Goal: Communication & Community: Participate in discussion

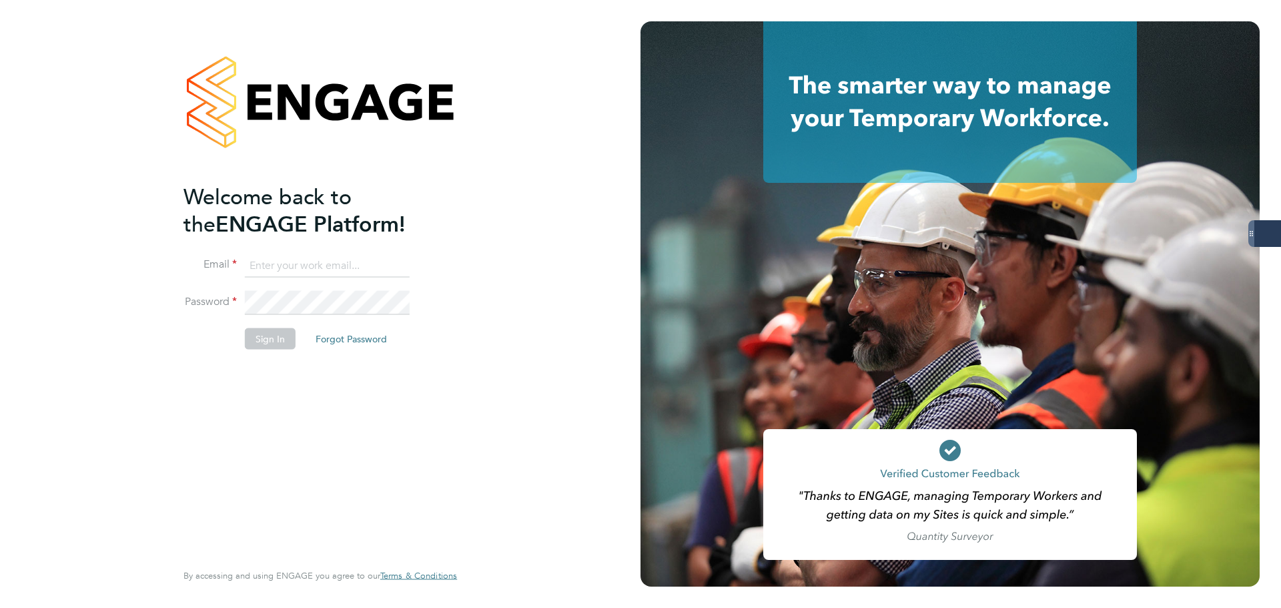
click at [398, 265] on keeper-lock "Open Keeper Popup" at bounding box center [397, 265] width 16 height 16
type input "oliver.jefferson@servicecare.org.uk"
click at [271, 334] on button "Sign In" at bounding box center [270, 338] width 51 height 21
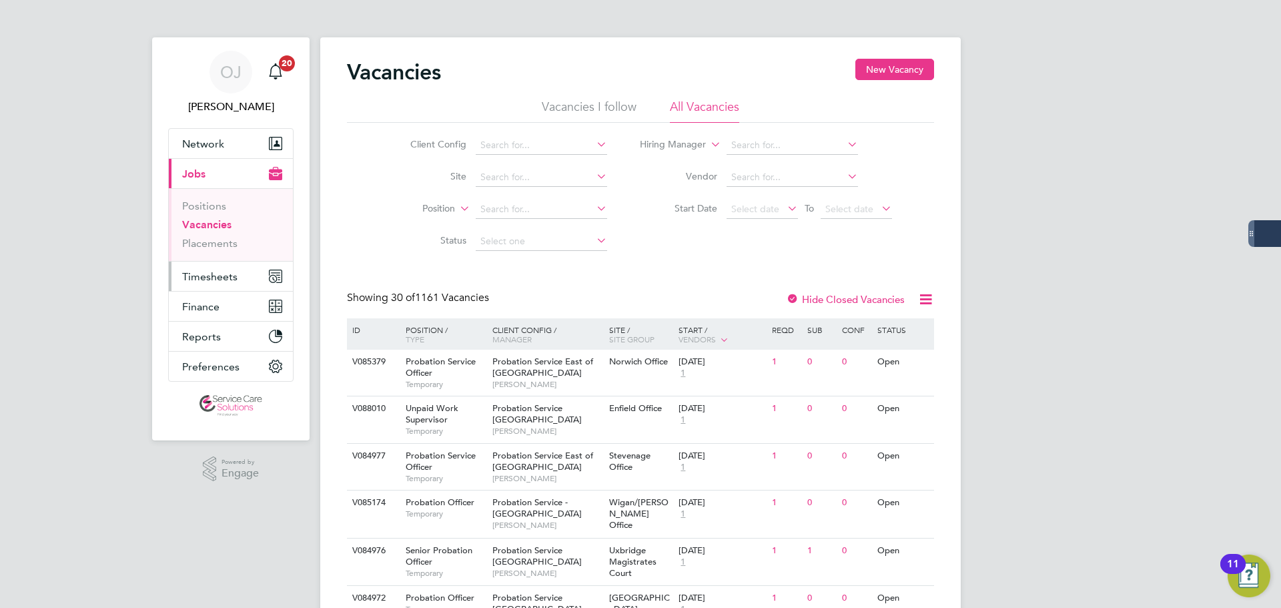
click at [223, 277] on span "Timesheets" at bounding box center [209, 276] width 55 height 13
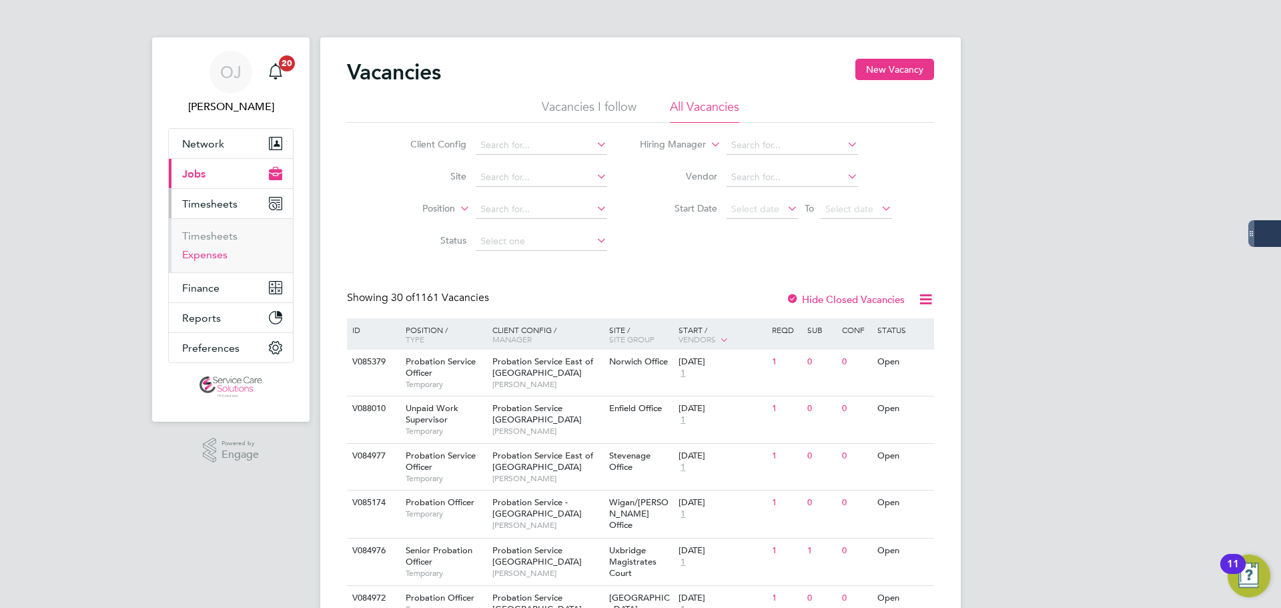
click at [221, 250] on link "Expenses" at bounding box center [204, 254] width 45 height 13
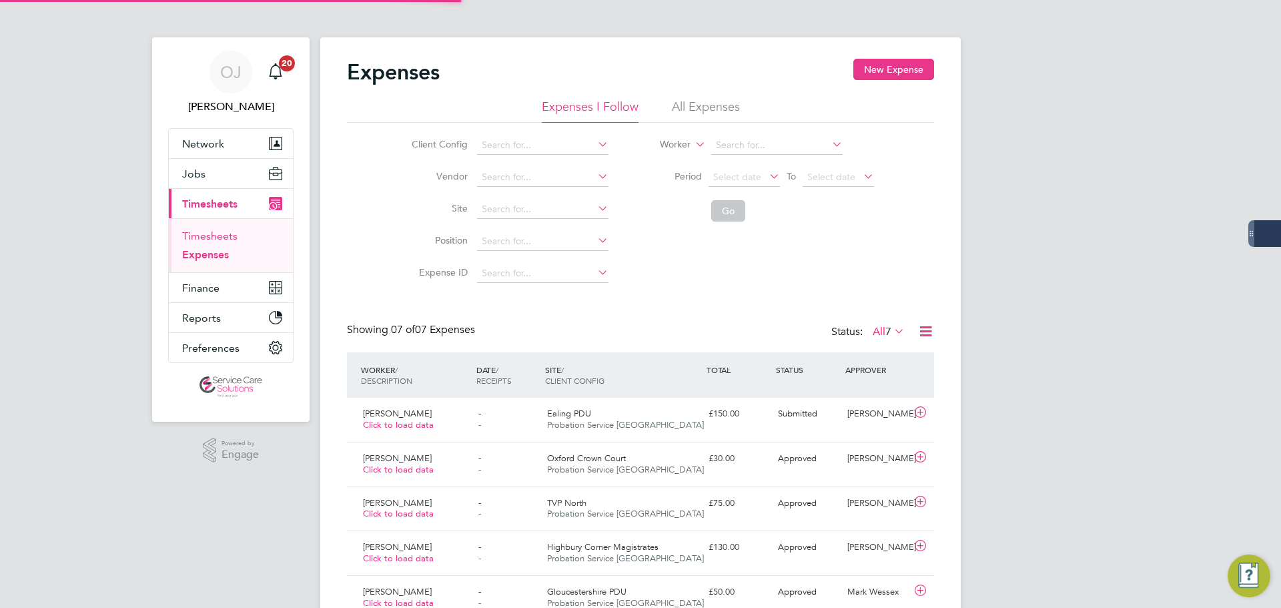
click at [224, 237] on link "Timesheets" at bounding box center [209, 235] width 55 height 13
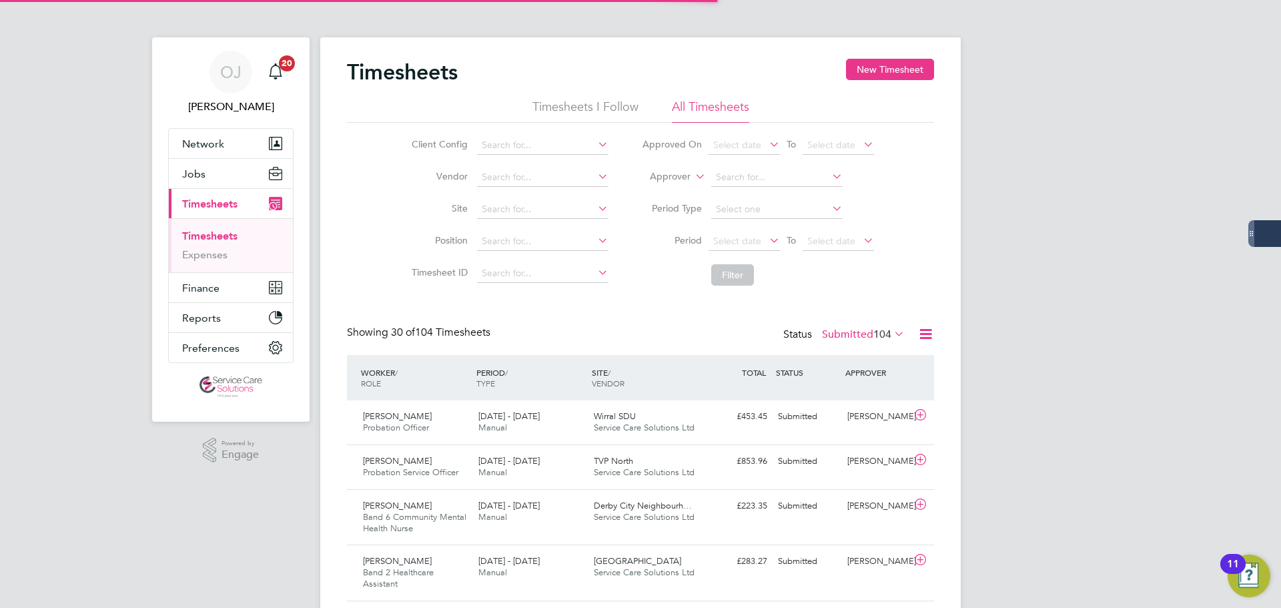
click at [688, 174] on label "Approver" at bounding box center [660, 176] width 60 height 13
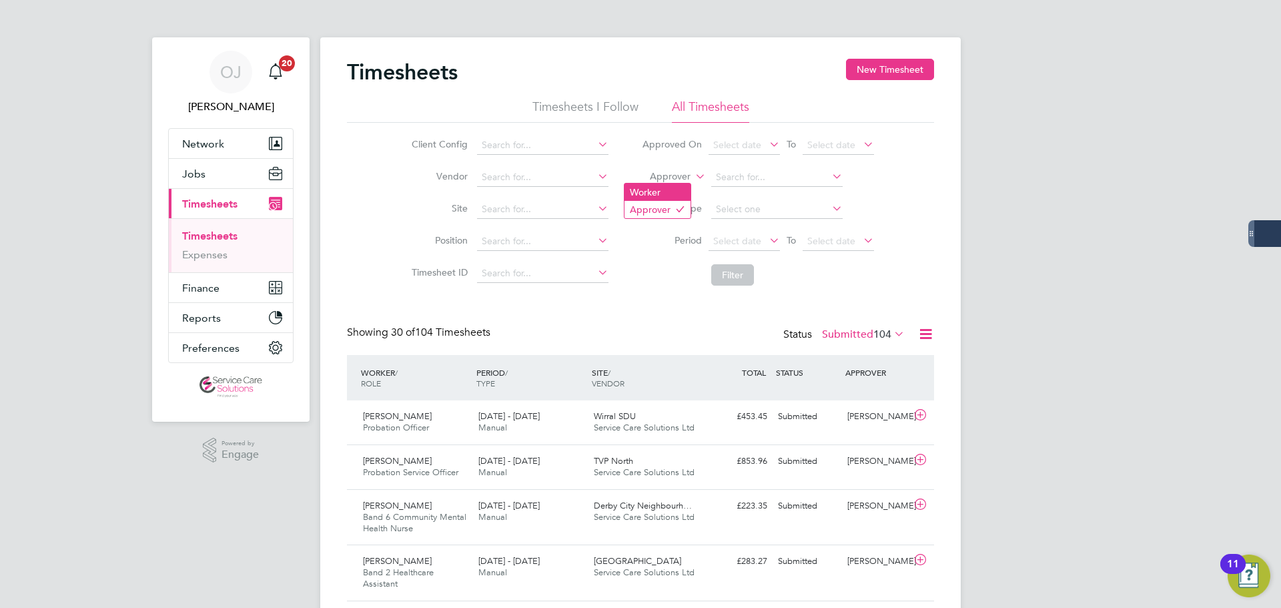
click at [676, 185] on li "Worker" at bounding box center [657, 191] width 66 height 17
click at [736, 177] on input at bounding box center [776, 177] width 131 height 19
click at [781, 197] on li "Adam Le e" at bounding box center [776, 196] width 133 height 18
type input "Adam Lee"
click at [735, 283] on button "Filter" at bounding box center [732, 274] width 43 height 21
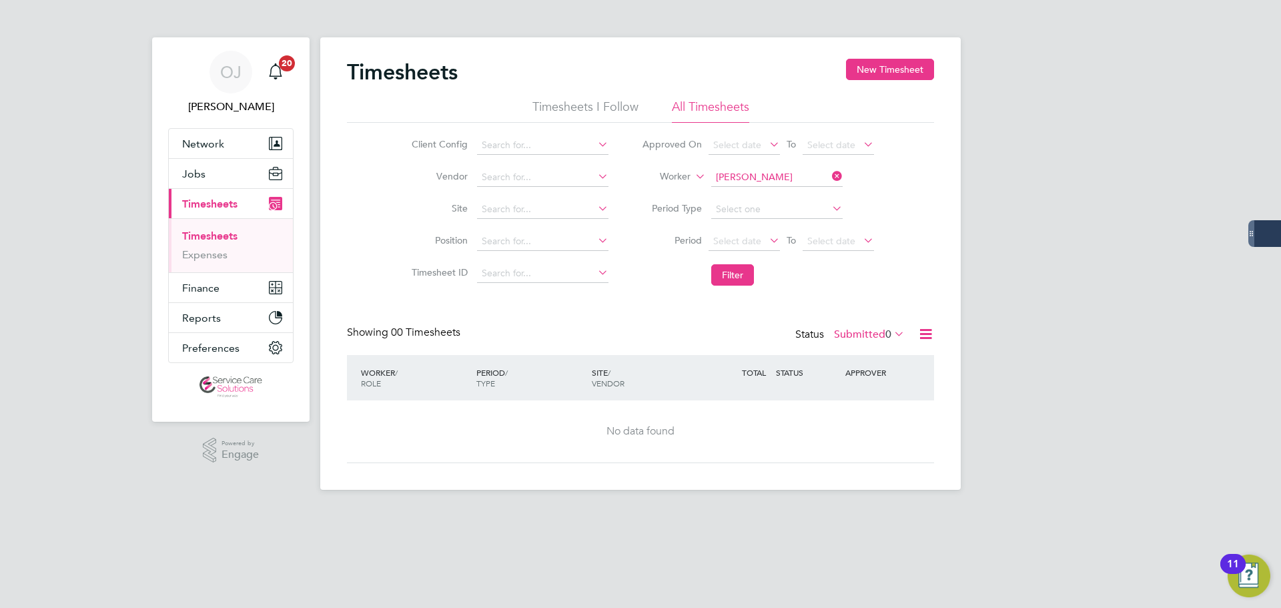
click at [871, 328] on label "Submitted 0" at bounding box center [869, 334] width 71 height 13
click at [861, 352] on li "All" at bounding box center [856, 357] width 61 height 19
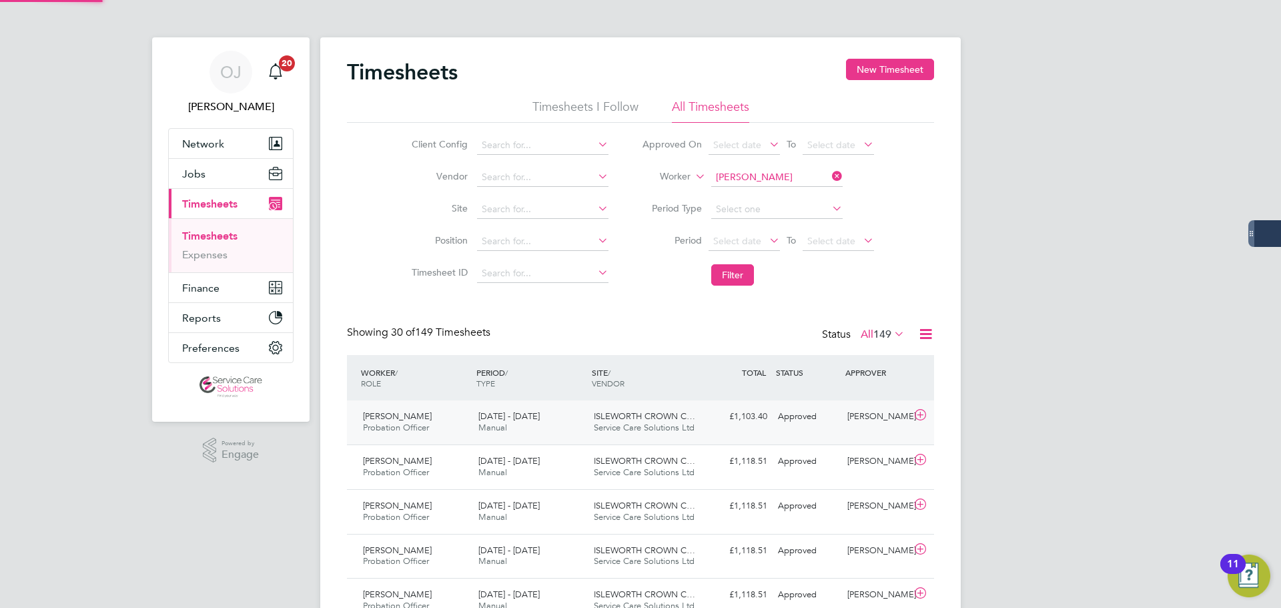
scroll to position [34, 116]
click at [552, 418] on div "22 - 28 Sep 2025 Manual" at bounding box center [530, 422] width 115 height 33
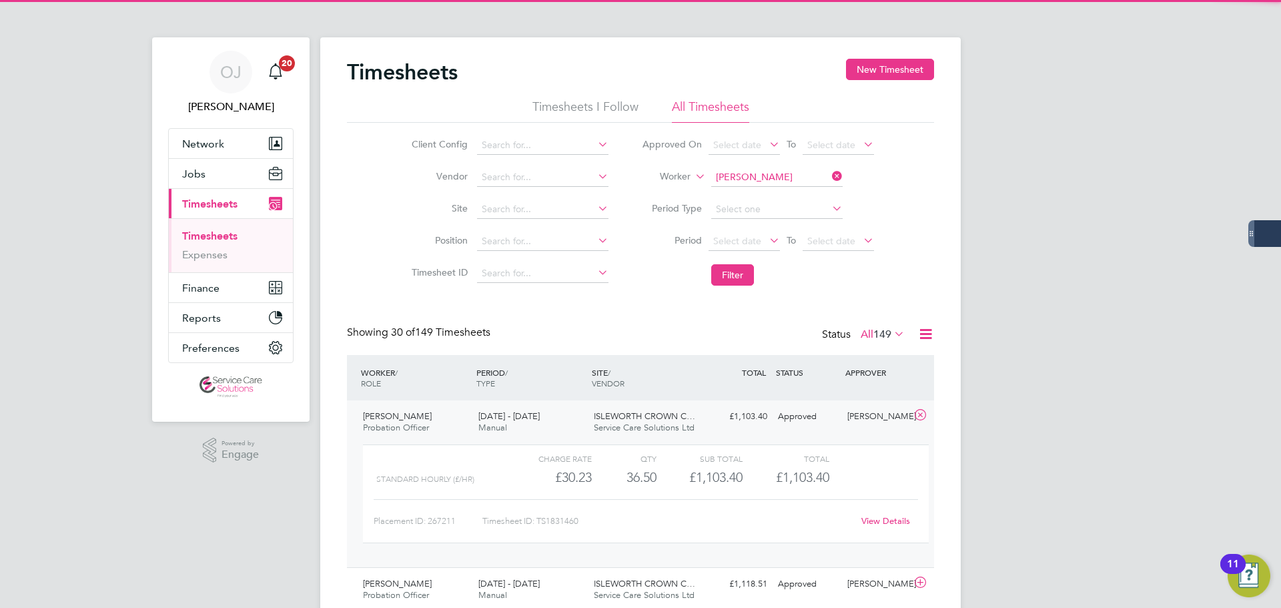
click at [552, 418] on div "22 - 28 Sep 2025 Manual" at bounding box center [530, 422] width 115 height 33
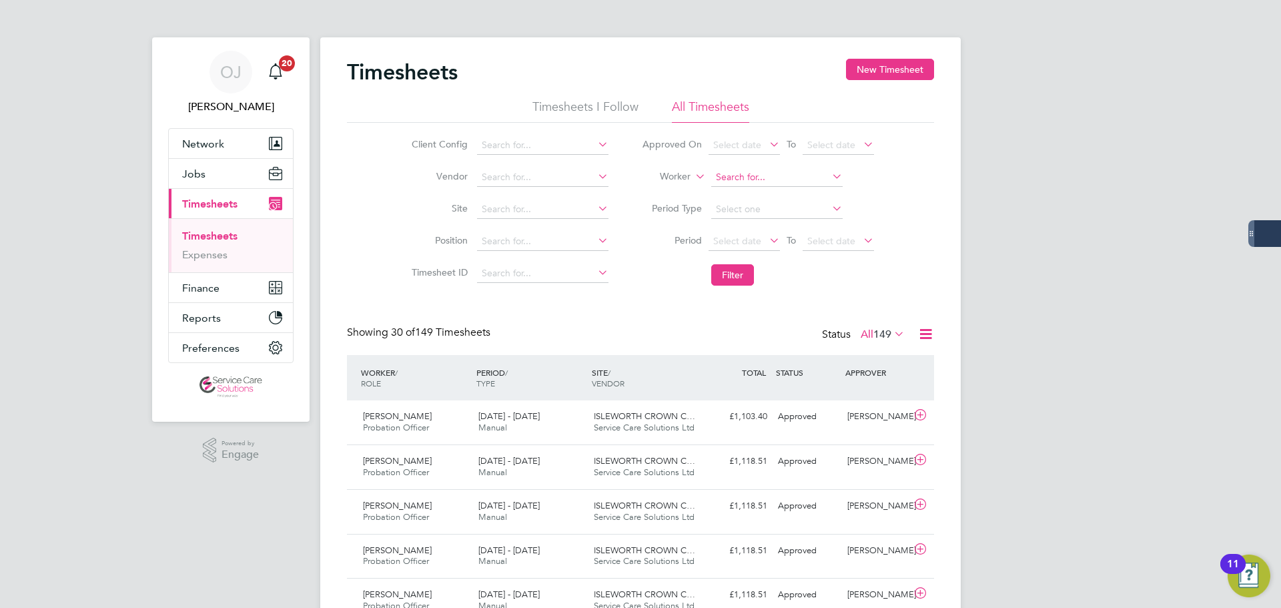
click at [784, 175] on input at bounding box center [776, 177] width 131 height 19
click at [792, 195] on b "Blake" at bounding box center [830, 195] width 77 height 11
type input "Alexandra Blake"
click at [744, 275] on button "Filter" at bounding box center [732, 274] width 43 height 21
click at [223, 175] on button "Jobs" at bounding box center [231, 173] width 124 height 29
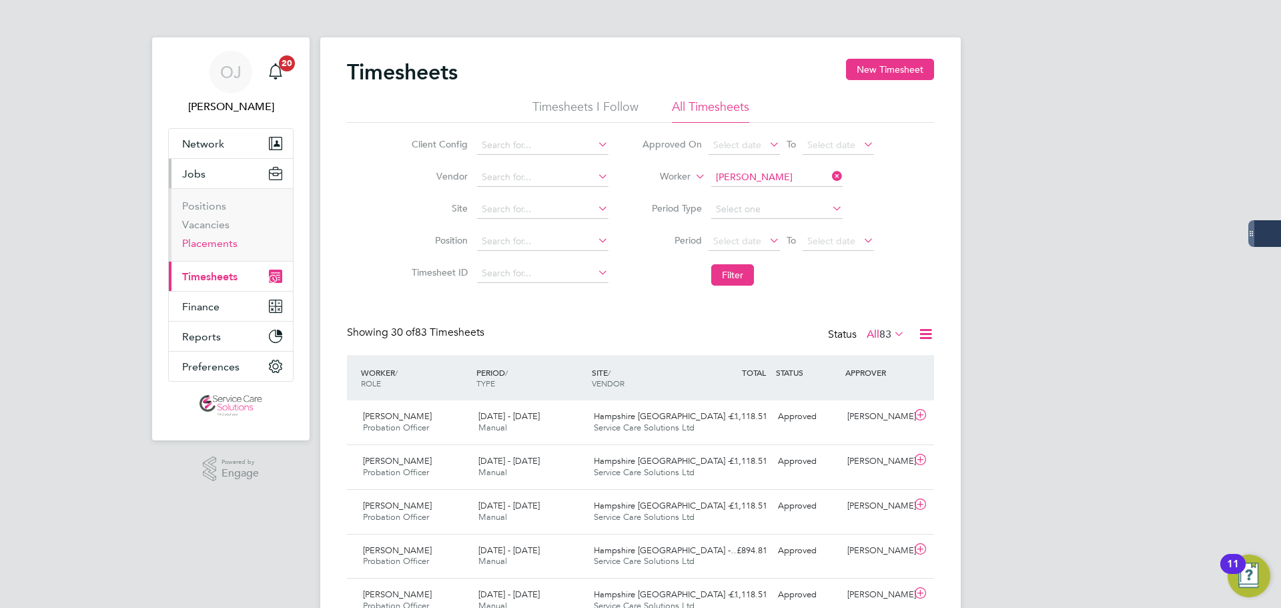
click at [218, 245] on link "Placements" at bounding box center [209, 243] width 55 height 13
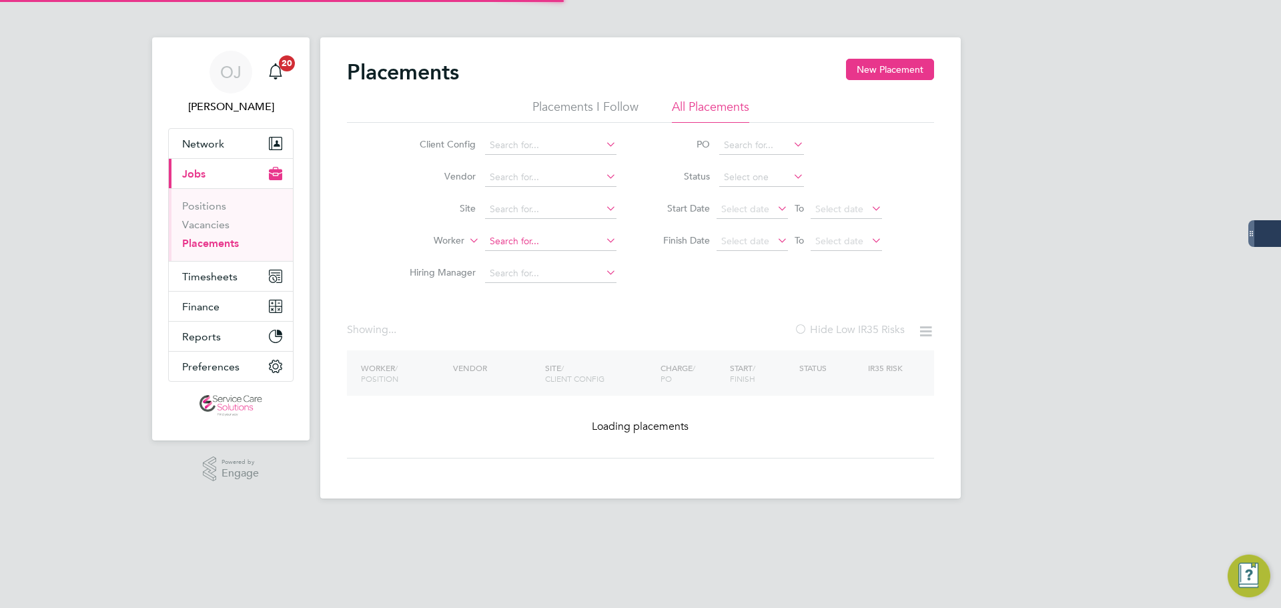
click at [509, 246] on input at bounding box center [550, 241] width 131 height 19
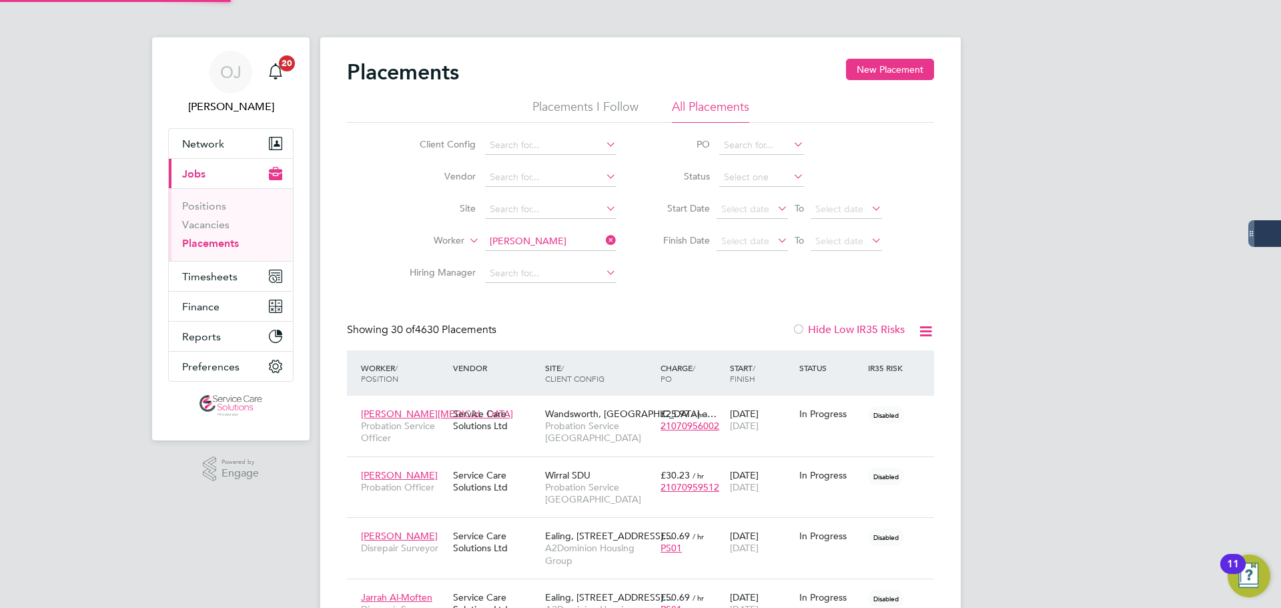
click at [566, 255] on b "Blake" at bounding box center [604, 259] width 77 height 11
type input "Alexandra Blake"
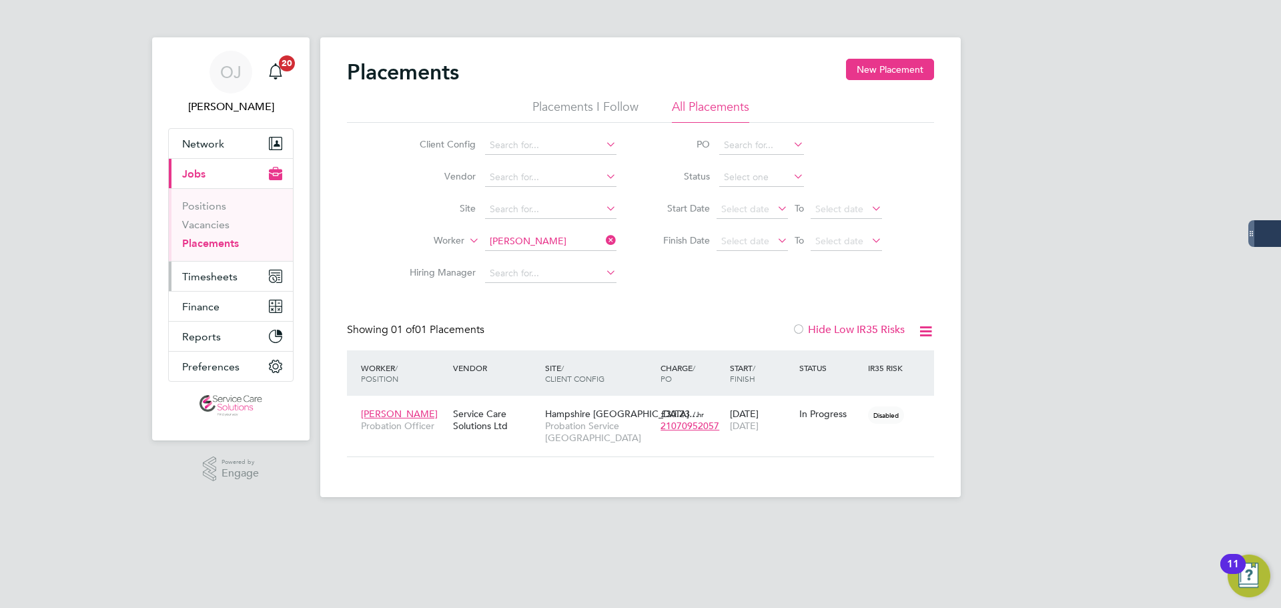
click at [230, 288] on button "Timesheets" at bounding box center [231, 275] width 124 height 29
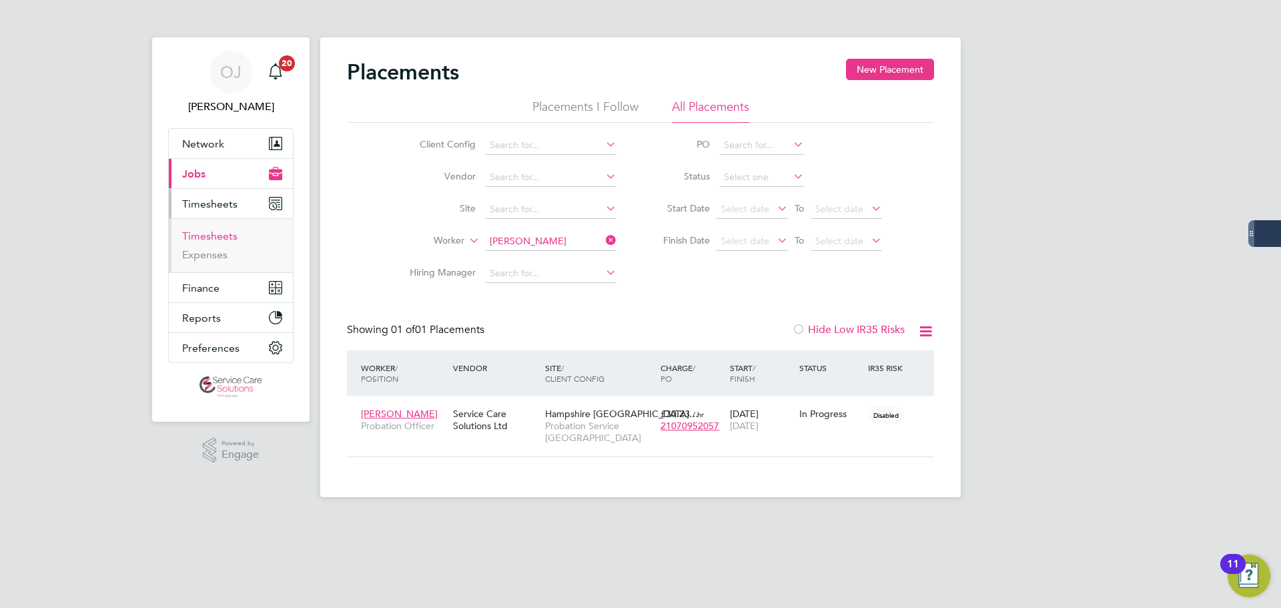
click at [211, 230] on link "Timesheets" at bounding box center [209, 235] width 55 height 13
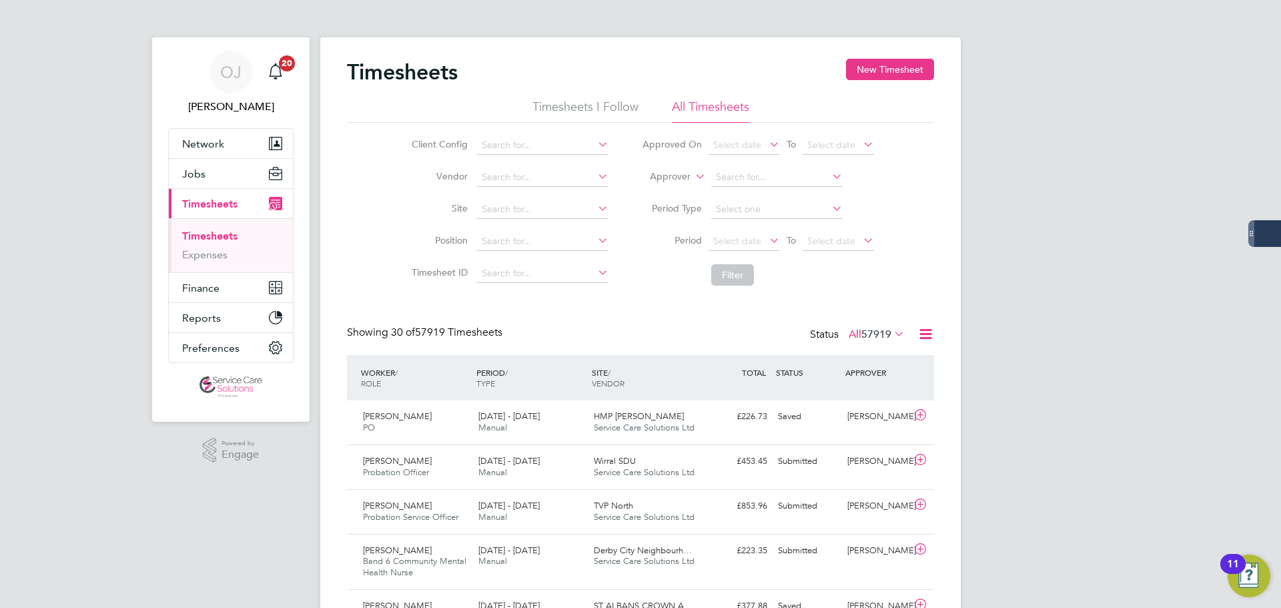
click at [681, 175] on label "Approver" at bounding box center [660, 176] width 60 height 13
click at [663, 188] on li "Worker" at bounding box center [657, 191] width 66 height 17
click at [747, 176] on input at bounding box center [776, 177] width 131 height 19
click at [766, 203] on li "Alexander Waller" at bounding box center [792, 196] width 165 height 18
type input "Alexander Waller"
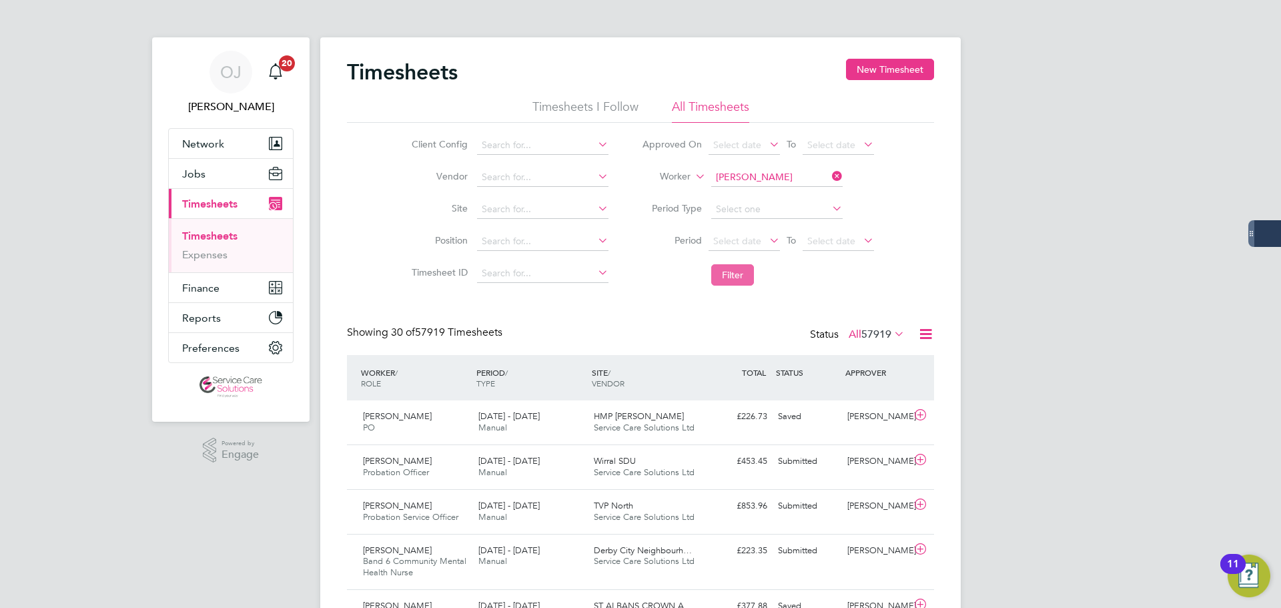
click at [742, 280] on button "Filter" at bounding box center [732, 274] width 43 height 21
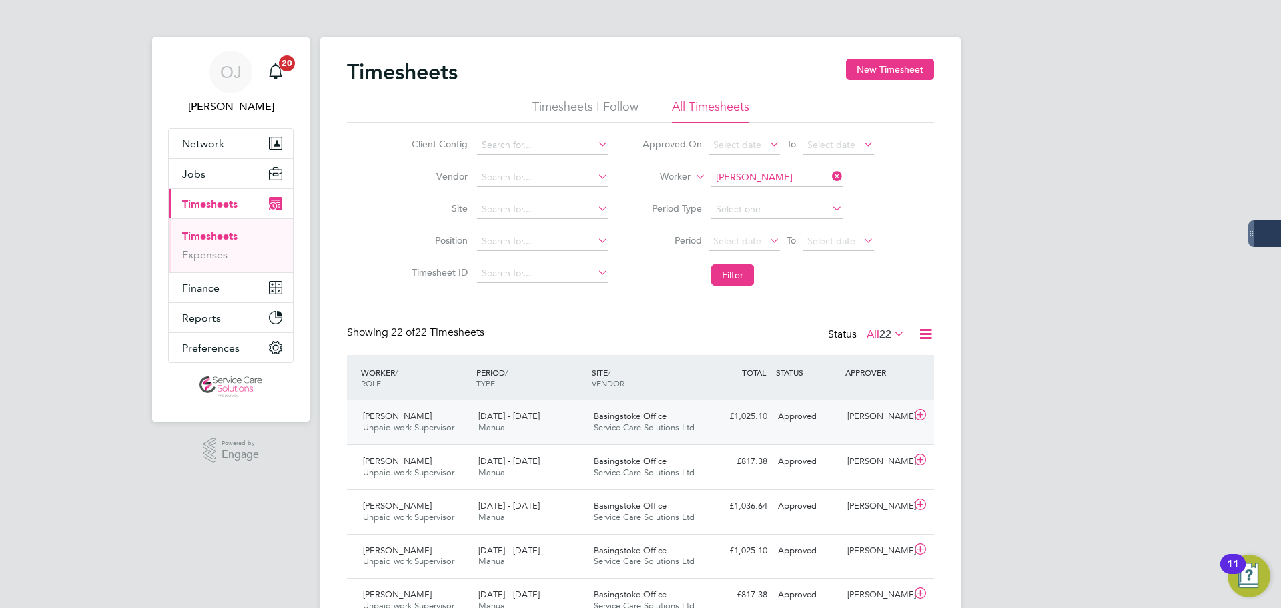
click at [630, 422] on div "Basingstoke Office Service Care Solutions Ltd" at bounding box center [645, 422] width 115 height 33
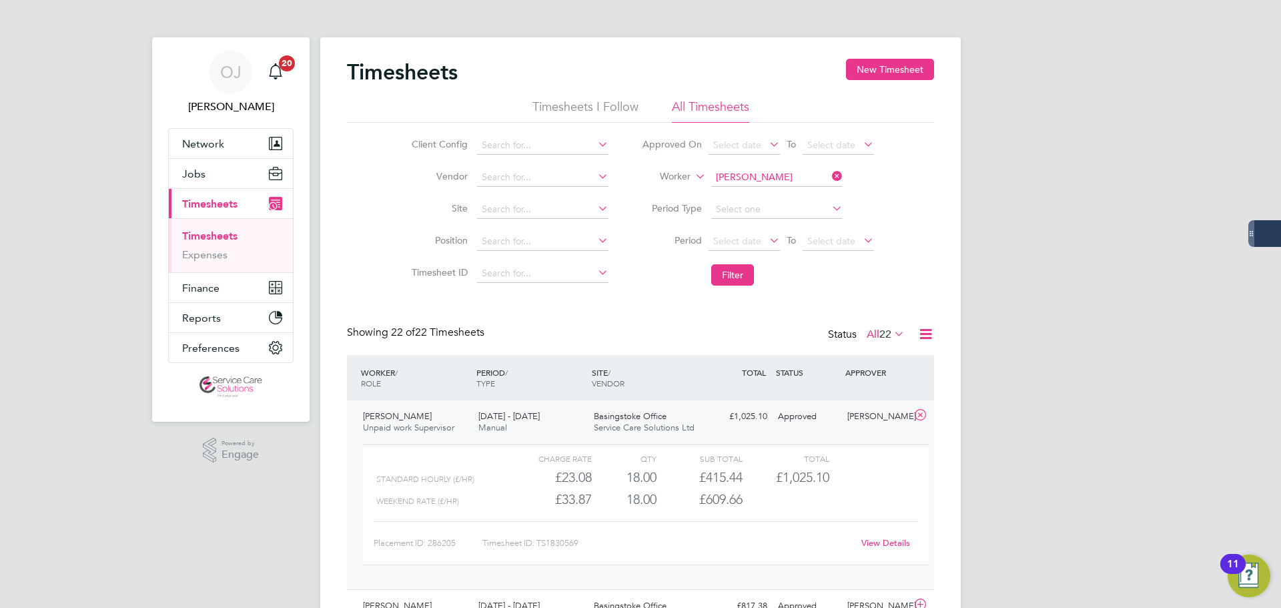
click at [630, 422] on div "Basingstoke Office Service Care Solutions Ltd" at bounding box center [645, 422] width 115 height 33
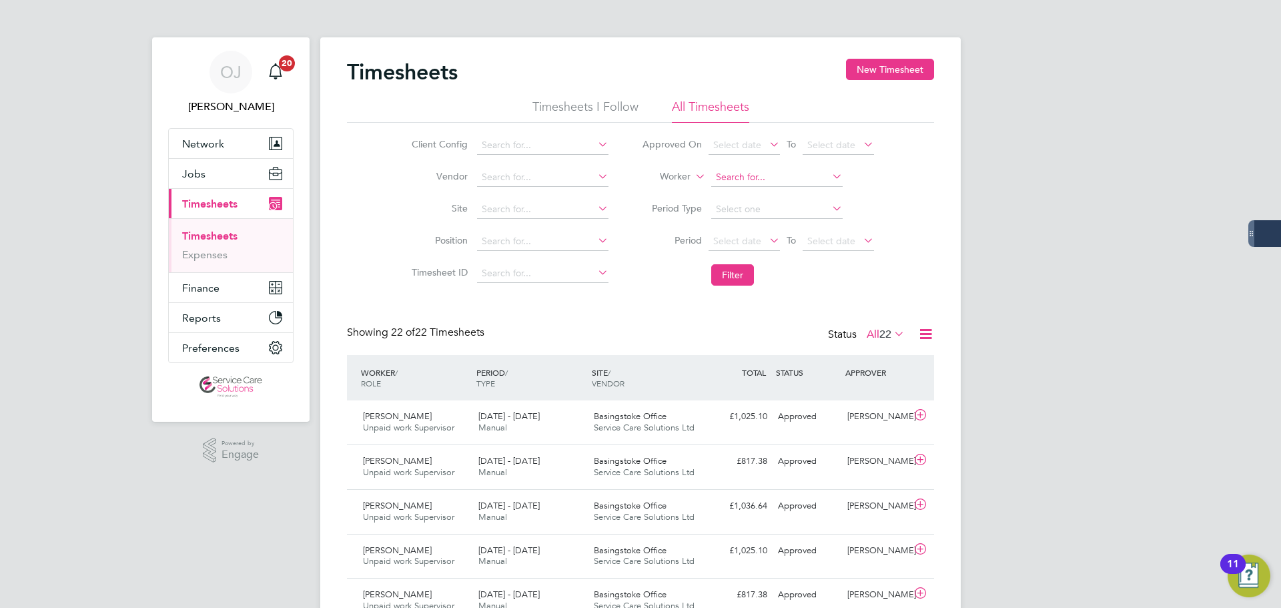
click at [775, 182] on input at bounding box center [776, 177] width 131 height 19
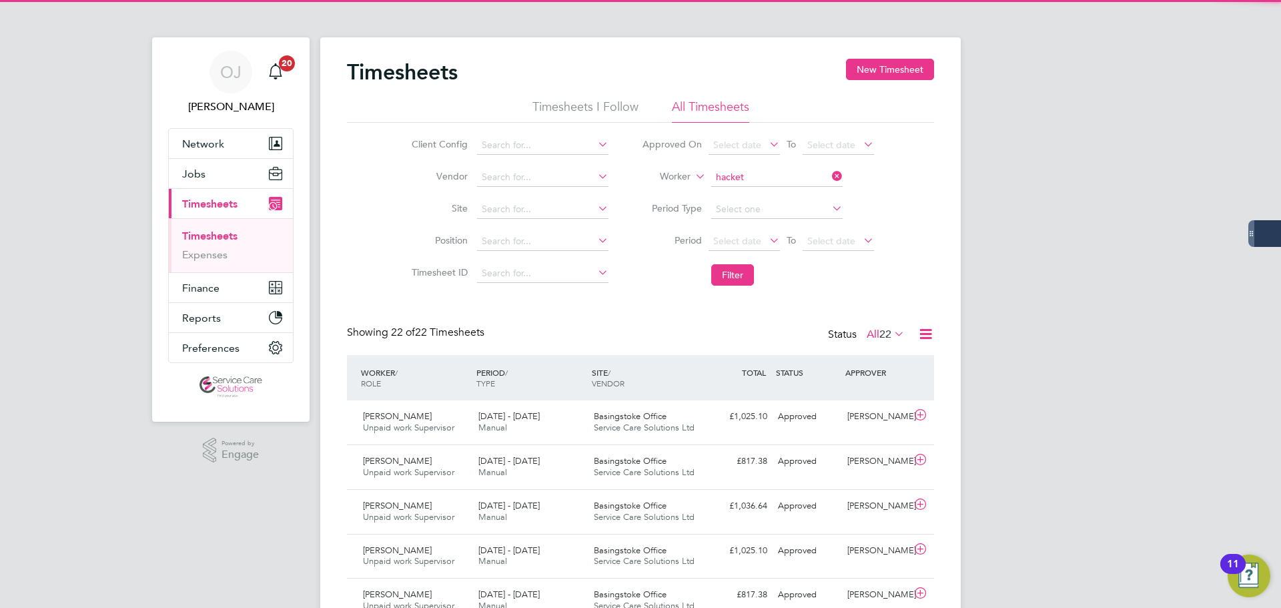
click at [792, 190] on b "Hacket" at bounding box center [807, 195] width 31 height 11
type input "Angela Hackett"
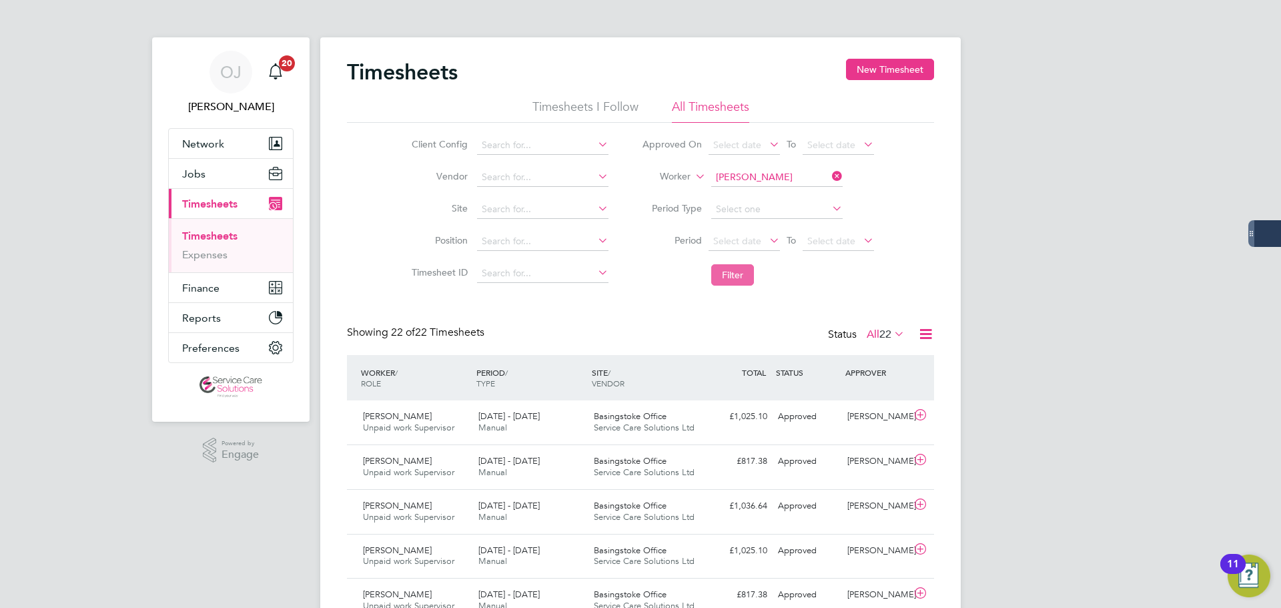
click at [741, 275] on button "Filter" at bounding box center [732, 274] width 43 height 21
click at [656, 418] on div "Ealing PDU Service Care Solutions Ltd" at bounding box center [645, 422] width 115 height 33
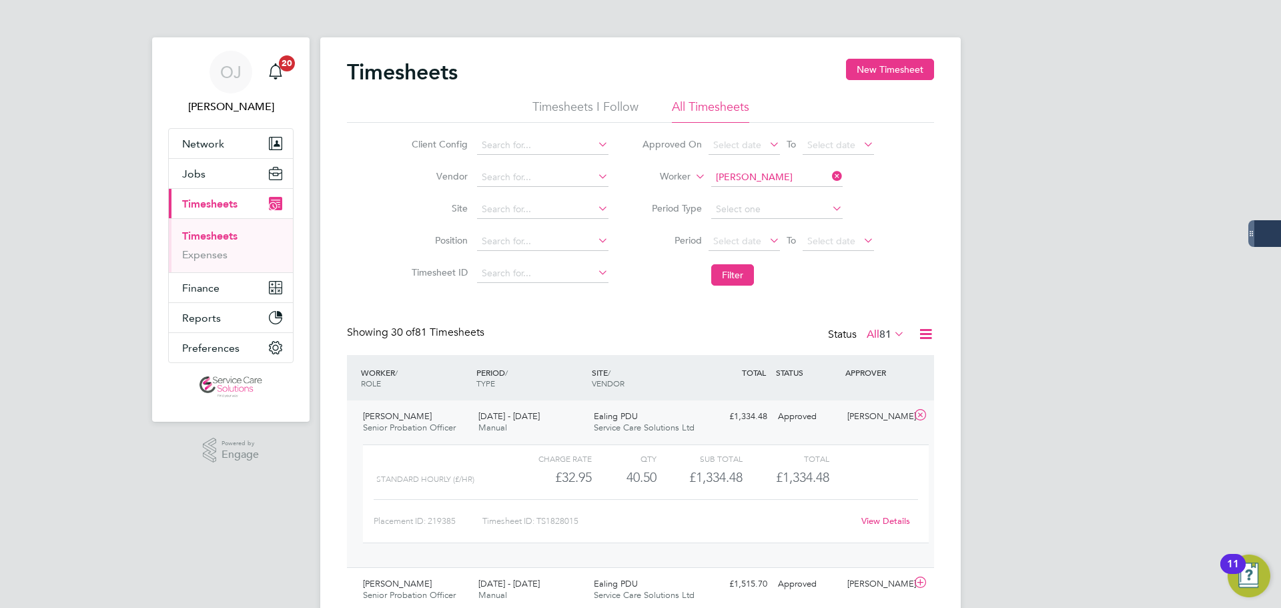
click at [659, 424] on span "Service Care Solutions Ltd" at bounding box center [644, 427] width 101 height 11
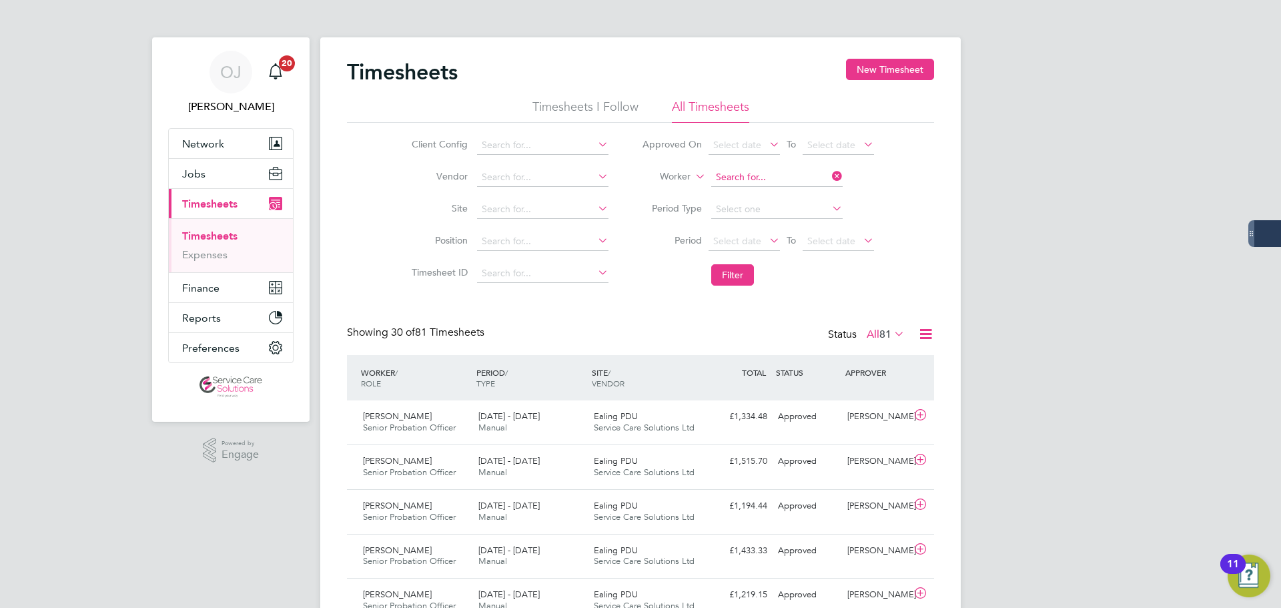
click at [787, 179] on input at bounding box center [776, 177] width 131 height 19
click at [792, 211] on b "Downe" at bounding box center [807, 213] width 31 height 11
type input "Anthony Downey"
click at [740, 271] on button "Filter" at bounding box center [732, 274] width 43 height 21
click at [721, 420] on div "£680.18 Submitted" at bounding box center [737, 417] width 69 height 22
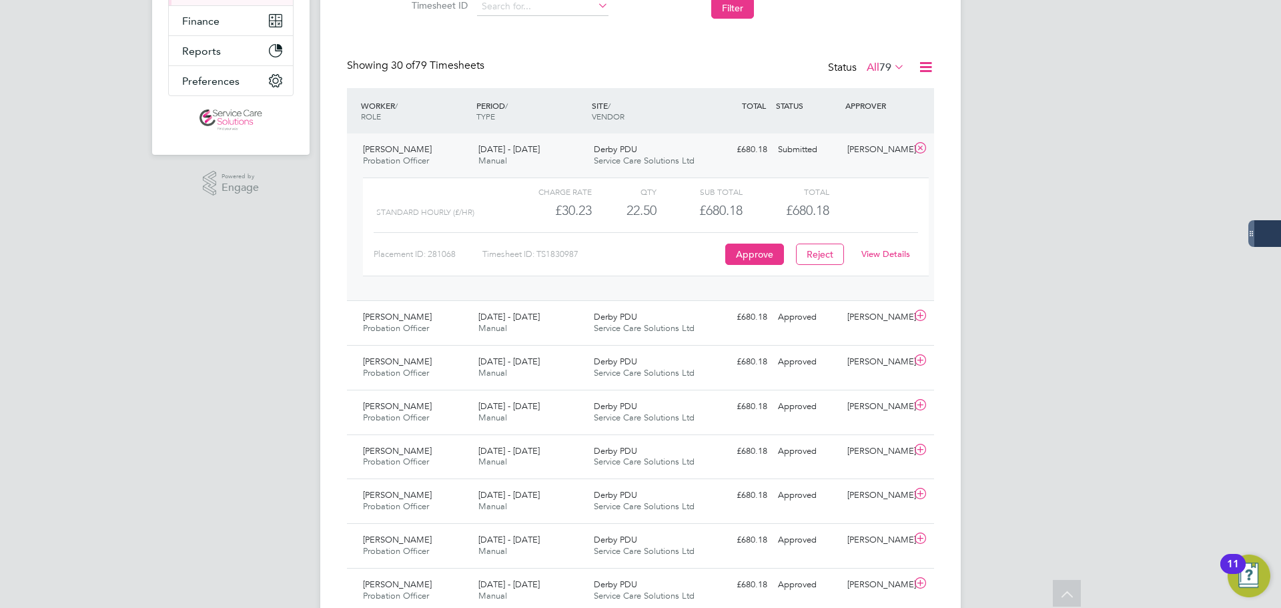
click at [894, 251] on link "View Details" at bounding box center [885, 253] width 49 height 11
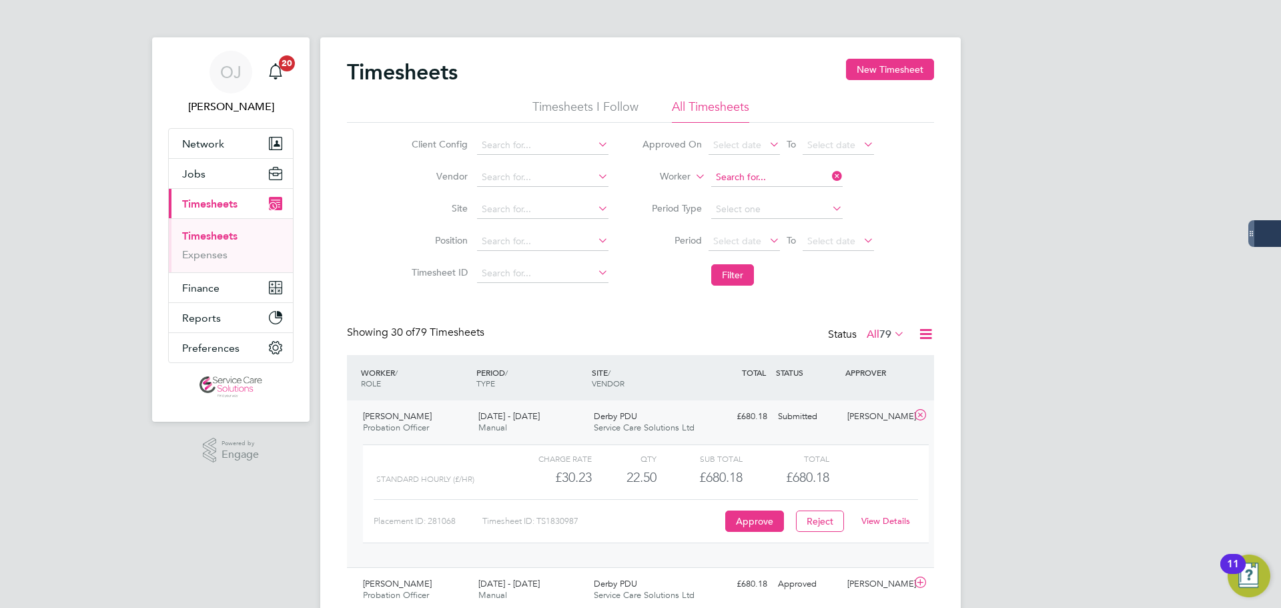
click at [772, 178] on input at bounding box center [776, 177] width 131 height 19
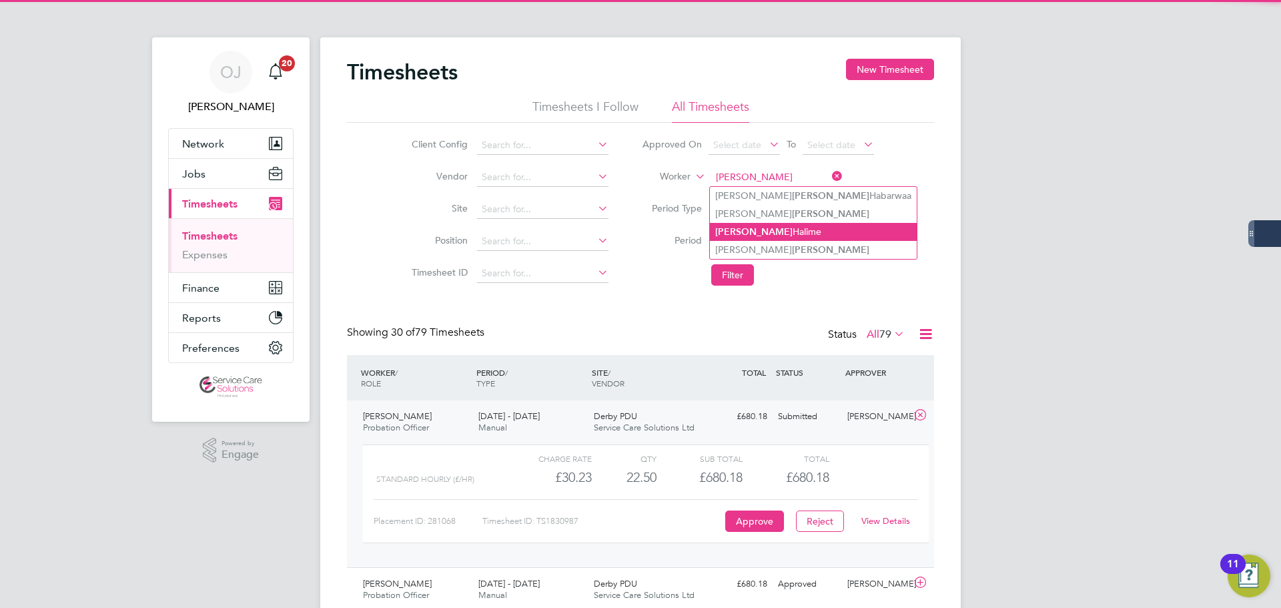
click at [768, 229] on li "Aziz Halime" at bounding box center [813, 232] width 207 height 18
type input "Aziz Halime"
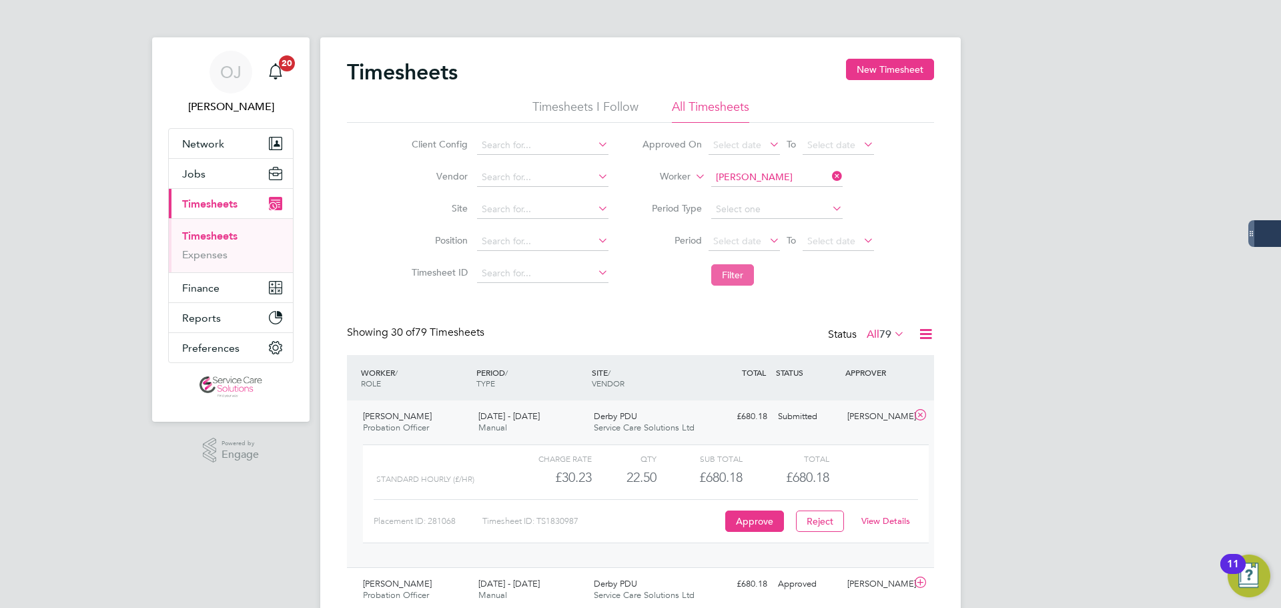
click at [737, 270] on button "Filter" at bounding box center [732, 274] width 43 height 21
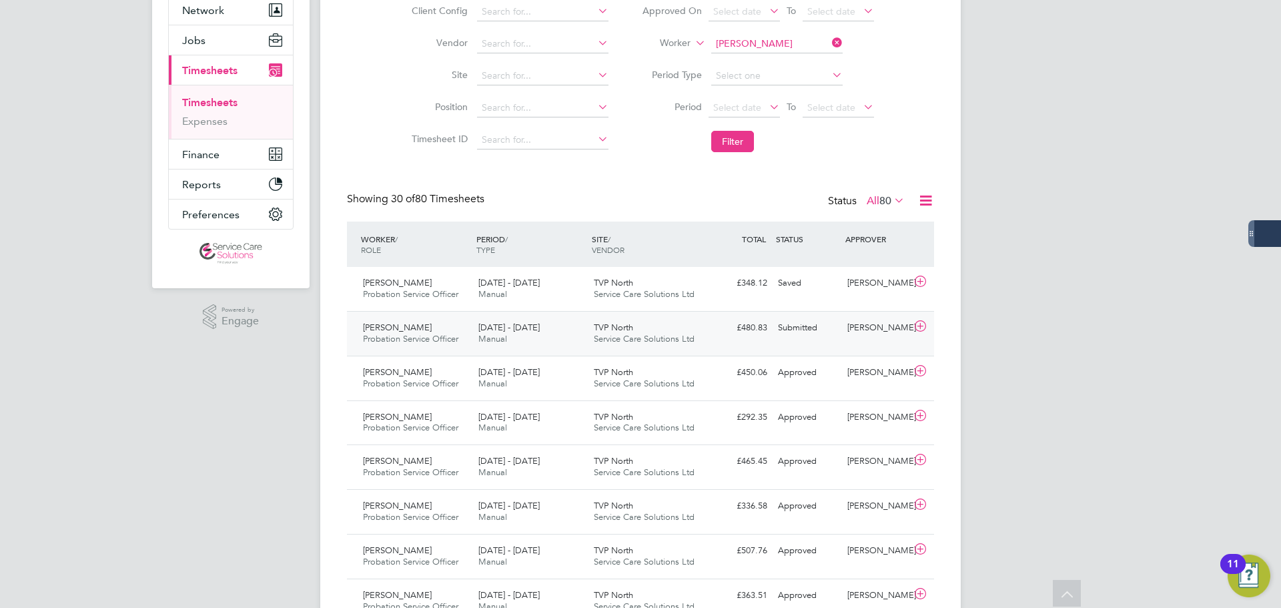
click at [697, 324] on div "TVP North Service Care Solutions Ltd" at bounding box center [645, 333] width 115 height 33
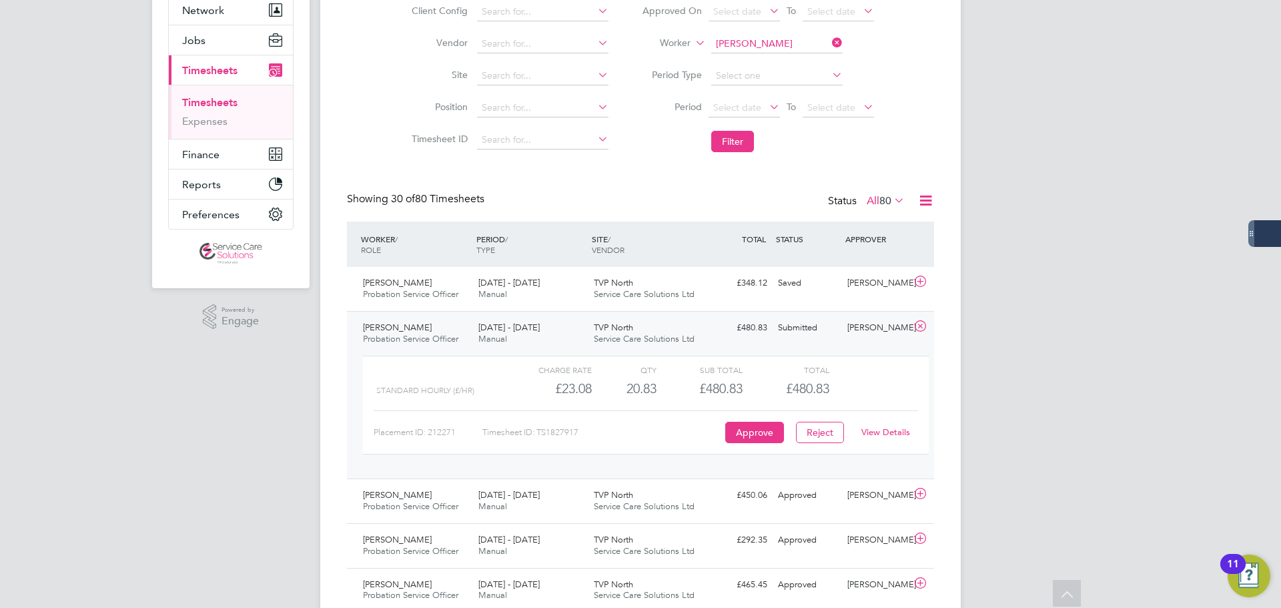
click at [890, 430] on link "View Details" at bounding box center [885, 431] width 49 height 11
click at [888, 431] on link "View Details" at bounding box center [885, 431] width 49 height 11
click at [738, 41] on input at bounding box center [776, 44] width 131 height 19
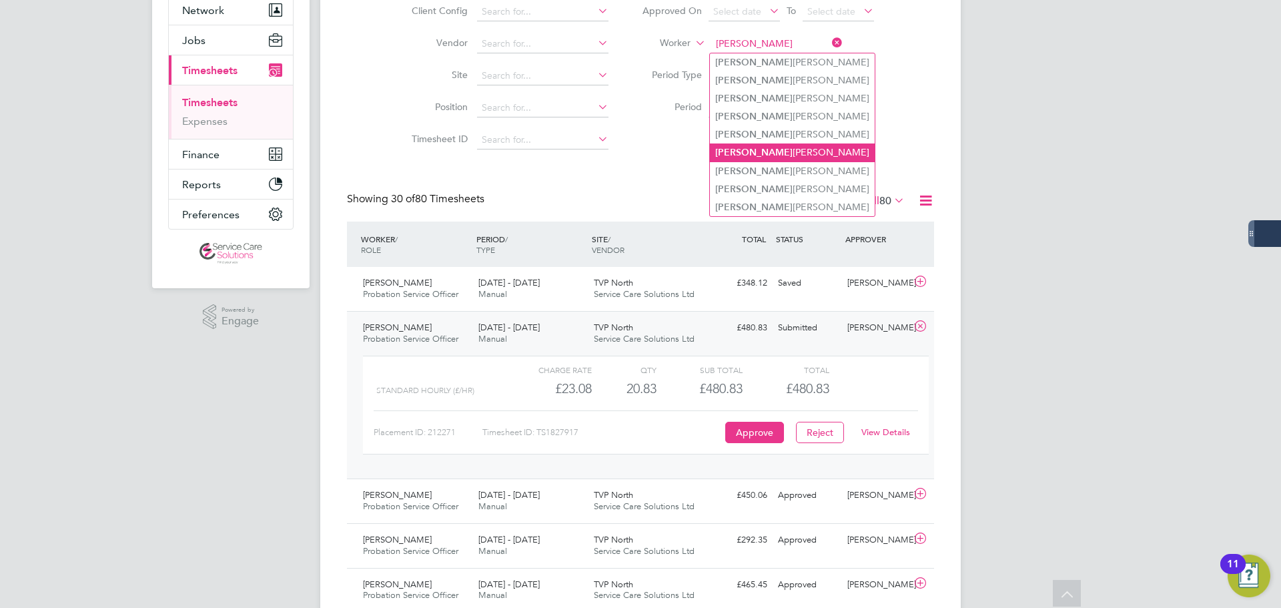
click at [782, 143] on li "Cather ine George" at bounding box center [792, 152] width 165 height 18
type input "Catherine George"
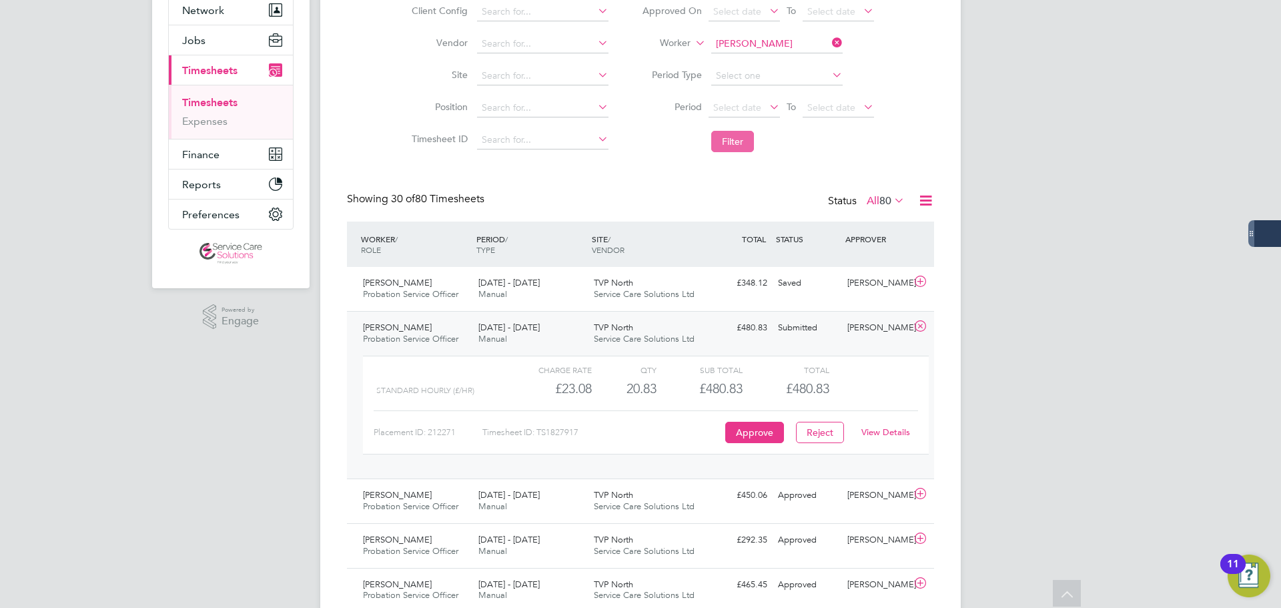
click at [738, 147] on button "Filter" at bounding box center [732, 141] width 43 height 21
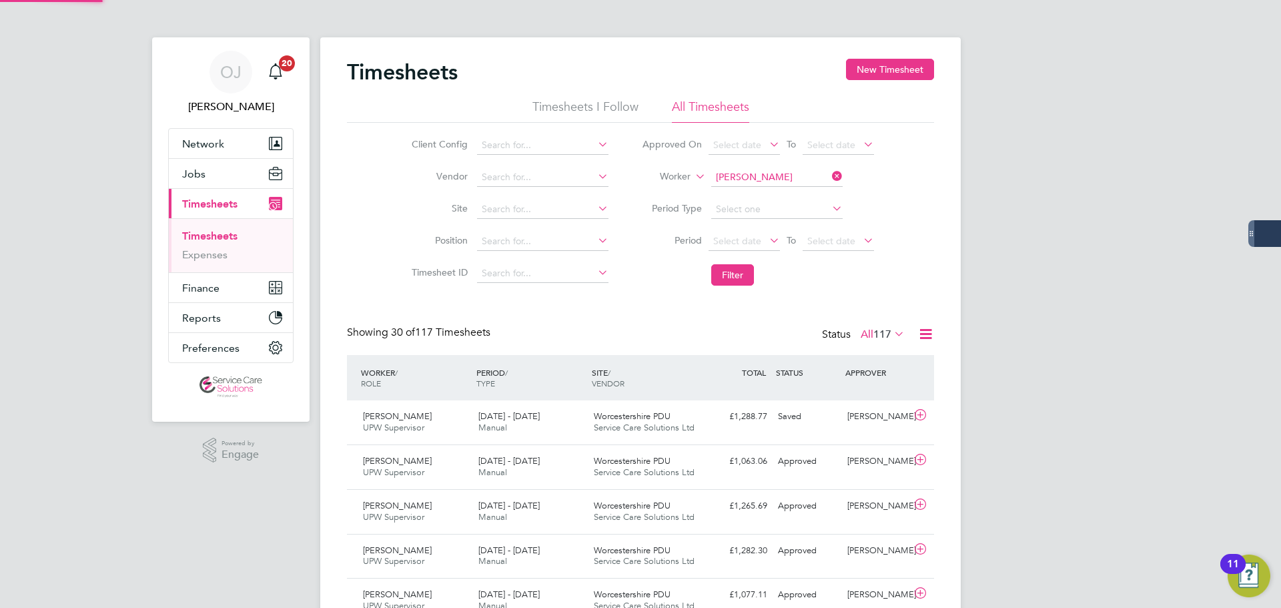
scroll to position [7, 7]
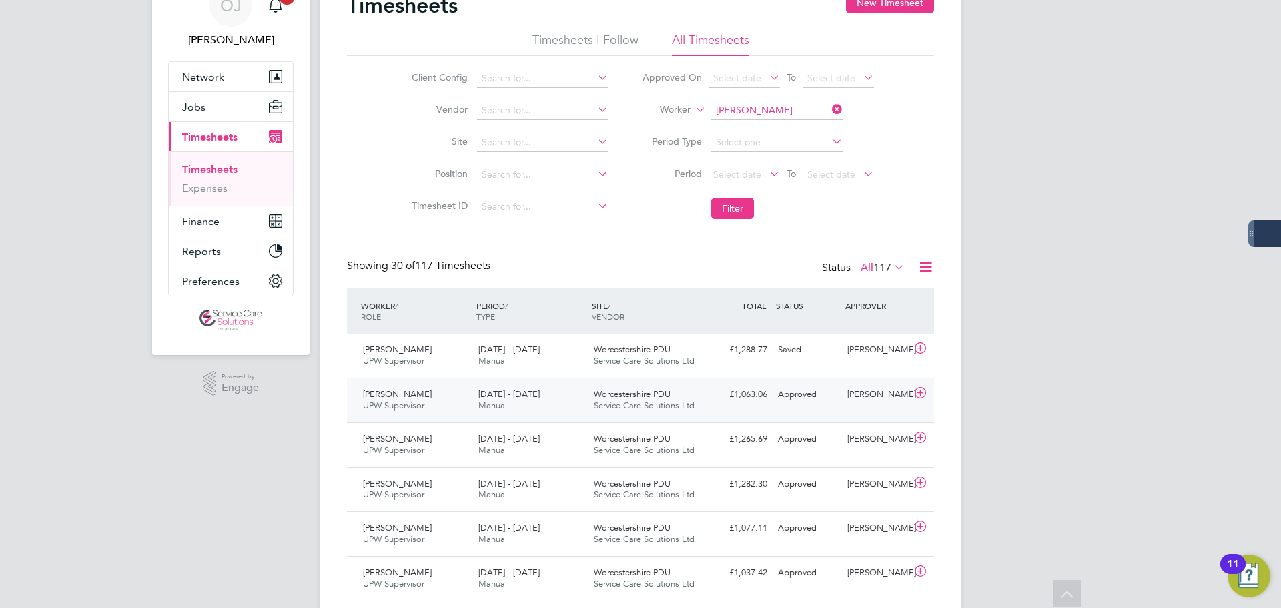
click at [562, 407] on div "22 - 28 Sep 2025 Manual" at bounding box center [530, 400] width 115 height 33
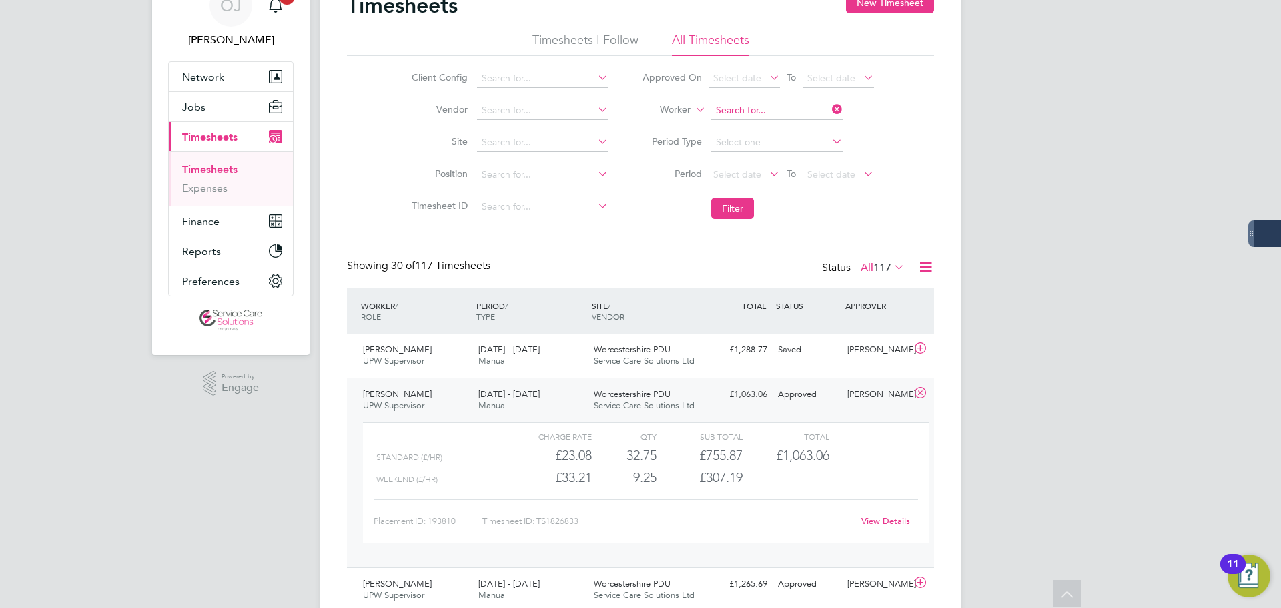
click at [773, 111] on input at bounding box center [776, 110] width 131 height 19
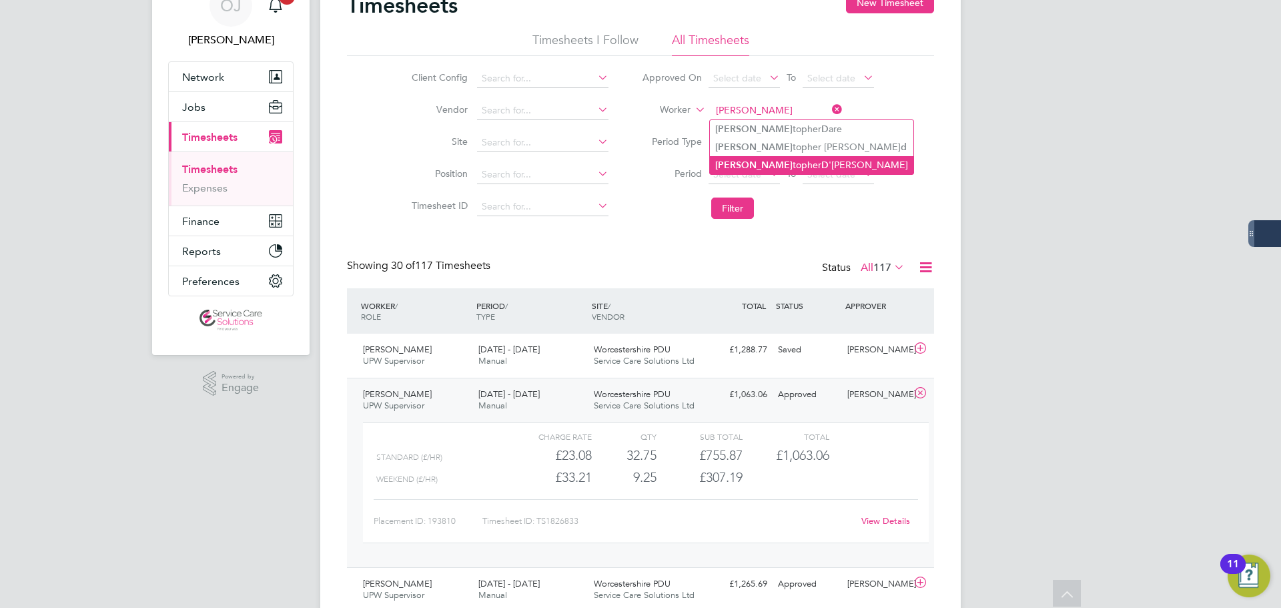
click at [796, 163] on li "Chris topher D 'Aguiar" at bounding box center [811, 165] width 203 height 18
type input "Christopher D'Aguiar"
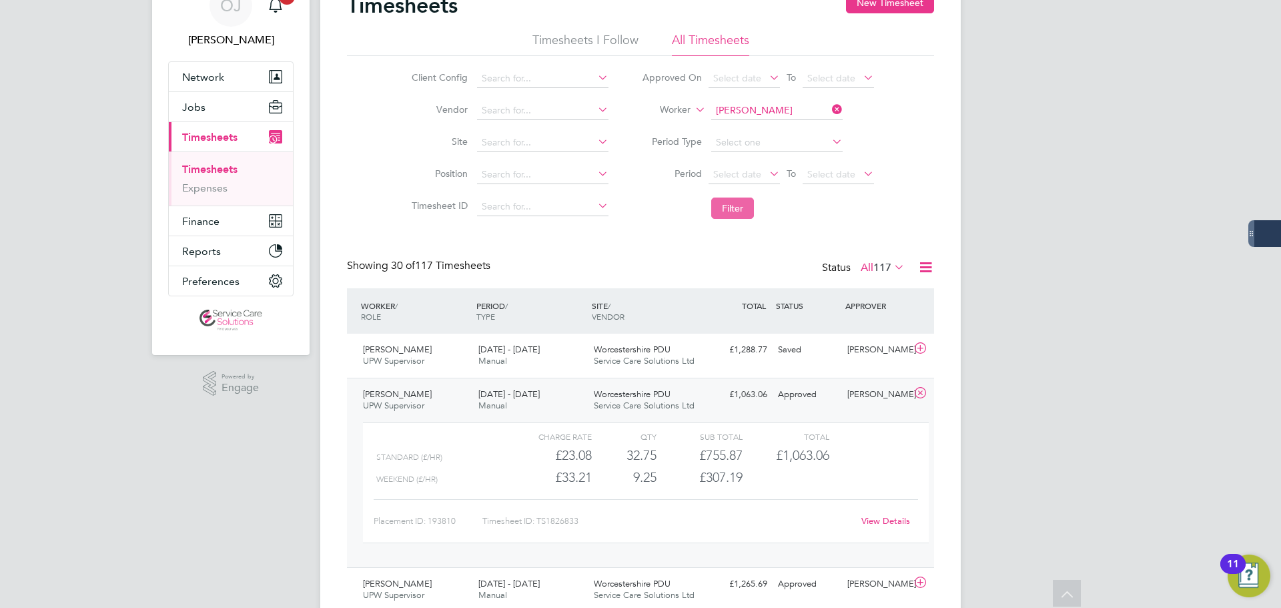
click at [735, 213] on button "Filter" at bounding box center [732, 207] width 43 height 21
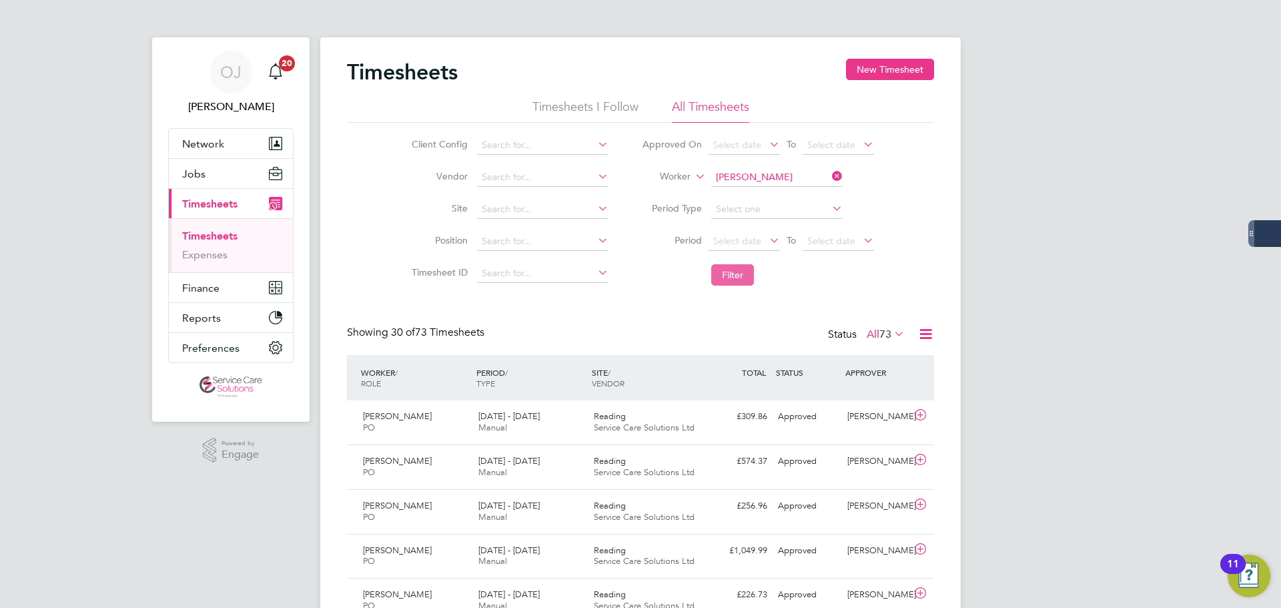
click at [738, 281] on button "Filter" at bounding box center [732, 274] width 43 height 21
click at [612, 432] on span "Service Care Solutions Ltd" at bounding box center [644, 427] width 101 height 11
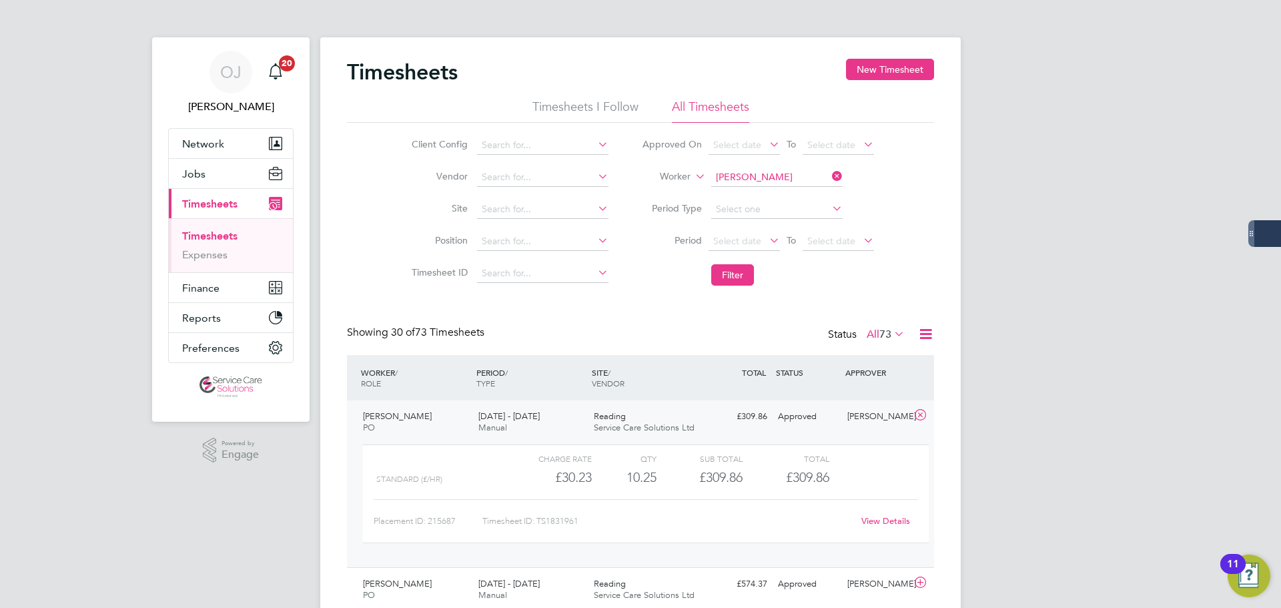
click at [620, 428] on span "Service Care Solutions Ltd" at bounding box center [644, 427] width 101 height 11
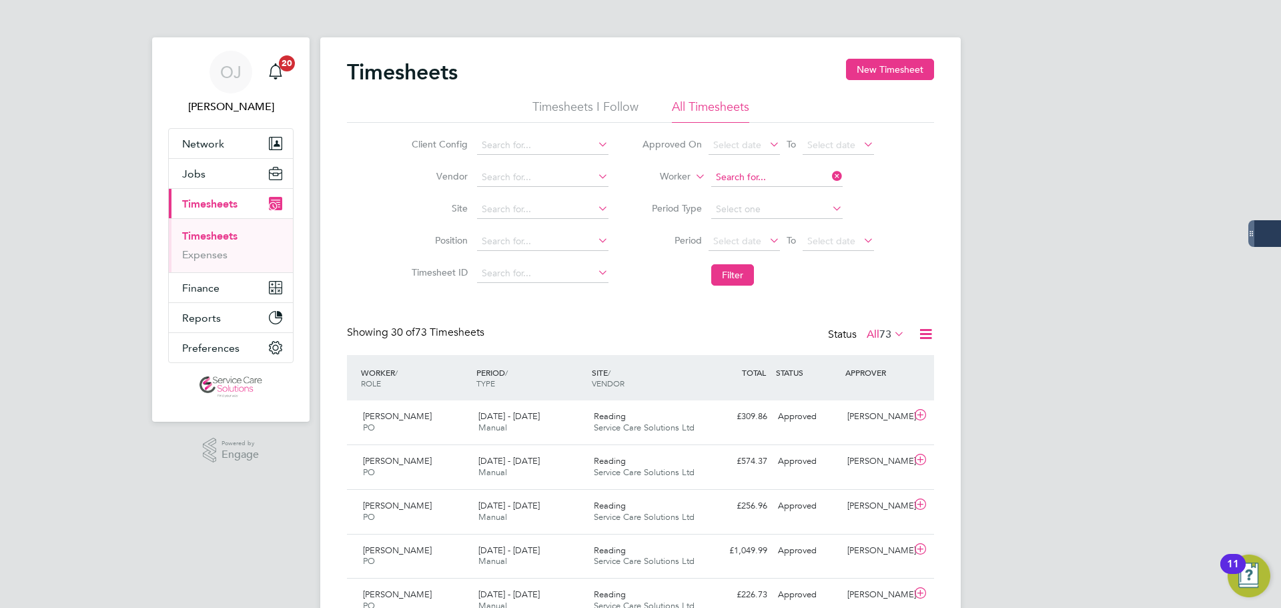
click at [798, 173] on input at bounding box center [776, 177] width 131 height 19
click at [789, 200] on li "Claudet te Henry" at bounding box center [776, 196] width 133 height 18
type input "Claudette Henry"
click at [734, 269] on button "Filter" at bounding box center [732, 274] width 43 height 21
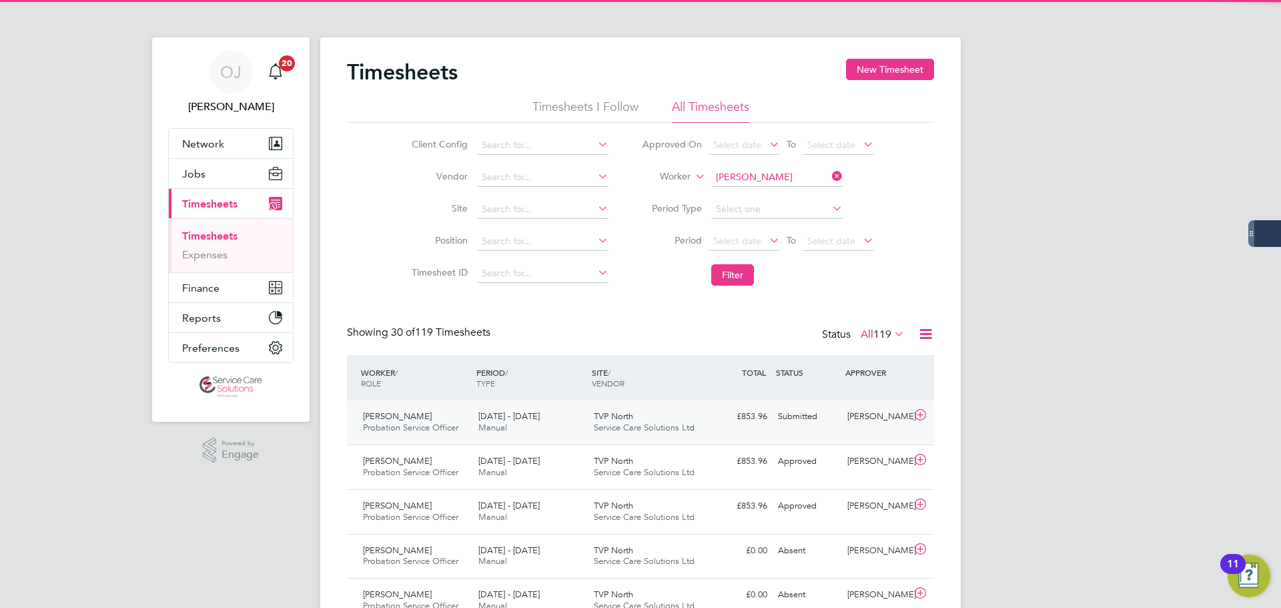
click at [591, 423] on div "TVP North Service Care Solutions Ltd" at bounding box center [645, 422] width 115 height 33
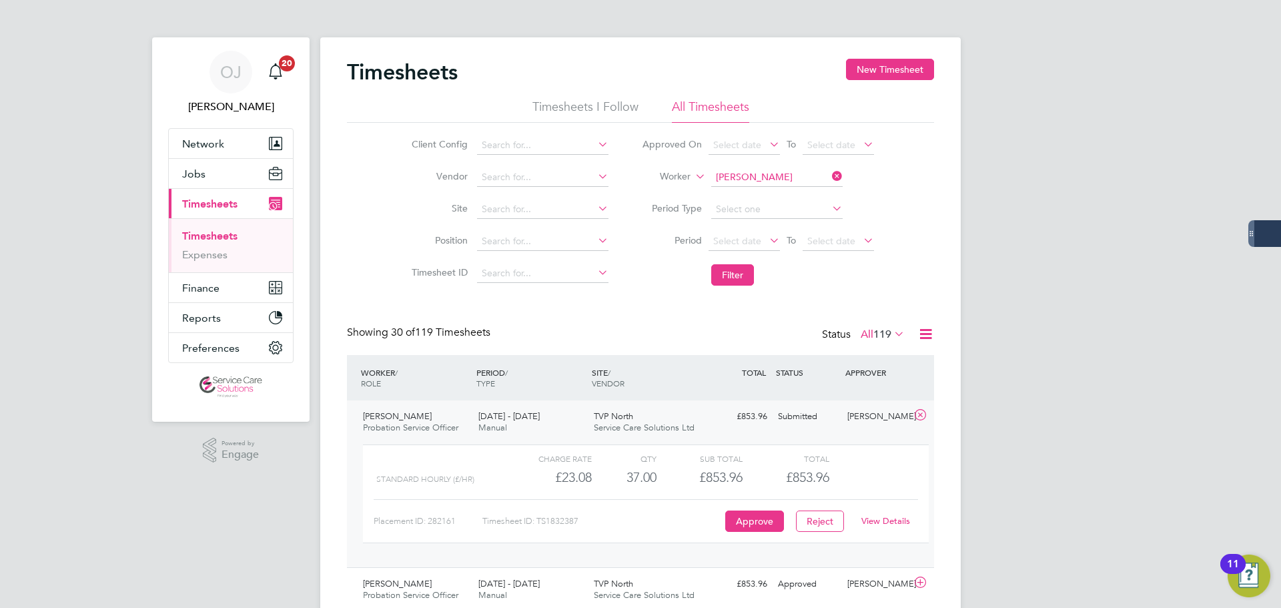
click at [903, 524] on link "View Details" at bounding box center [885, 520] width 49 height 11
click at [742, 174] on input "Claudette Henry" at bounding box center [776, 177] width 131 height 19
click at [792, 195] on b "Hughes" at bounding box center [830, 195] width 77 height 11
type input "Daniel Hughes"
click at [737, 284] on button "Filter" at bounding box center [732, 274] width 43 height 21
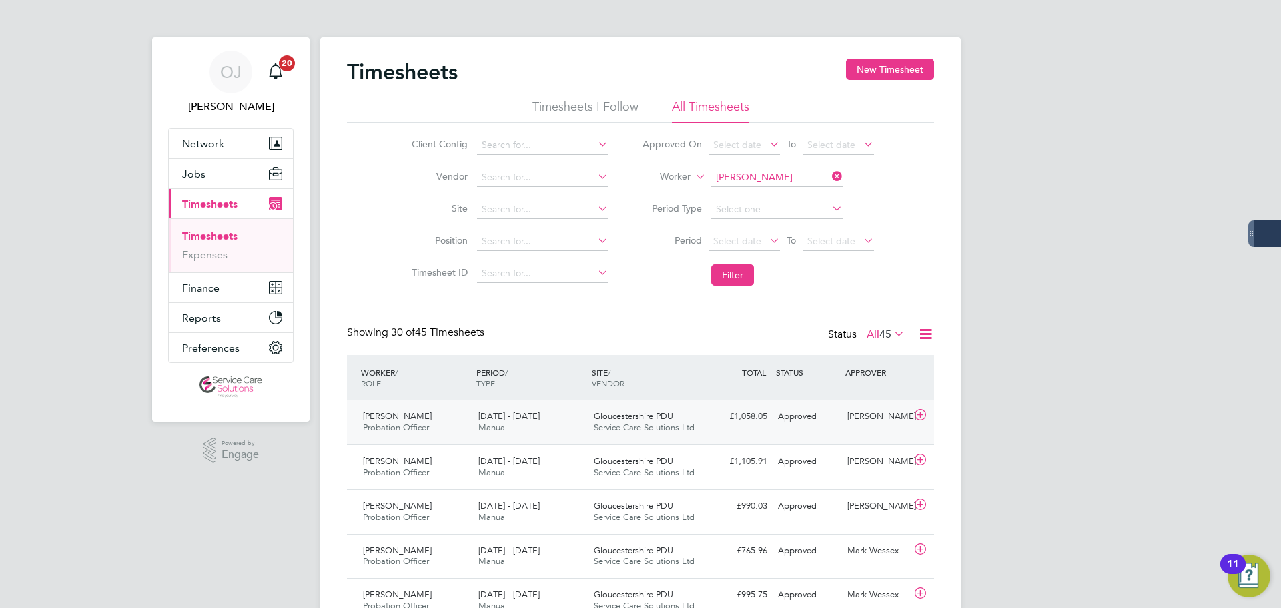
click at [630, 417] on span "Gloucestershire PDU" at bounding box center [633, 415] width 79 height 11
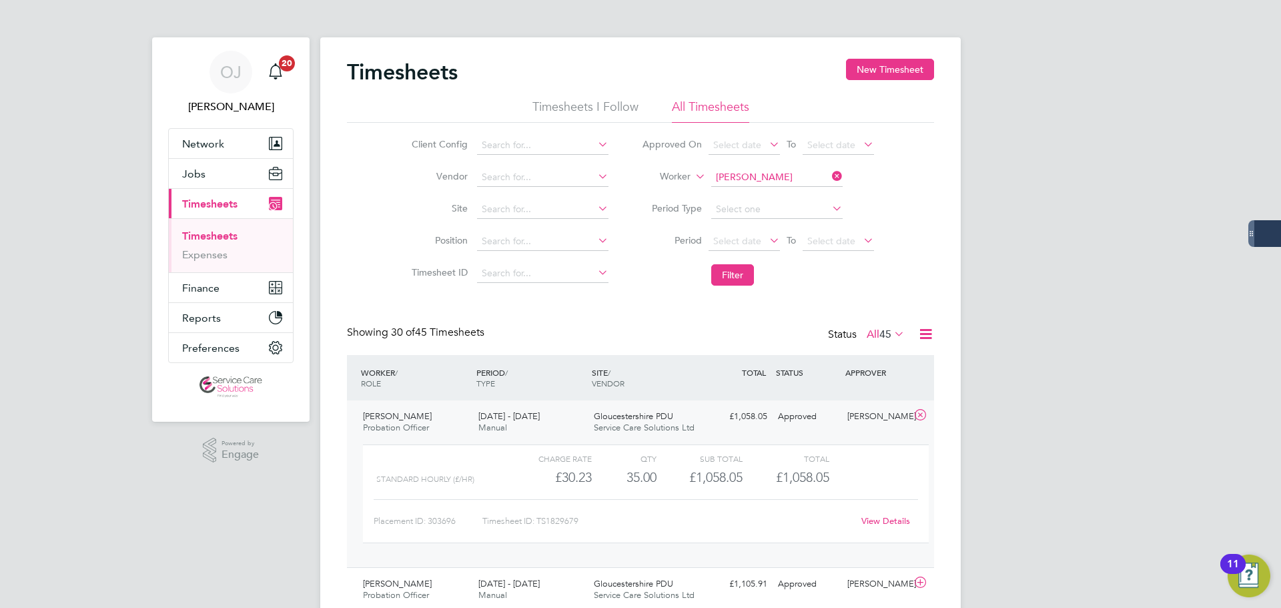
click at [640, 419] on span "Gloucestershire PDU" at bounding box center [633, 415] width 79 height 11
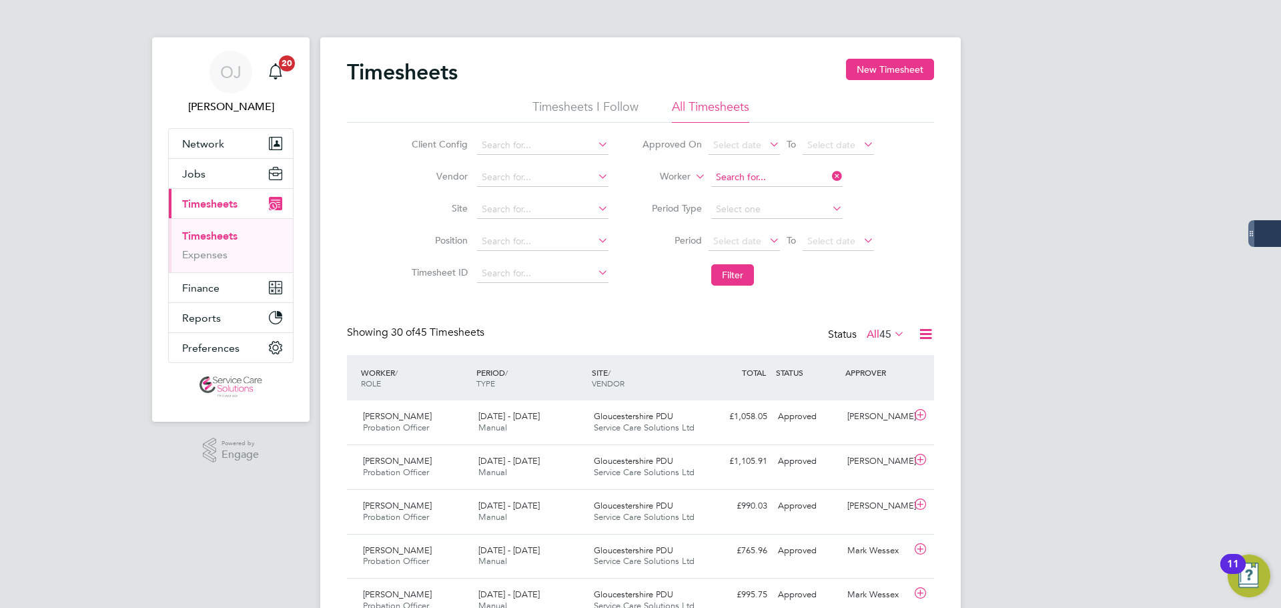
click at [768, 177] on input at bounding box center [776, 177] width 131 height 19
type input "shade"
click at [736, 175] on input at bounding box center [776, 177] width 131 height 19
click at [792, 190] on b "Shade" at bounding box center [805, 195] width 27 height 11
type input "Daniel Shade"
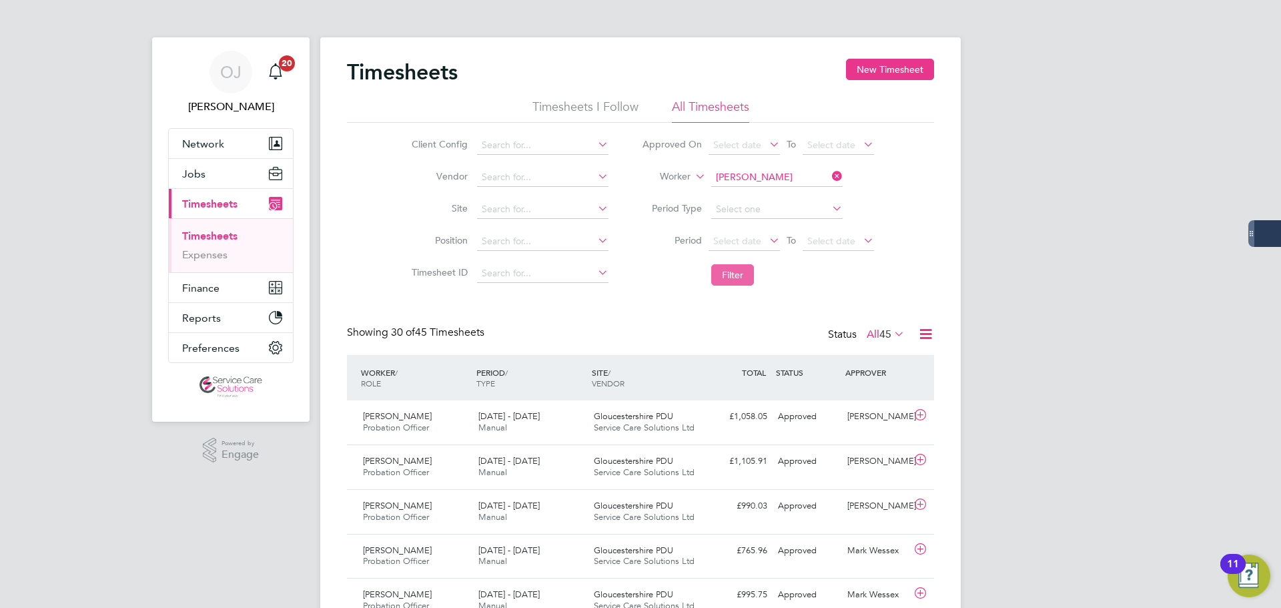
click at [740, 278] on button "Filter" at bounding box center [732, 274] width 43 height 21
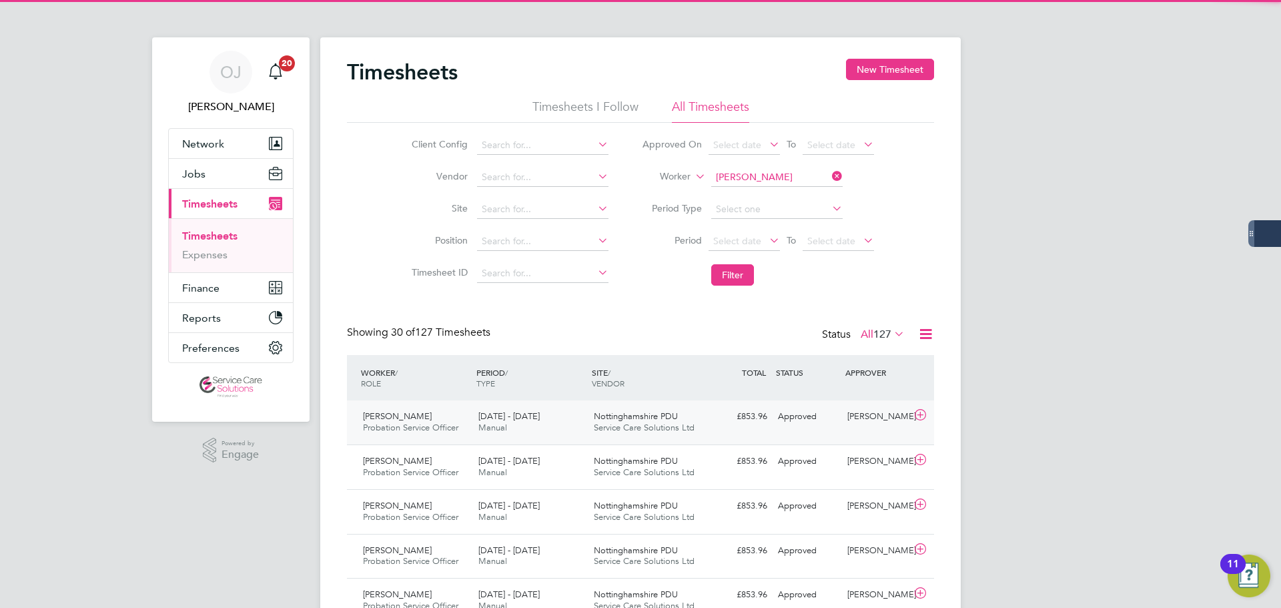
click at [554, 426] on div "22 - 28 Sep 2025 Manual" at bounding box center [530, 422] width 115 height 33
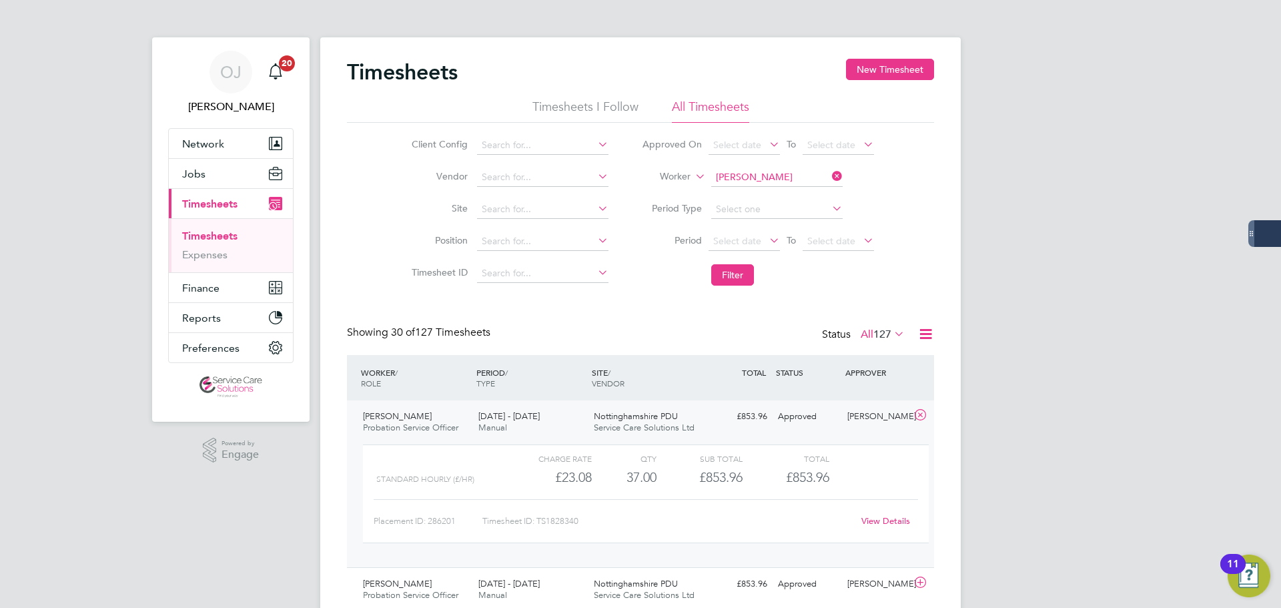
click at [759, 165] on li "Worker Daniel Shade" at bounding box center [757, 177] width 265 height 32
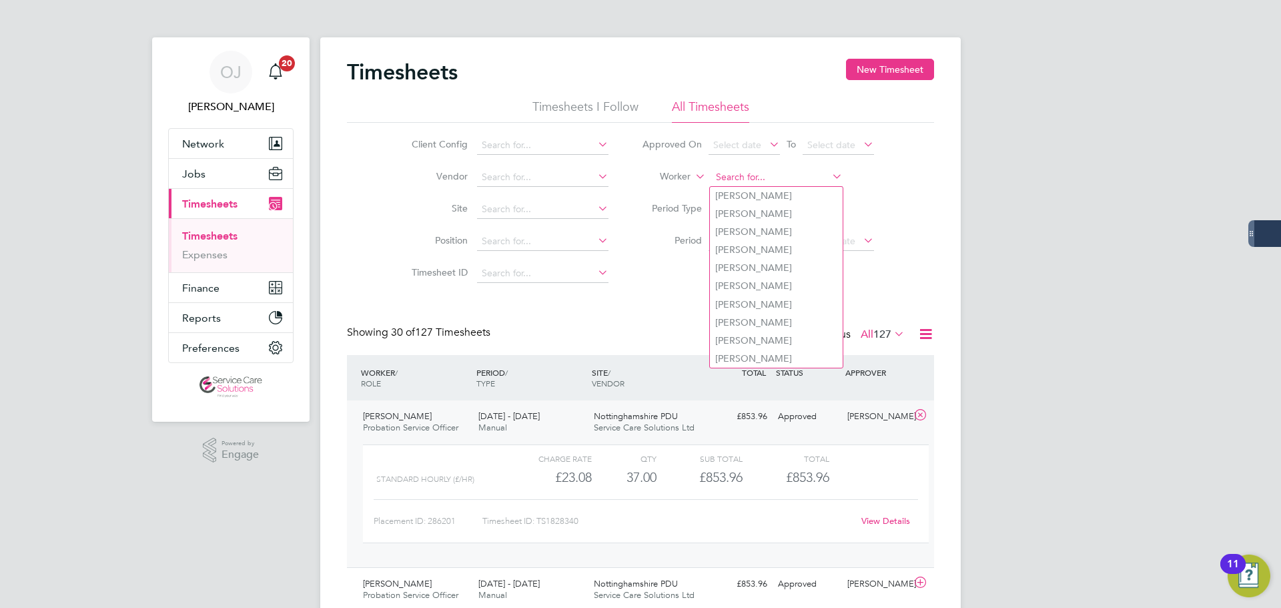
click at [761, 173] on input at bounding box center [776, 177] width 131 height 19
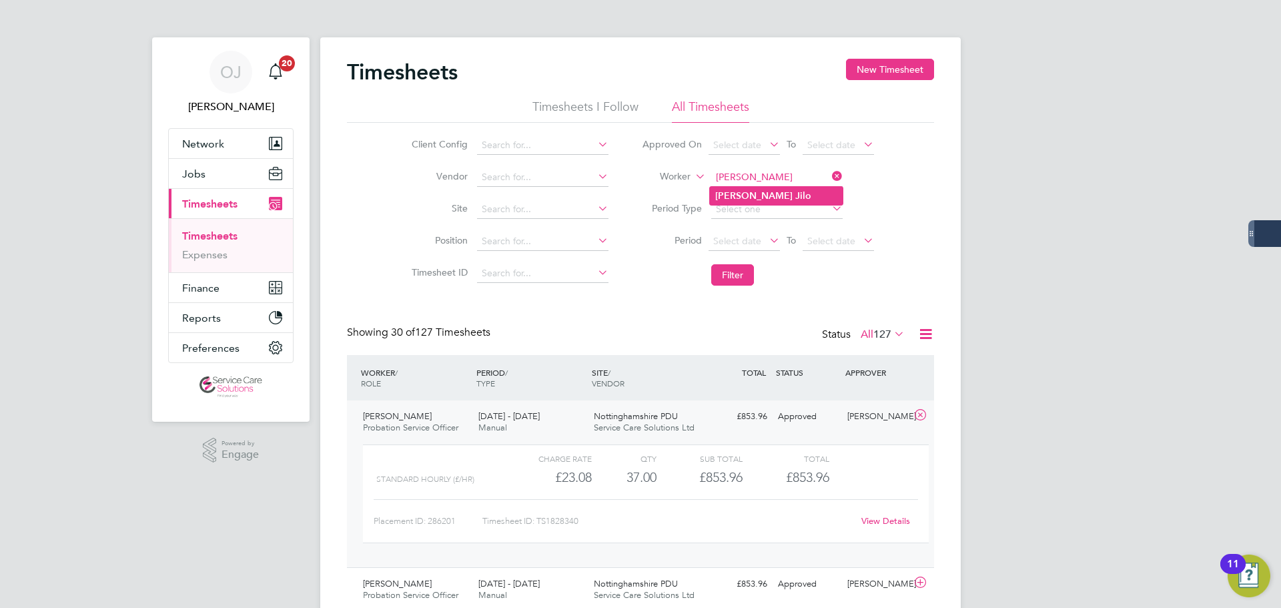
click at [767, 198] on li "Esther Jilo" at bounding box center [776, 196] width 133 height 18
type input "Esther Jilo"
click at [726, 278] on button "Filter" at bounding box center [732, 274] width 43 height 21
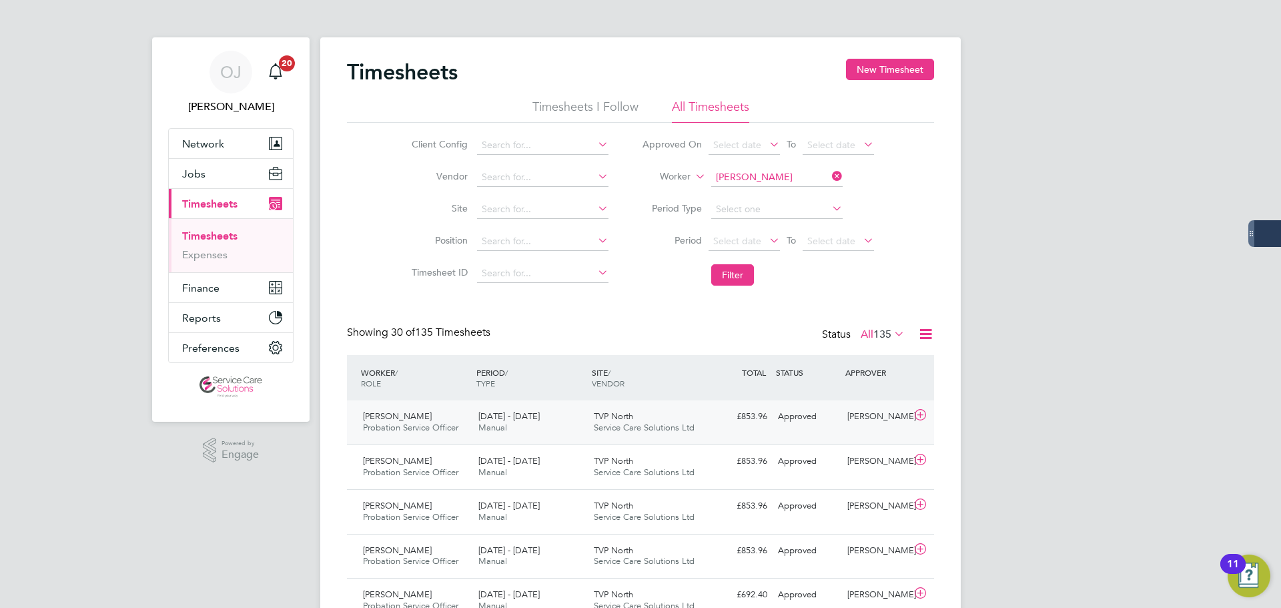
click at [710, 432] on div "Esther Jilo Probation Service Officer 22 - 28 Sep 2025 22 - 28 Sep 2025 Manual …" at bounding box center [640, 422] width 587 height 44
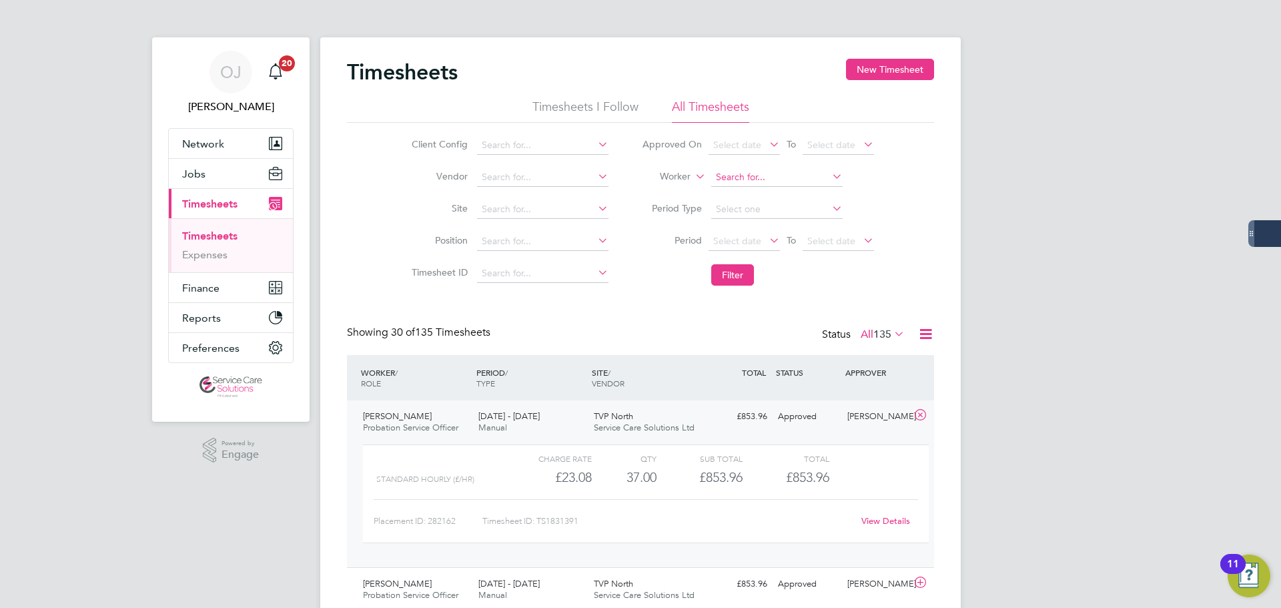
click at [762, 175] on input at bounding box center [776, 177] width 131 height 19
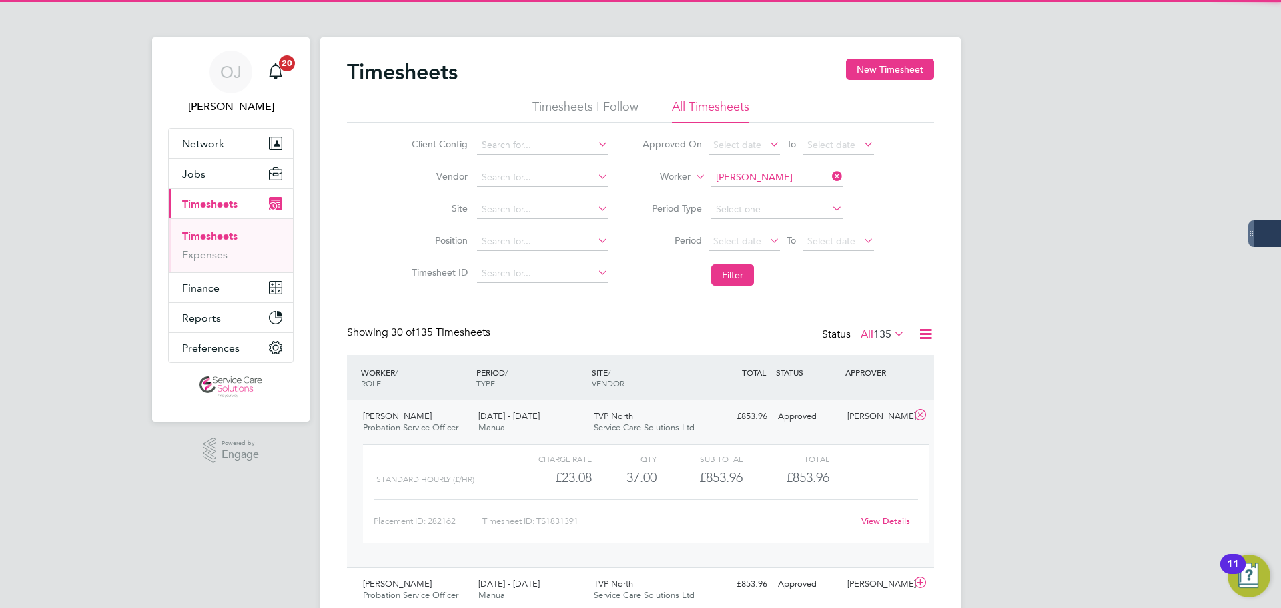
click at [792, 195] on b "Geoff" at bounding box center [830, 195] width 77 height 11
type input "Caroline Geoffroy"
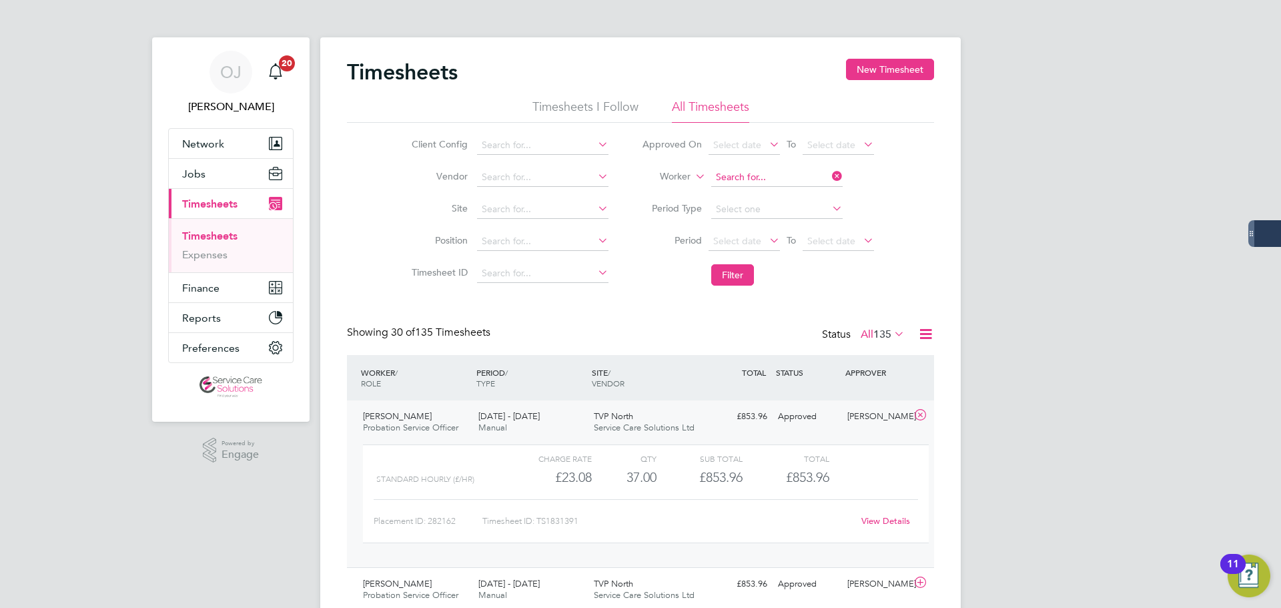
click at [796, 175] on input at bounding box center [776, 177] width 131 height 19
click at [768, 213] on li "Geoff rey Smith" at bounding box center [830, 214] width 241 height 18
type input "Geoffrey Smith"
click at [736, 277] on button "Filter" at bounding box center [732, 274] width 43 height 21
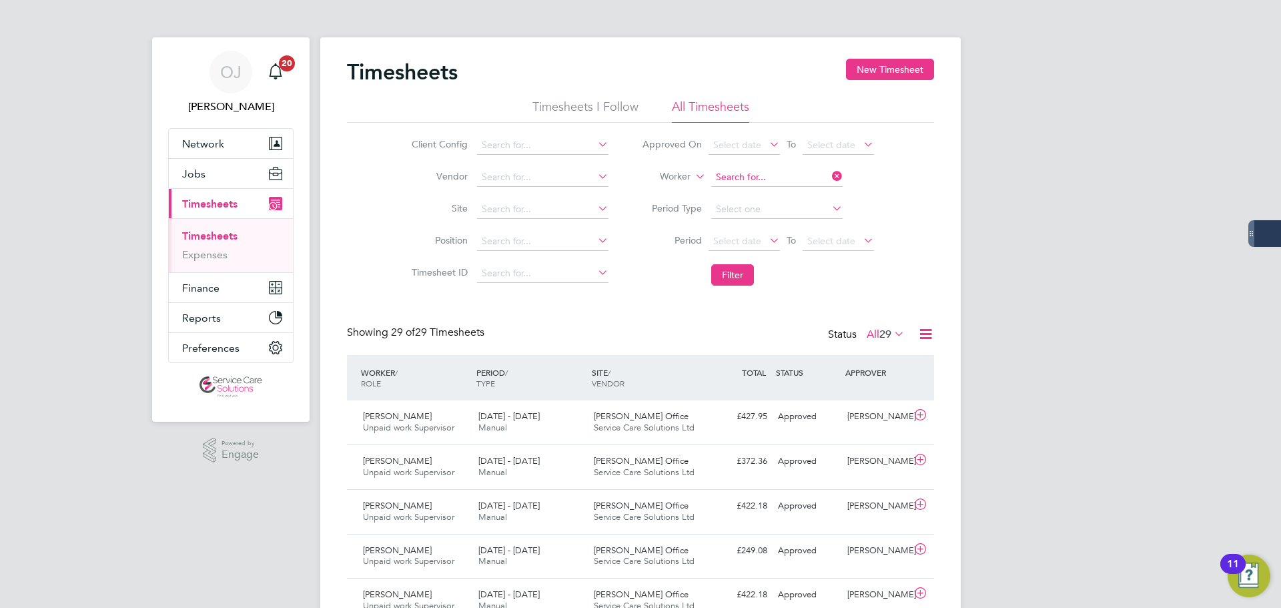
click at [772, 169] on input at bounding box center [776, 177] width 131 height 19
click at [774, 191] on li "Grace Gue st" at bounding box center [776, 196] width 133 height 18
type input "Grace Guest"
click at [731, 273] on button "Filter" at bounding box center [732, 274] width 43 height 21
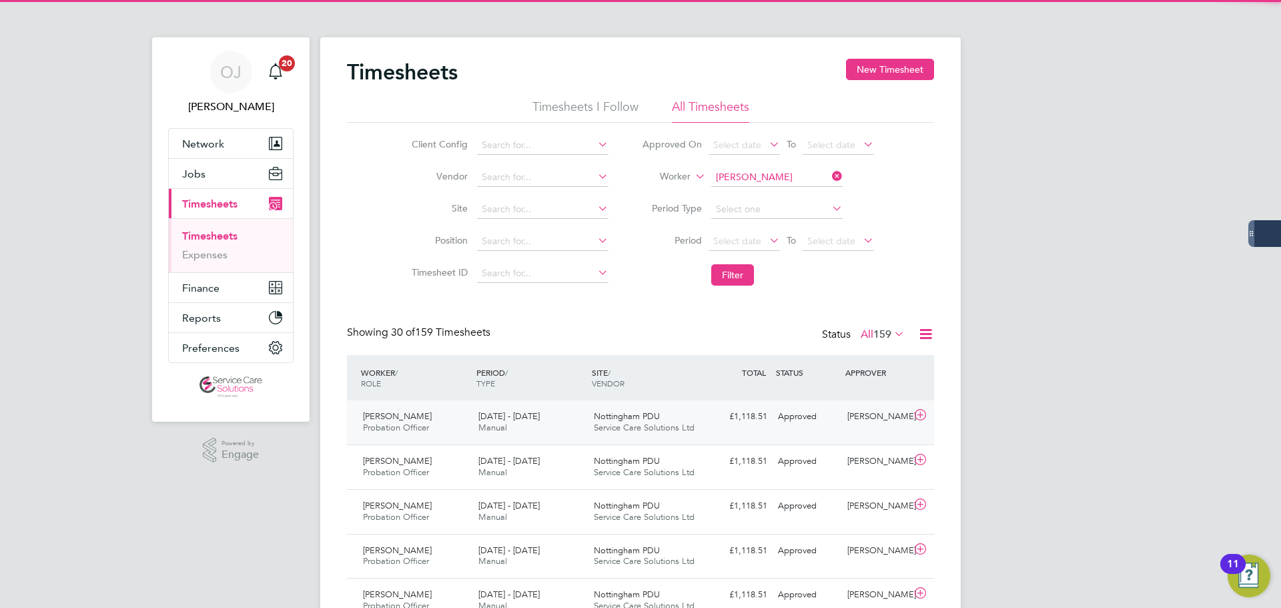
click at [549, 424] on div "22 - 28 Sep 2025 Manual" at bounding box center [530, 422] width 115 height 33
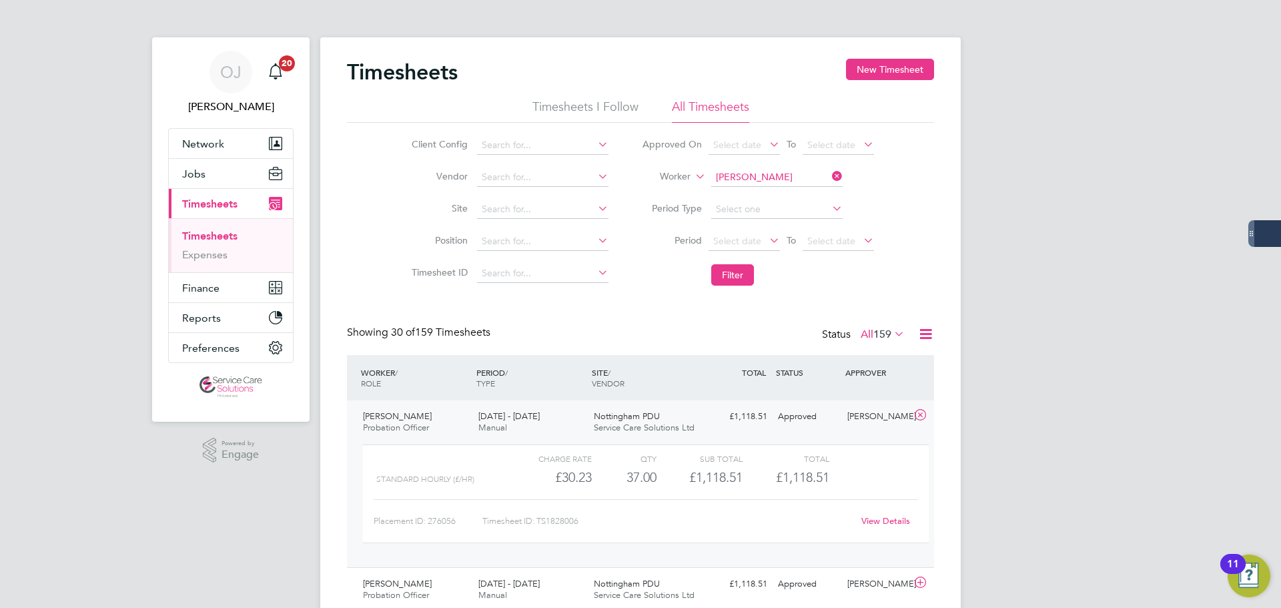
click at [550, 424] on div "22 - 28 Sep 2025 Manual" at bounding box center [530, 422] width 115 height 33
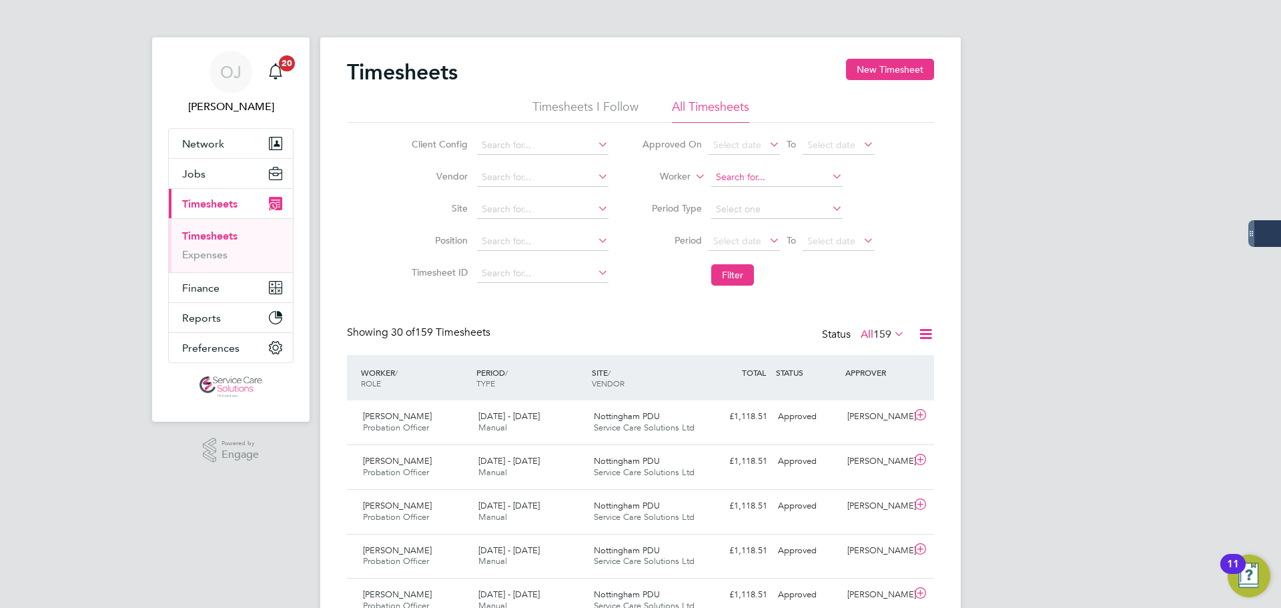
click at [770, 173] on input at bounding box center [776, 177] width 131 height 19
click at [792, 193] on b "Moseley" at bounding box center [830, 195] width 77 height 11
type input "Hollie Moseley"
click at [736, 275] on button "Filter" at bounding box center [732, 274] width 43 height 21
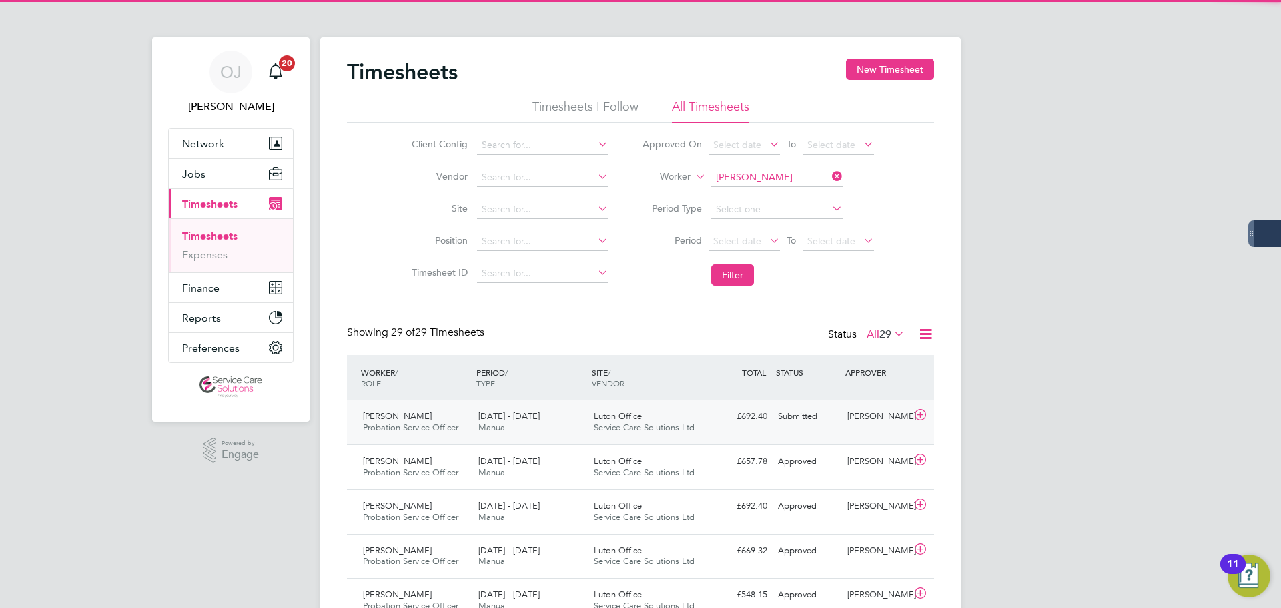
click at [544, 440] on div "Hollie Moseley Probation Service Officer 22 - 28 Sep 2025 22 - 28 Sep 2025 Manu…" at bounding box center [640, 422] width 587 height 44
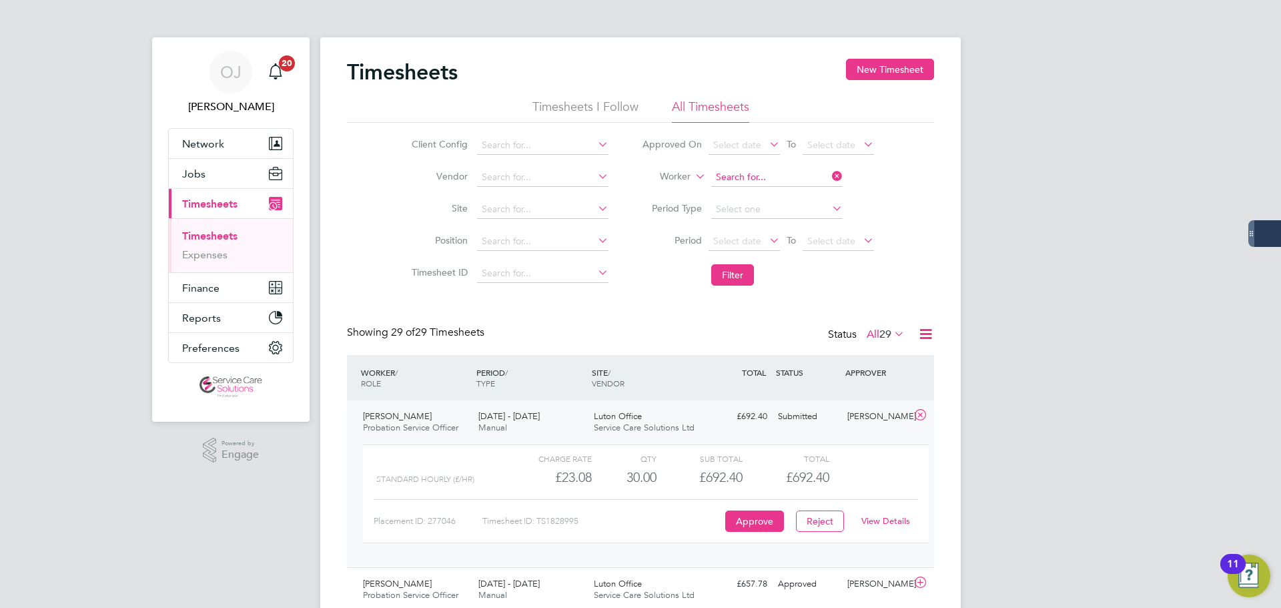
click at [759, 169] on input at bounding box center [776, 177] width 131 height 19
click at [792, 199] on b "Coomb" at bounding box center [808, 195] width 33 height 11
type input "Holly Coombs"
click at [743, 275] on button "Filter" at bounding box center [732, 274] width 43 height 21
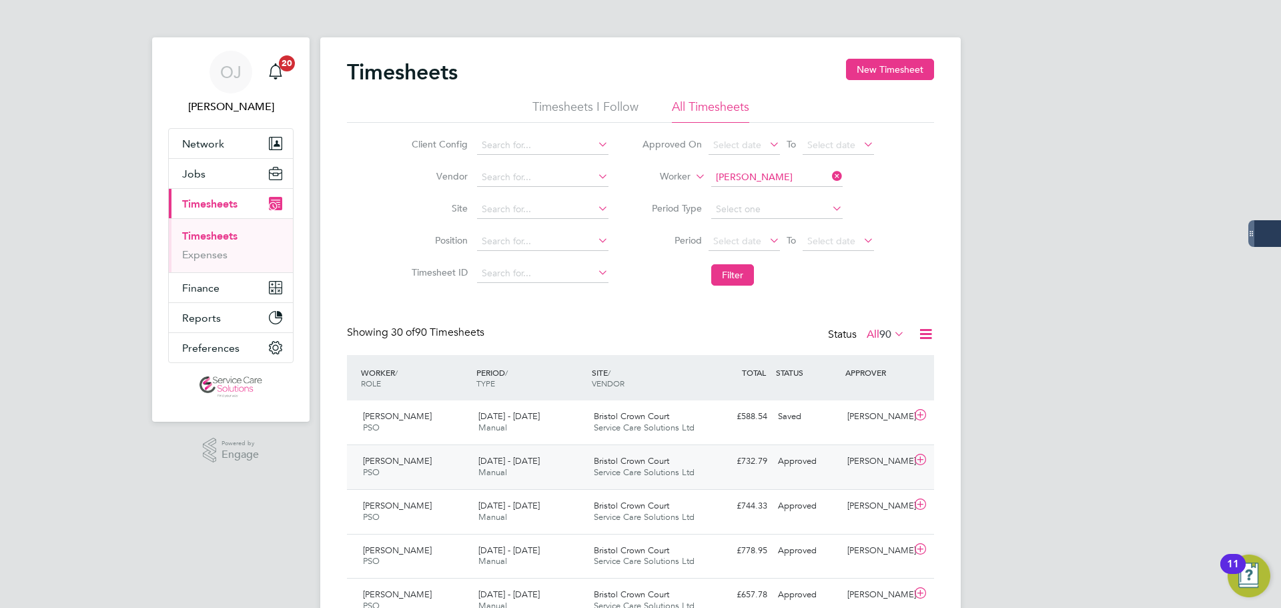
click at [540, 465] on span "22 - 28 Sep 2025" at bounding box center [508, 460] width 61 height 11
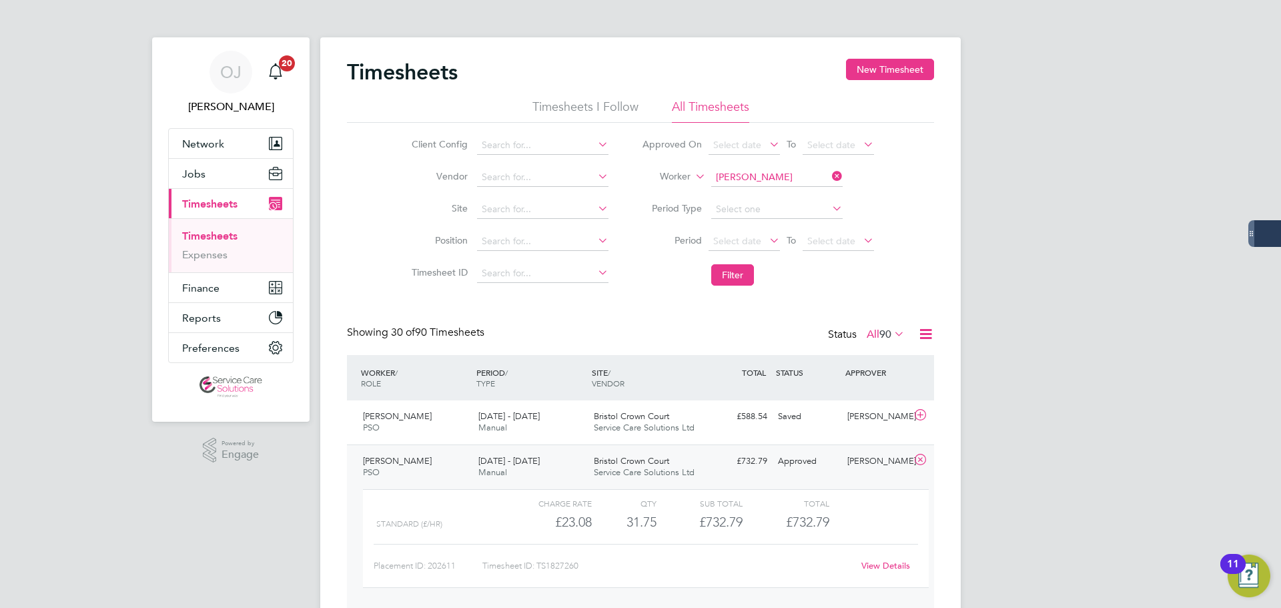
click at [578, 470] on div "22 - 28 Sep 2025 Manual" at bounding box center [530, 466] width 115 height 33
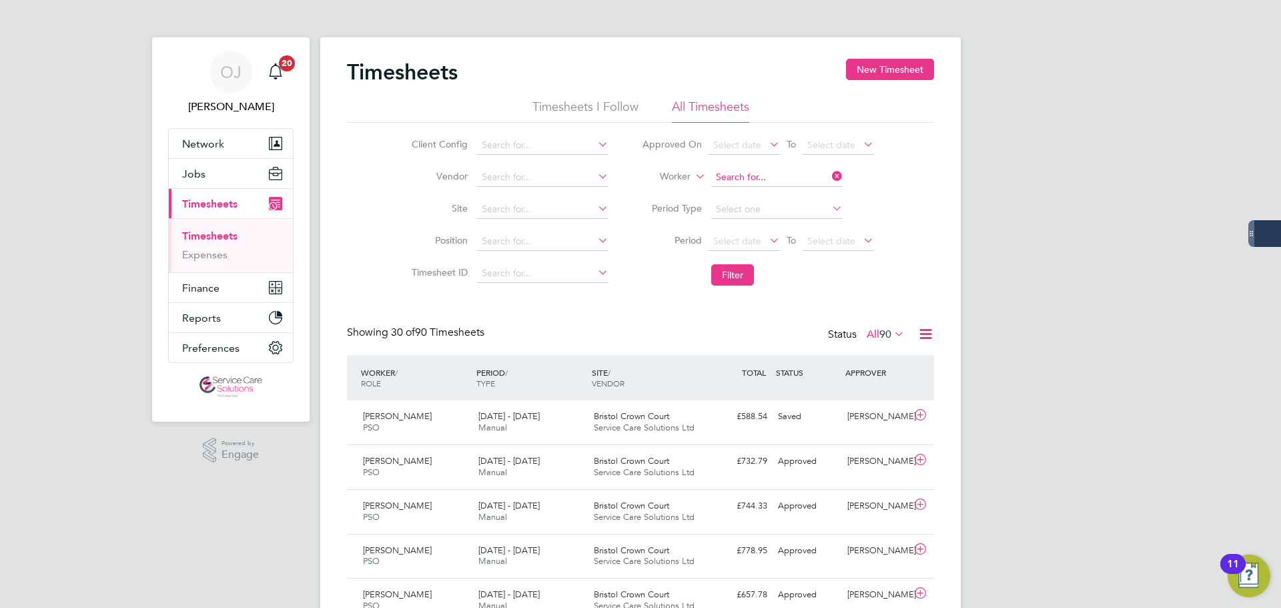
click at [754, 175] on input at bounding box center [776, 177] width 131 height 19
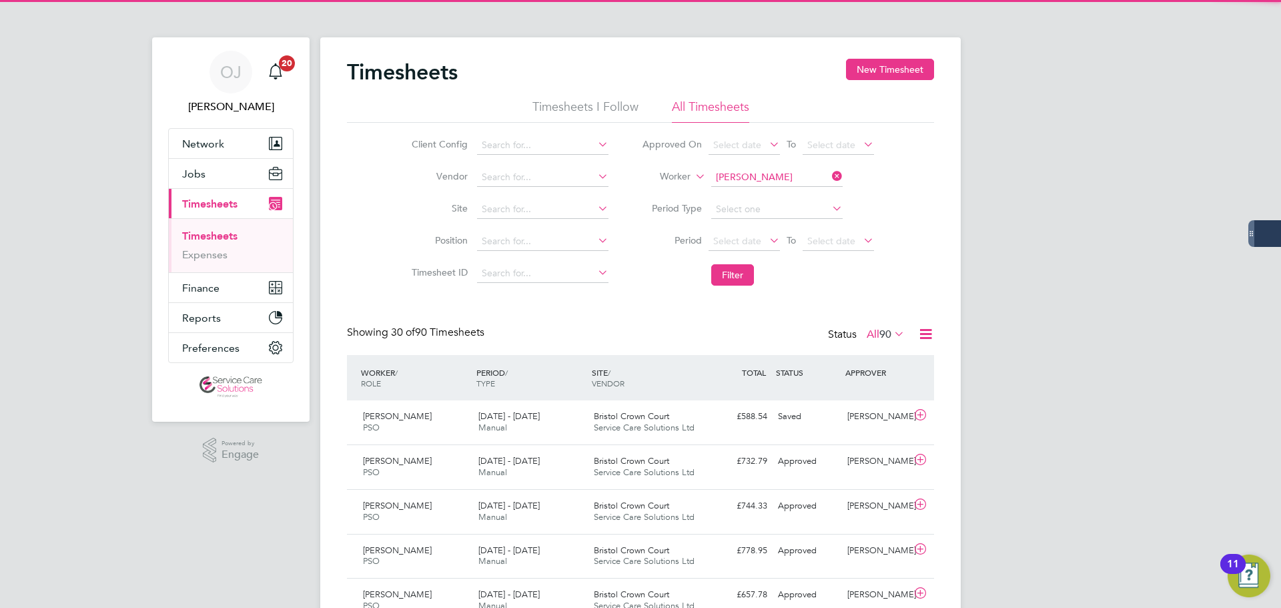
click at [772, 193] on li "Hughie Solomon" at bounding box center [792, 196] width 165 height 18
type input "Hughie Solomon"
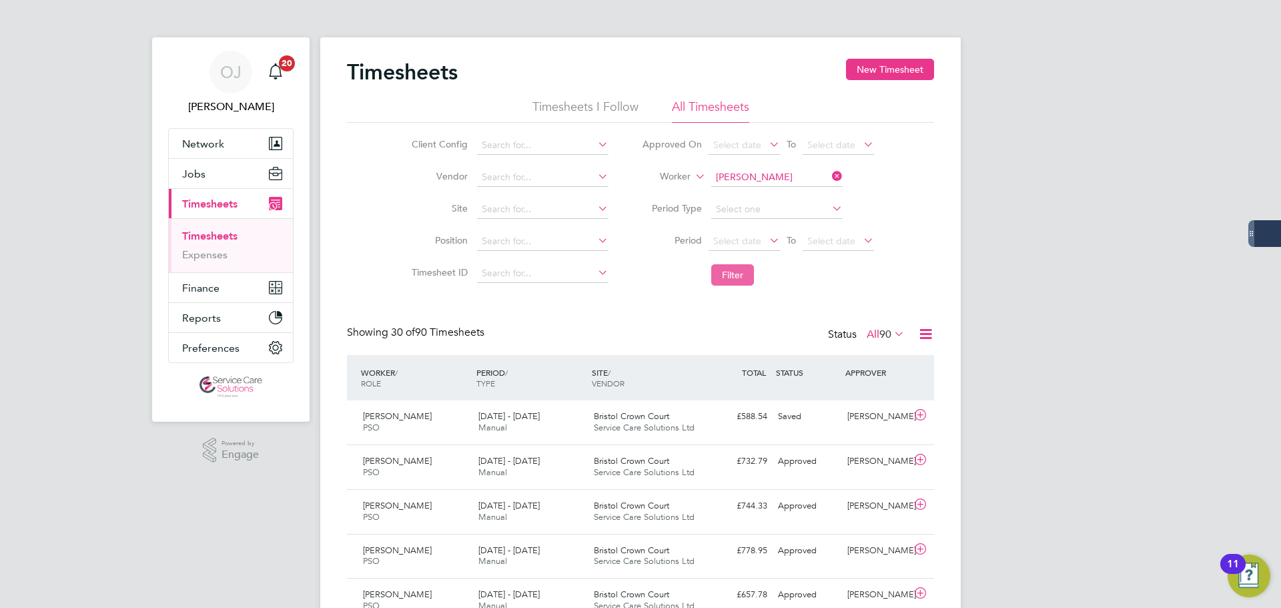
click at [742, 276] on button "Filter" at bounding box center [732, 274] width 43 height 21
click at [564, 418] on div "22 - 28 Sep 2025 Manual" at bounding box center [530, 422] width 115 height 33
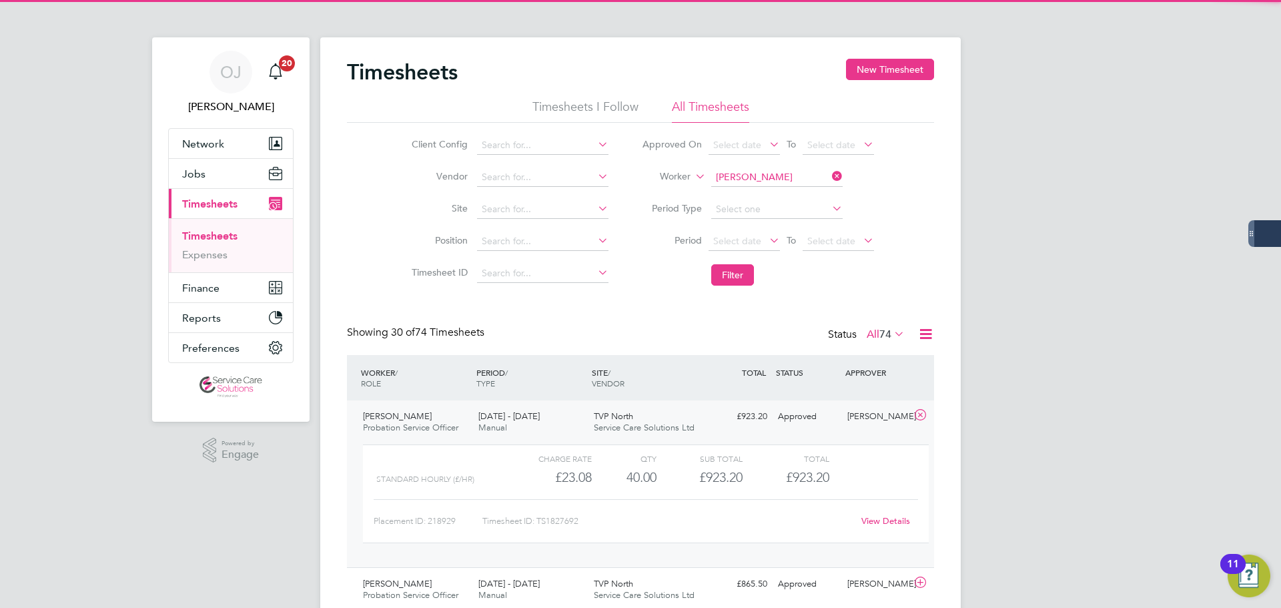
click at [568, 420] on div "22 - 28 Sep 2025 Manual" at bounding box center [530, 422] width 115 height 33
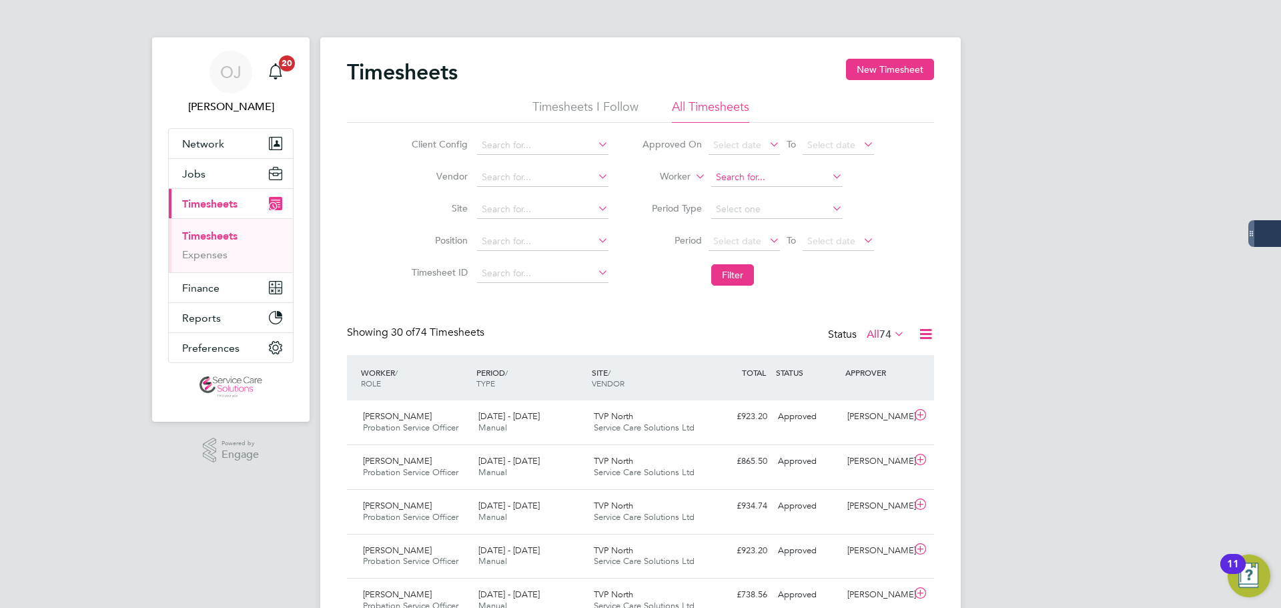
click at [748, 176] on input at bounding box center [776, 177] width 131 height 19
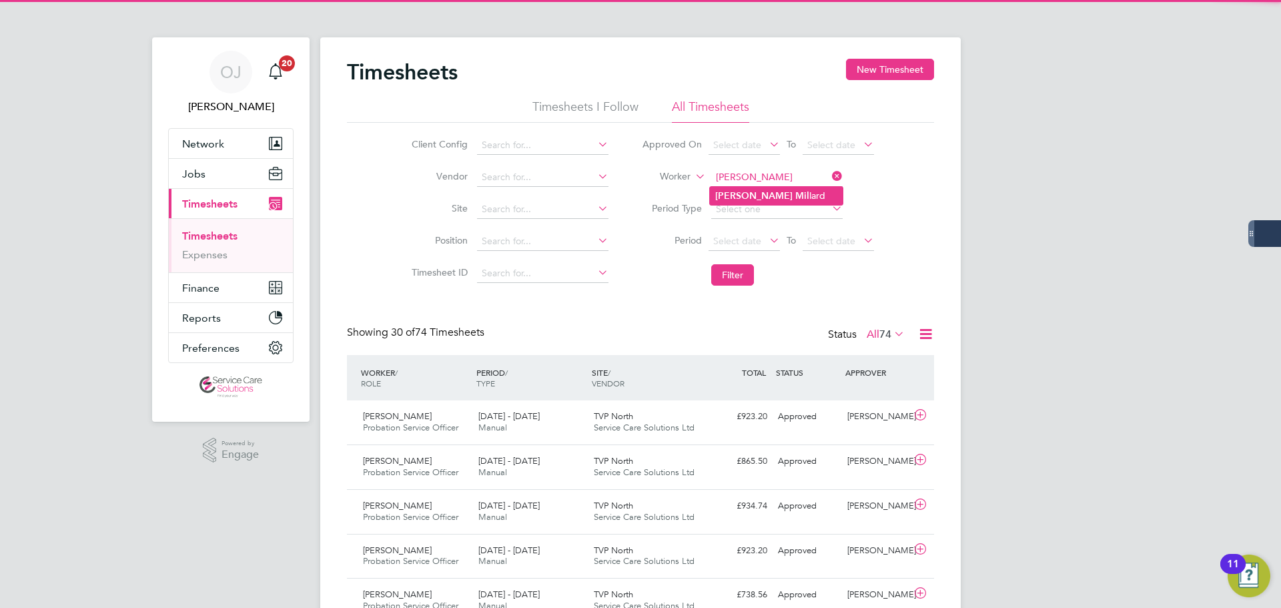
click at [771, 193] on li "Janet Mil lard" at bounding box center [776, 196] width 133 height 18
type input "Janet Millard"
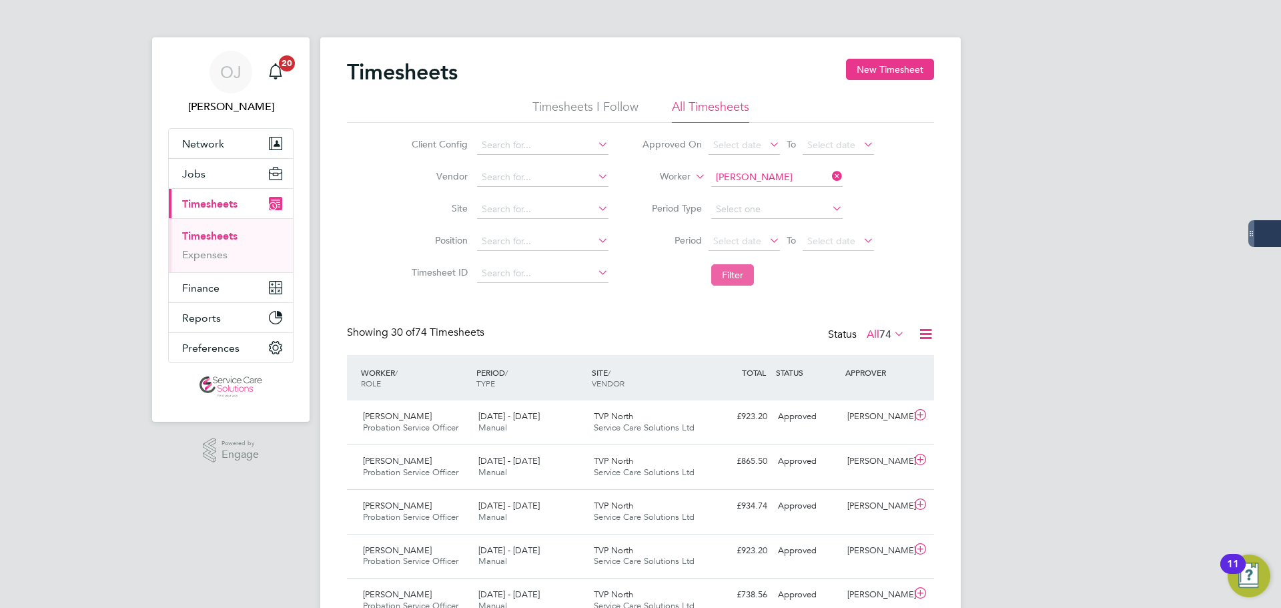
click at [744, 271] on button "Filter" at bounding box center [732, 274] width 43 height 21
click at [746, 173] on input at bounding box center [776, 177] width 131 height 19
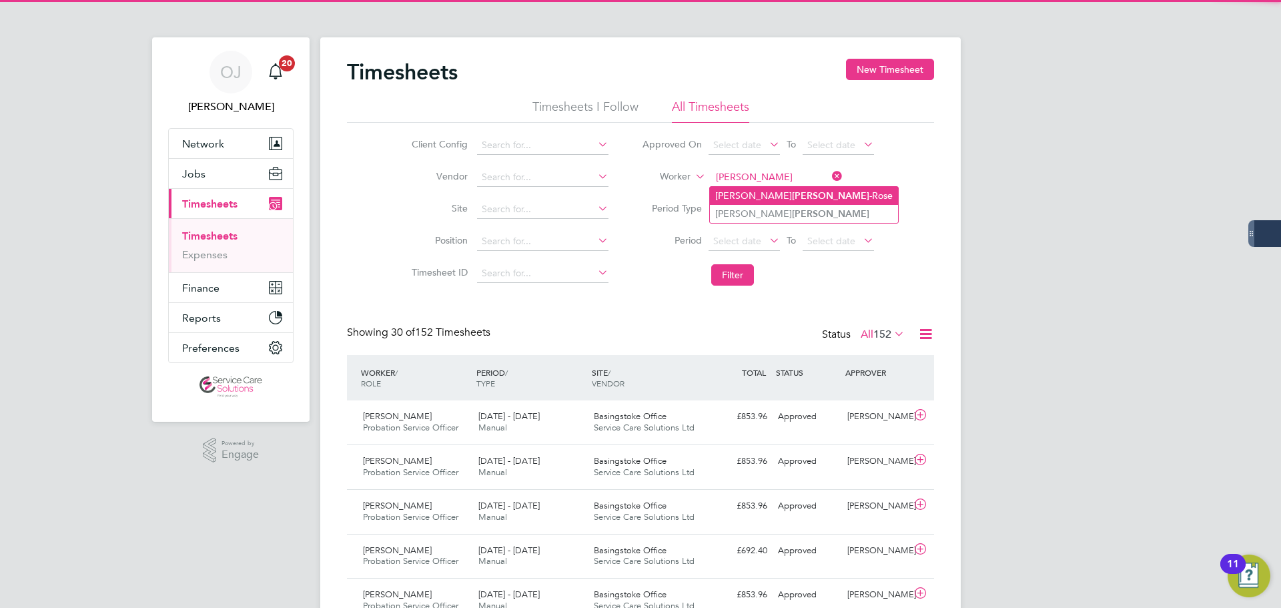
click at [792, 192] on b "Golding" at bounding box center [830, 195] width 77 height 11
type input "Joseph Golding-Rose"
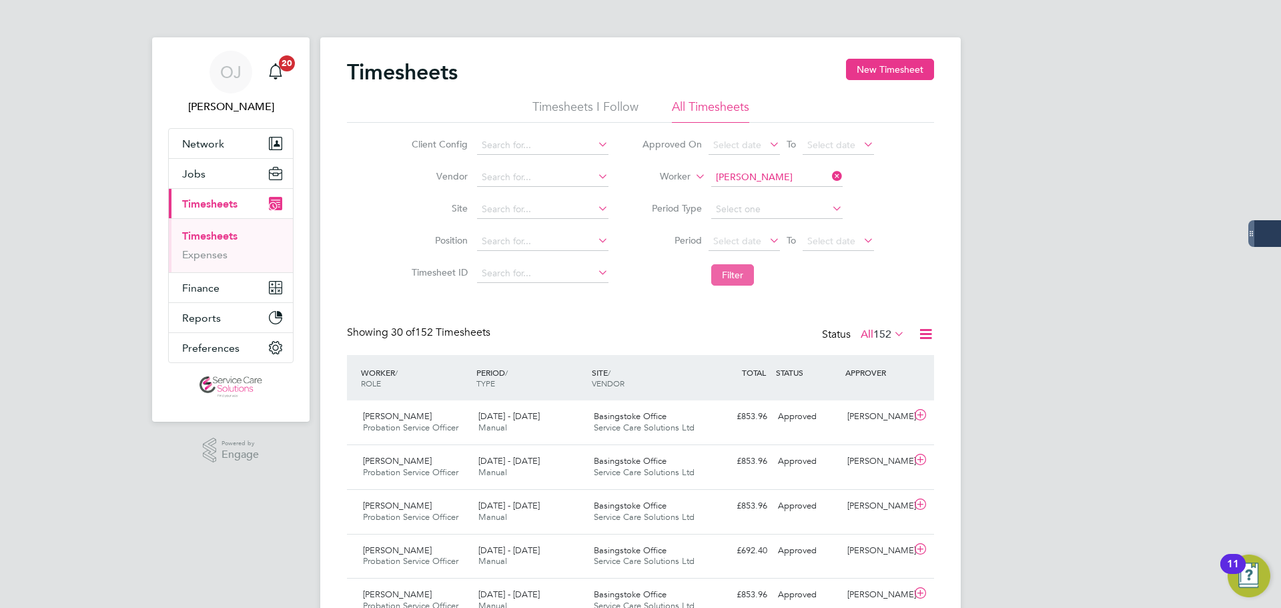
click at [729, 283] on button "Filter" at bounding box center [732, 274] width 43 height 21
click at [732, 270] on button "Filter" at bounding box center [732, 274] width 43 height 21
click at [775, 169] on input at bounding box center [776, 177] width 131 height 19
click at [764, 201] on li "Kate Gartn er" at bounding box center [776, 196] width 133 height 18
type input "Kate Gartner"
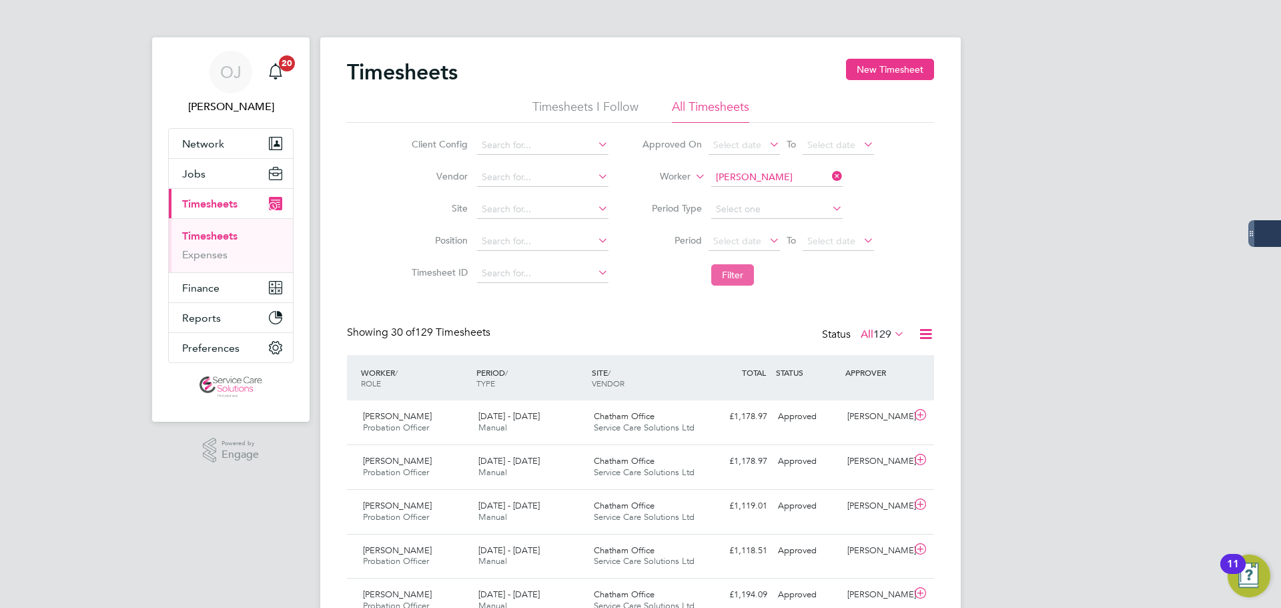
click at [744, 273] on button "Filter" at bounding box center [732, 274] width 43 height 21
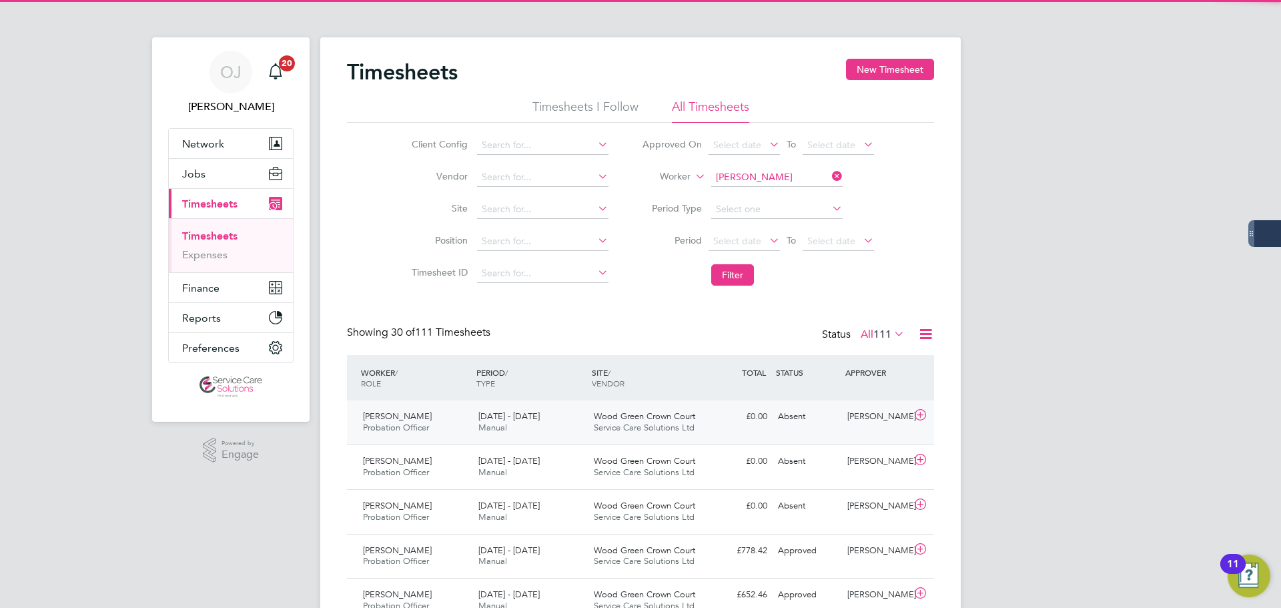
click at [567, 424] on div "22 - 28 Sep 2025 Manual" at bounding box center [530, 422] width 115 height 33
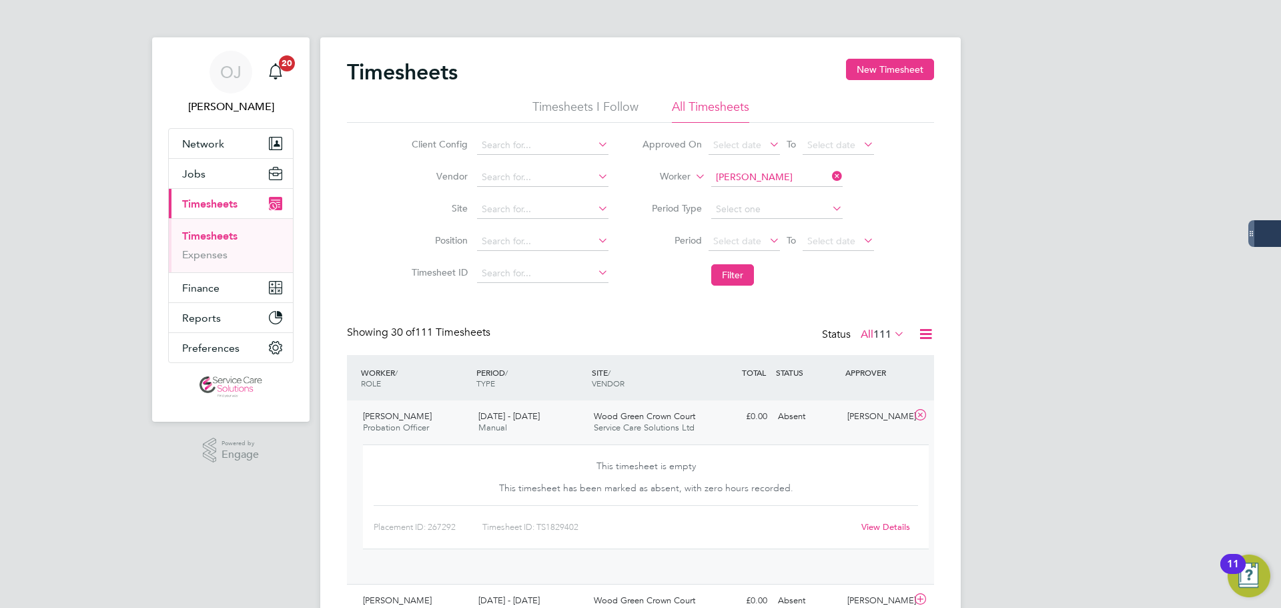
click at [567, 426] on div "22 - 28 Sep 2025 Manual" at bounding box center [530, 422] width 115 height 33
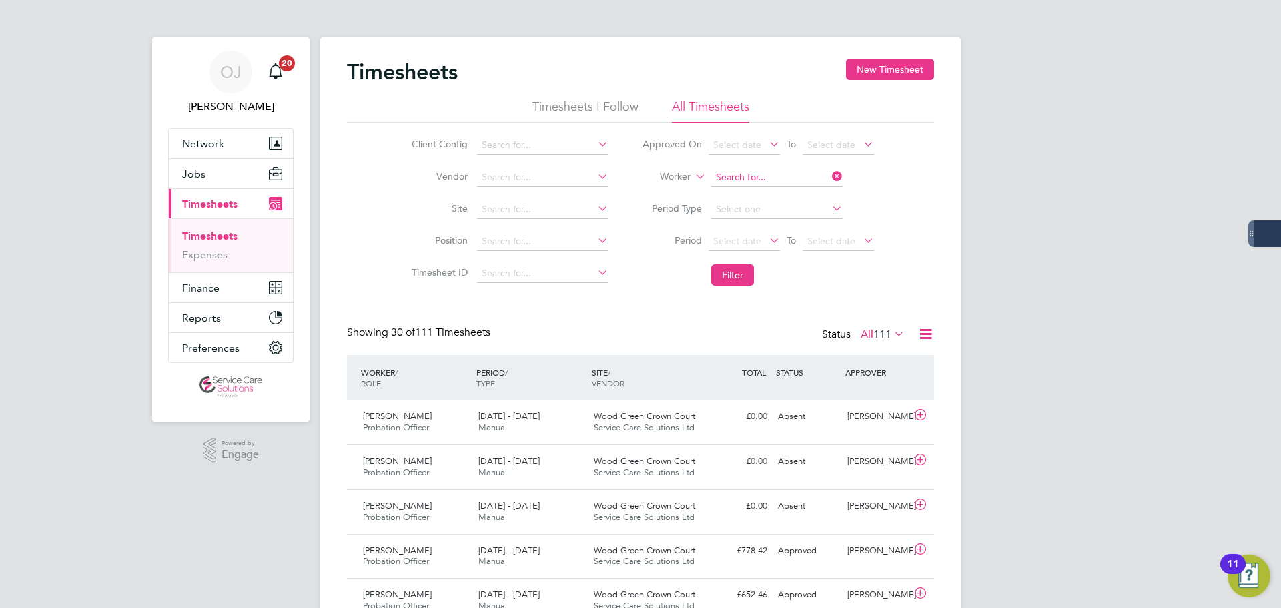
click at [767, 179] on input at bounding box center [776, 177] width 131 height 19
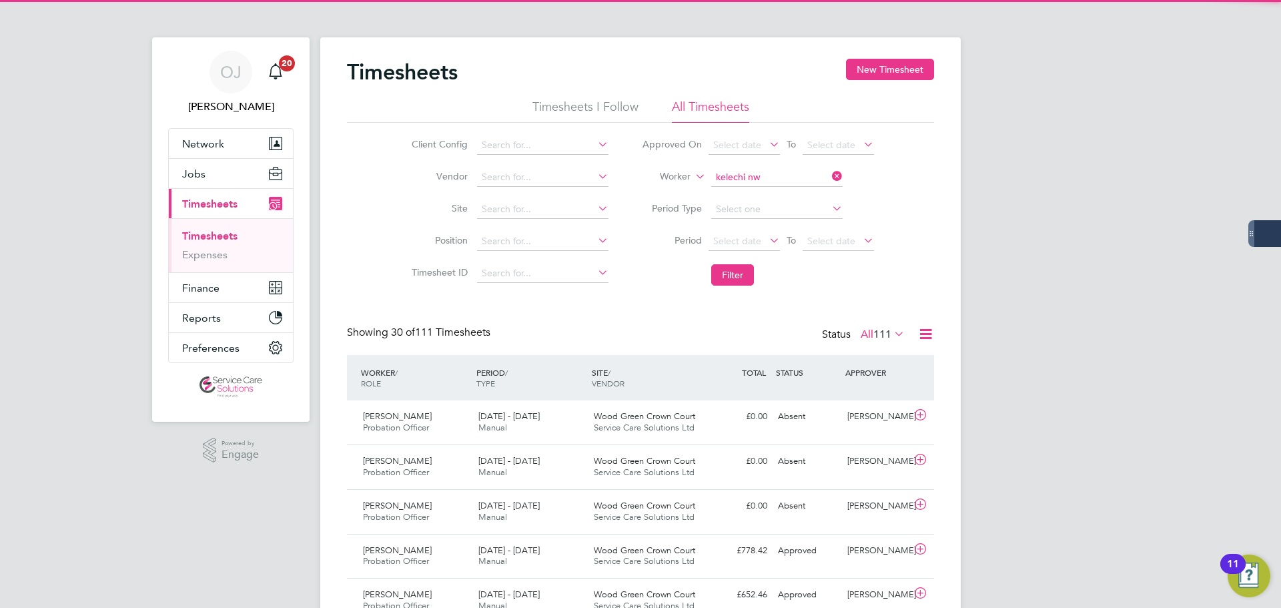
click at [744, 191] on b "Kelechi" at bounding box center [731, 195] width 33 height 11
type input "Kelechi Nwigwe"
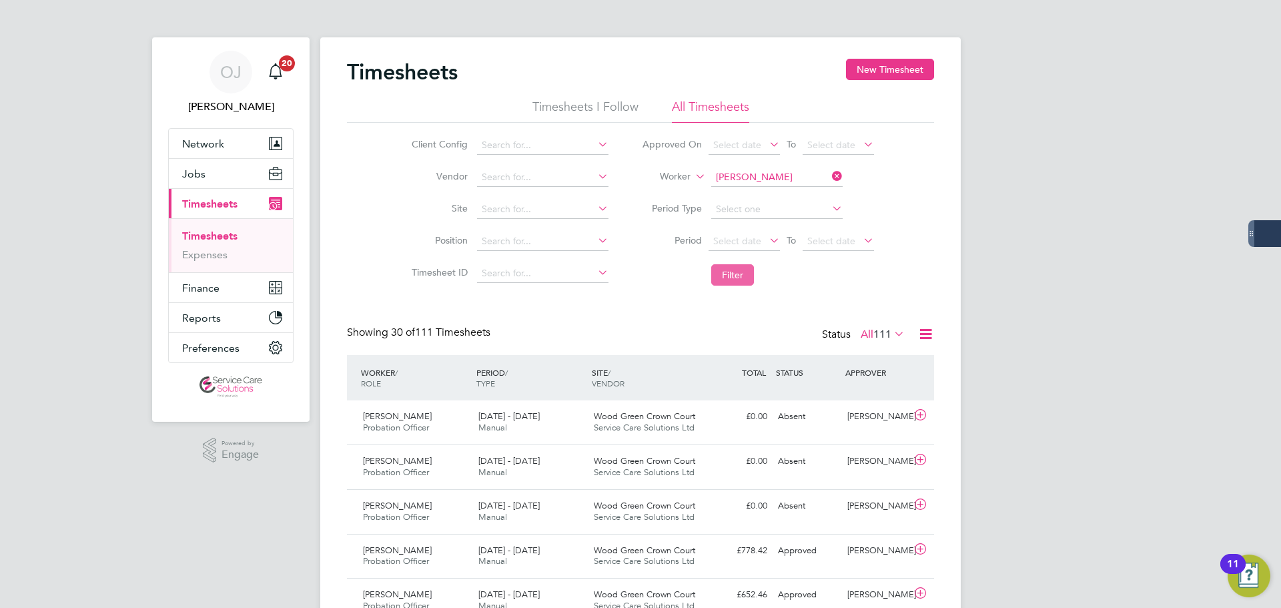
click at [740, 269] on button "Filter" at bounding box center [732, 274] width 43 height 21
click at [696, 426] on div "TVP North Service Care Solutions Ltd" at bounding box center [645, 422] width 115 height 33
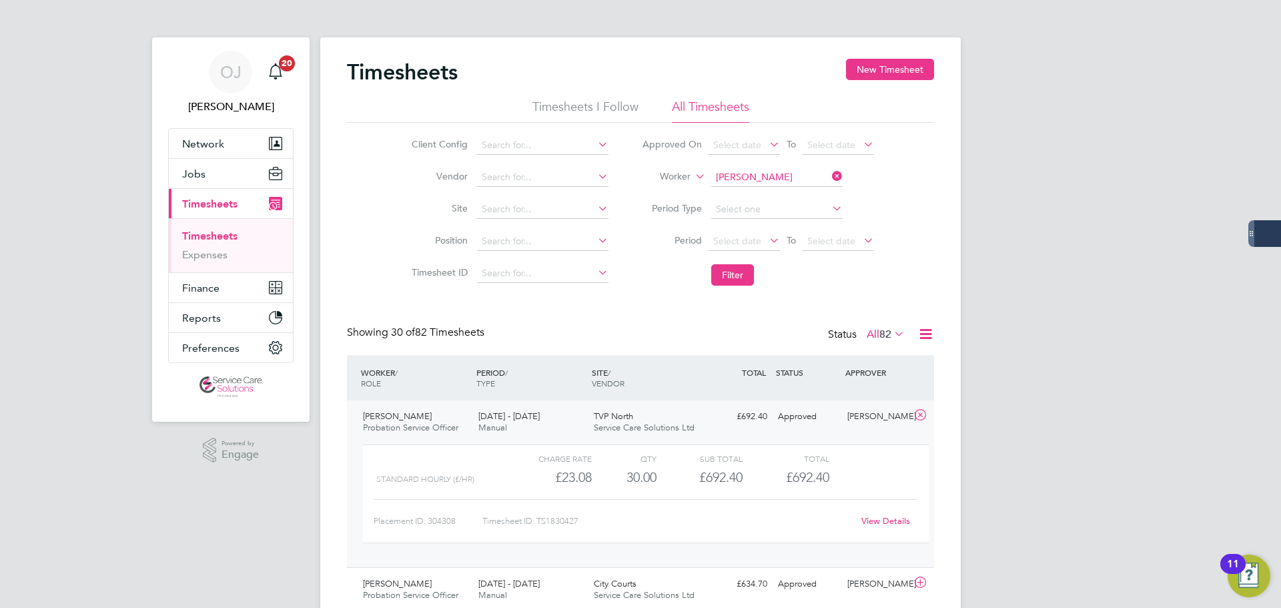
click at [698, 416] on div "TVP North Service Care Solutions Ltd" at bounding box center [645, 422] width 115 height 33
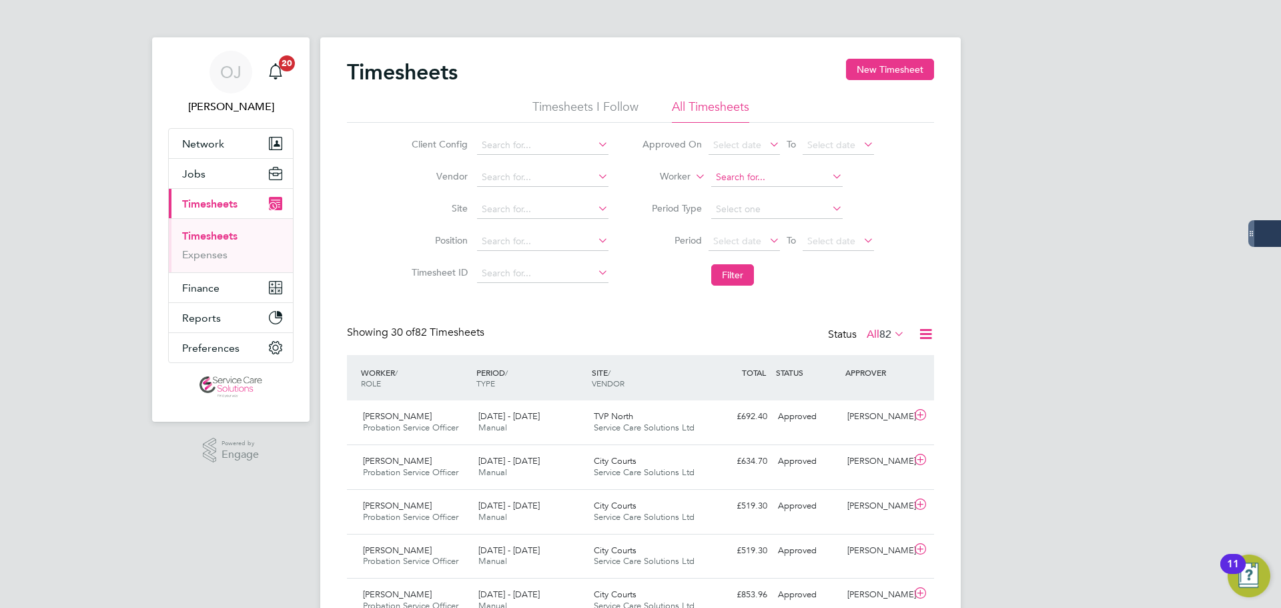
click at [771, 181] on input at bounding box center [776, 177] width 131 height 19
drag, startPoint x: 762, startPoint y: 197, endPoint x: 747, endPoint y: 257, distance: 62.0
click at [763, 197] on li "Kelly Man ning" at bounding box center [776, 196] width 133 height 18
type input "Kelly Manning"
click at [739, 269] on button "Filter" at bounding box center [732, 274] width 43 height 21
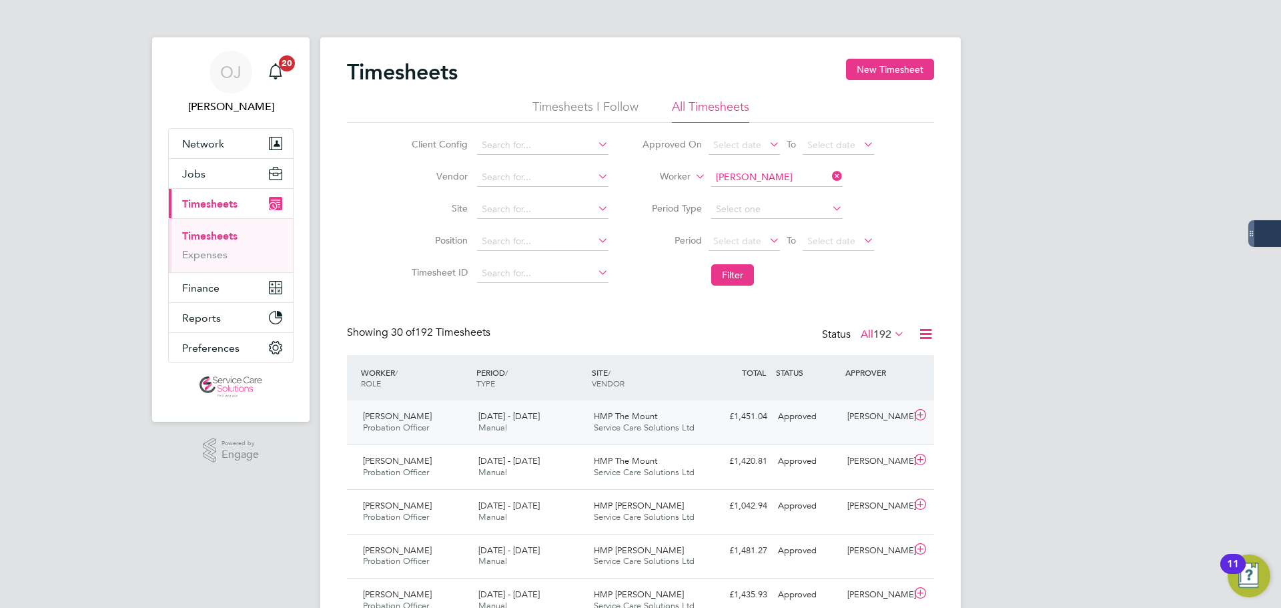
click at [628, 426] on span "Service Care Solutions Ltd" at bounding box center [644, 427] width 101 height 11
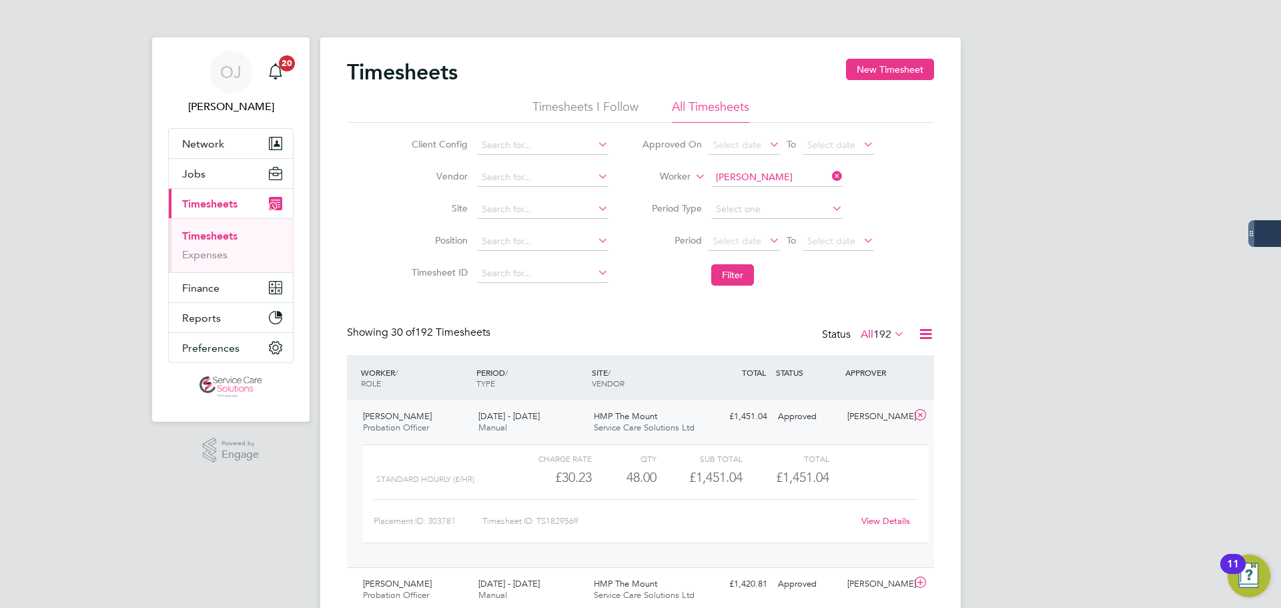
click at [631, 422] on span "Service Care Solutions Ltd" at bounding box center [644, 427] width 101 height 11
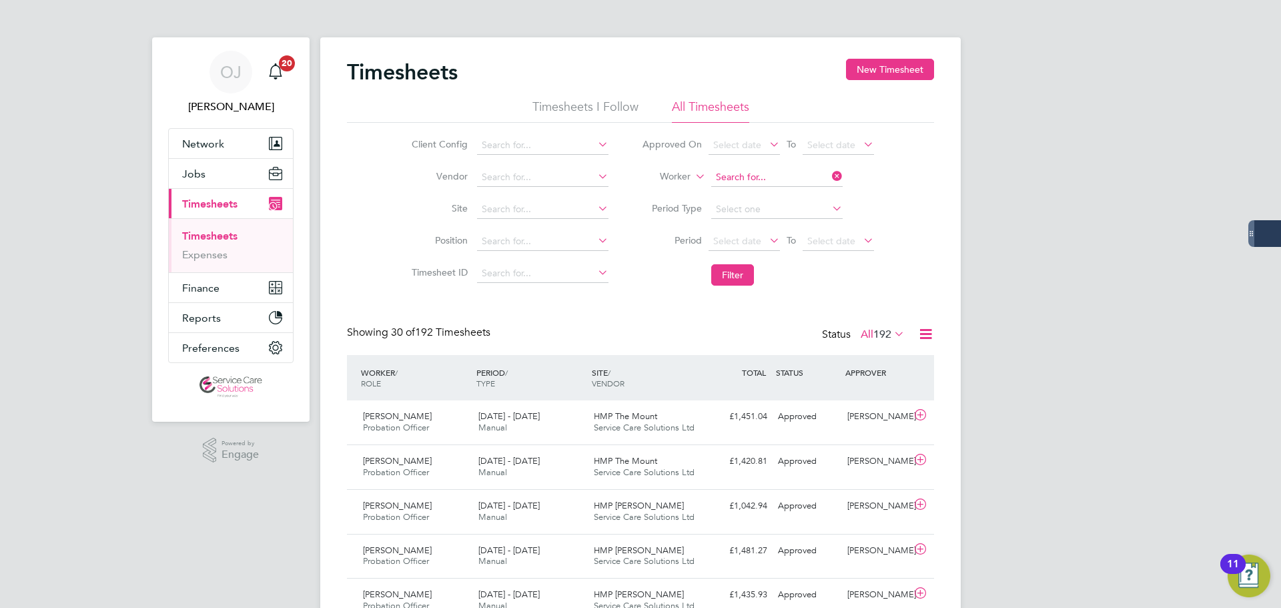
click at [789, 174] on input at bounding box center [776, 177] width 131 height 19
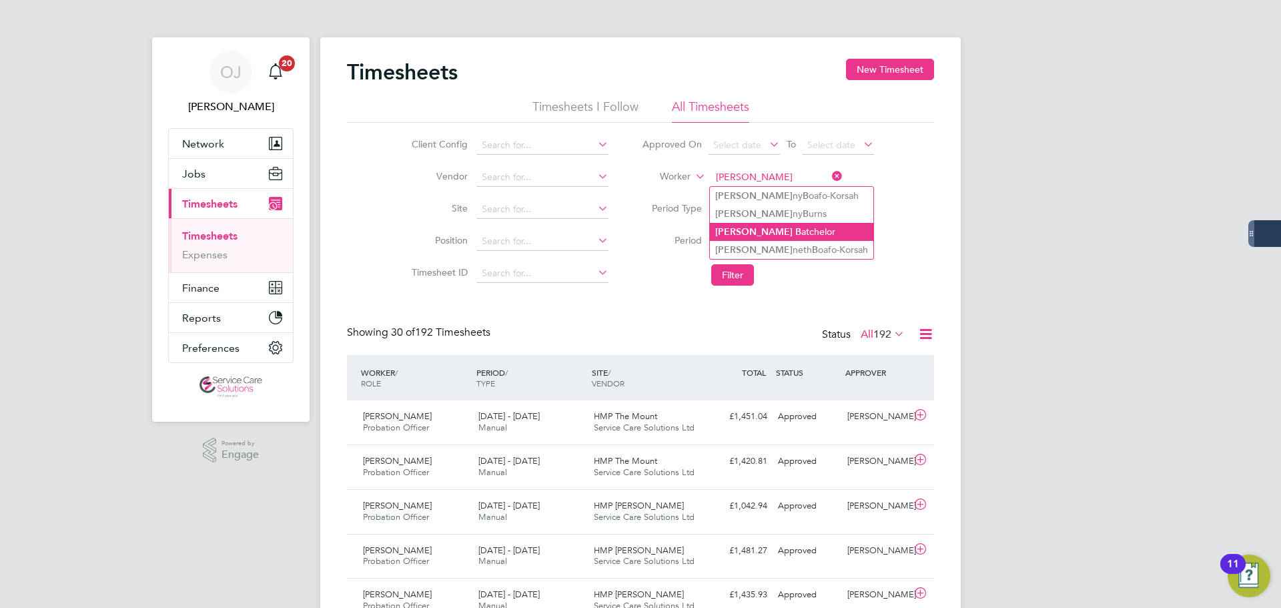
click at [778, 230] on li "Ken B atchelor" at bounding box center [791, 232] width 163 height 18
type input "Ken Batchelor"
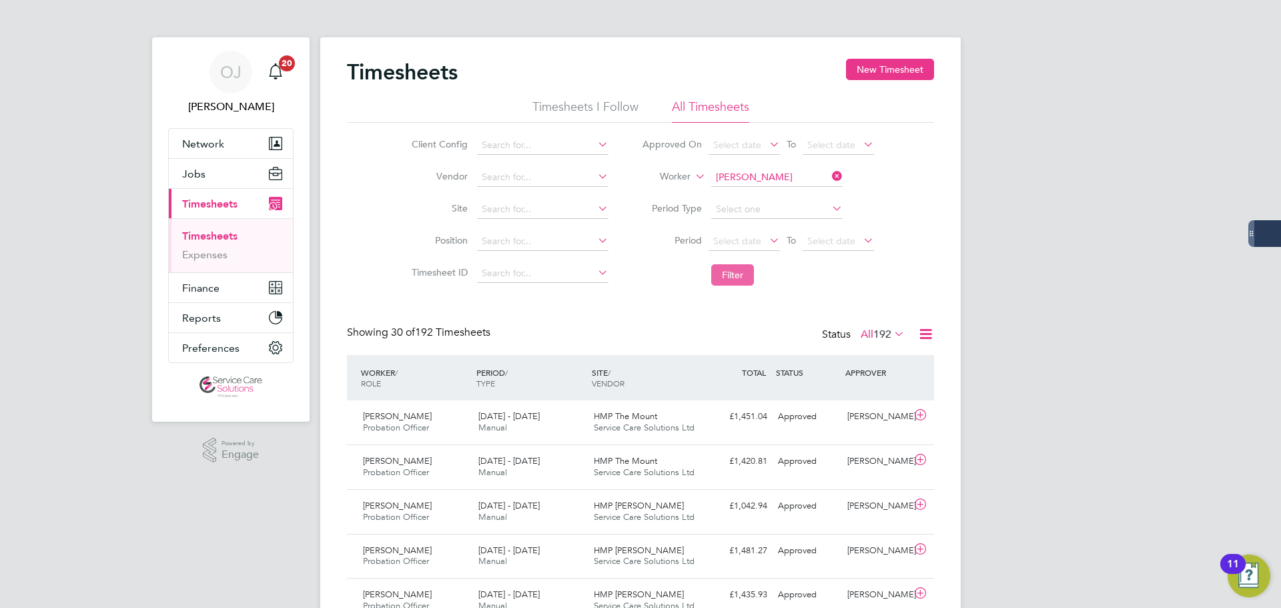
click at [738, 271] on button "Filter" at bounding box center [732, 274] width 43 height 21
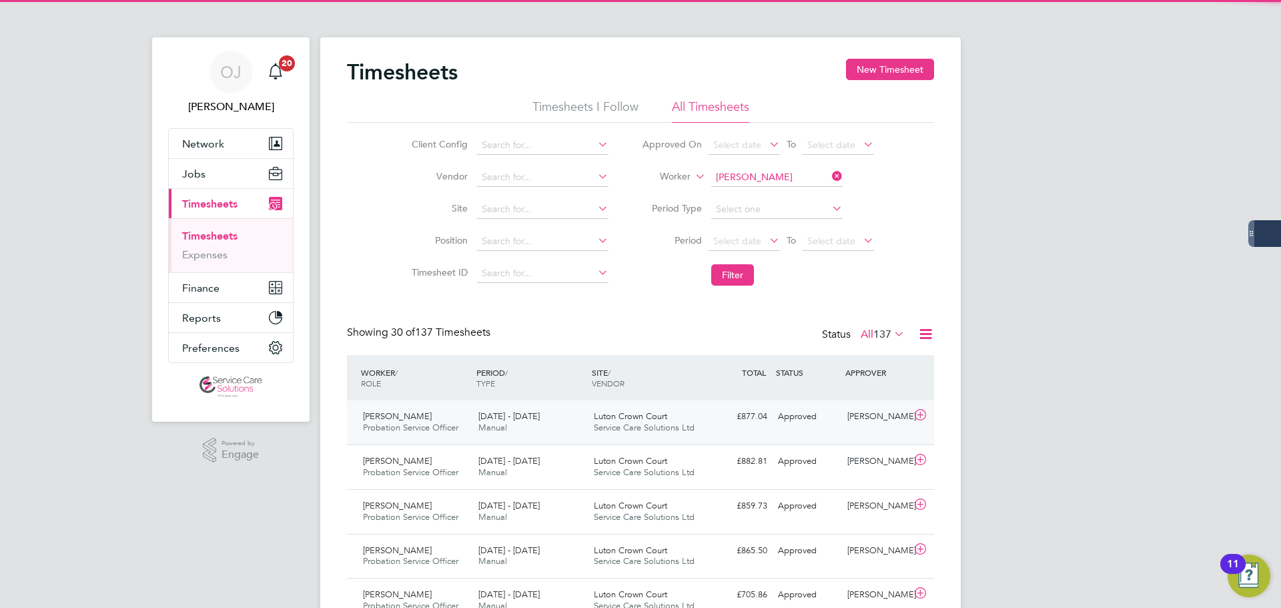
click at [542, 426] on div "22 - 28 Sep 2025 Manual" at bounding box center [530, 422] width 115 height 33
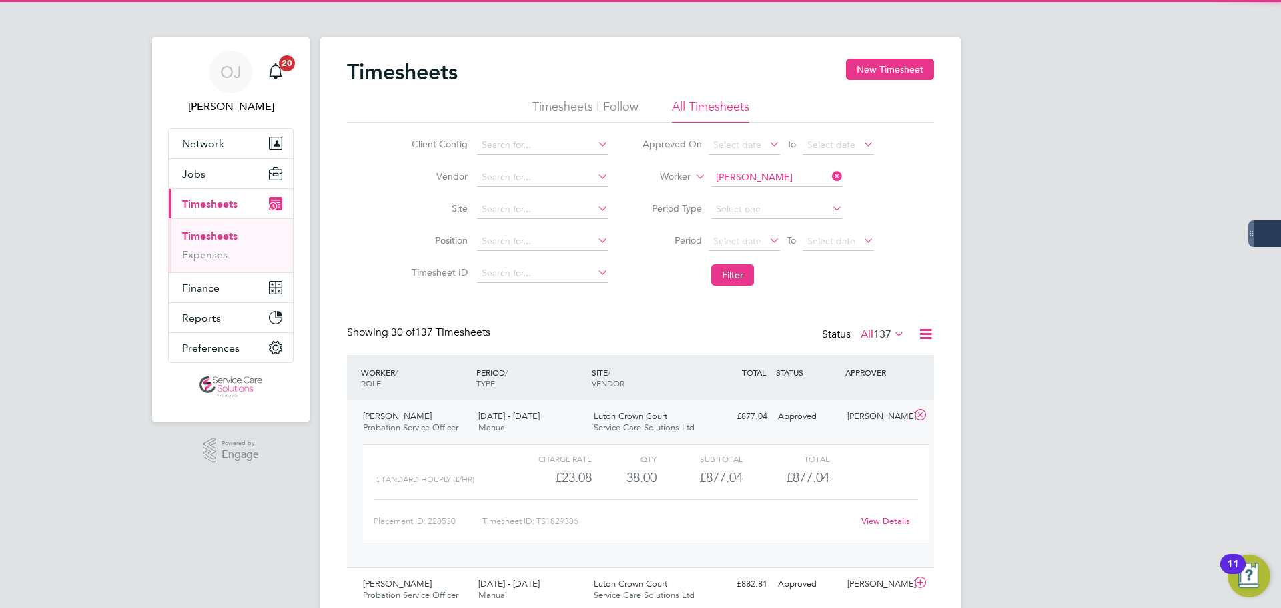
click at [552, 426] on div "22 - 28 Sep 2025 Manual" at bounding box center [530, 422] width 115 height 33
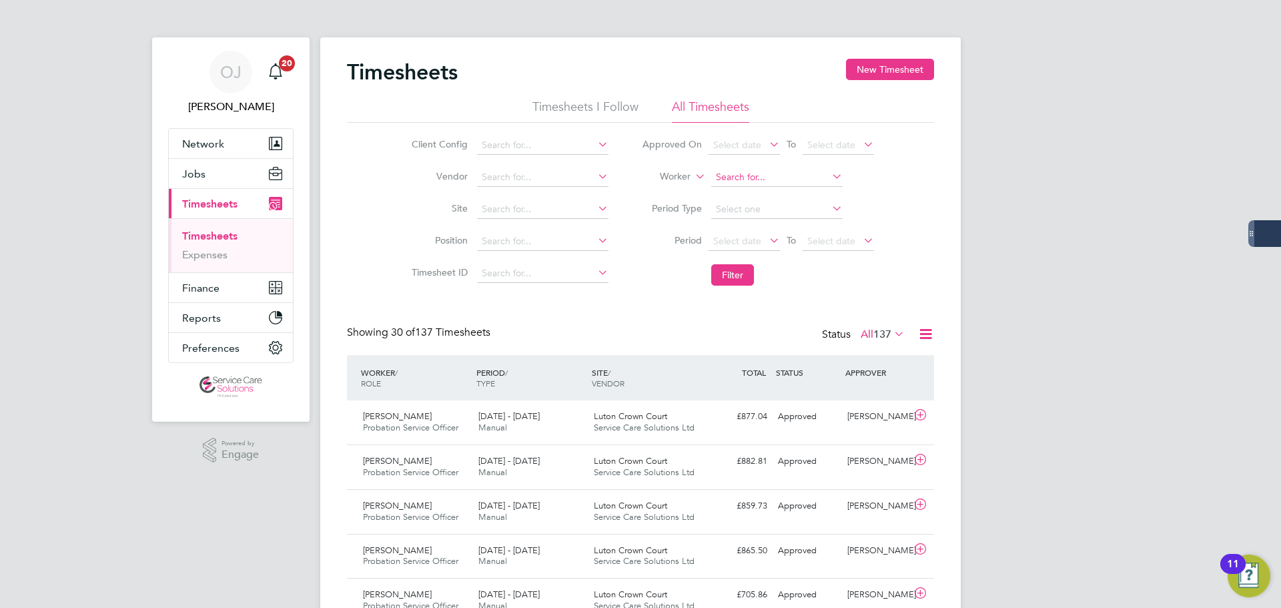
click at [769, 173] on input at bounding box center [776, 177] width 131 height 19
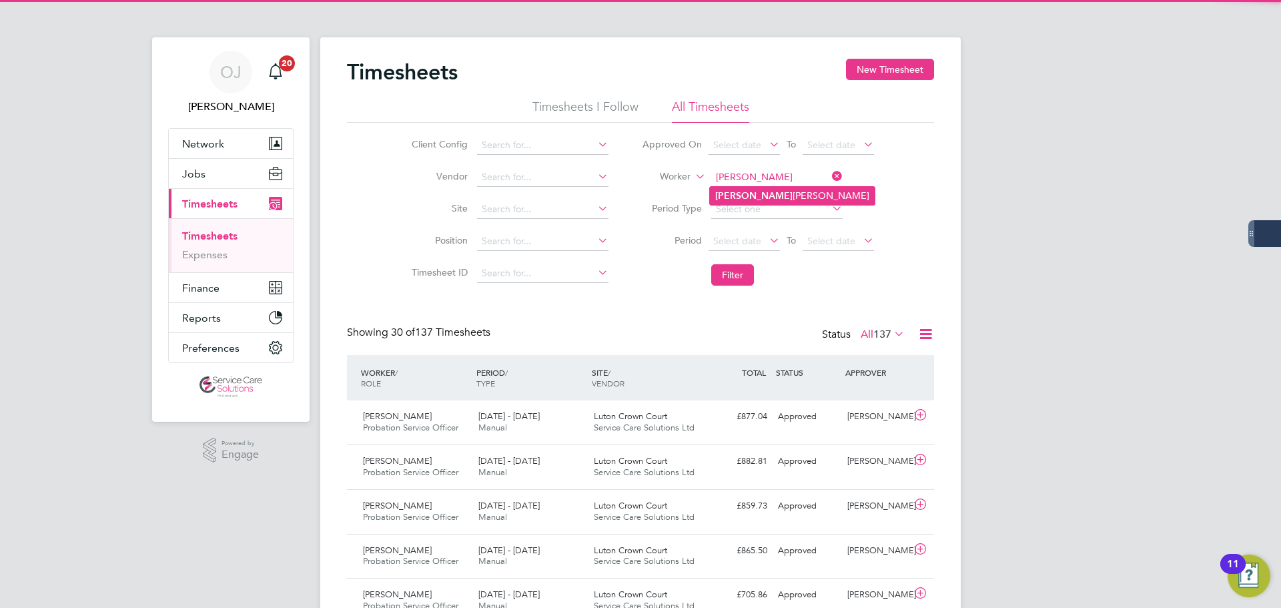
click at [768, 198] on li "Laverne Stewart-Fraser" at bounding box center [792, 196] width 165 height 18
type input "Laverne Stewart-Fraser"
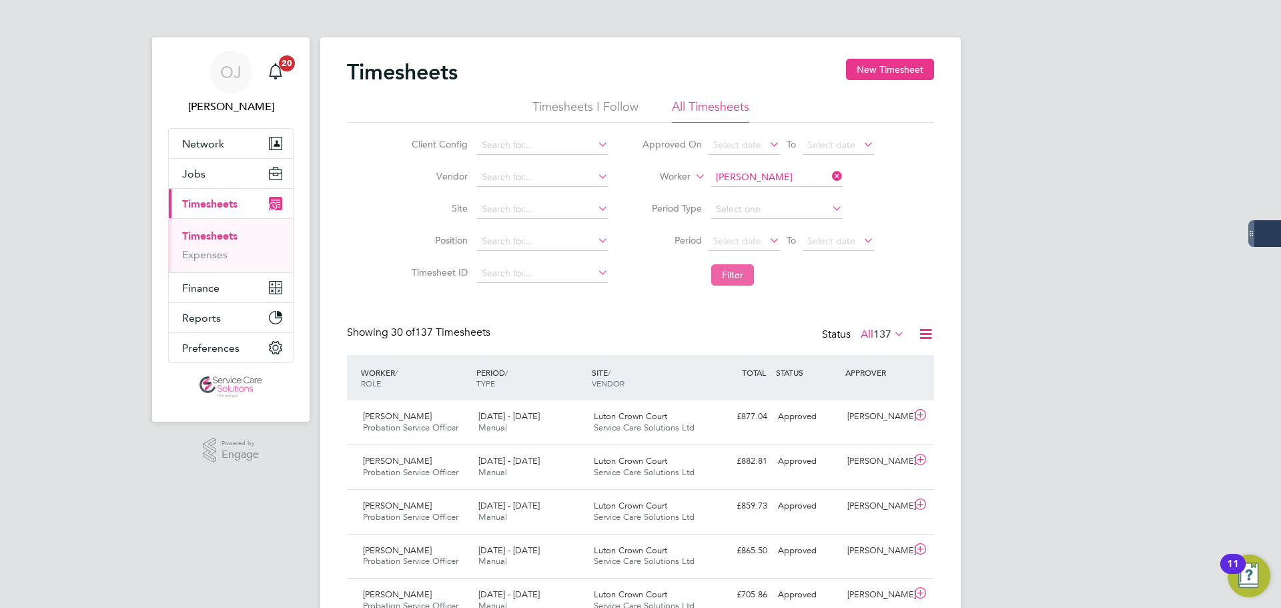
click at [732, 278] on button "Filter" at bounding box center [732, 274] width 43 height 21
click at [787, 177] on input at bounding box center [776, 177] width 131 height 19
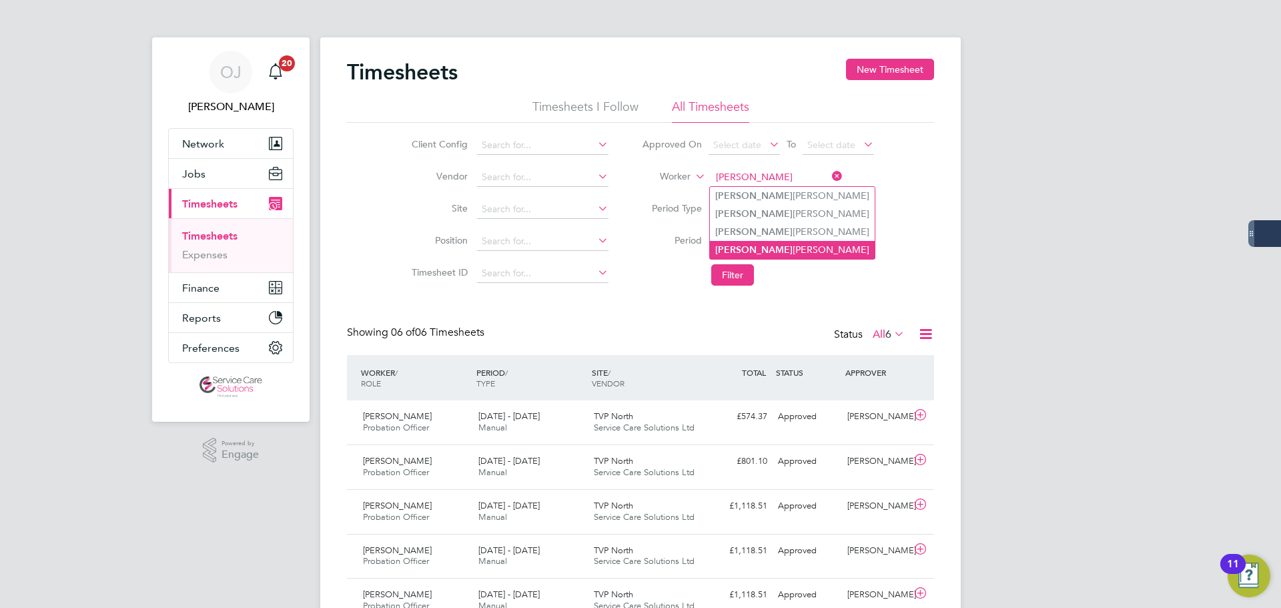
click at [766, 245] on li "Lorraine Kane" at bounding box center [792, 250] width 165 height 18
type input "Lorraine Kane"
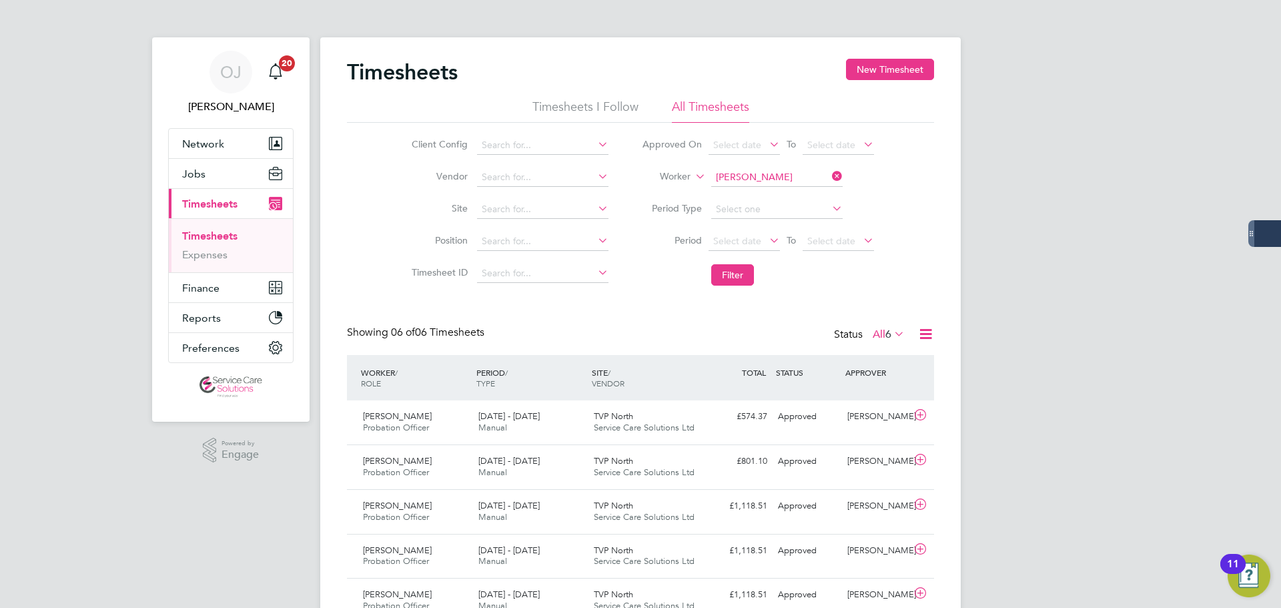
click at [735, 286] on li "Filter" at bounding box center [757, 274] width 265 height 35
click at [734, 279] on button "Filter" at bounding box center [732, 274] width 43 height 21
click at [643, 418] on span "Worcestershire PDU" at bounding box center [632, 415] width 77 height 11
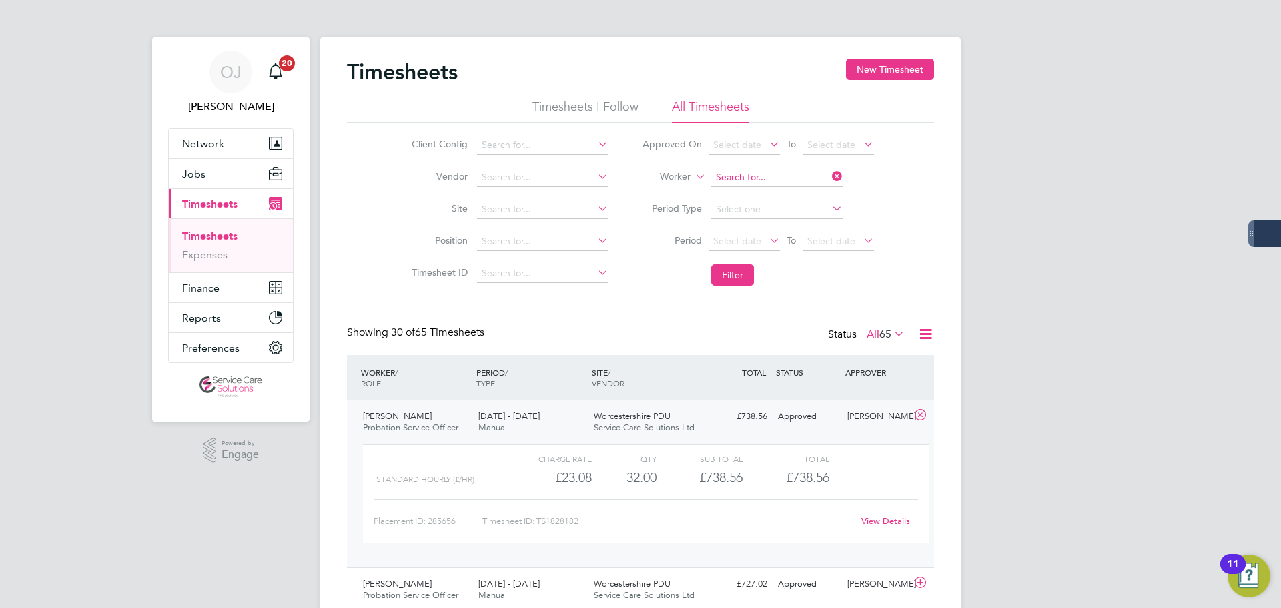
click at [731, 175] on input at bounding box center [776, 177] width 131 height 19
click at [792, 199] on b "Octig" at bounding box center [804, 195] width 25 height 11
type input "Michael Octigan"
click at [734, 271] on button "Filter" at bounding box center [732, 274] width 43 height 21
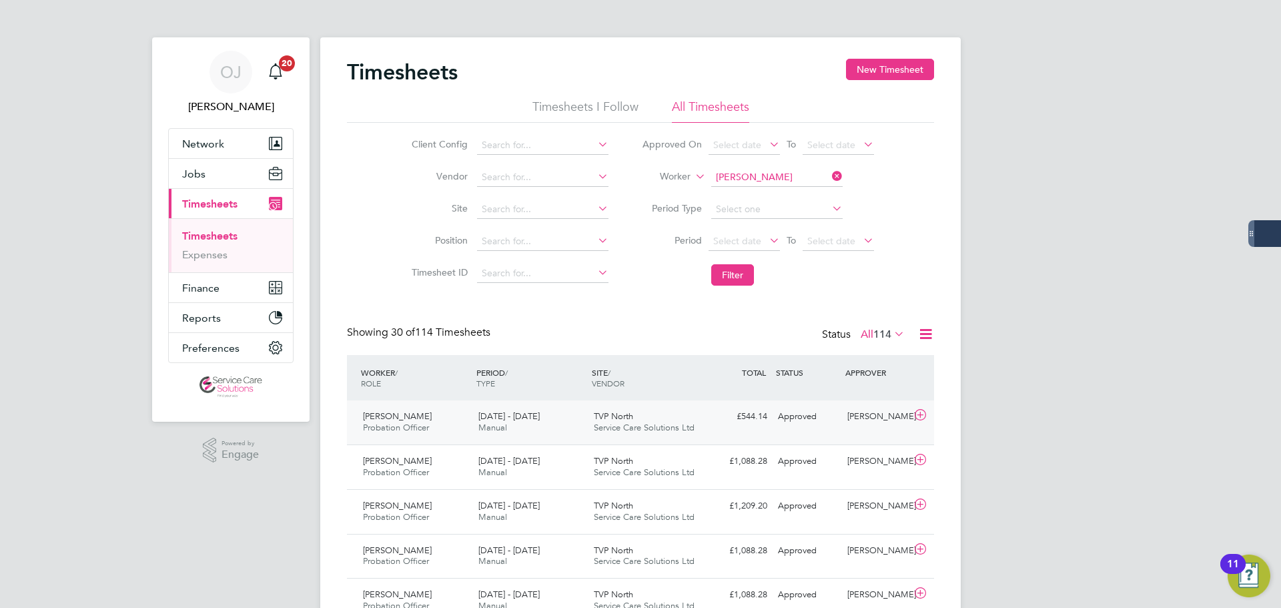
click at [663, 419] on div "TVP North Service Care Solutions Ltd" at bounding box center [645, 422] width 115 height 33
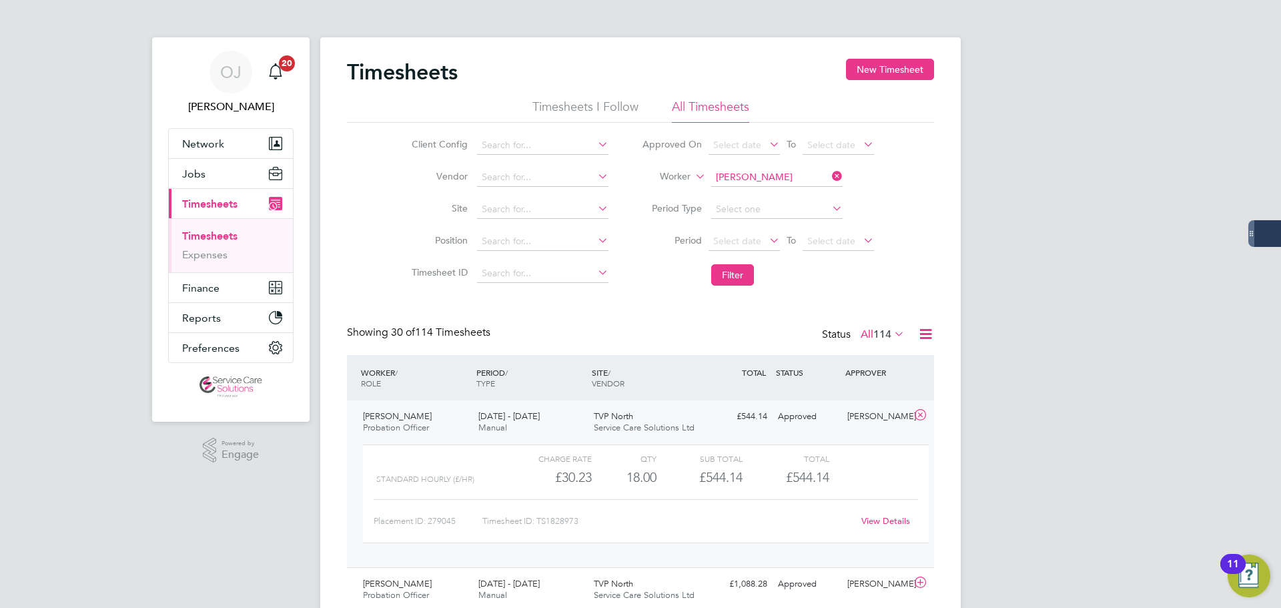
click at [672, 410] on div "TVP North Service Care Solutions Ltd" at bounding box center [645, 422] width 115 height 33
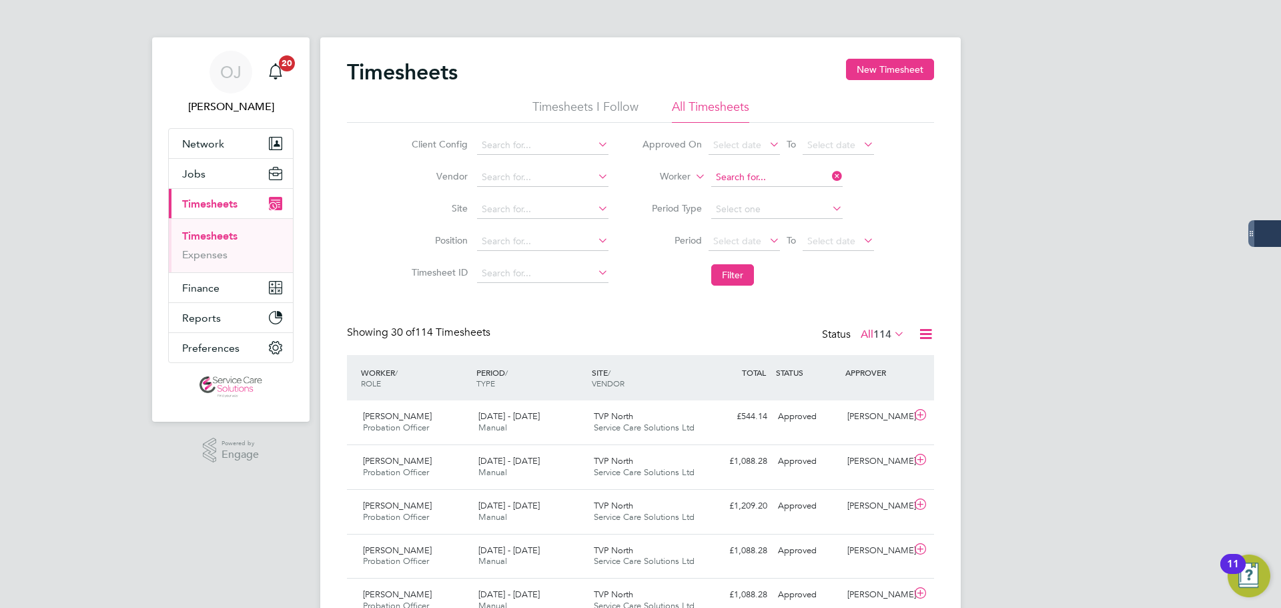
click at [776, 171] on input at bounding box center [776, 177] width 131 height 19
click at [769, 191] on li "Mebra t Beiene" at bounding box center [776, 196] width 133 height 18
type input "Mebrat Beiene"
click at [738, 278] on button "Filter" at bounding box center [732, 274] width 43 height 21
click at [786, 175] on input at bounding box center [776, 177] width 131 height 19
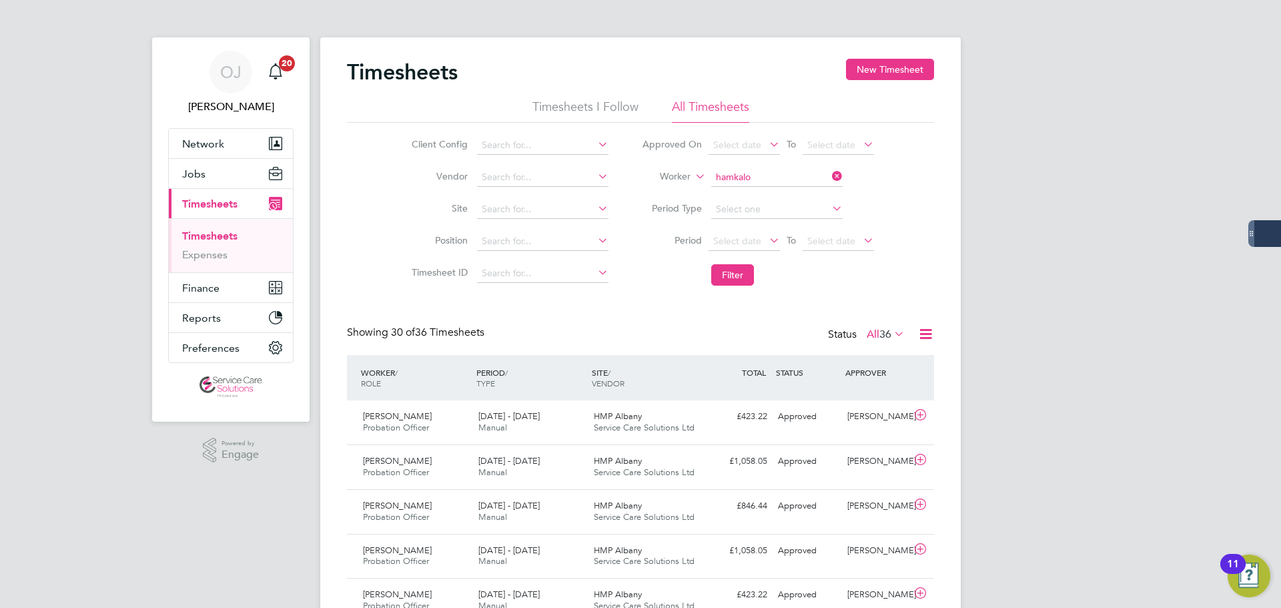
click at [798, 193] on li "Michelle Hamkalo" at bounding box center [776, 196] width 133 height 18
type input "Michelle Hamkalo"
click at [733, 277] on button "Filter" at bounding box center [732, 274] width 43 height 21
click at [747, 177] on input at bounding box center [776, 177] width 131 height 19
drag, startPoint x: 788, startPoint y: 196, endPoint x: 772, endPoint y: 233, distance: 40.3
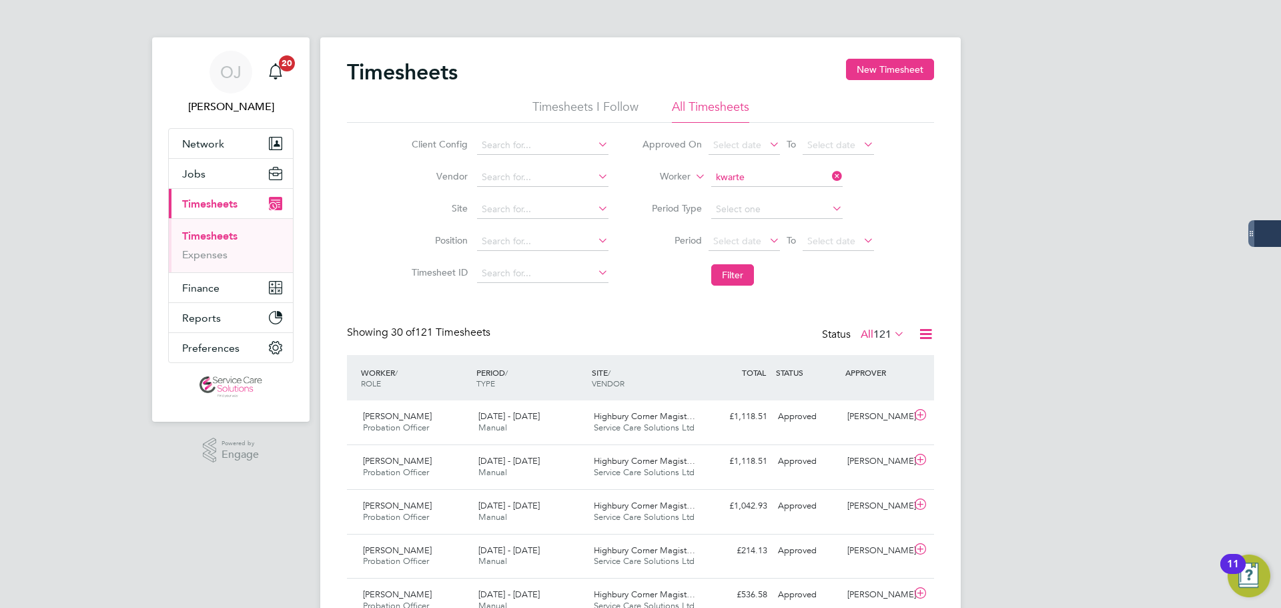
click at [788, 196] on li "Michelle Kwarte ng" at bounding box center [776, 196] width 133 height 18
type input "Michelle Kwarteng"
click at [744, 271] on button "Filter" at bounding box center [732, 274] width 43 height 21
click at [668, 416] on div "Revelstoke House Service Care Solutions Ltd" at bounding box center [645, 422] width 115 height 33
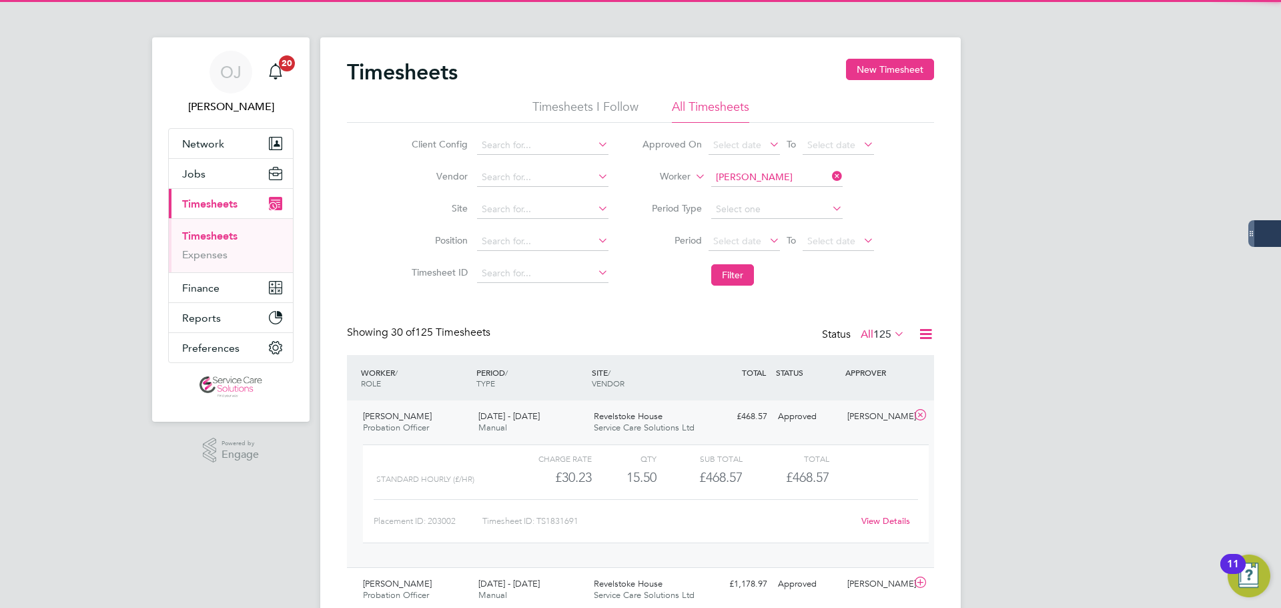
click at [672, 416] on div "Revelstoke House Service Care Solutions Ltd" at bounding box center [645, 422] width 115 height 33
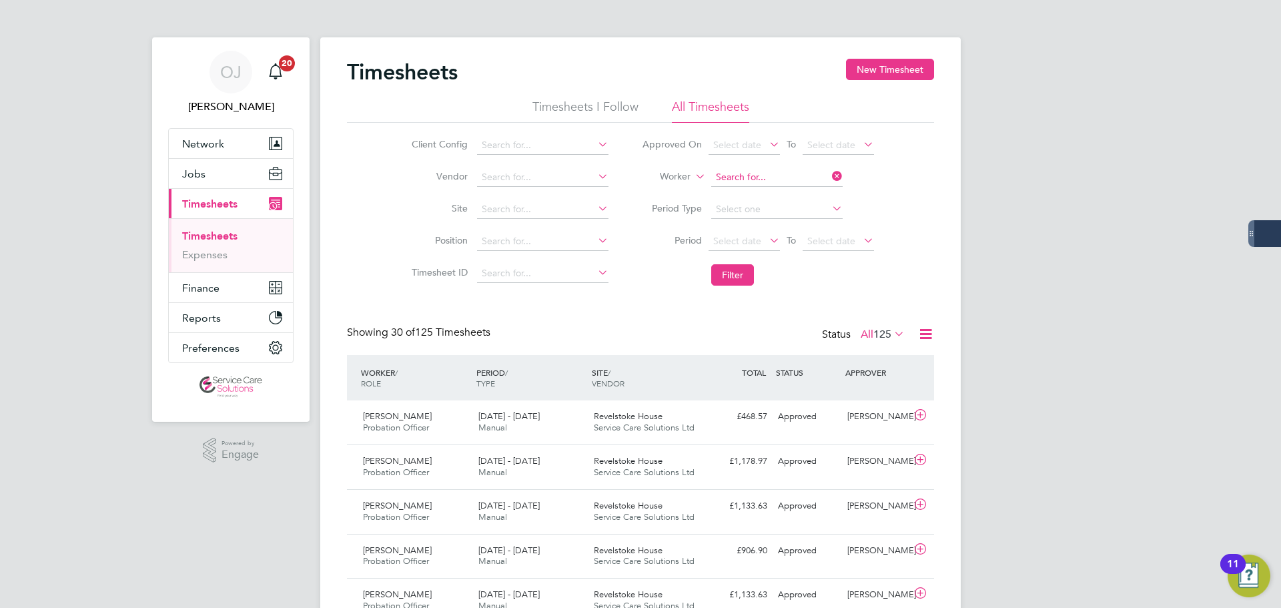
click at [746, 176] on input at bounding box center [776, 177] width 131 height 19
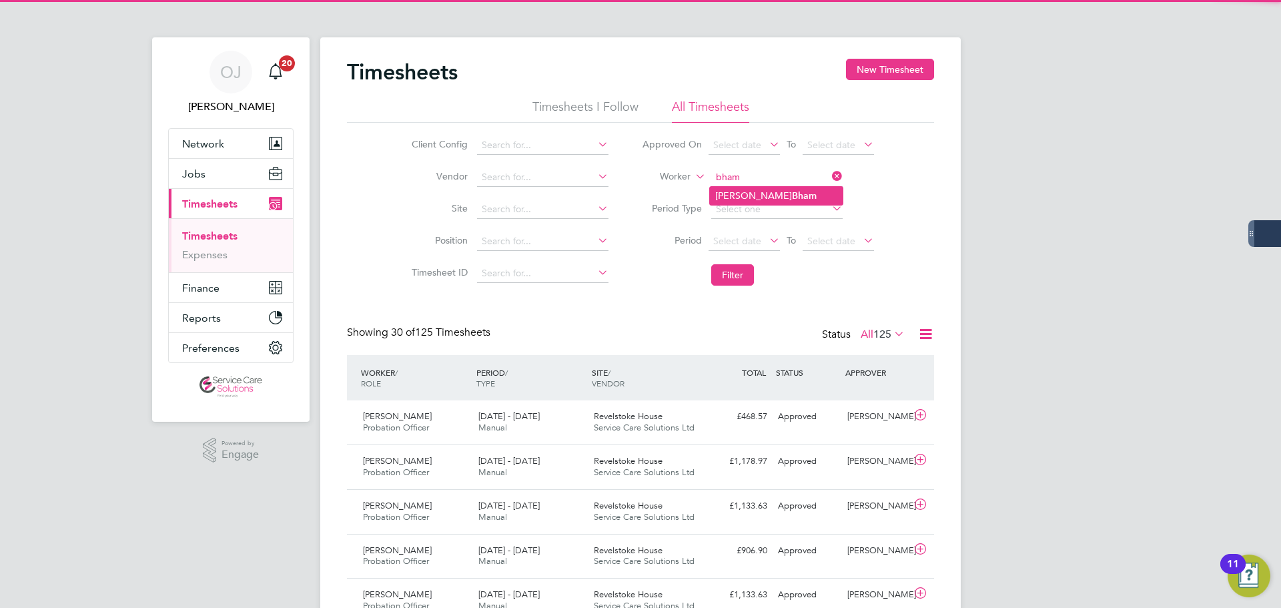
click at [792, 195] on b "Bham" at bounding box center [804, 195] width 25 height 11
type input "Mohammed Bham"
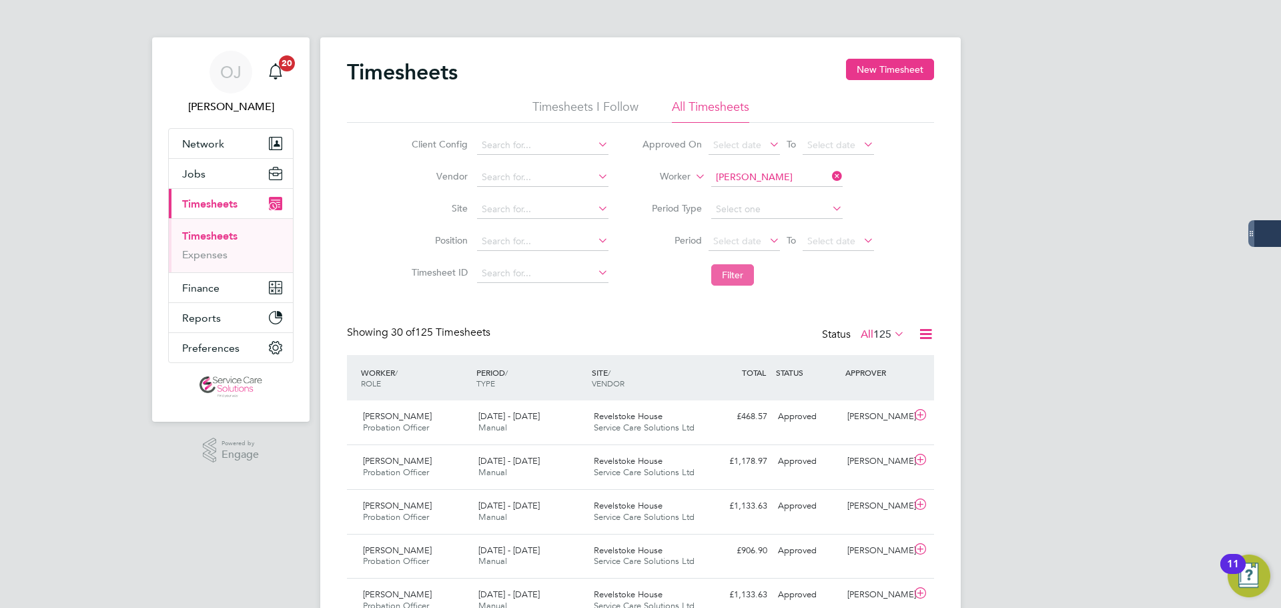
click at [735, 272] on button "Filter" at bounding box center [732, 274] width 43 height 21
click at [637, 434] on div "HMYOI ONLEY Service Care Solutions Ltd" at bounding box center [645, 422] width 115 height 33
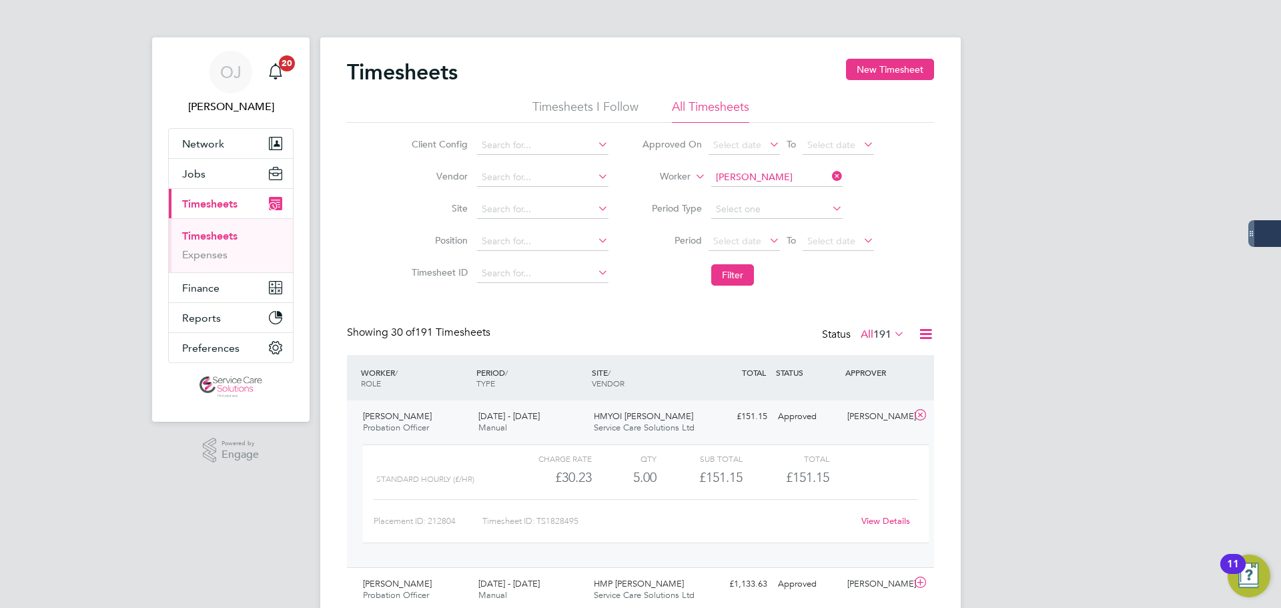
click at [899, 519] on link "View Details" at bounding box center [885, 520] width 49 height 11
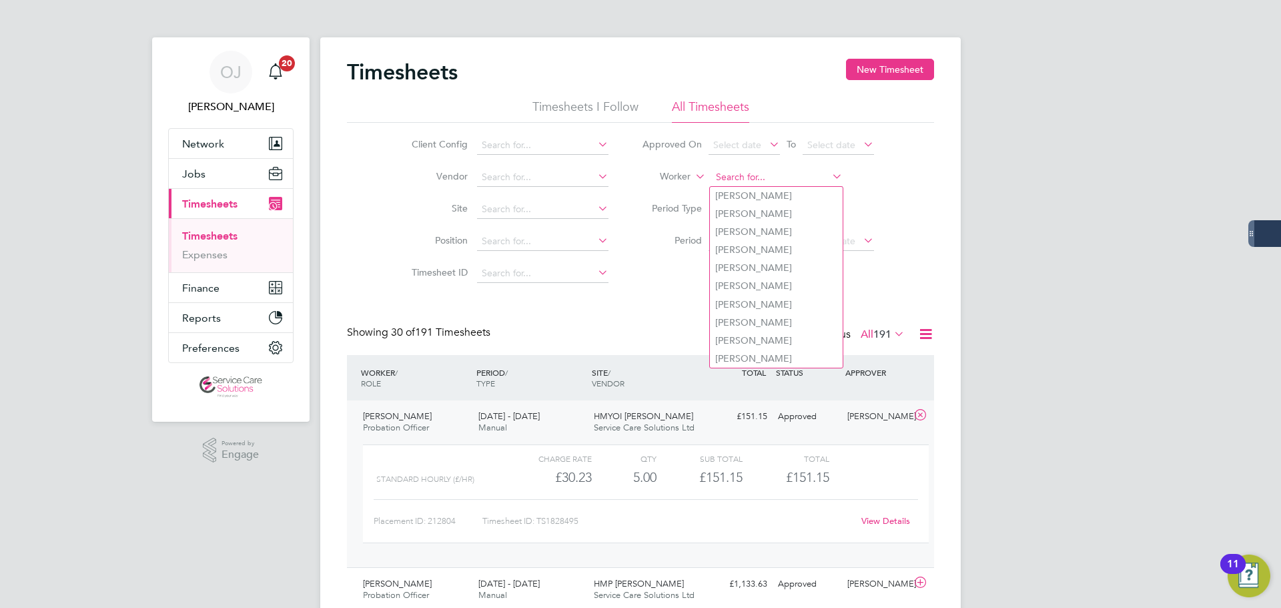
click at [762, 179] on input at bounding box center [776, 177] width 131 height 19
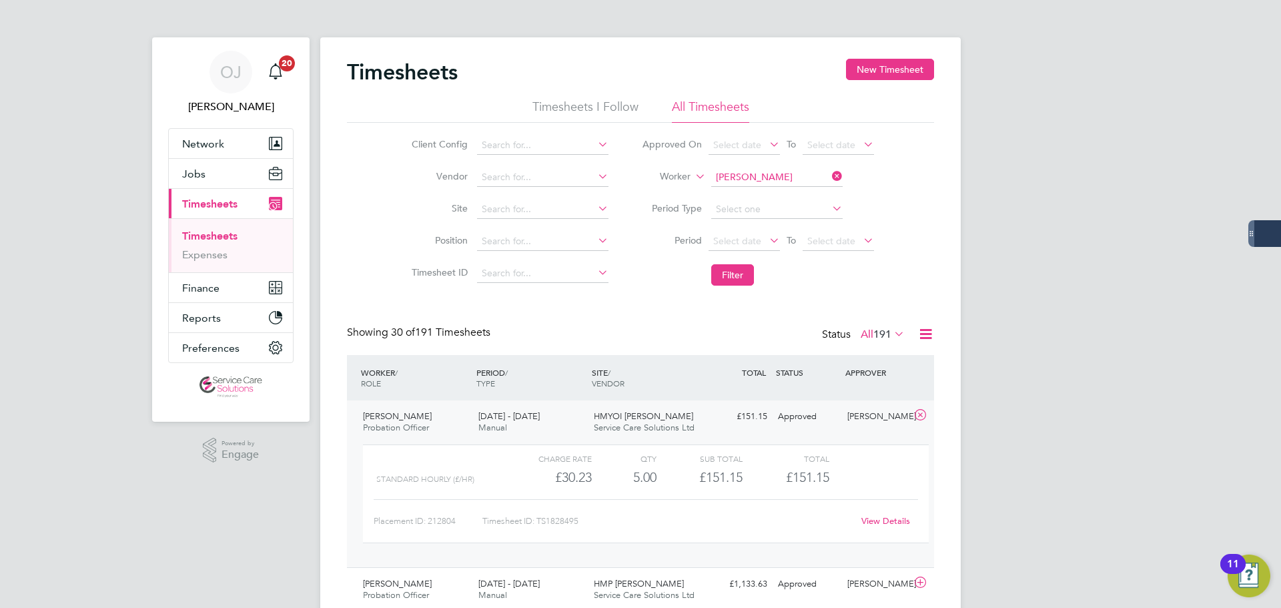
click at [792, 211] on li "Nadine Buttigieg" at bounding box center [776, 214] width 133 height 18
type input "Nadine Buttigieg"
click at [723, 284] on button "Filter" at bounding box center [732, 274] width 43 height 21
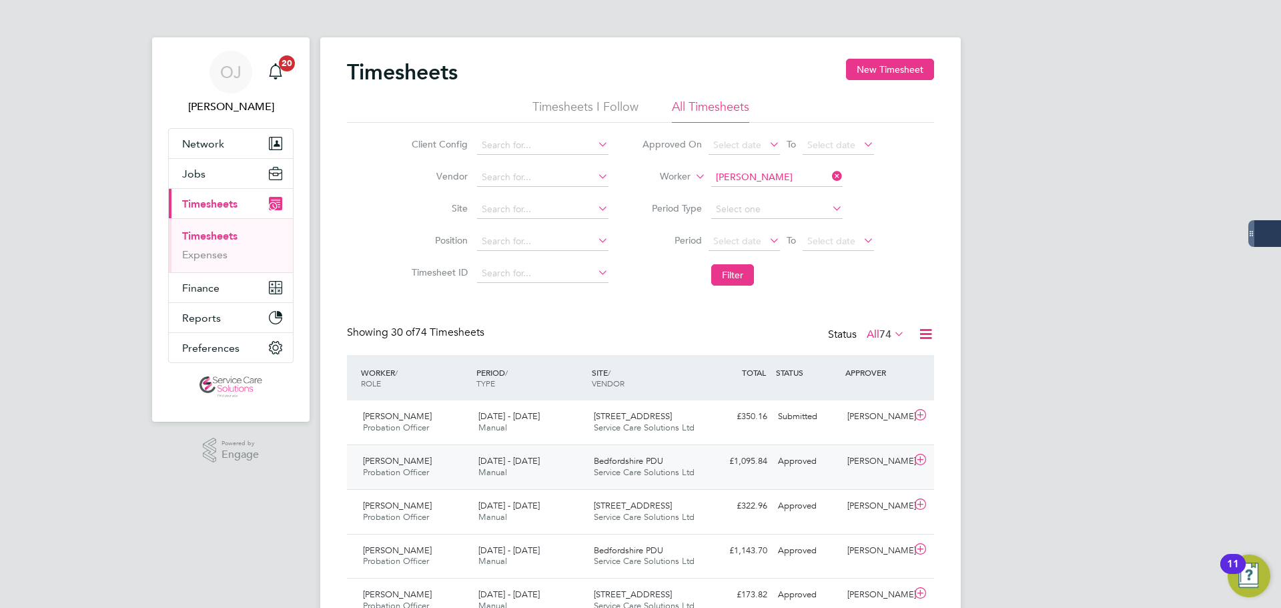
click at [744, 454] on div "£1,095.84 Approved" at bounding box center [737, 461] width 69 height 22
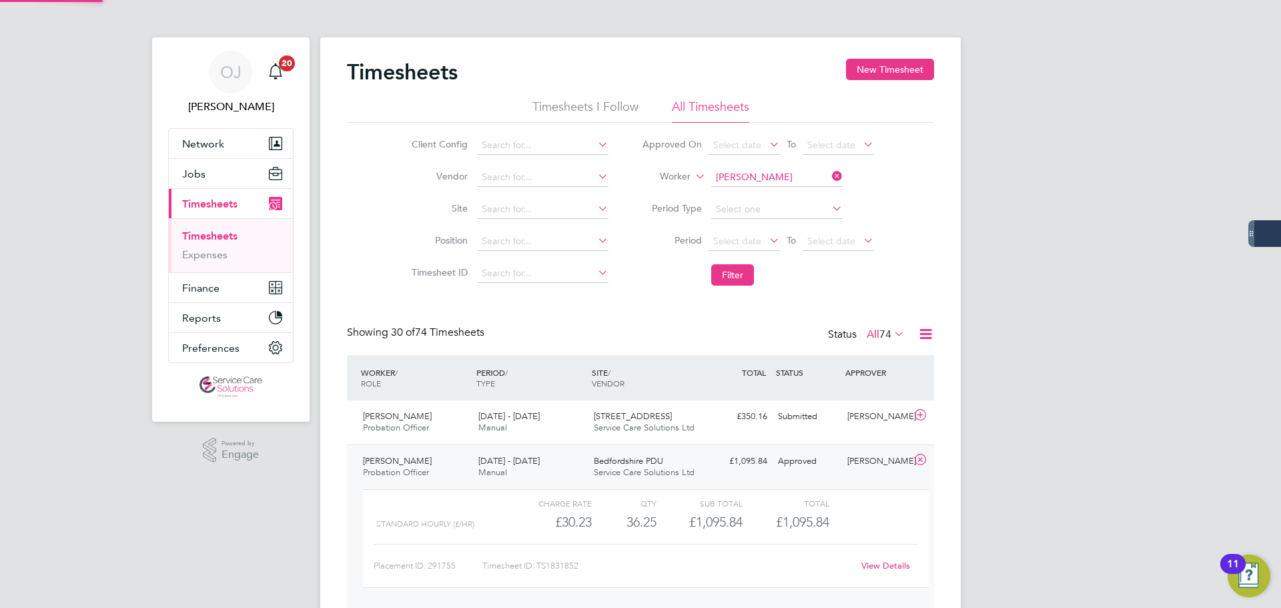
click at [746, 467] on div "£1,095.84 Approved" at bounding box center [737, 461] width 69 height 22
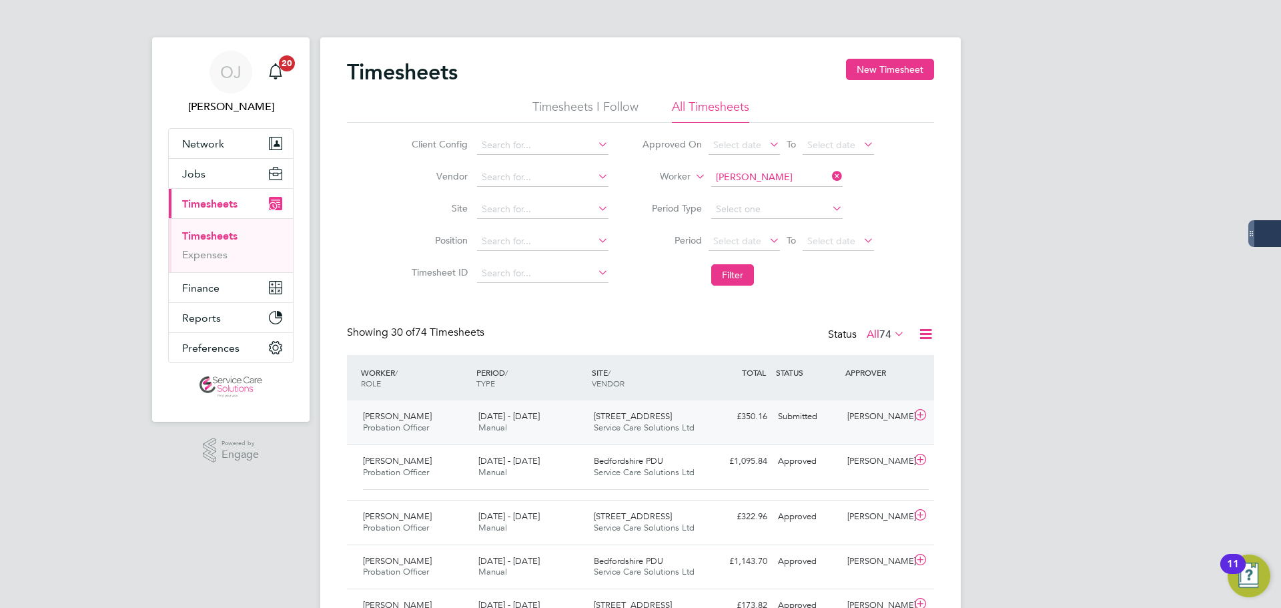
click at [737, 422] on div "£350.16 Submitted" at bounding box center [737, 417] width 69 height 22
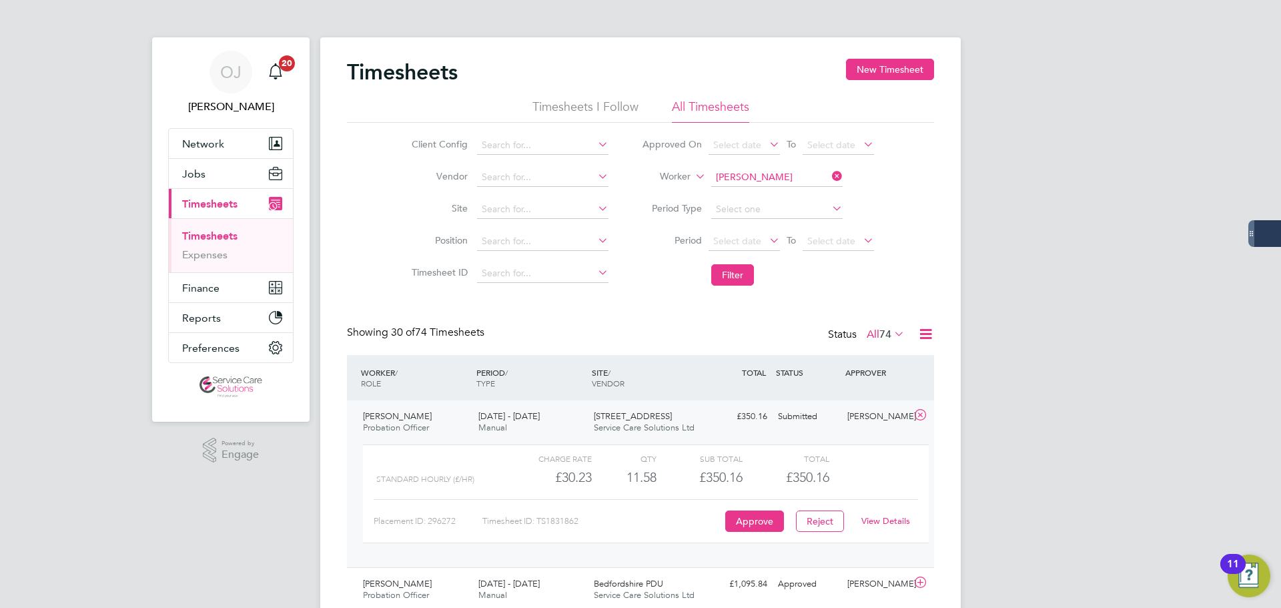
click at [880, 524] on link "View Details" at bounding box center [885, 520] width 49 height 11
click at [773, 179] on input at bounding box center [776, 177] width 131 height 19
click at [767, 194] on li "Nikitta Parchment" at bounding box center [776, 196] width 133 height 18
type input "Nikitta Parchment"
click at [743, 281] on button "Filter" at bounding box center [732, 274] width 43 height 21
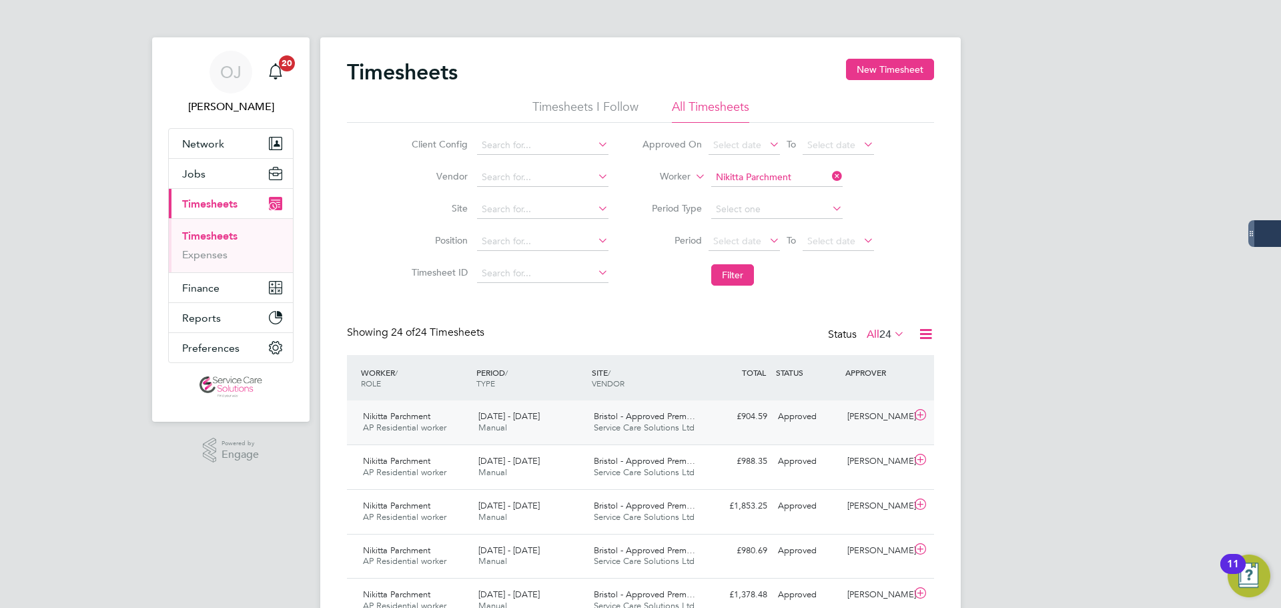
click at [517, 428] on div "22 - 28 Sep 2025 Manual" at bounding box center [530, 422] width 115 height 33
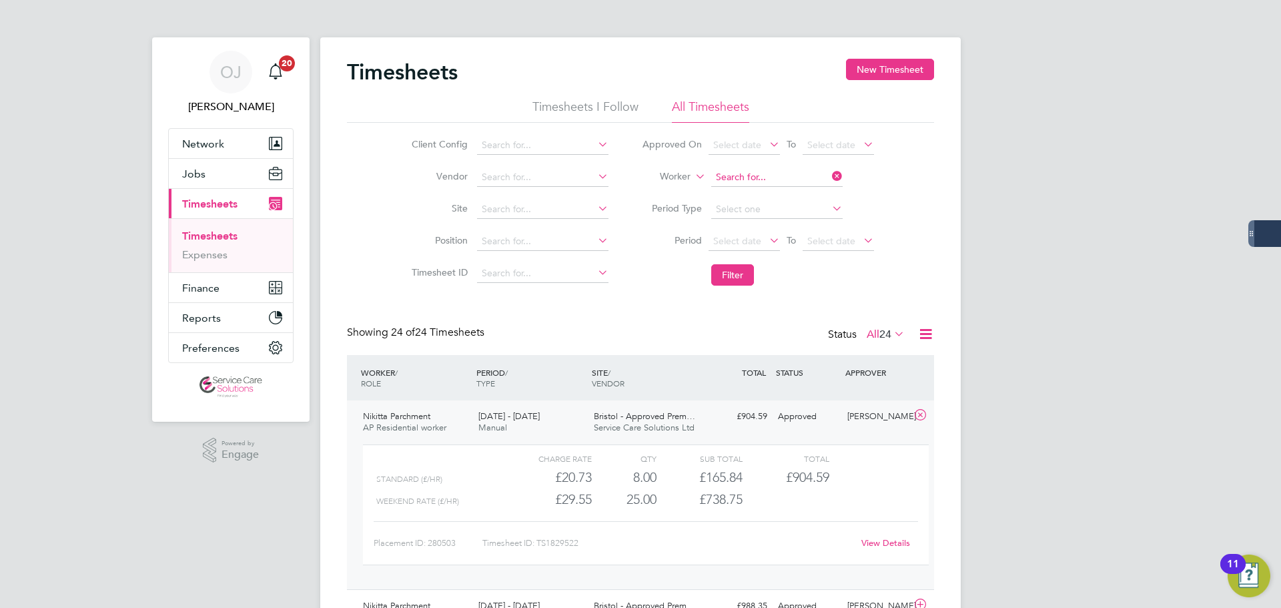
click at [784, 172] on input at bounding box center [776, 177] width 131 height 19
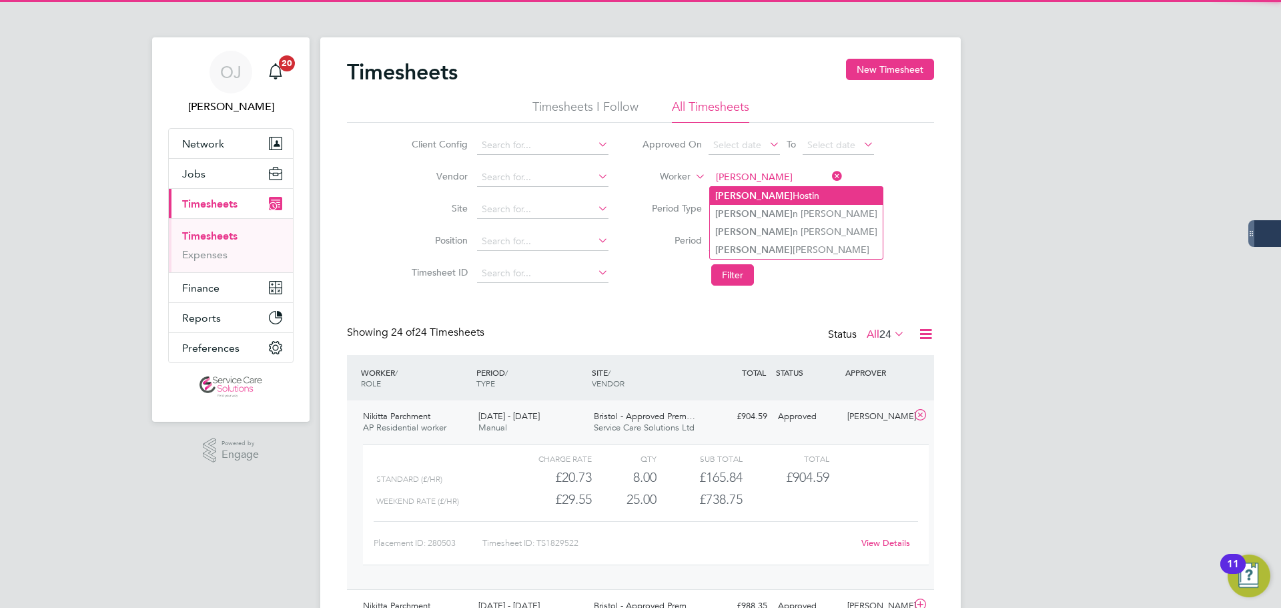
click at [774, 196] on li "Norma Hostin" at bounding box center [796, 196] width 173 height 18
type input "Norma Hostin"
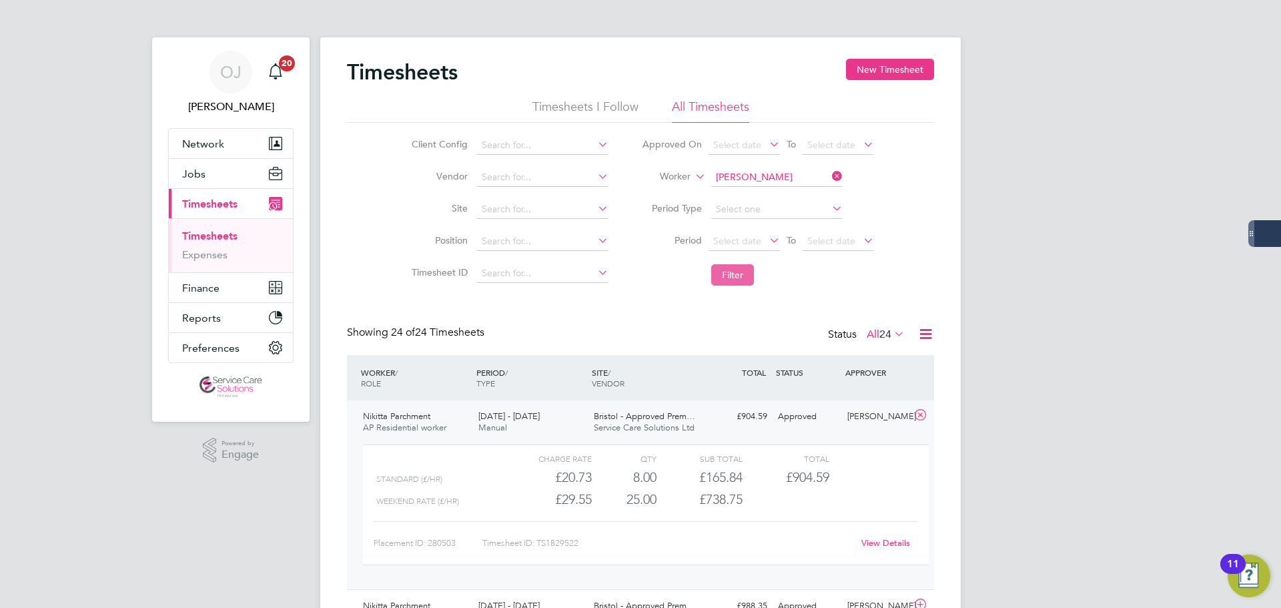
click at [723, 279] on button "Filter" at bounding box center [732, 274] width 43 height 21
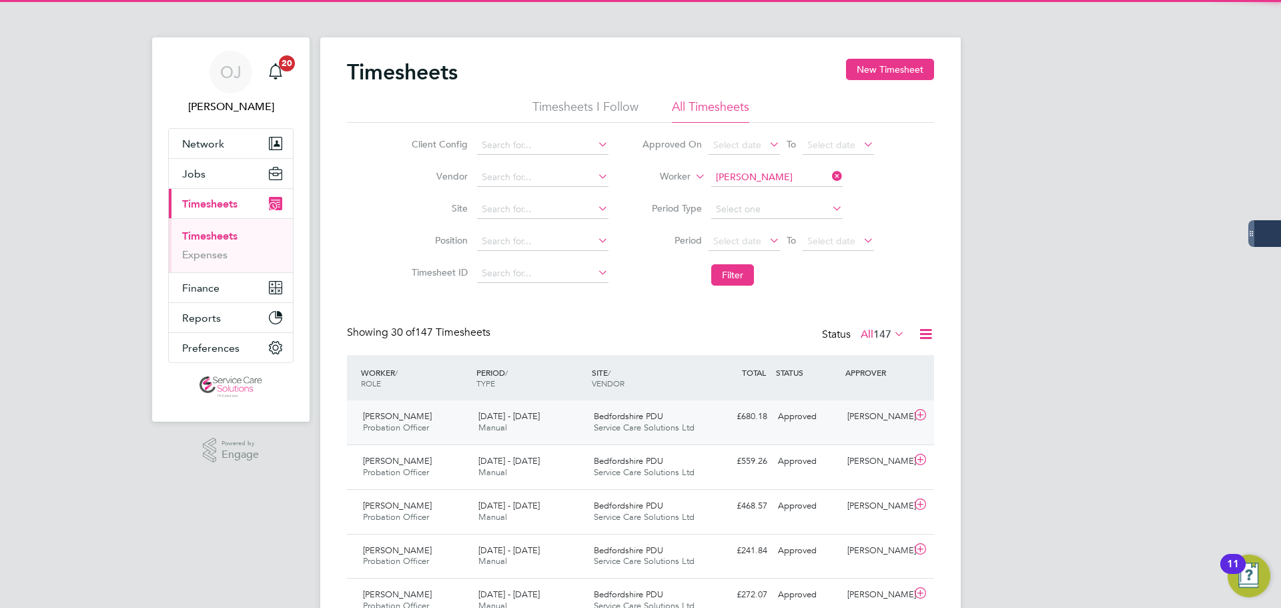
click at [528, 431] on div "22 - 28 Sep 2025 Manual" at bounding box center [530, 422] width 115 height 33
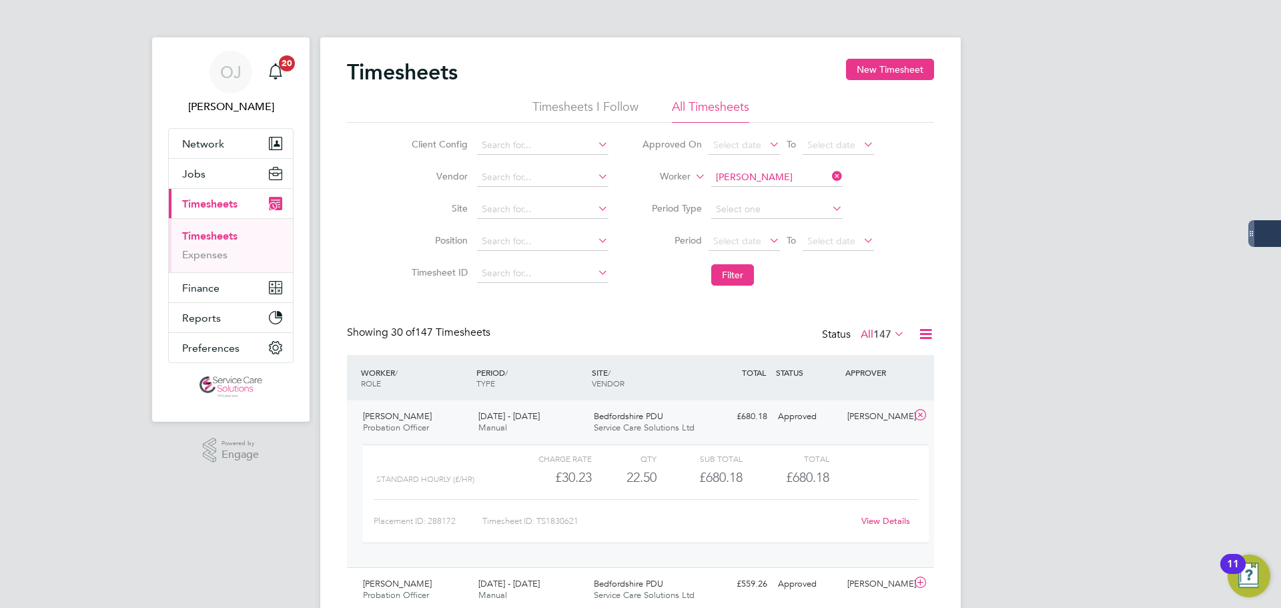
click at [544, 423] on div "22 - 28 Sep 2025 Manual" at bounding box center [530, 422] width 115 height 33
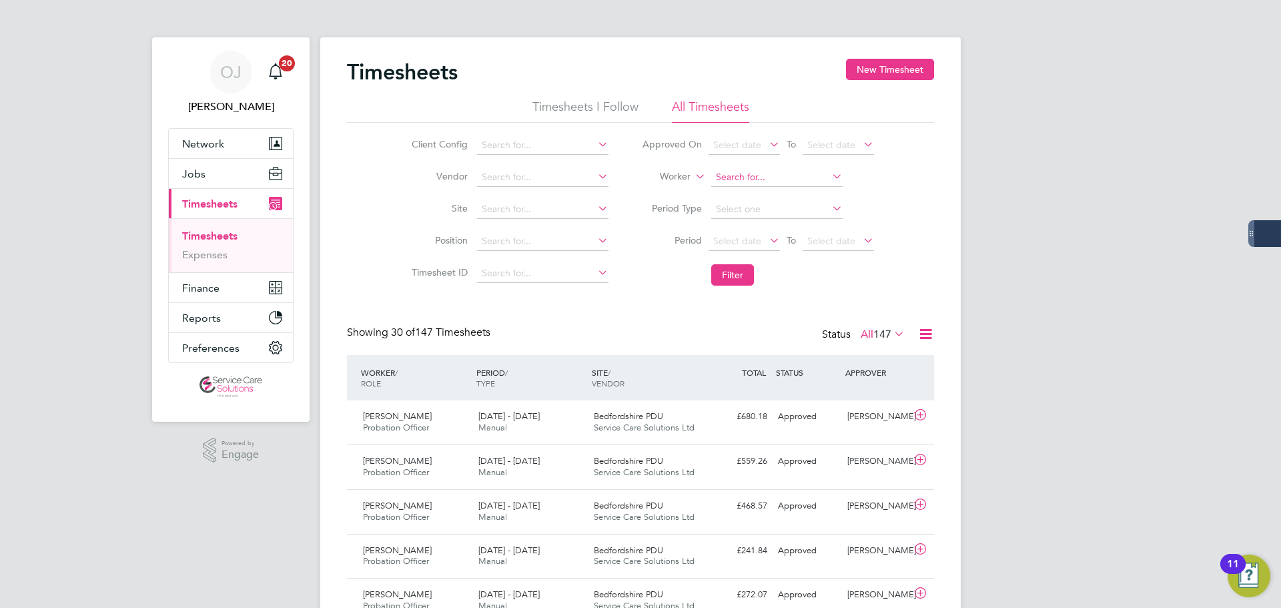
click at [792, 177] on input at bounding box center [776, 177] width 131 height 19
click at [792, 213] on b "Middlet" at bounding box center [809, 213] width 35 height 11
type input "Paul Middleton"
click at [748, 268] on button "Filter" at bounding box center [732, 274] width 43 height 21
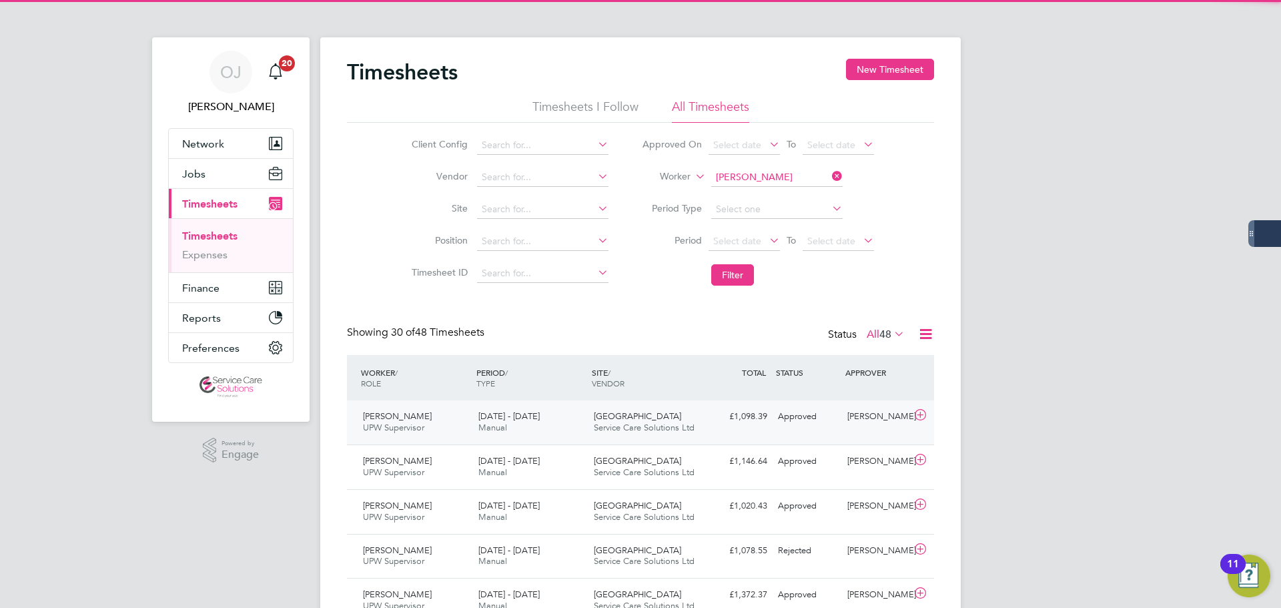
click at [606, 414] on span "Whitechapel House" at bounding box center [637, 415] width 87 height 11
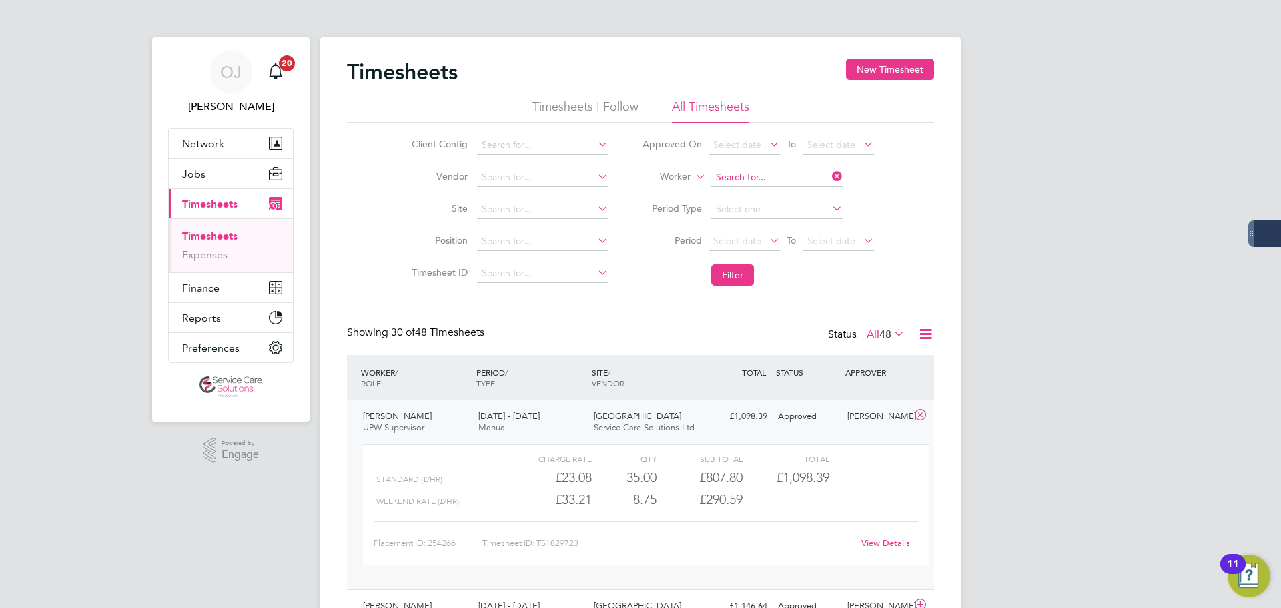
click at [746, 171] on input at bounding box center [776, 177] width 131 height 19
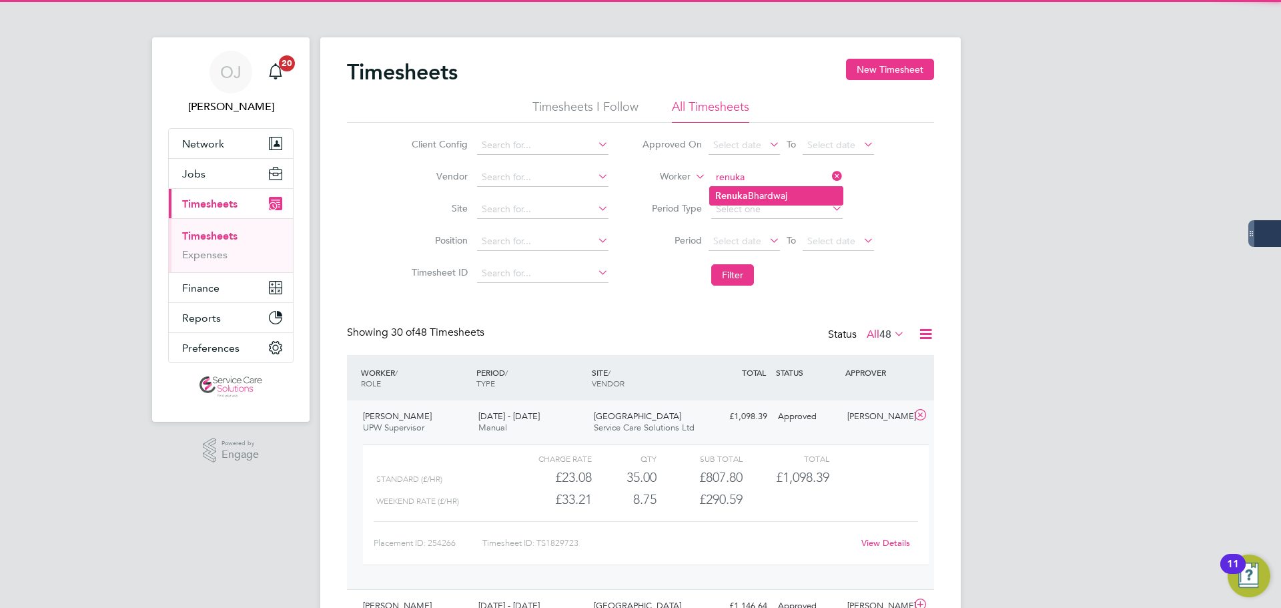
click at [810, 191] on li "Renuka Bhardwaj" at bounding box center [776, 196] width 133 height 18
type input "Renuka Bhardwaj"
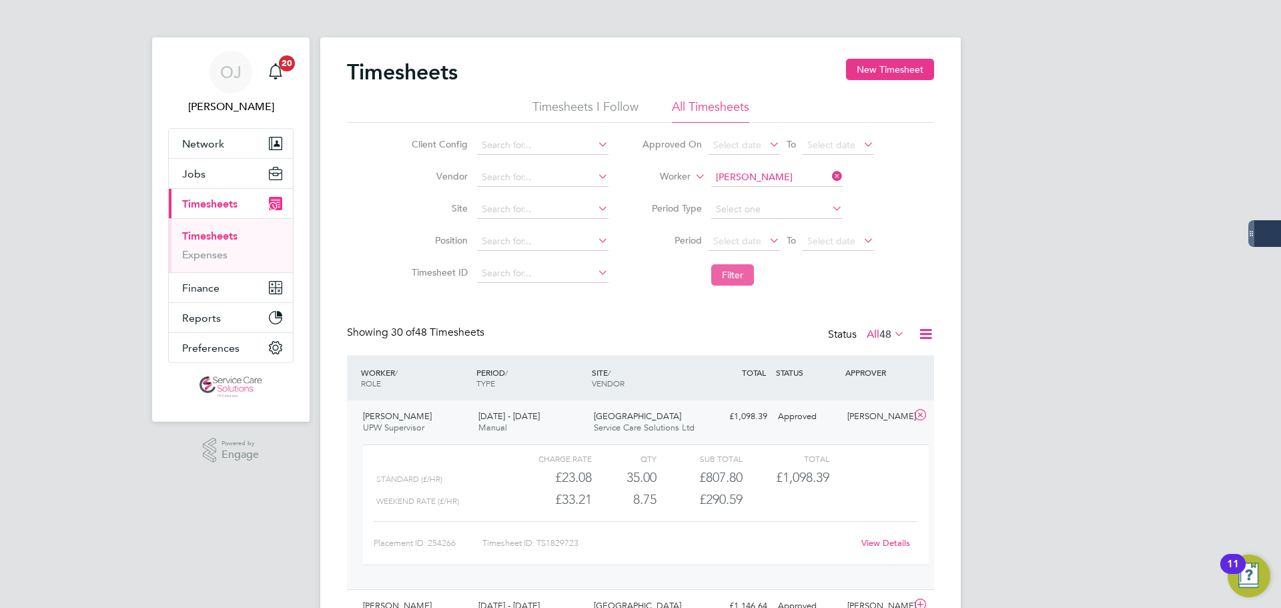
click at [730, 281] on button "Filter" at bounding box center [732, 274] width 43 height 21
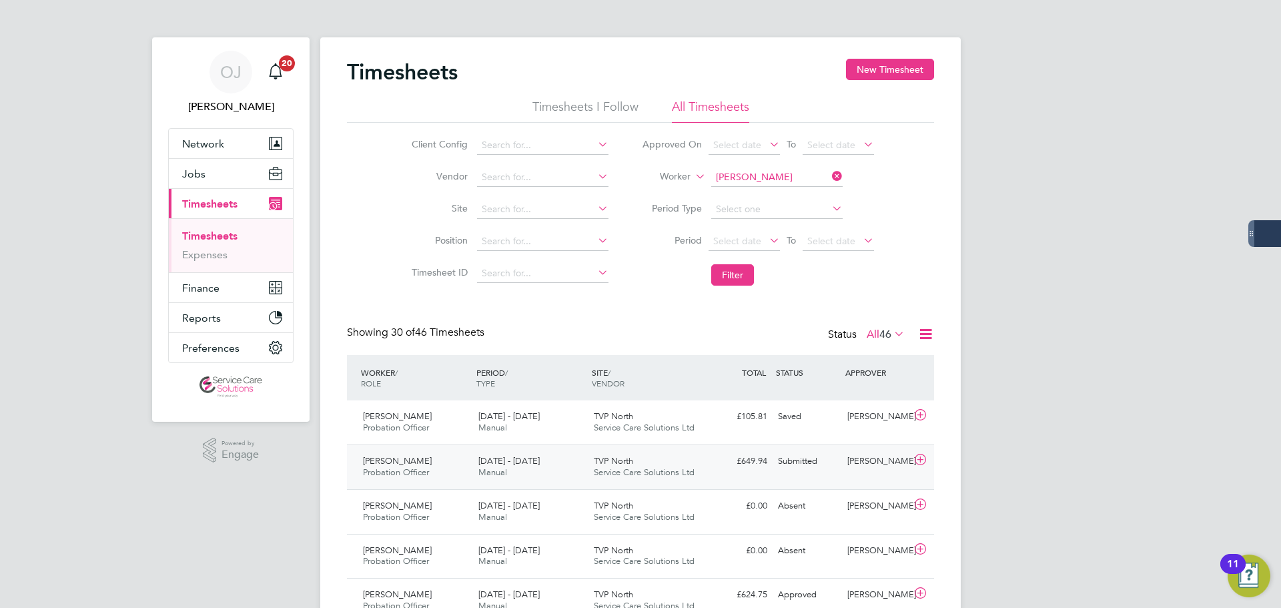
click at [619, 471] on span "Service Care Solutions Ltd" at bounding box center [644, 471] width 101 height 11
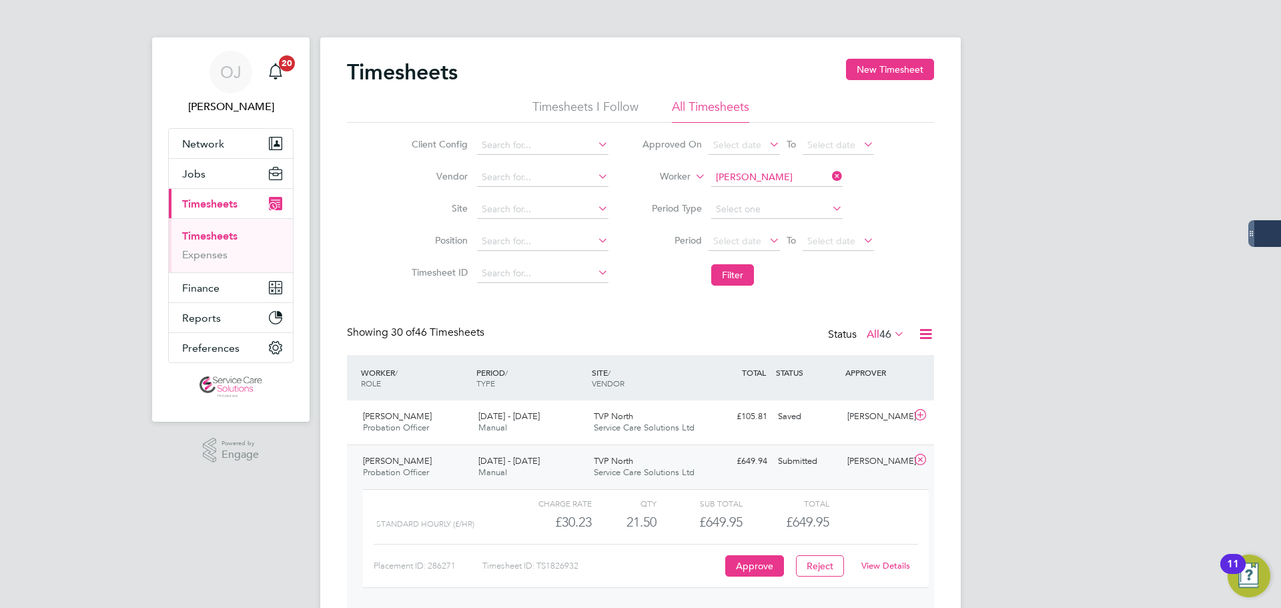
click at [883, 566] on link "View Details" at bounding box center [885, 565] width 49 height 11
click at [744, 167] on li "Worker Renuka Bhardwaj" at bounding box center [757, 177] width 265 height 32
click at [746, 173] on input at bounding box center [776, 177] width 131 height 19
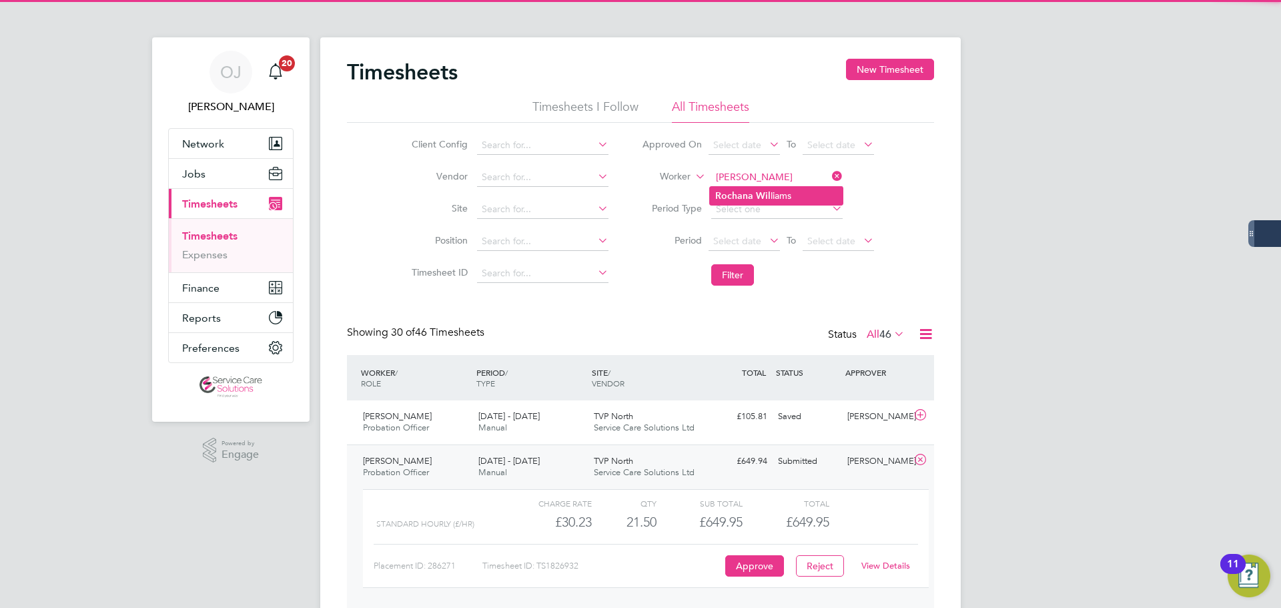
click at [766, 191] on b "Wil" at bounding box center [763, 195] width 15 height 11
type input "Rochana Williams"
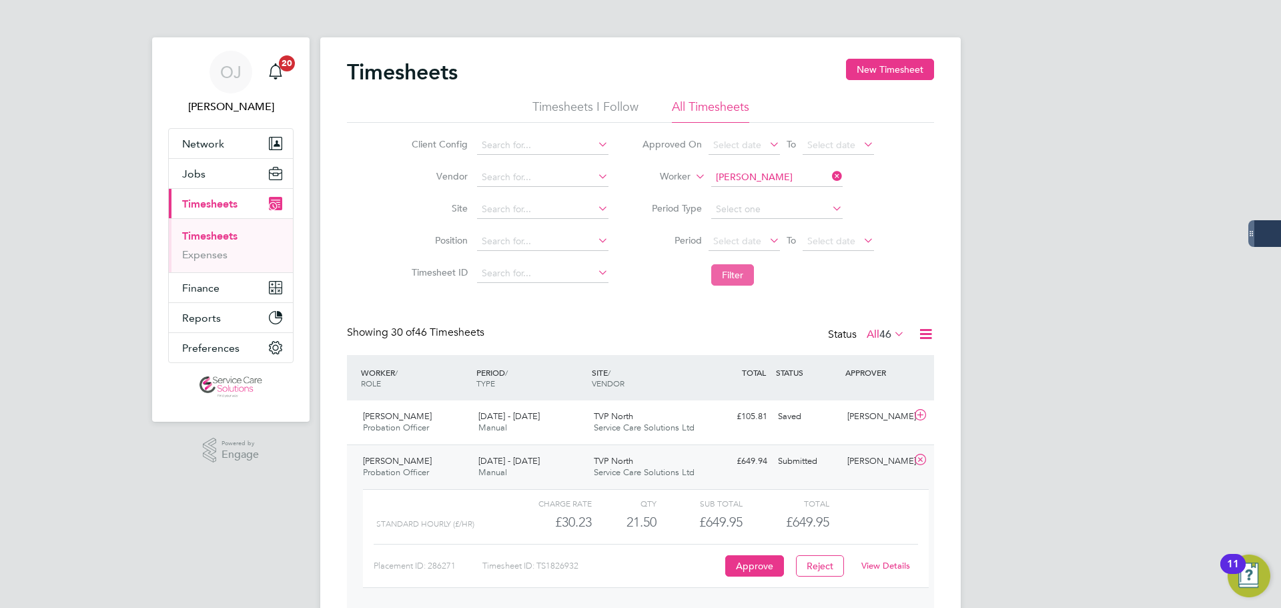
click at [732, 273] on button "Filter" at bounding box center [732, 274] width 43 height 21
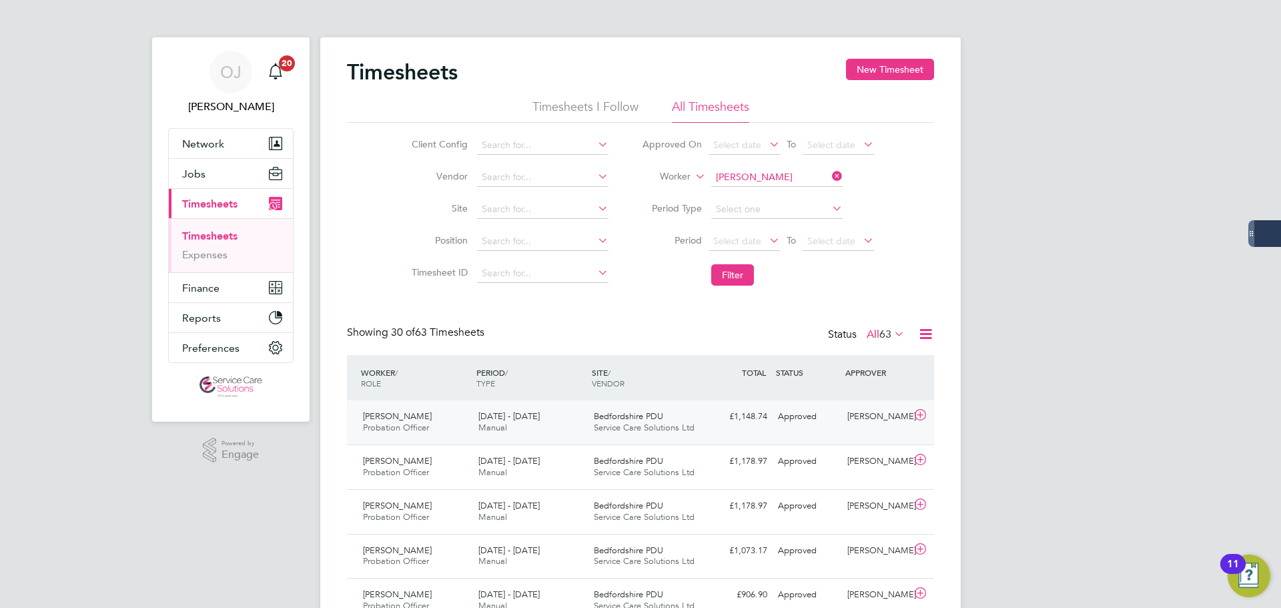
click at [548, 421] on div "22 - 28 Sep 2025 Manual" at bounding box center [530, 422] width 115 height 33
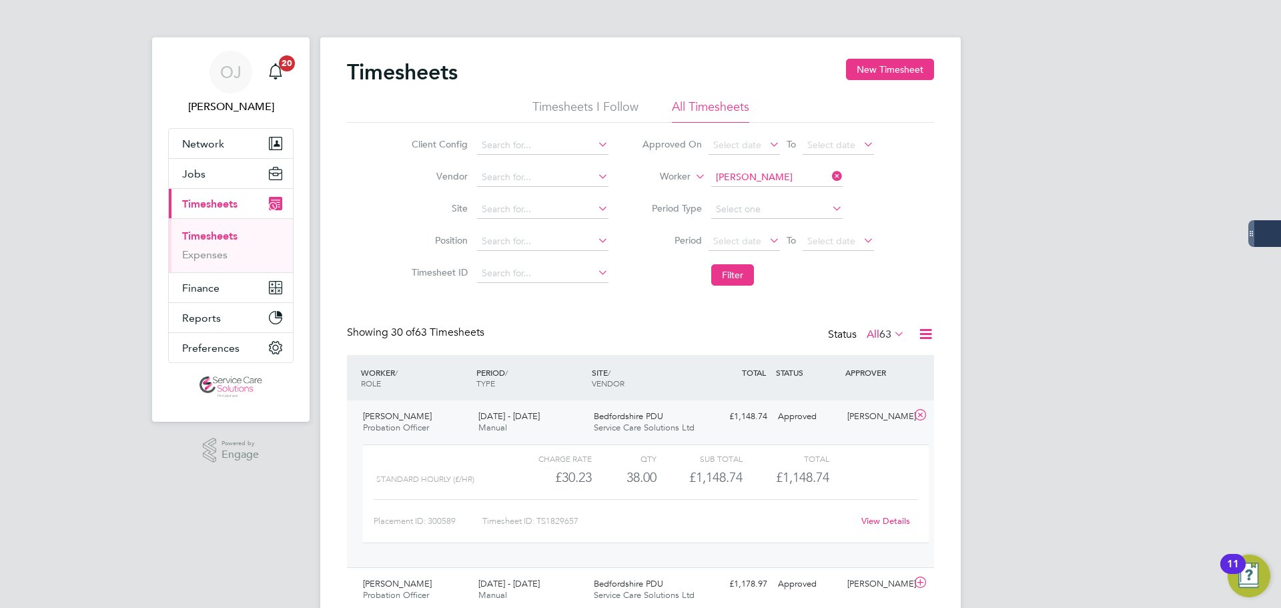
click at [548, 422] on div "22 - 28 Sep 2025 Manual" at bounding box center [530, 422] width 115 height 33
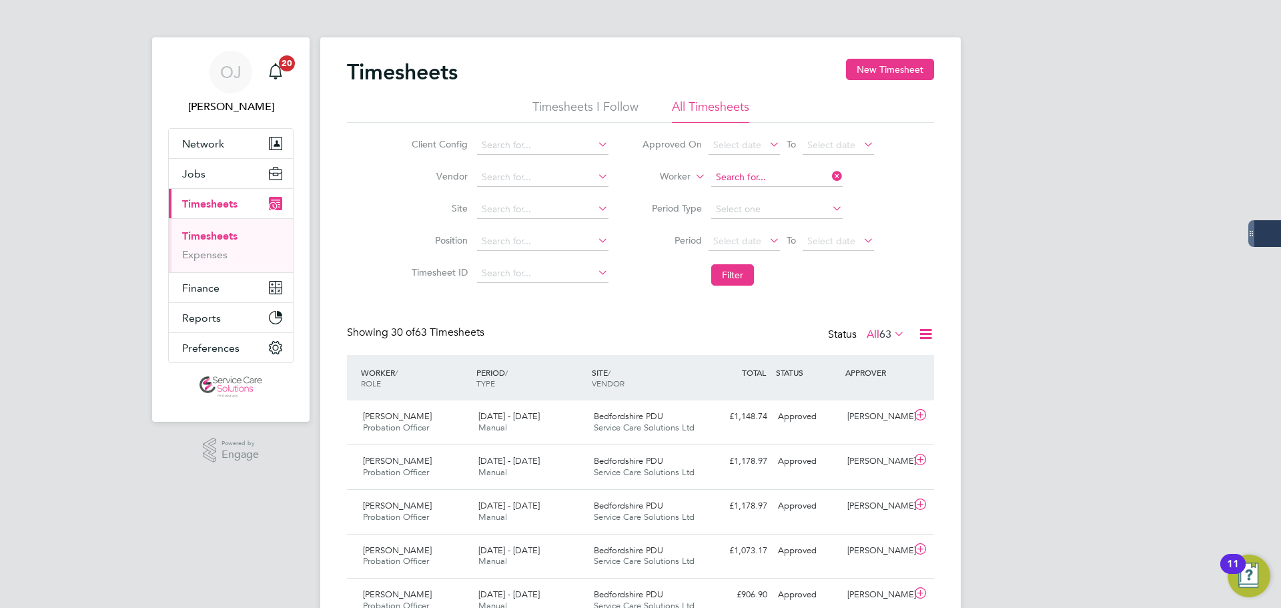
click at [758, 181] on input at bounding box center [776, 177] width 131 height 19
click at [795, 196] on b "Coyl" at bounding box center [805, 195] width 20 height 11
type input "Rob Coyle"
click at [744, 276] on button "Filter" at bounding box center [732, 274] width 43 height 21
click at [563, 434] on div "29 Sep - 5 Oct 2025 Manual" at bounding box center [530, 422] width 115 height 33
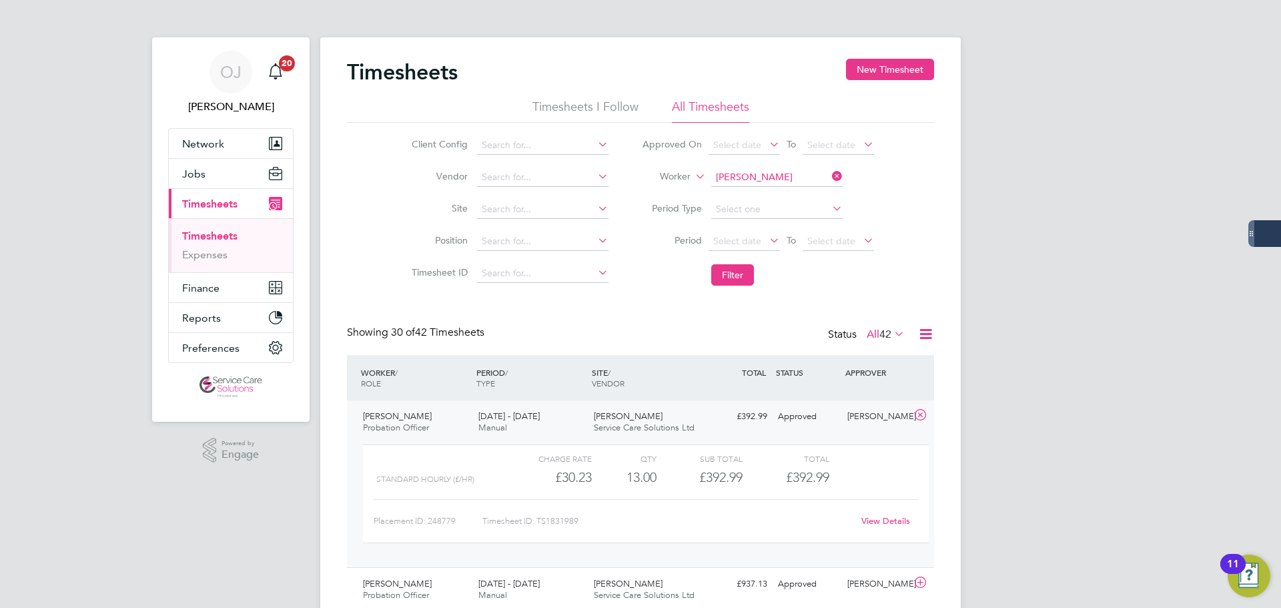
click at [546, 408] on div "29 Sep - 5 Oct 2025 Manual" at bounding box center [530, 422] width 115 height 33
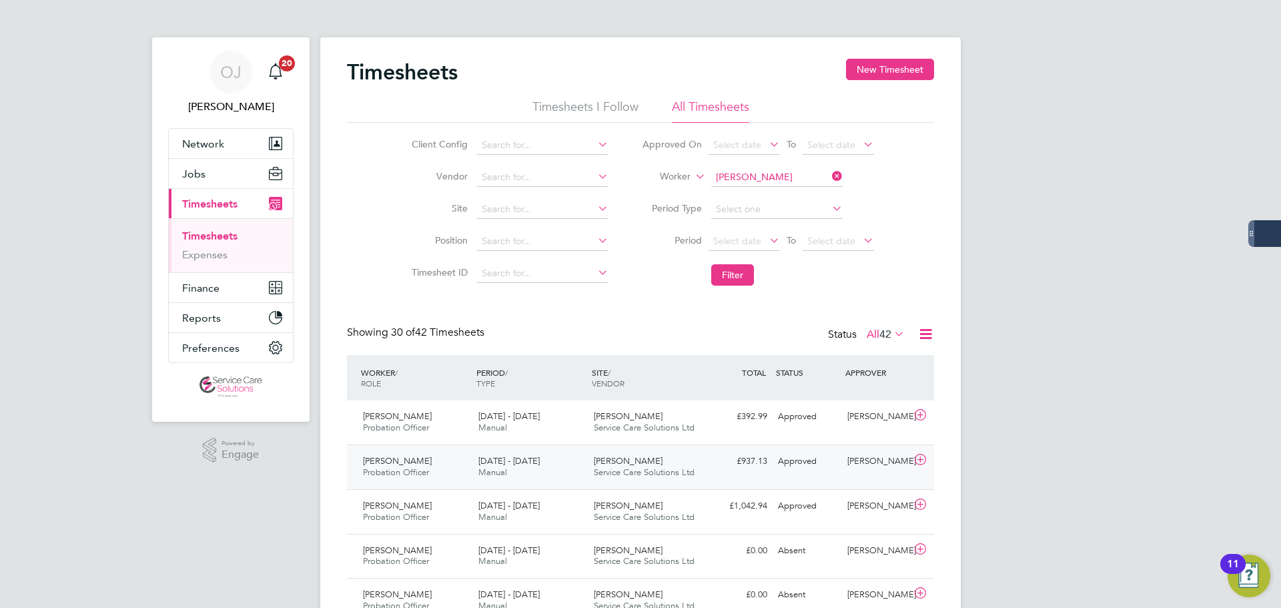
click at [587, 466] on div "22 - 28 Sep 2025 Manual" at bounding box center [530, 466] width 115 height 33
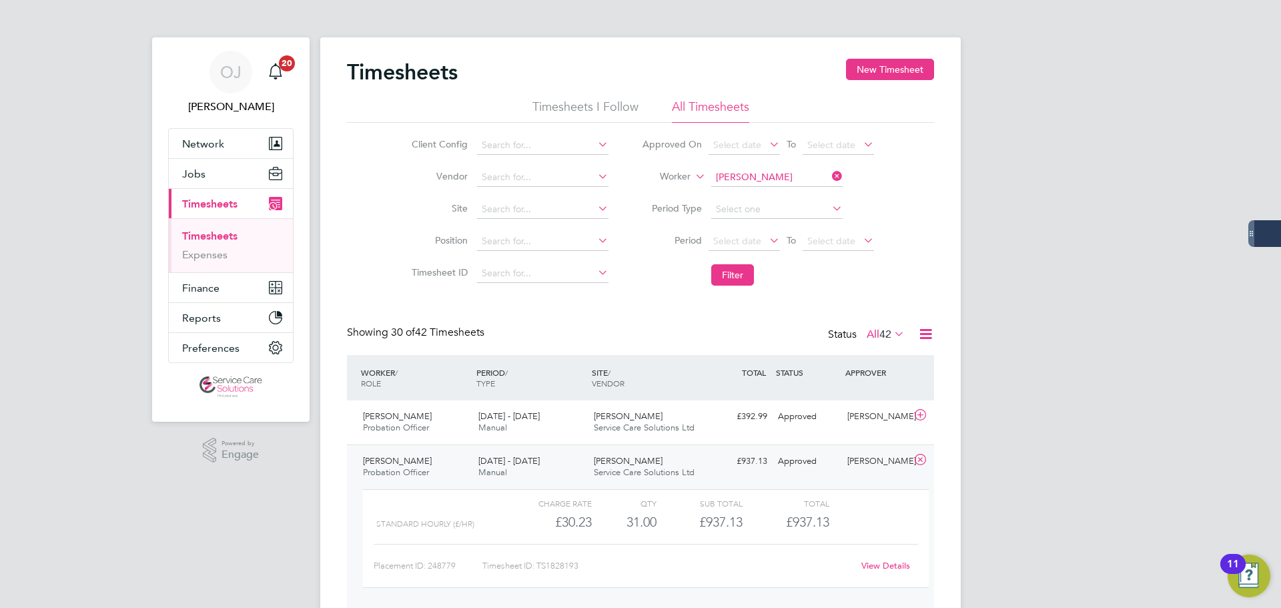
click at [582, 467] on div "22 - 28 Sep 2025 Manual" at bounding box center [530, 466] width 115 height 33
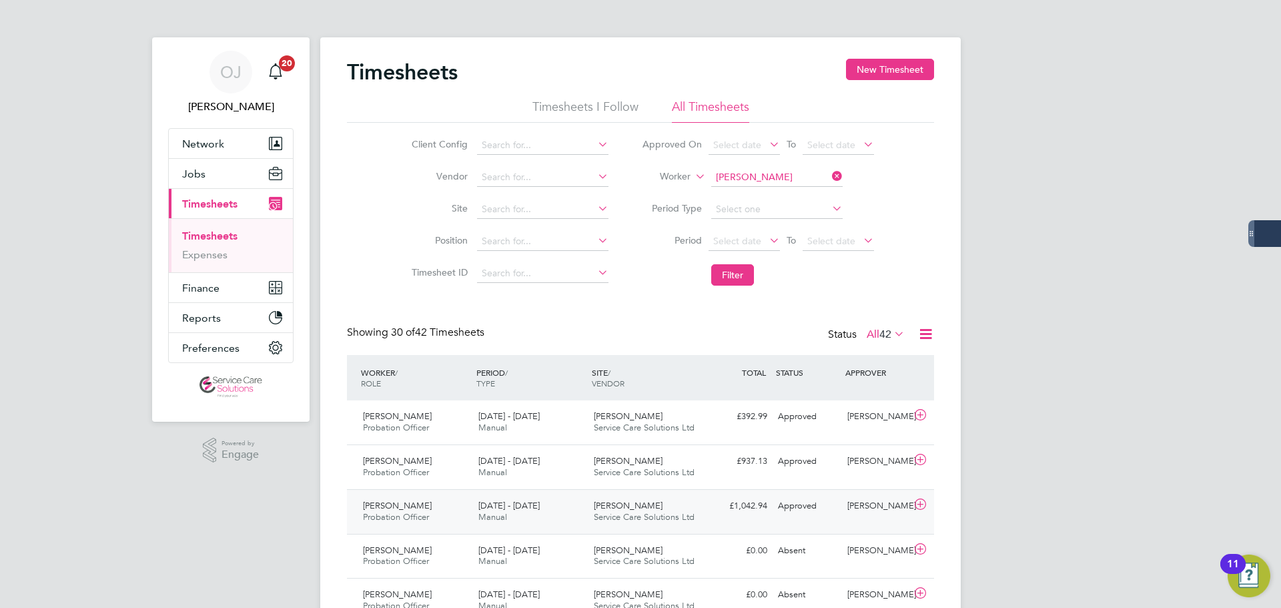
click at [647, 511] on div "Carraway Service Care Solutions Ltd" at bounding box center [645, 511] width 115 height 33
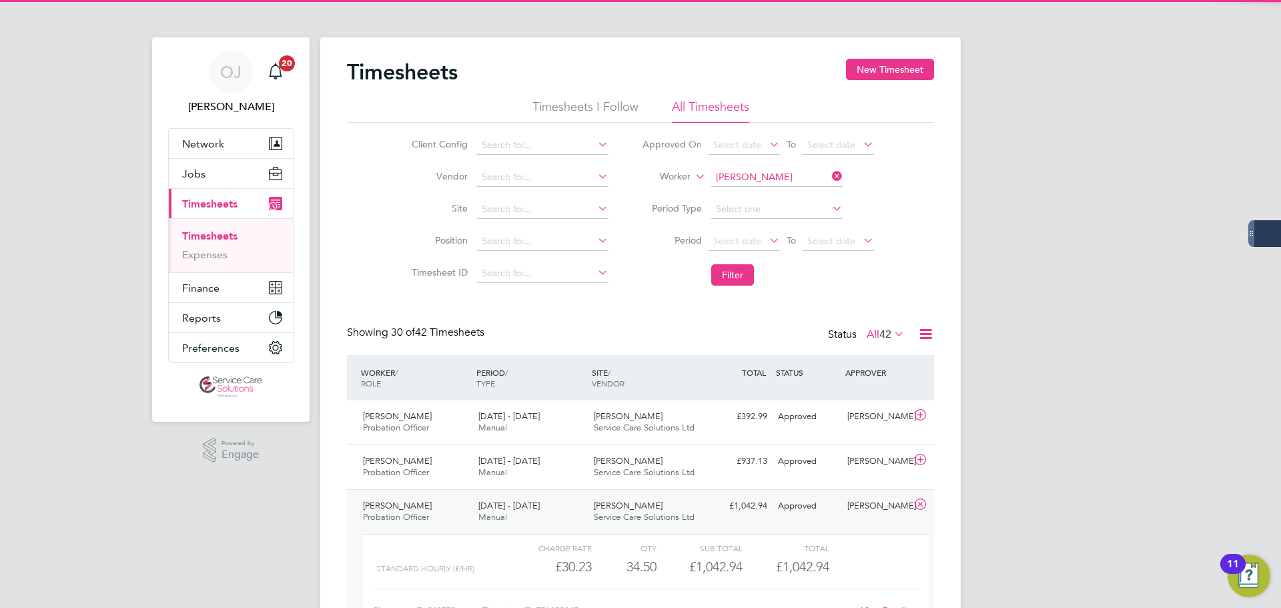
click at [646, 510] on div "Carraway Service Care Solutions Ltd" at bounding box center [645, 511] width 115 height 33
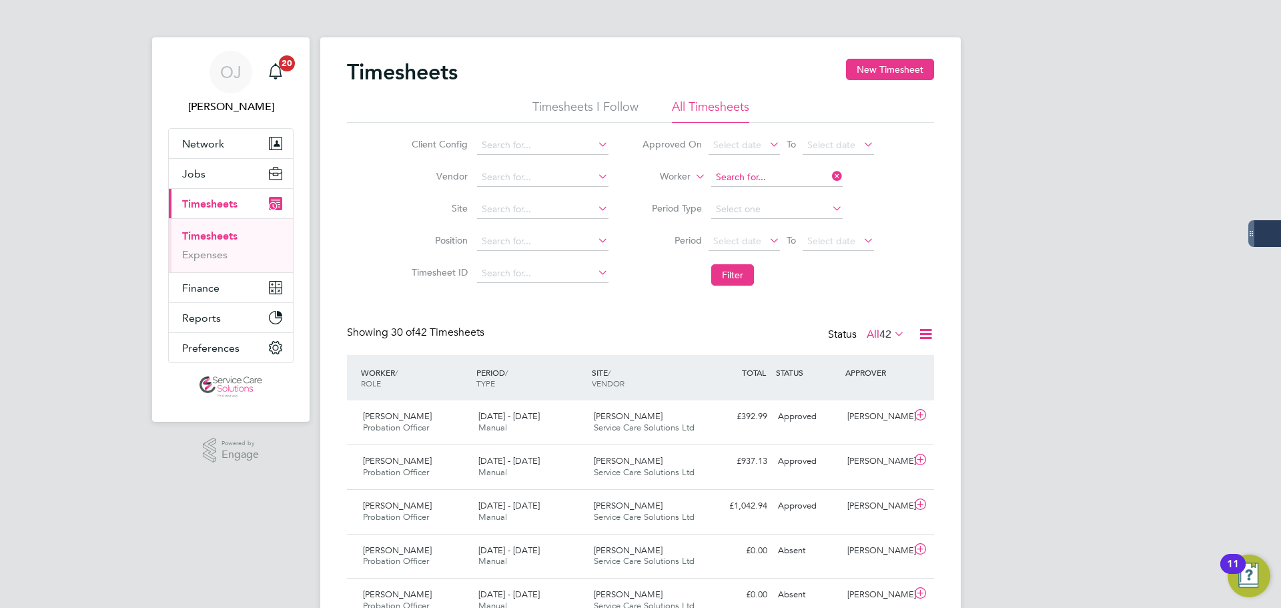
click at [750, 180] on input at bounding box center [776, 177] width 131 height 19
click at [764, 197] on li "Simone R ichards" at bounding box center [776, 196] width 133 height 18
type input "Simone Richards"
click at [742, 272] on button "Filter" at bounding box center [732, 274] width 43 height 21
click at [613, 414] on span "Revelstoke House" at bounding box center [628, 415] width 69 height 11
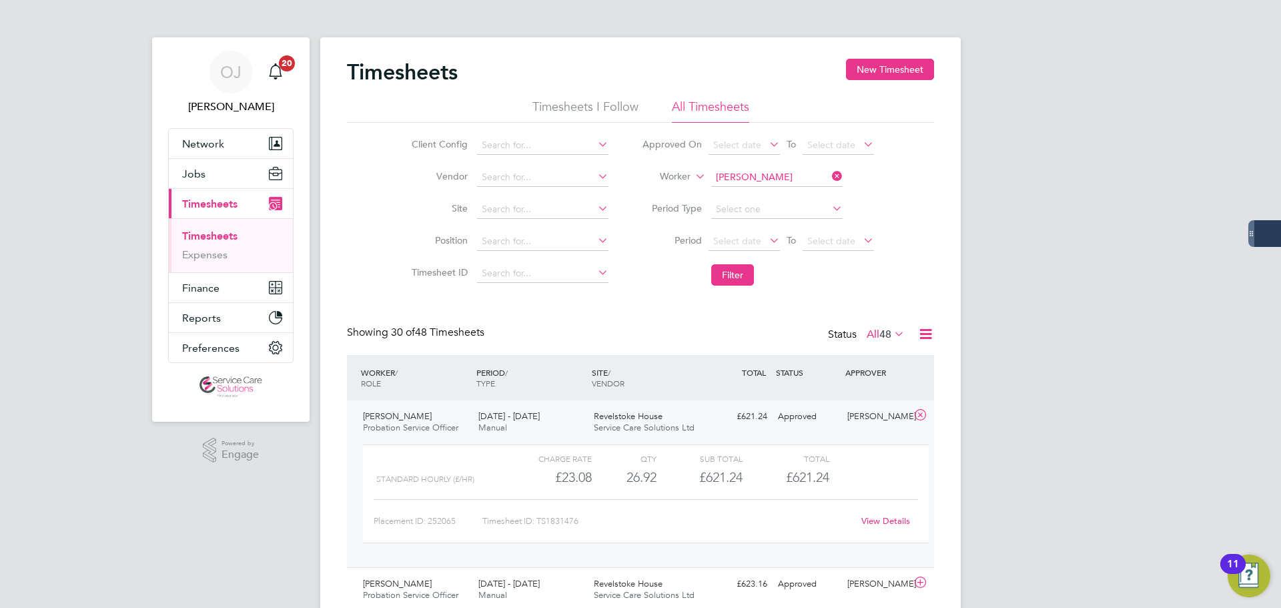
click at [689, 415] on div "Revelstoke House Service Care Solutions Ltd" at bounding box center [645, 422] width 115 height 33
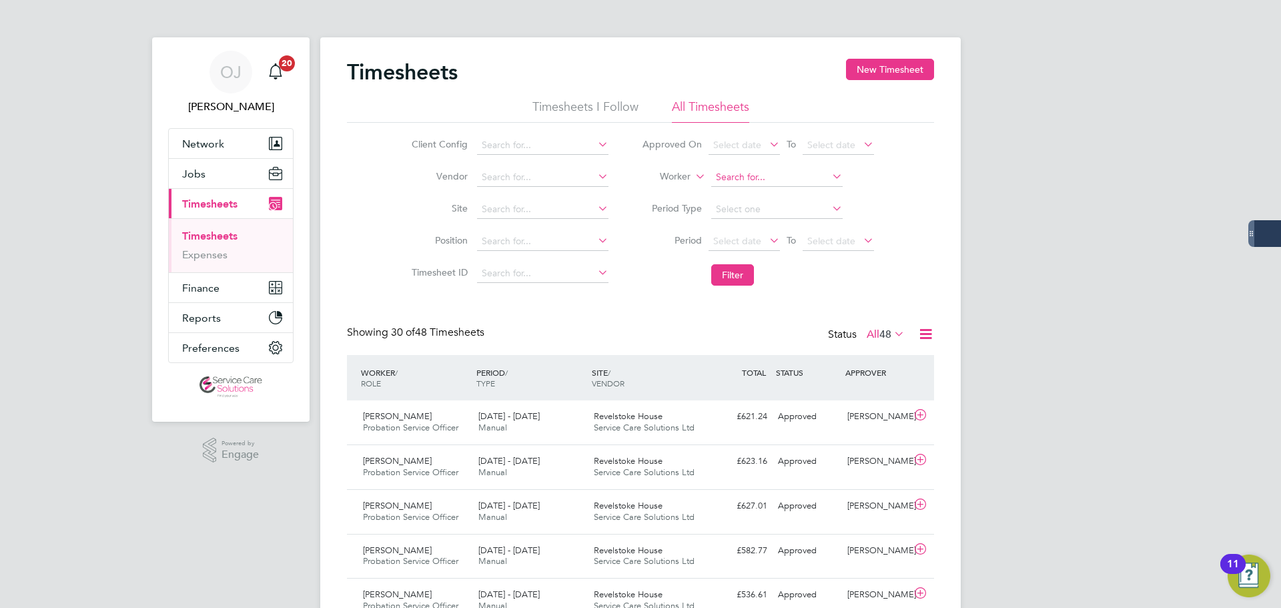
click at [732, 178] on input at bounding box center [776, 177] width 131 height 19
click at [780, 189] on li "Stephanie Li ttle" at bounding box center [776, 196] width 133 height 18
type input "Stephanie Little"
click at [728, 287] on li "Filter" at bounding box center [757, 274] width 265 height 35
click at [729, 278] on button "Filter" at bounding box center [732, 274] width 43 height 21
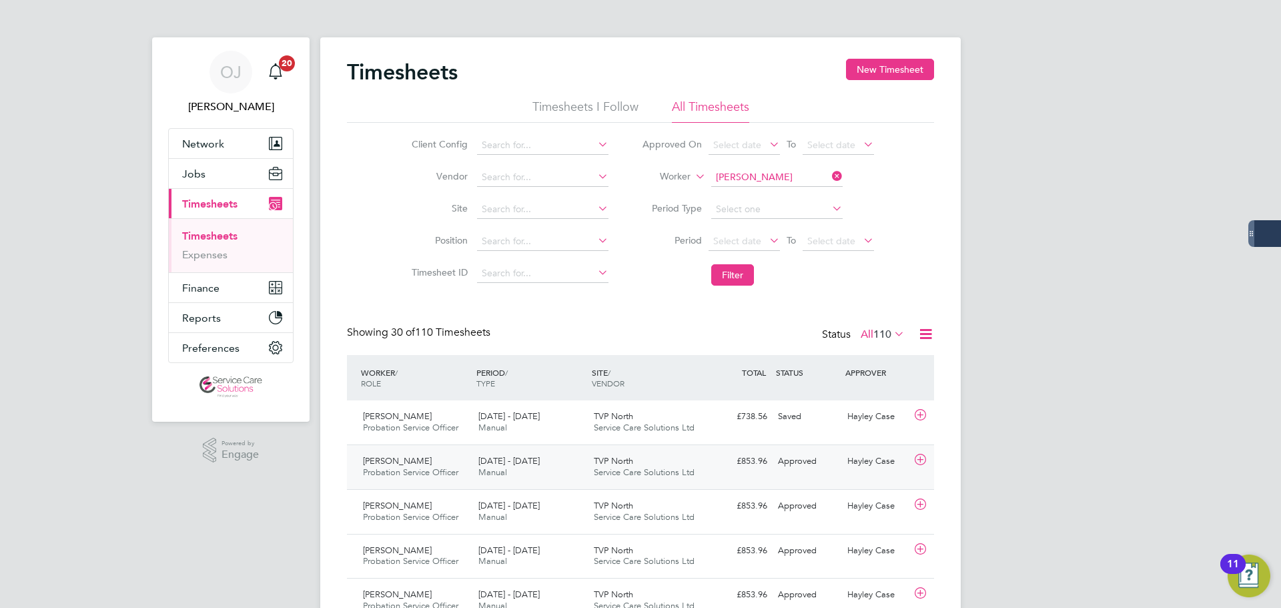
click at [568, 466] on div "22 - 28 Sep 2025 Manual" at bounding box center [530, 466] width 115 height 33
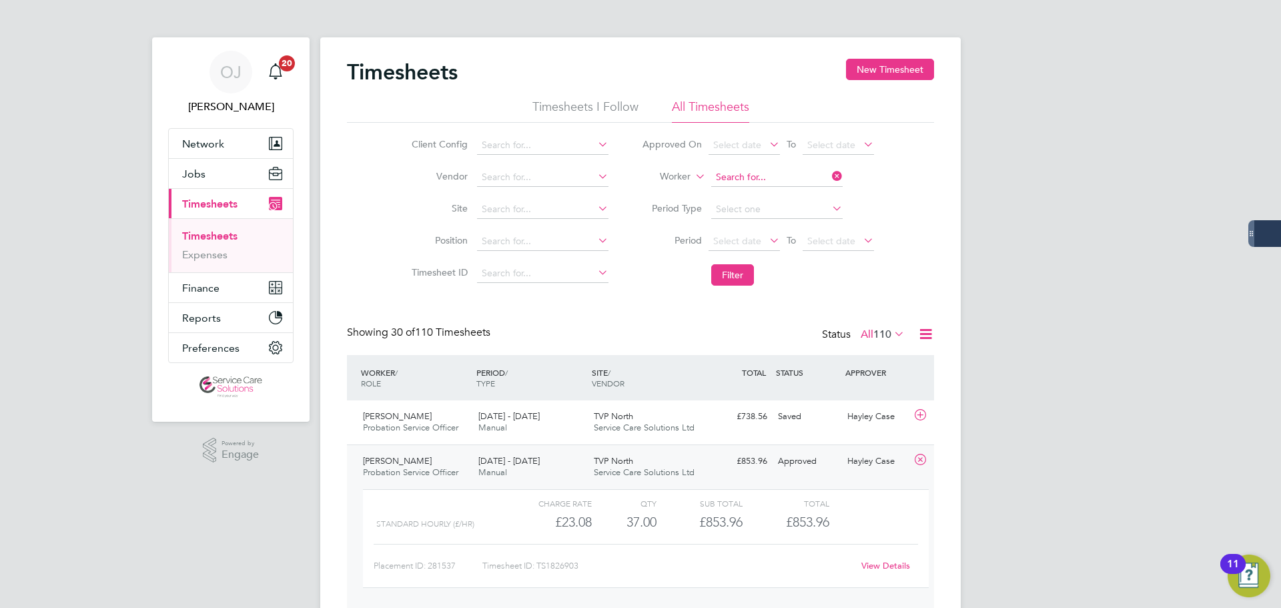
click at [750, 172] on input at bounding box center [776, 177] width 131 height 19
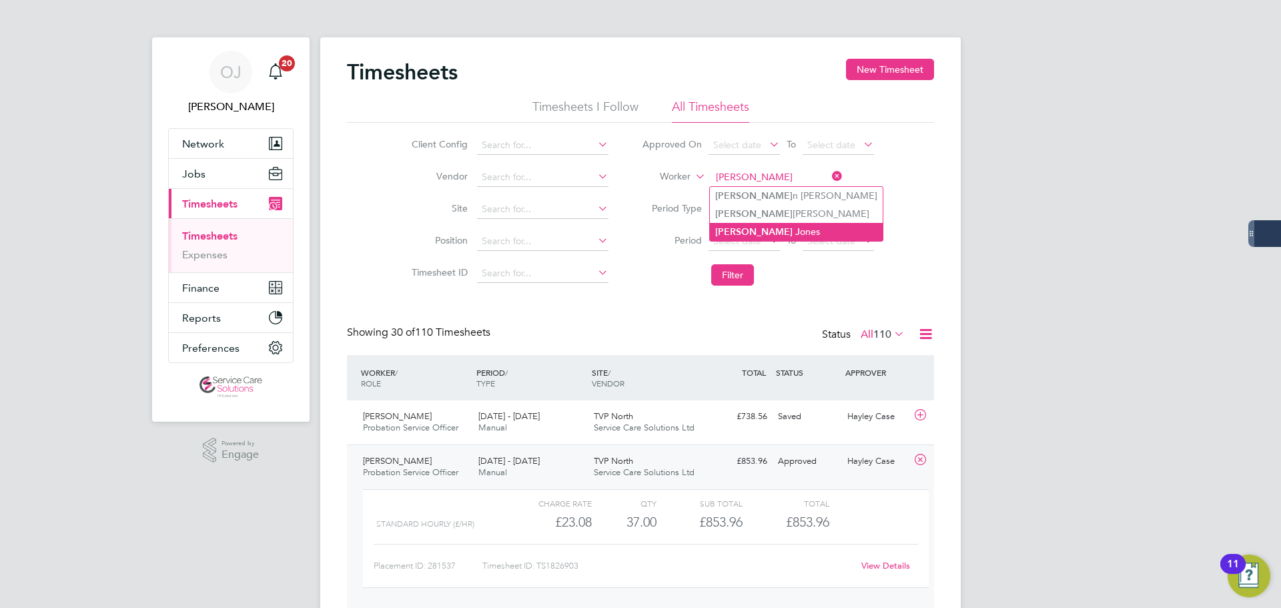
click at [765, 227] on li "Steve J ones" at bounding box center [796, 232] width 173 height 18
type input "Steve Jones"
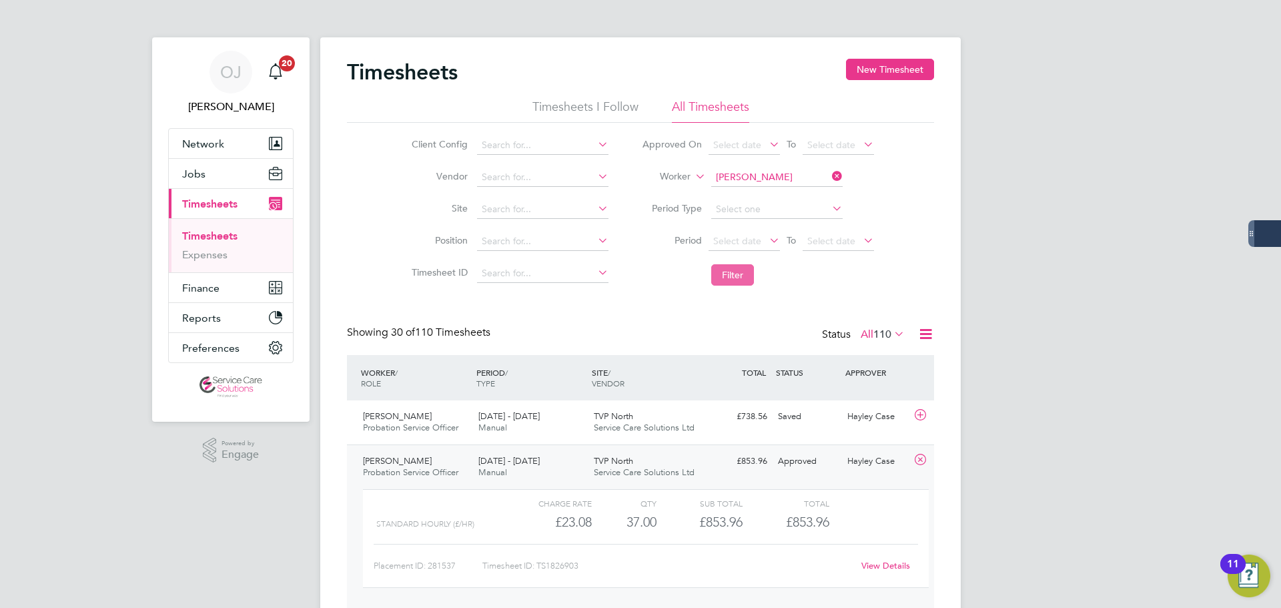
click at [736, 272] on button "Filter" at bounding box center [732, 274] width 43 height 21
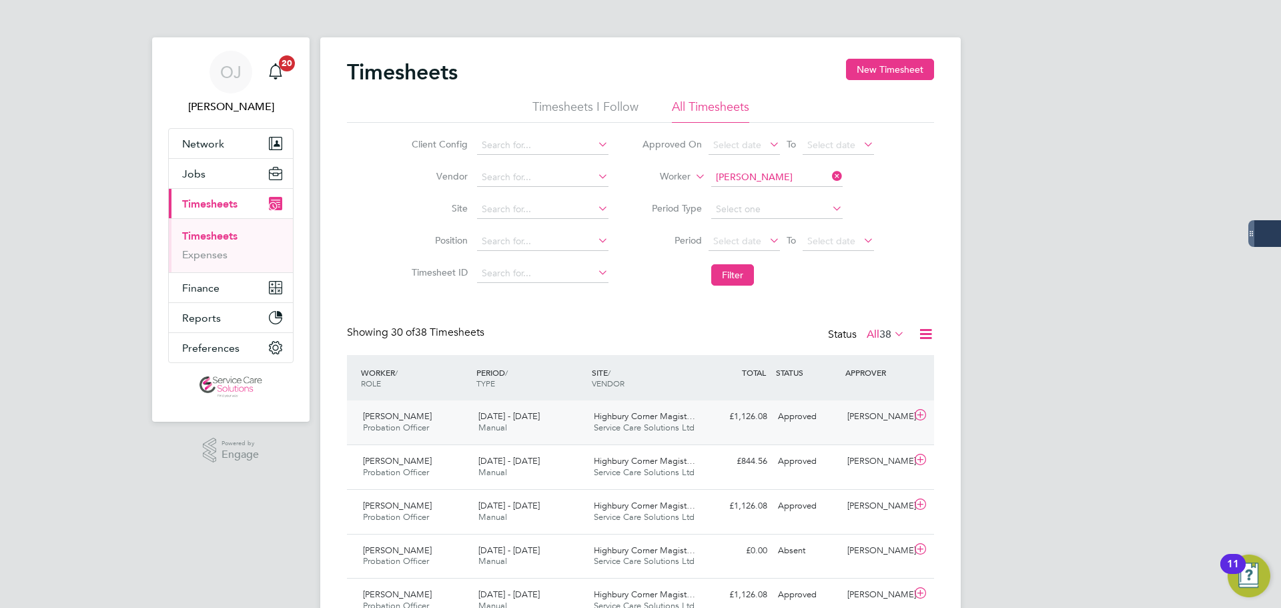
click at [562, 427] on div "22 - 28 Sep 2025 Manual" at bounding box center [530, 422] width 115 height 33
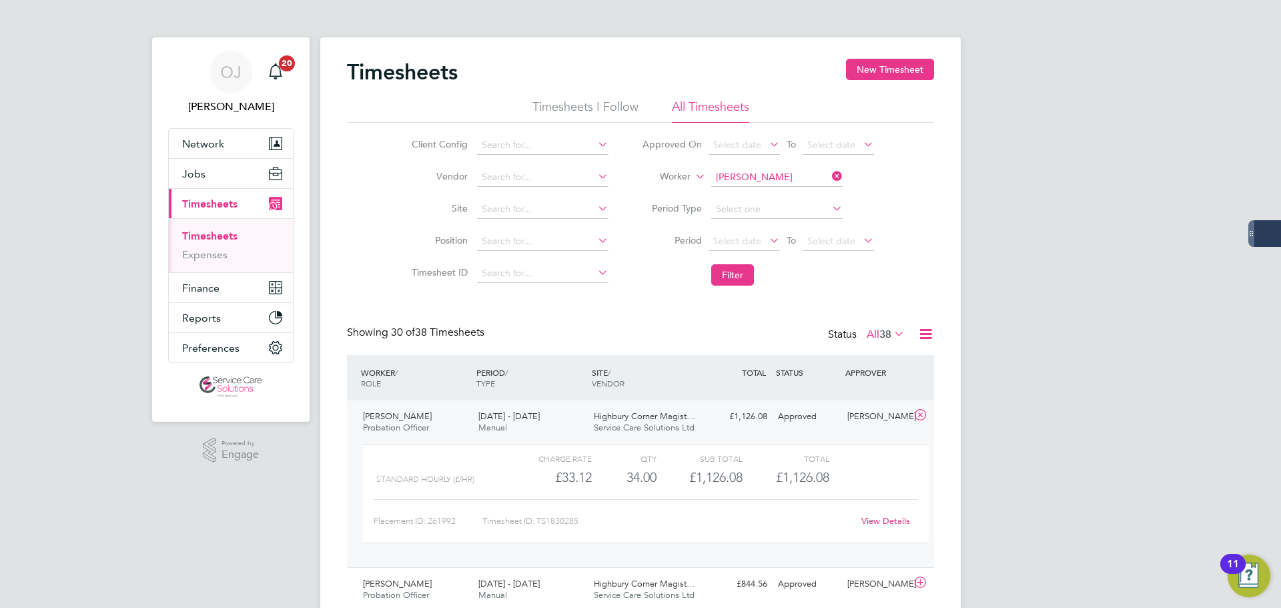
click at [562, 427] on div "22 - 28 Sep 2025 Manual" at bounding box center [530, 422] width 115 height 33
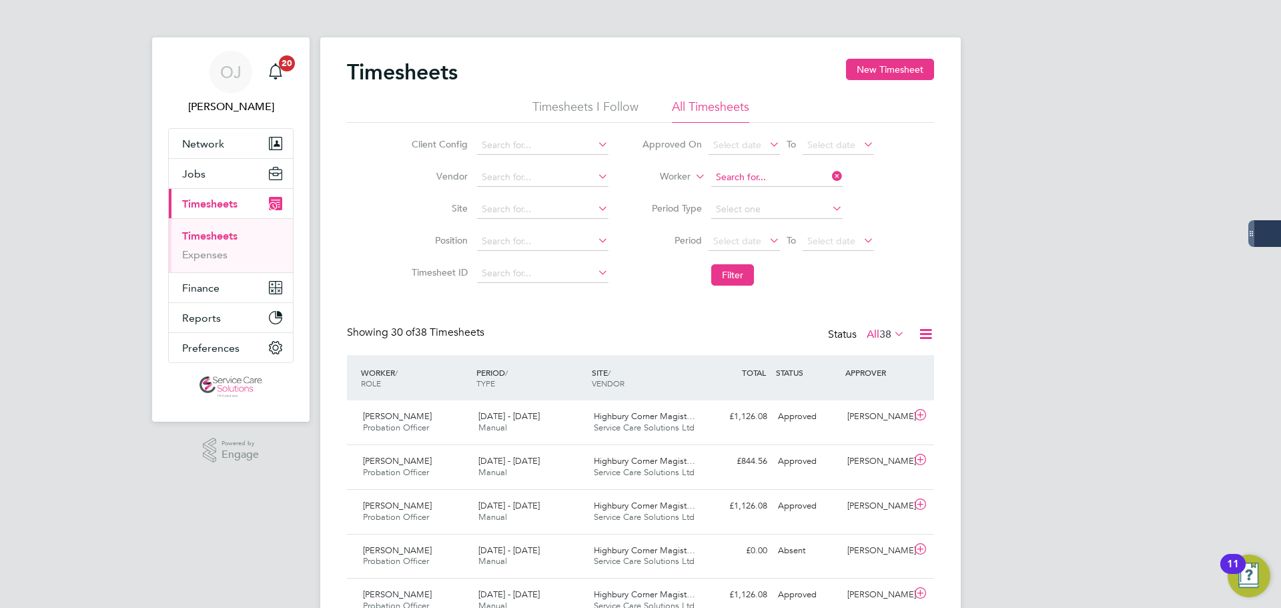
click at [757, 183] on input at bounding box center [776, 177] width 131 height 19
click at [768, 196] on li "Sonja Ma rzouki" at bounding box center [776, 196] width 133 height 18
type input "Sonja Marzouki"
click at [742, 261] on li "Filter" at bounding box center [757, 274] width 265 height 35
click at [742, 273] on button "Filter" at bounding box center [732, 274] width 43 height 21
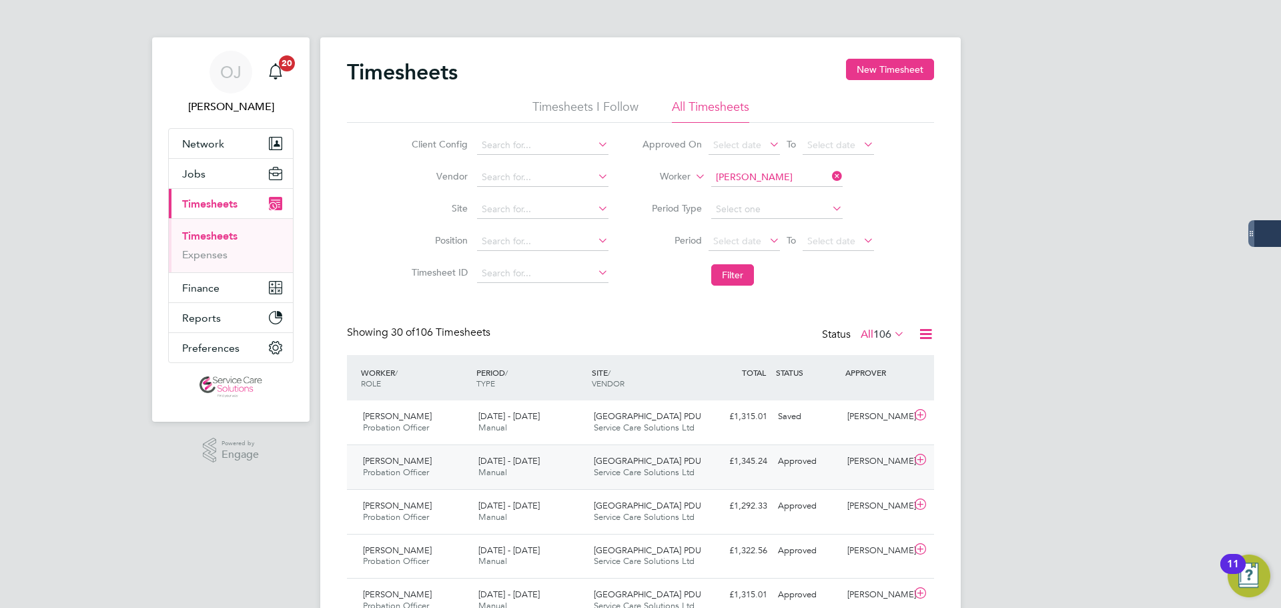
click at [612, 475] on span "Service Care Solutions Ltd" at bounding box center [644, 471] width 101 height 11
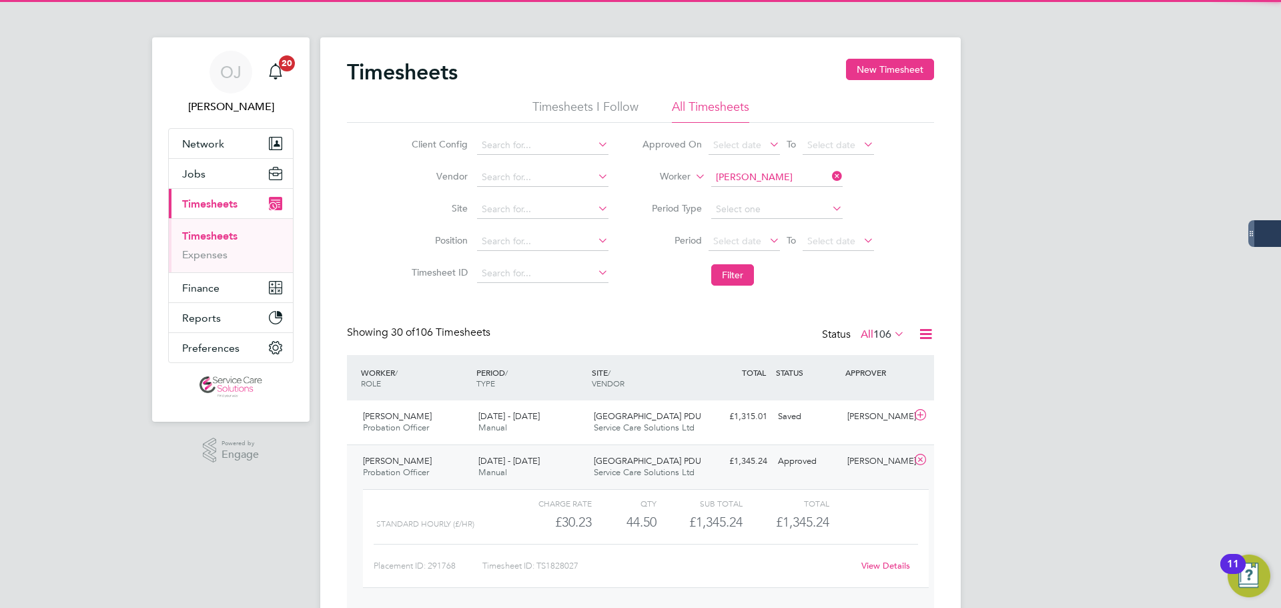
click at [646, 464] on span "Hertfordshire PDU" at bounding box center [647, 460] width 107 height 11
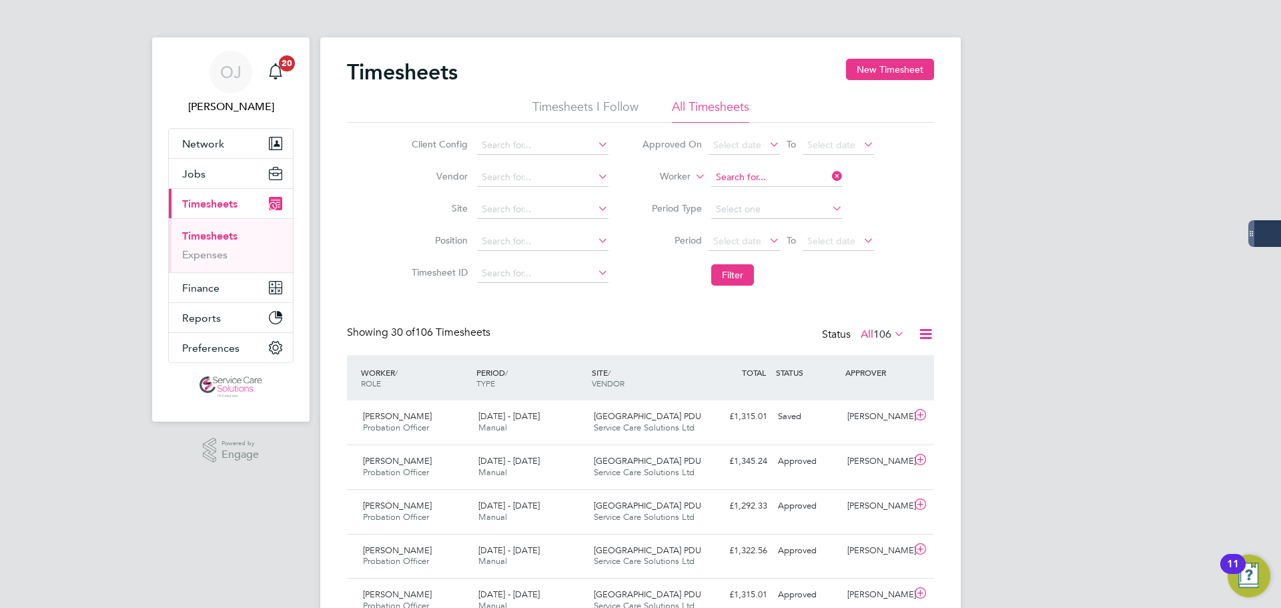
click at [753, 176] on input at bounding box center [776, 177] width 131 height 19
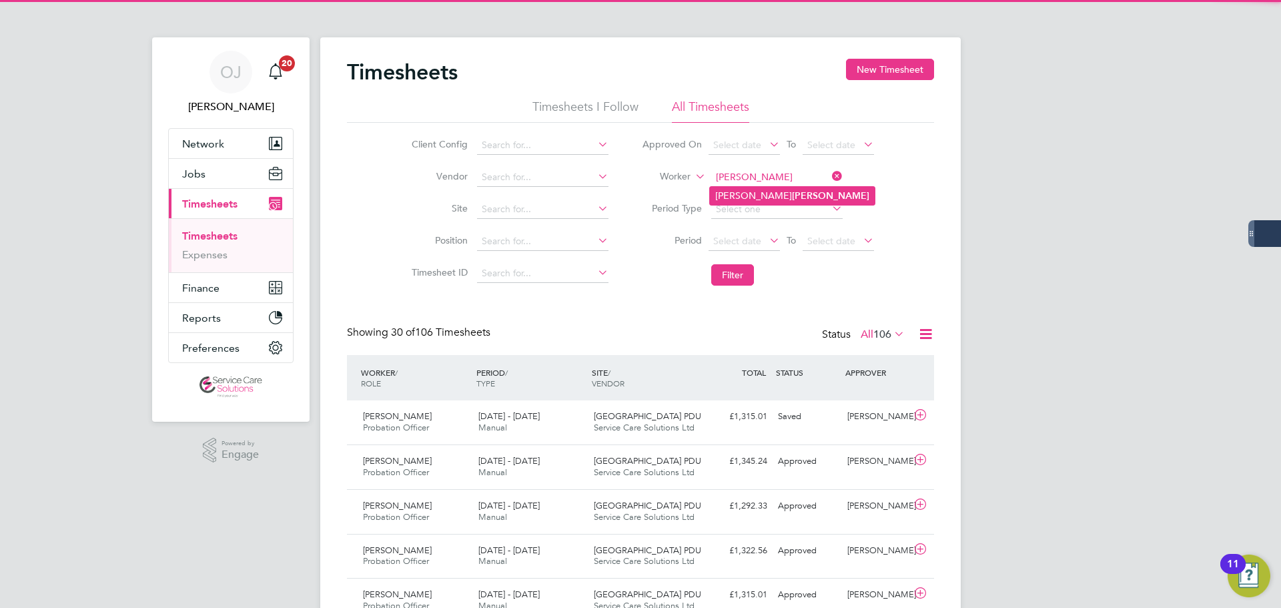
click at [792, 190] on b "Compton" at bounding box center [830, 195] width 77 height 11
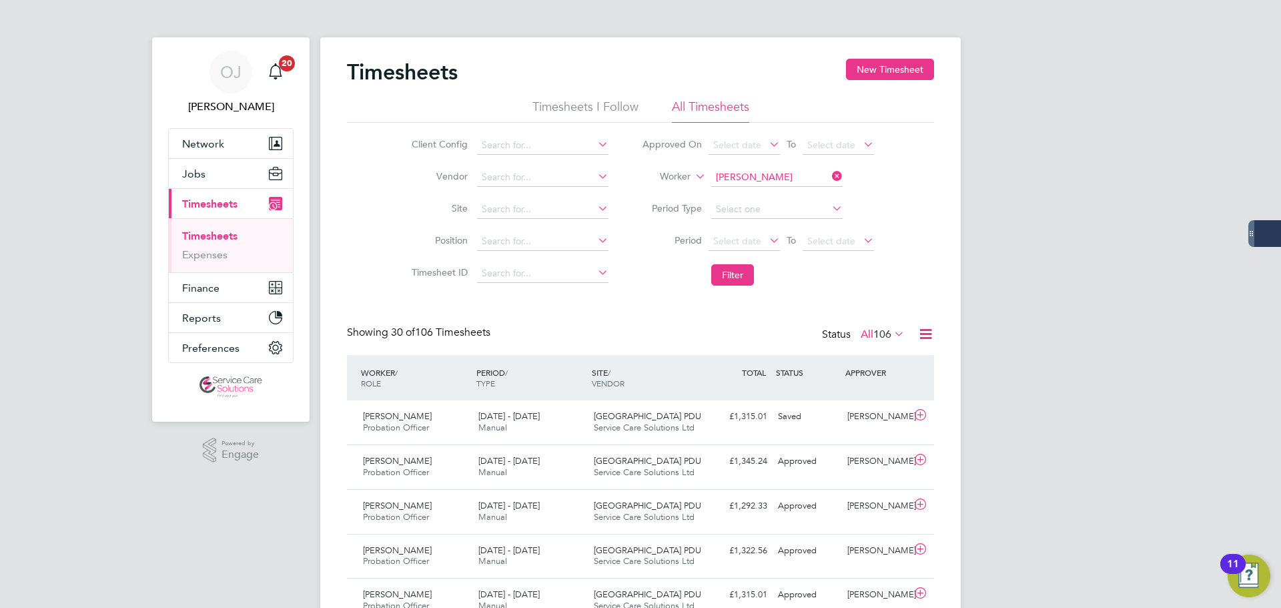
type input "Sue Compton"
click at [724, 270] on button "Filter" at bounding box center [732, 274] width 43 height 21
click at [759, 170] on input at bounding box center [776, 177] width 131 height 19
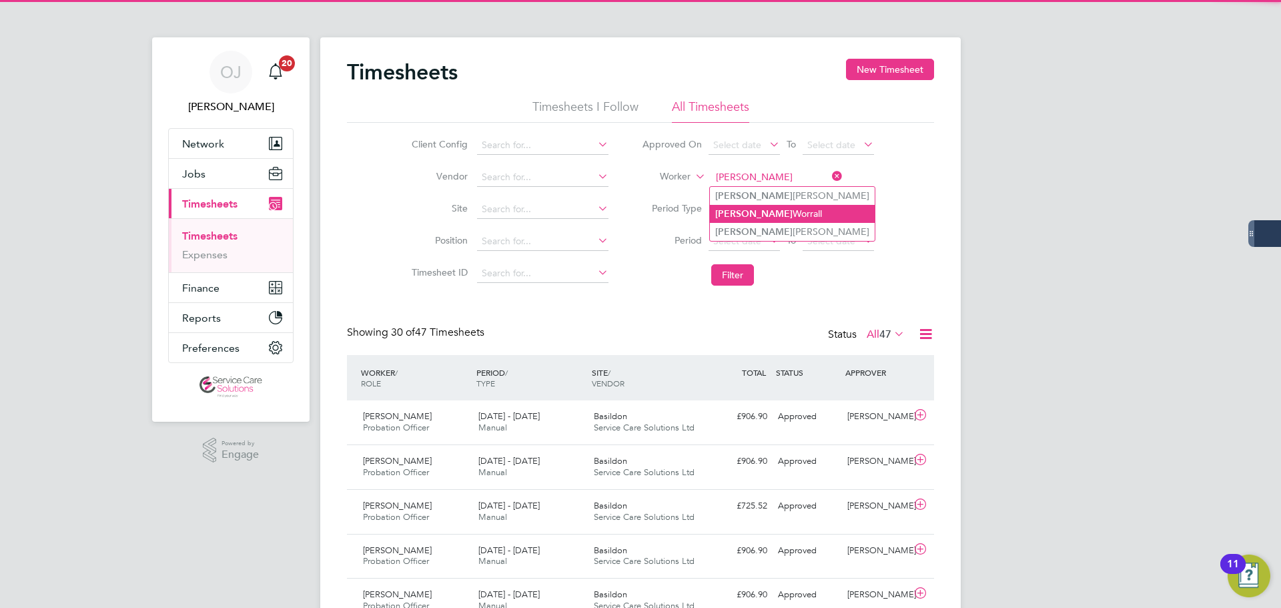
click at [784, 216] on li "Suzanne Worrall" at bounding box center [792, 214] width 165 height 18
type input "Suzanne Worrall"
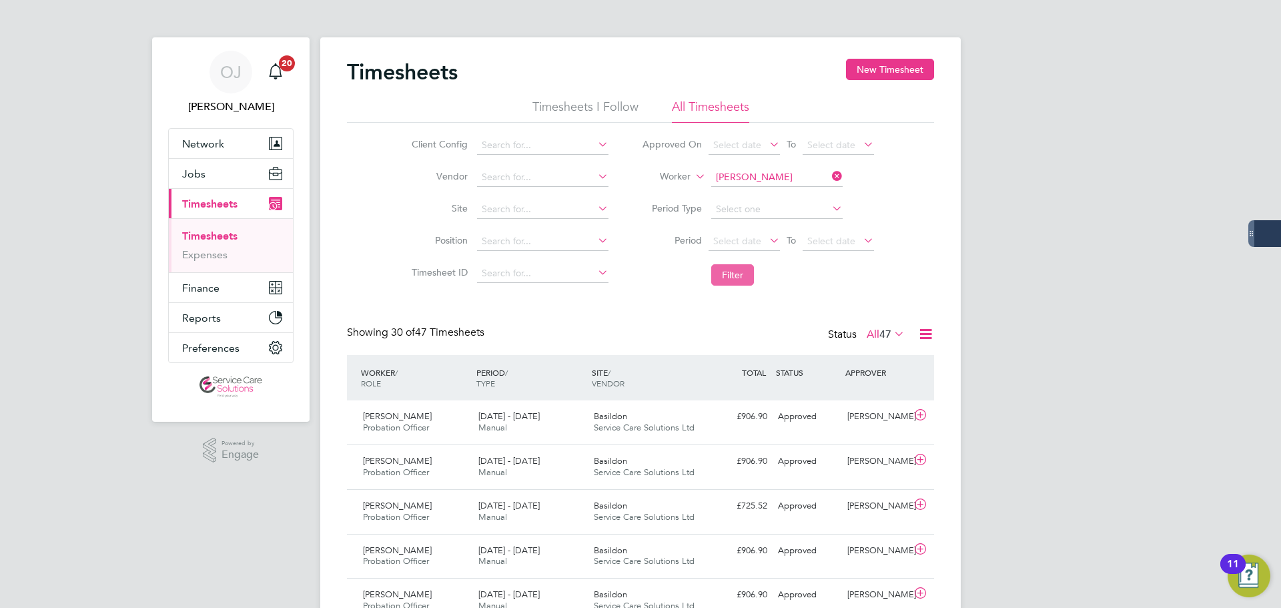
click at [726, 269] on button "Filter" at bounding box center [732, 274] width 43 height 21
click at [604, 428] on span "Service Care Solutions Ltd" at bounding box center [644, 427] width 101 height 11
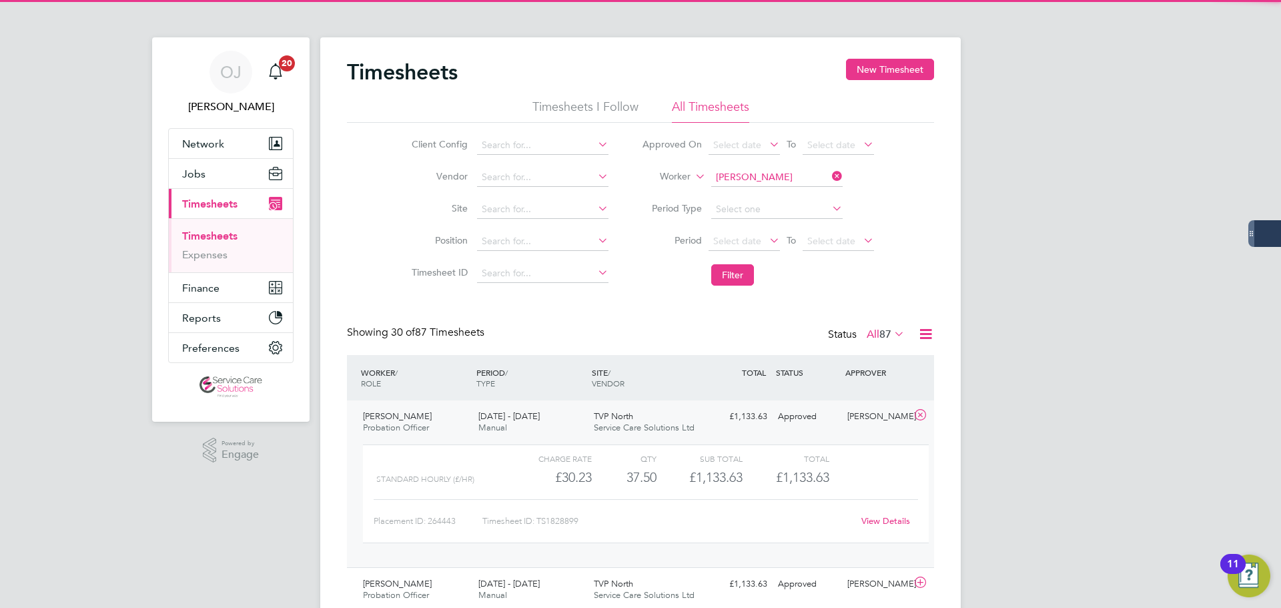
click at [640, 416] on div "TVP North Service Care Solutions Ltd" at bounding box center [645, 422] width 115 height 33
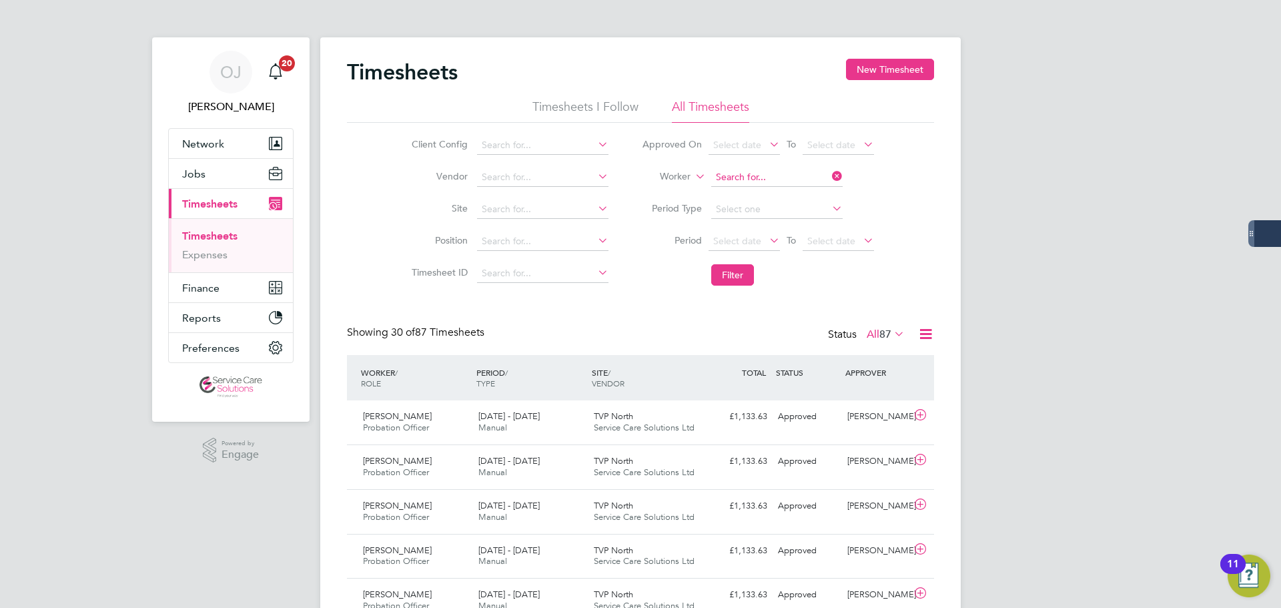
click at [790, 179] on input at bounding box center [776, 177] width 131 height 19
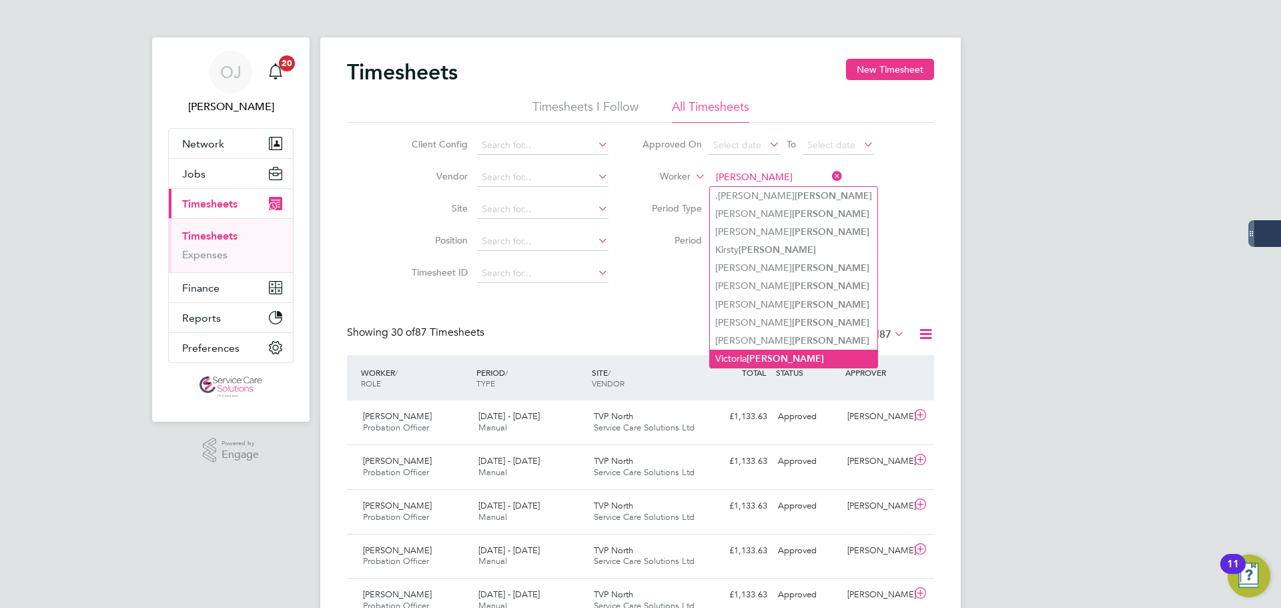
click at [763, 353] on b "Bailey" at bounding box center [784, 358] width 77 height 11
type input "Victoria Bailey"
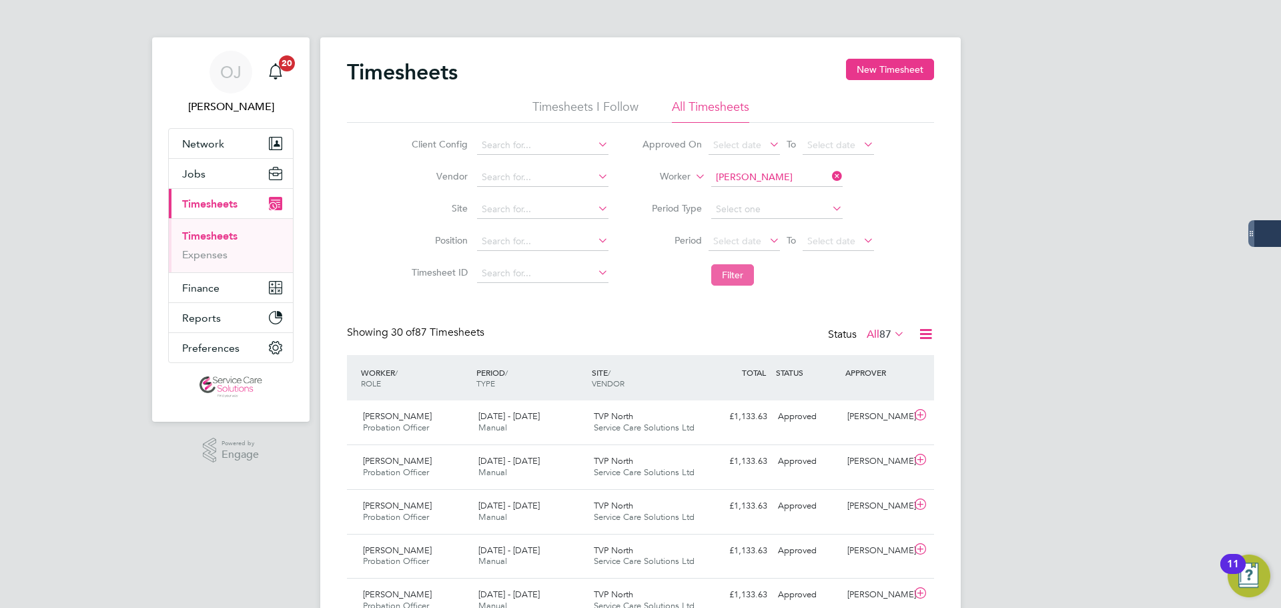
click at [734, 275] on button "Filter" at bounding box center [732, 274] width 43 height 21
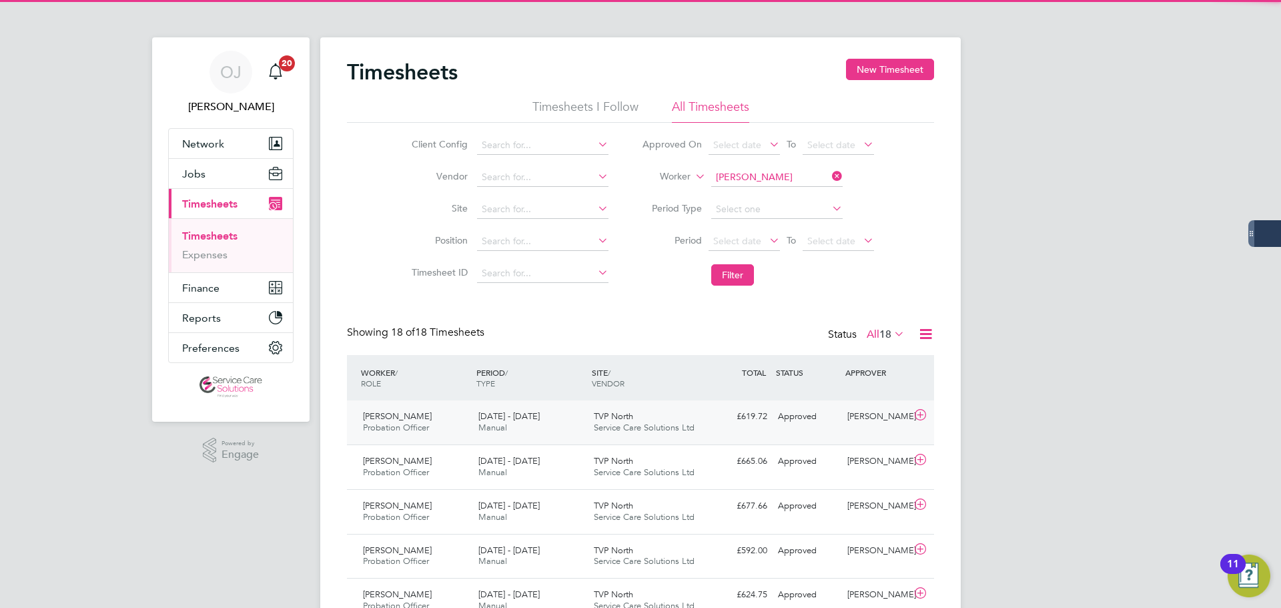
click at [538, 430] on div "22 - 28 Sep 2025 Manual" at bounding box center [530, 422] width 115 height 33
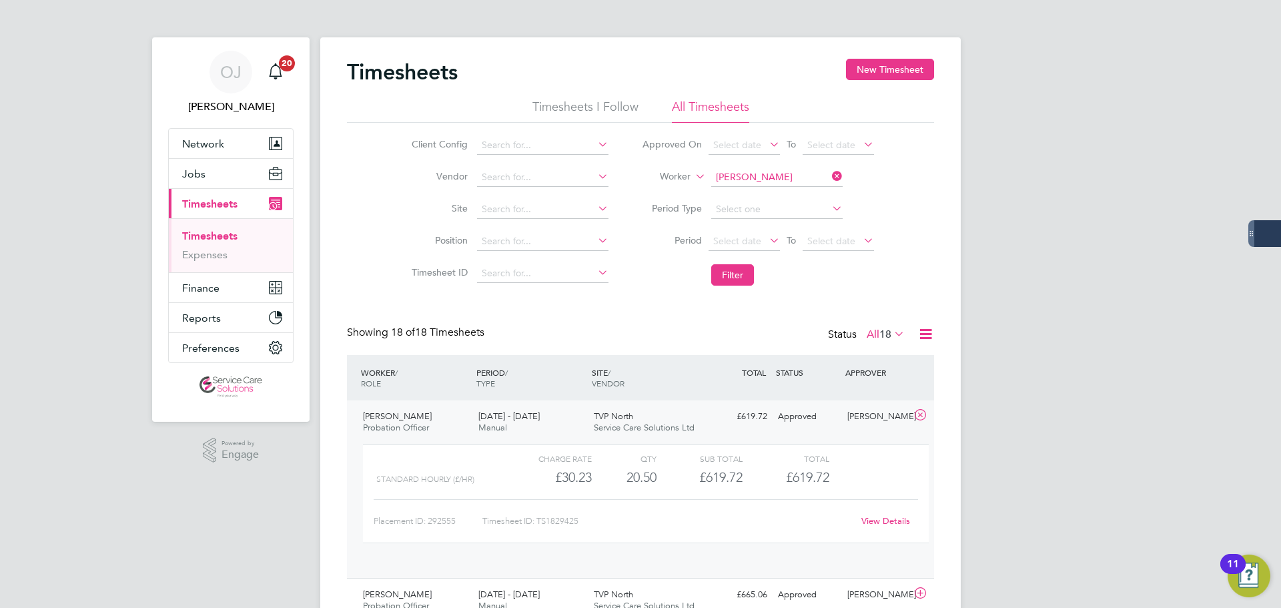
click at [564, 422] on div "22 - 28 Sep 2025 Manual" at bounding box center [530, 422] width 115 height 33
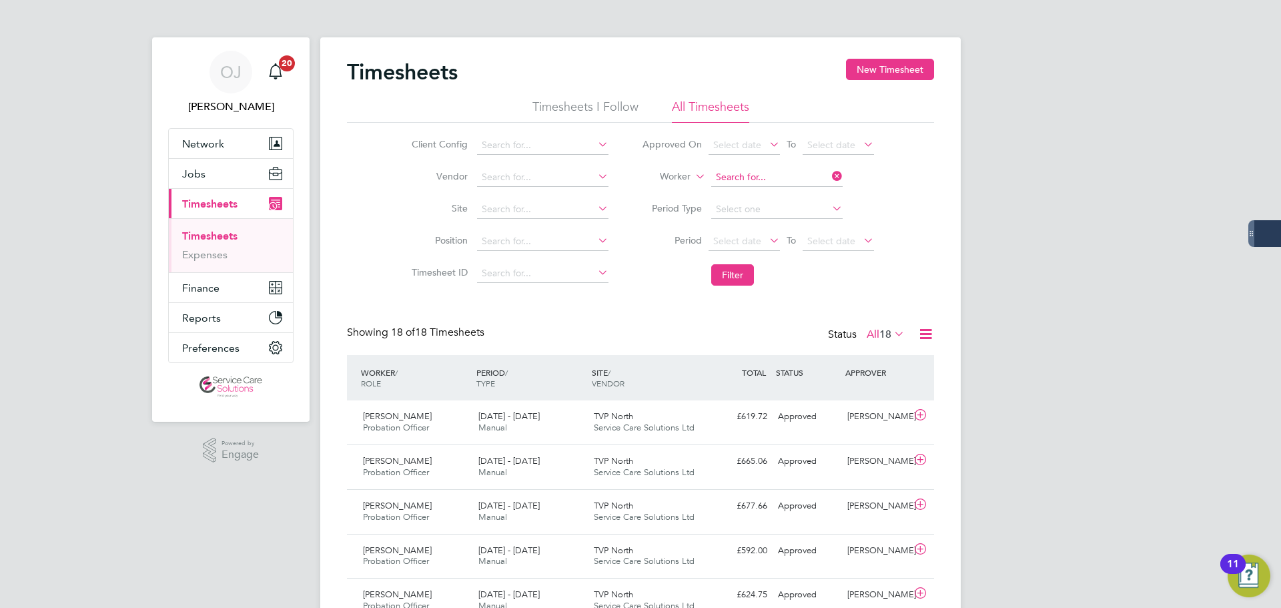
click at [763, 176] on input at bounding box center [776, 177] width 131 height 19
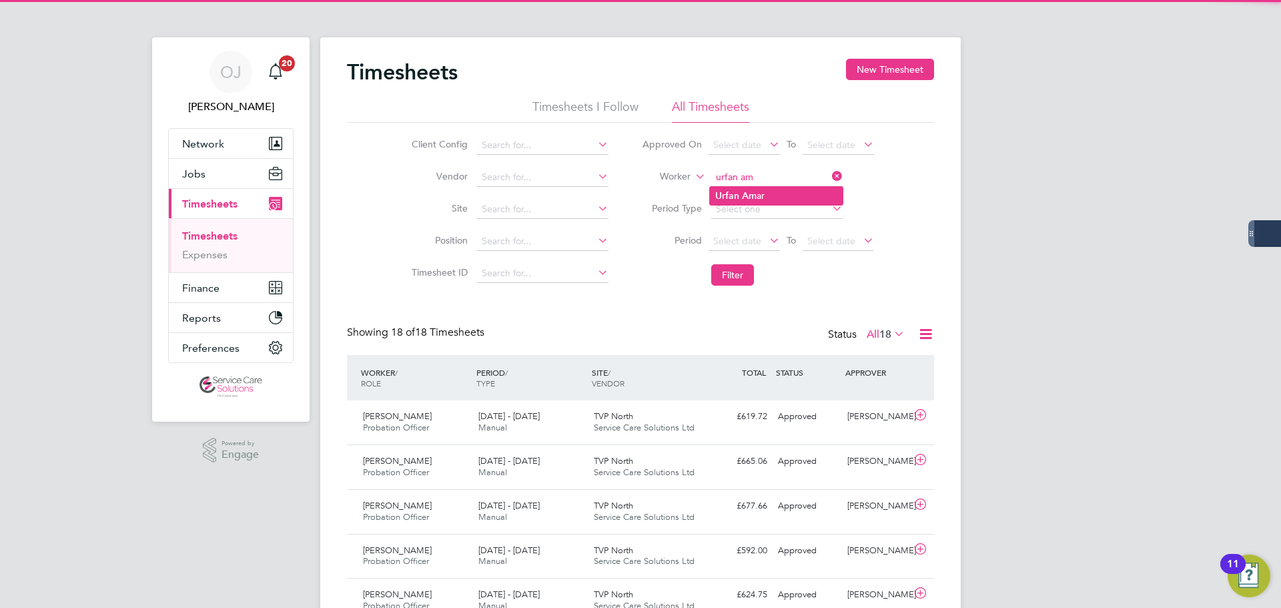
click at [756, 198] on li "Urfan Am ar" at bounding box center [776, 196] width 133 height 18
type input "Urfan Amar"
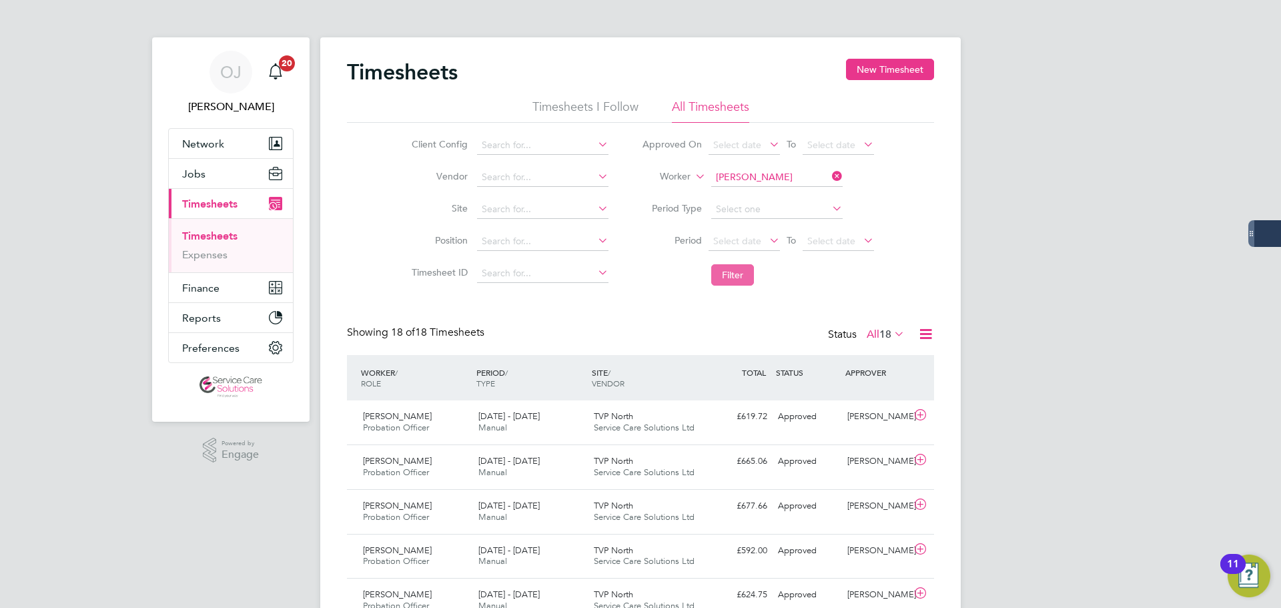
click at [734, 279] on button "Filter" at bounding box center [732, 274] width 43 height 21
click at [634, 418] on span "HMP Woodhill" at bounding box center [622, 415] width 56 height 11
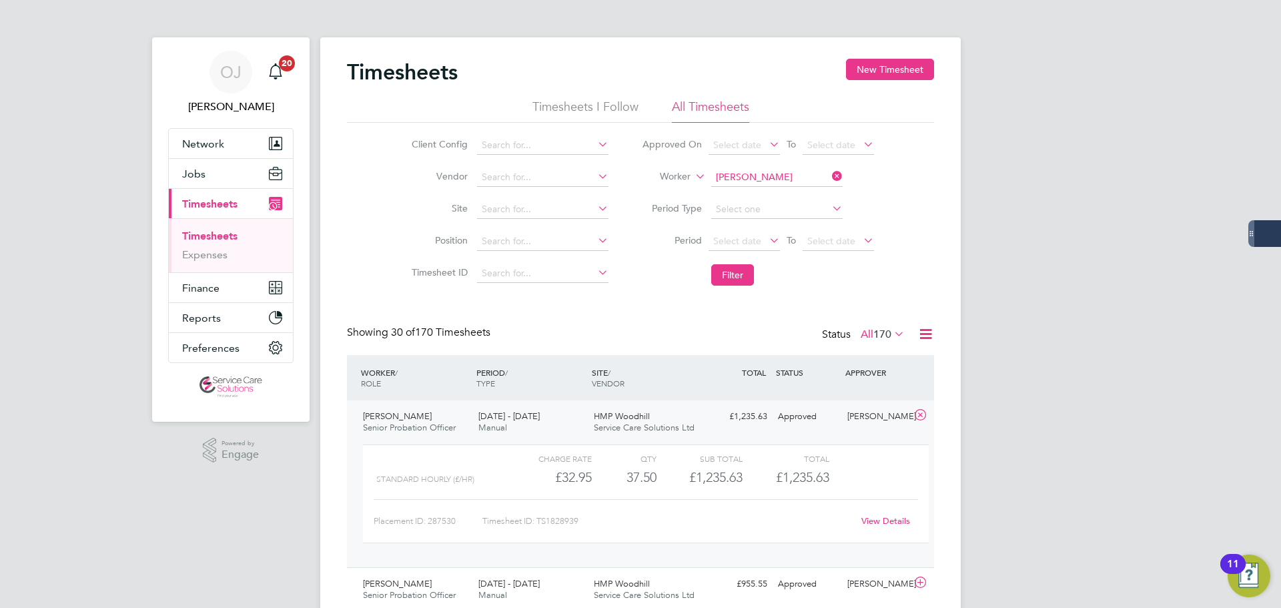
click at [636, 418] on span "HMP Woodhill" at bounding box center [622, 415] width 56 height 11
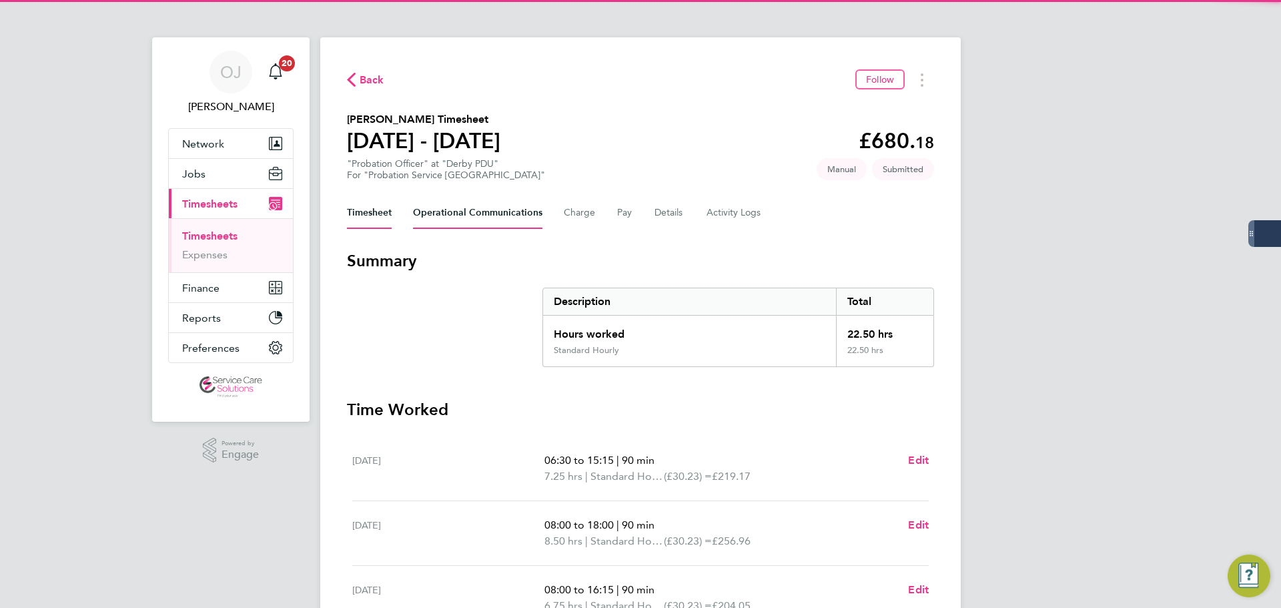
drag, startPoint x: 466, startPoint y: 199, endPoint x: 468, endPoint y: 211, distance: 12.2
click at [466, 201] on Communications-tab "Operational Communications" at bounding box center [477, 213] width 129 height 32
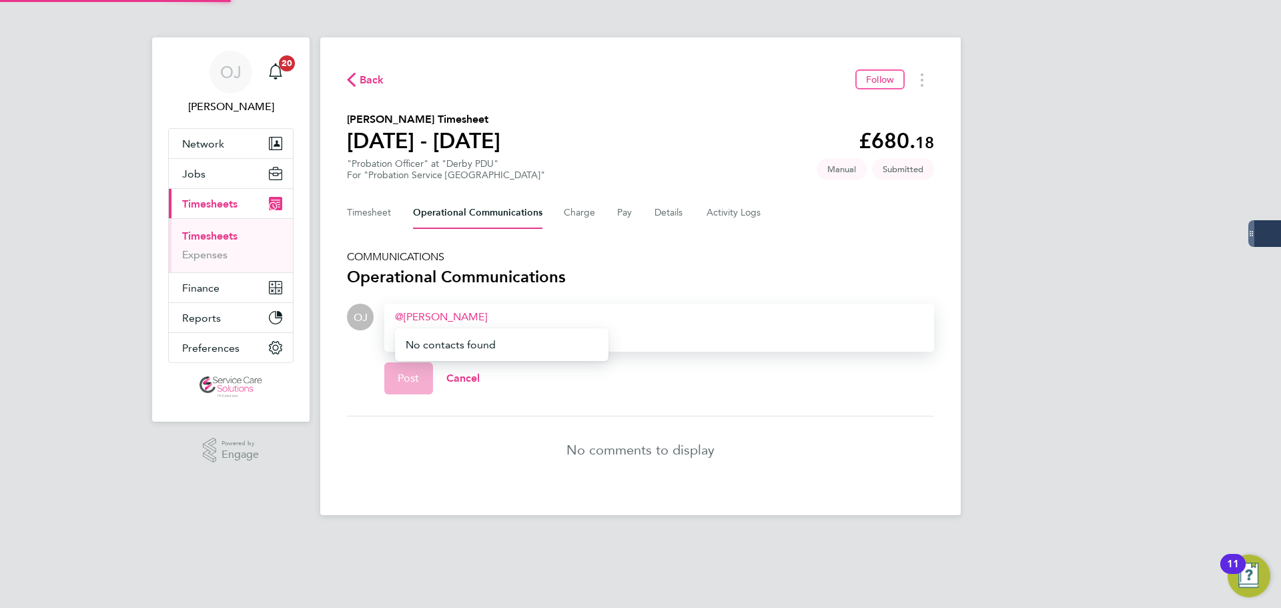
click at [470, 356] on li "No contacts found" at bounding box center [507, 344] width 203 height 33
click at [480, 354] on span "Probation Service" at bounding box center [475, 359] width 86 height 11
click at [406, 377] on span "Post" at bounding box center [409, 378] width 22 height 13
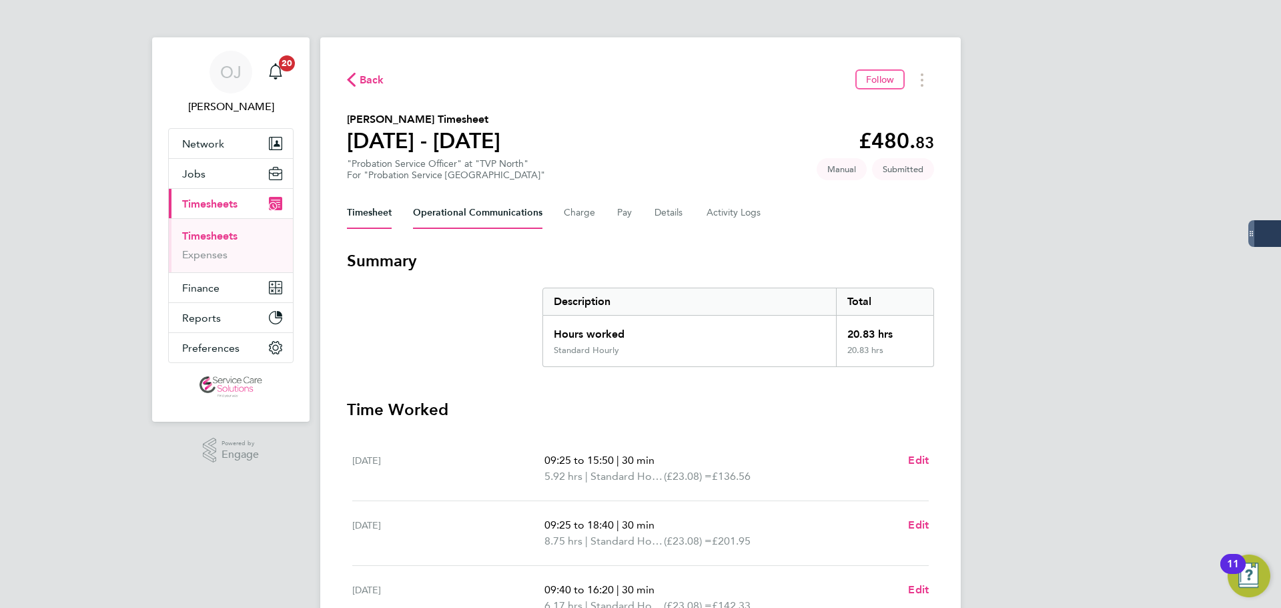
click at [489, 215] on Communications-tab "Operational Communications" at bounding box center [477, 213] width 129 height 32
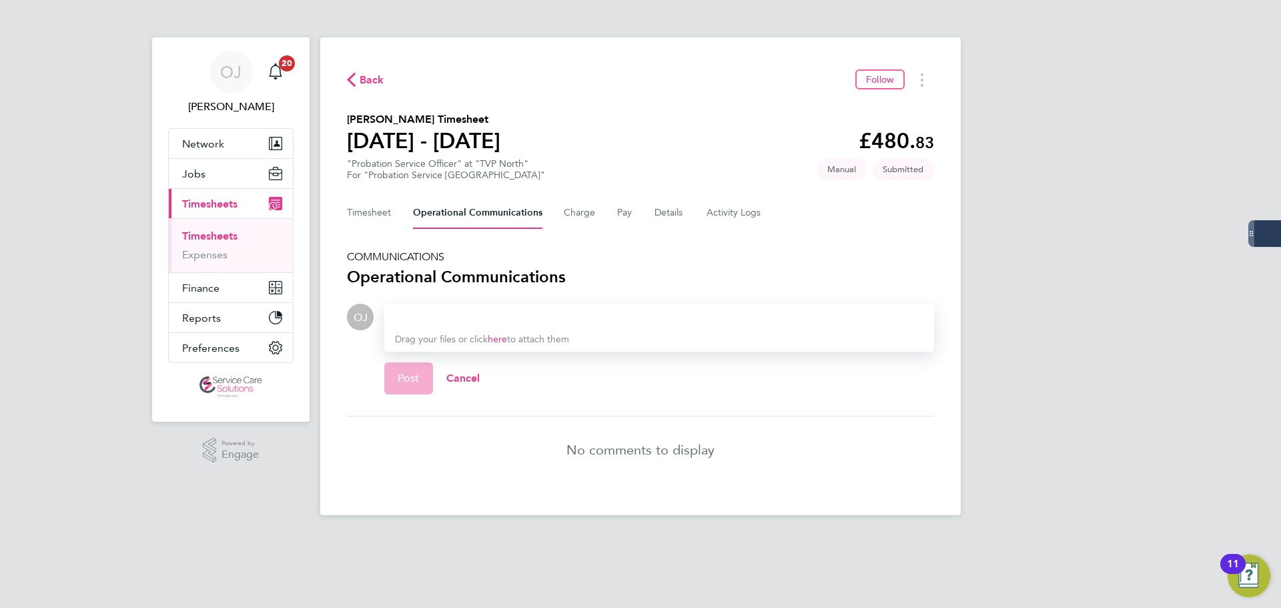
click at [427, 318] on div at bounding box center [659, 317] width 528 height 16
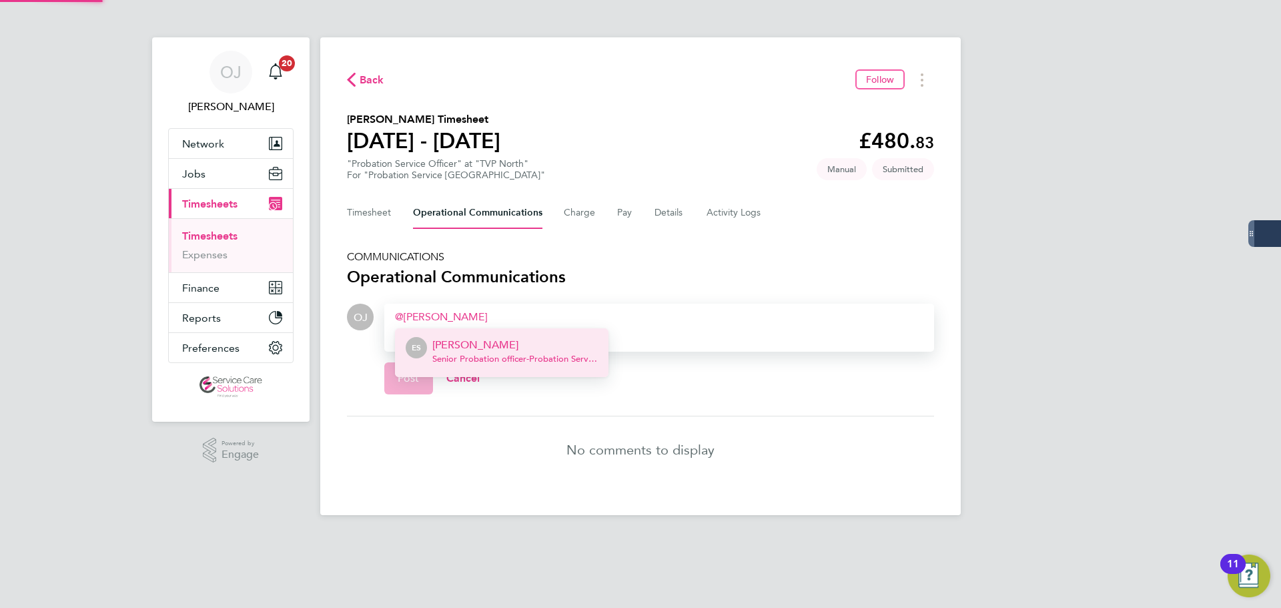
click at [492, 349] on p "[PERSON_NAME]" at bounding box center [514, 345] width 165 height 16
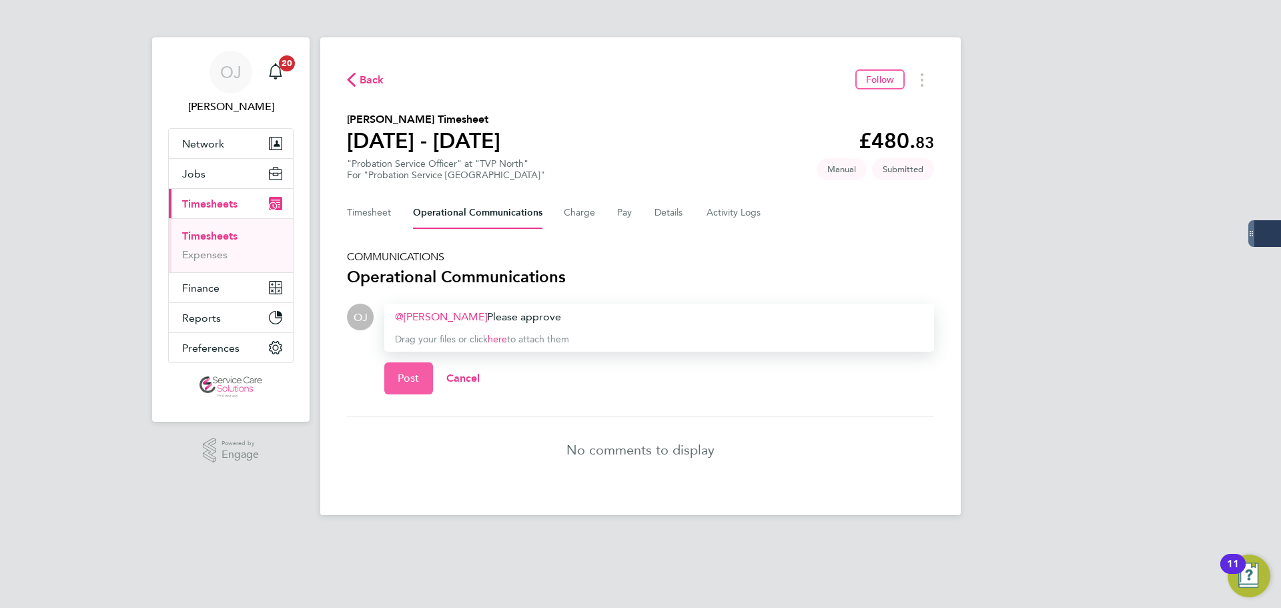
click at [408, 375] on span "Post" at bounding box center [409, 378] width 22 height 13
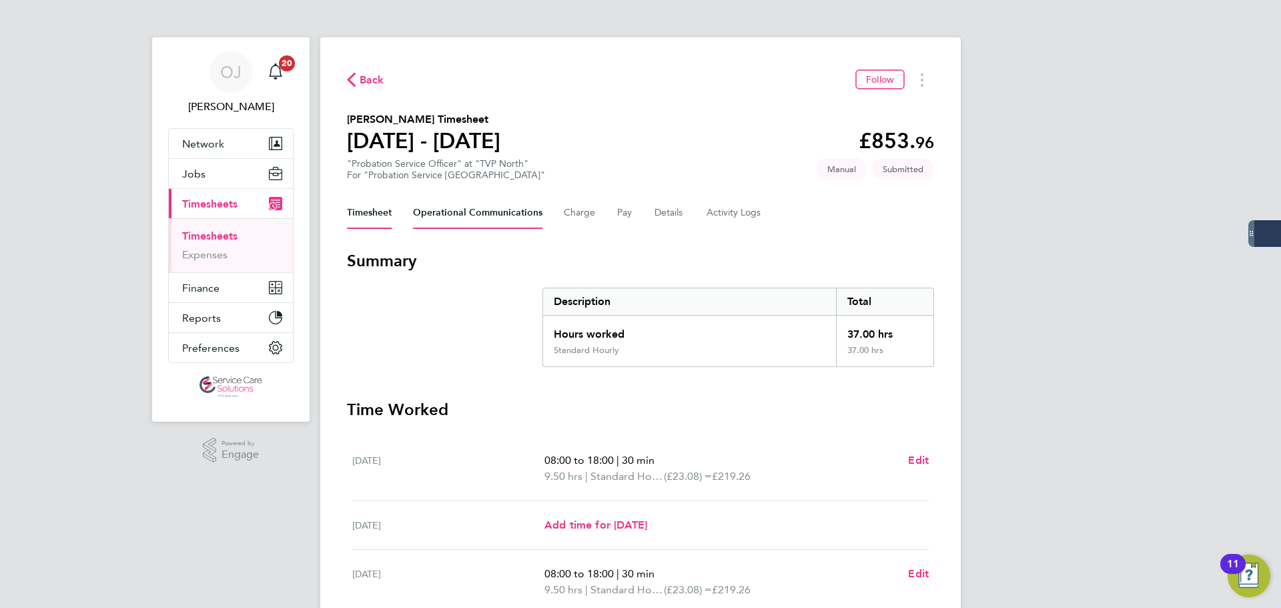
drag, startPoint x: 462, startPoint y: 221, endPoint x: 486, endPoint y: 228, distance: 24.9
click at [462, 221] on Communications-tab "Operational Communications" at bounding box center [477, 213] width 129 height 32
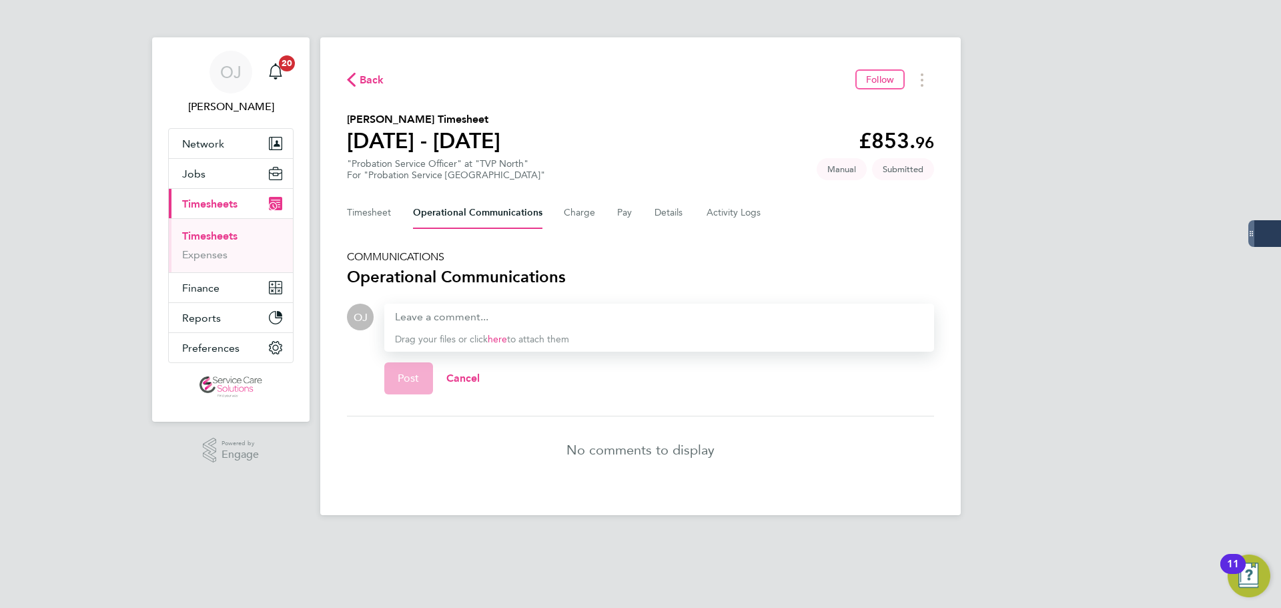
drag, startPoint x: 508, startPoint y: 306, endPoint x: 500, endPoint y: 308, distance: 8.4
click at [502, 308] on div "Drag your files or click here to attach them" at bounding box center [659, 328] width 550 height 48
click at [475, 318] on div at bounding box center [659, 317] width 528 height 16
click at [473, 319] on div at bounding box center [659, 317] width 528 height 16
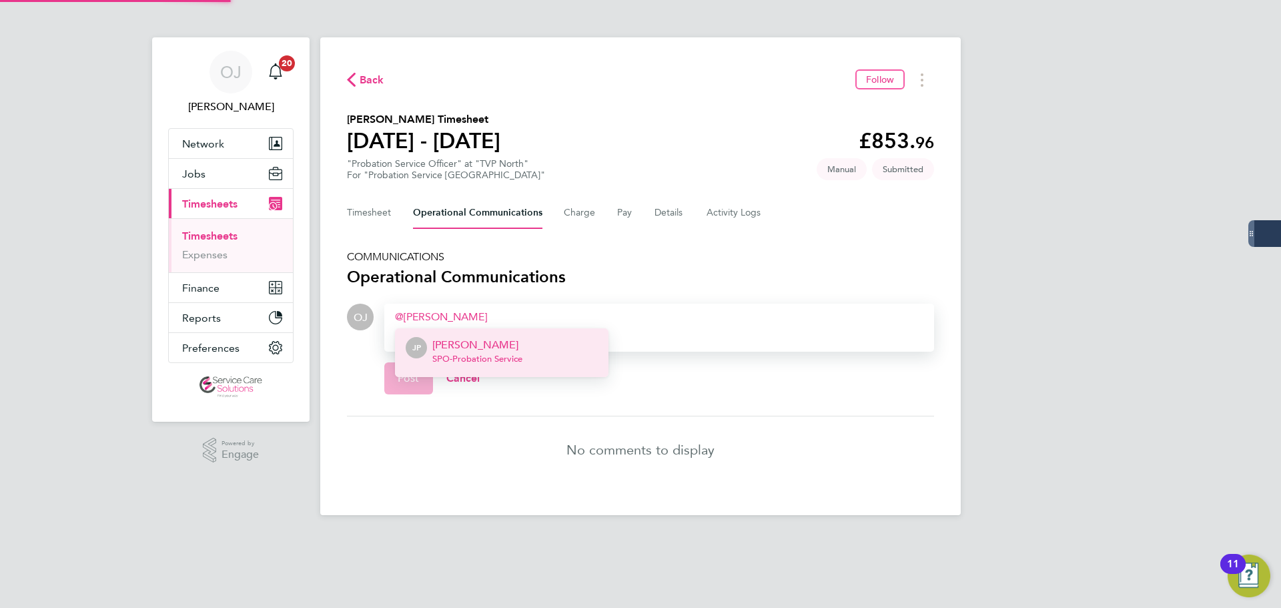
click at [502, 361] on span "SPO - Probation Service" at bounding box center [477, 359] width 90 height 11
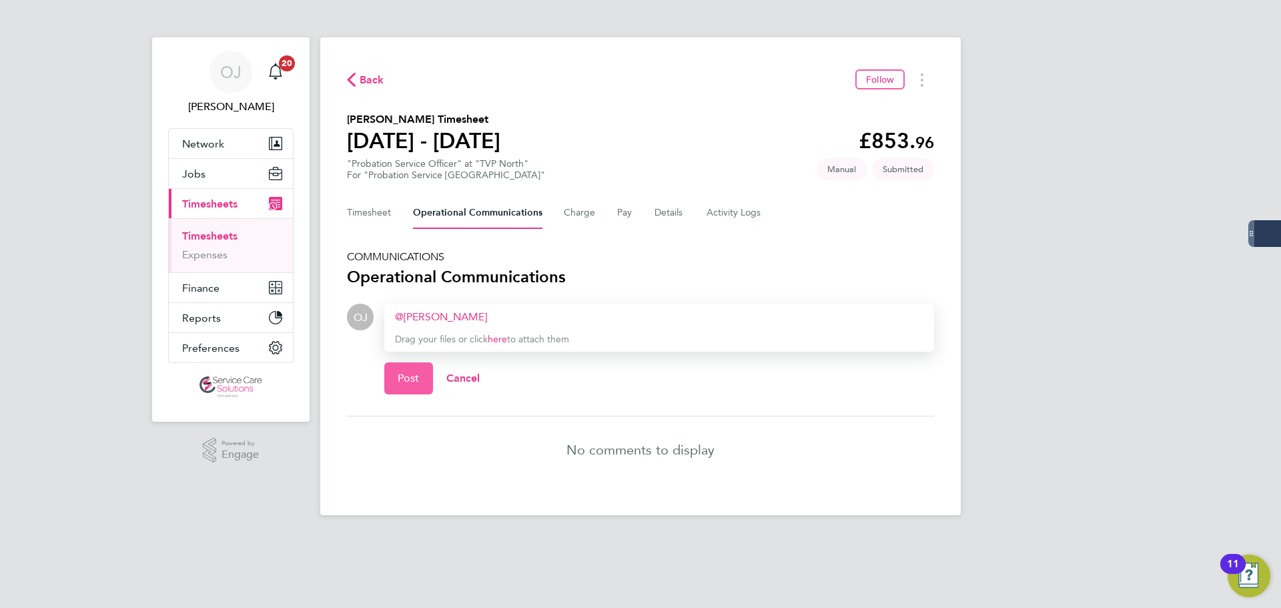
click at [403, 370] on button "Post" at bounding box center [408, 378] width 49 height 32
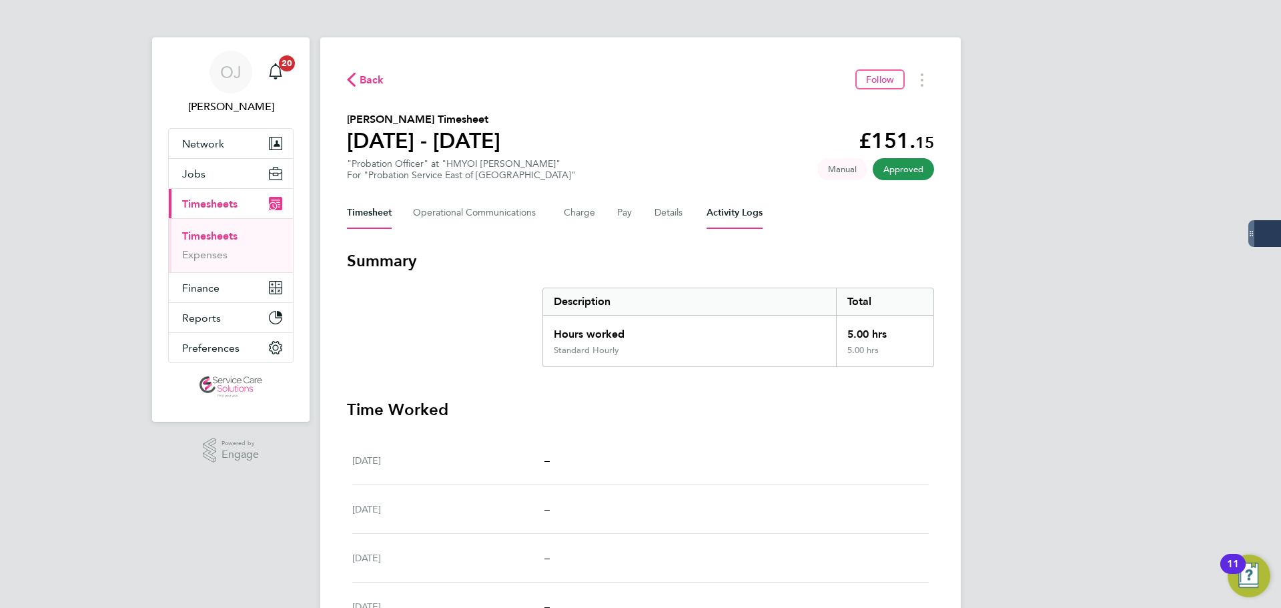
click at [734, 223] on Logs-tab "Activity Logs" at bounding box center [734, 213] width 56 height 32
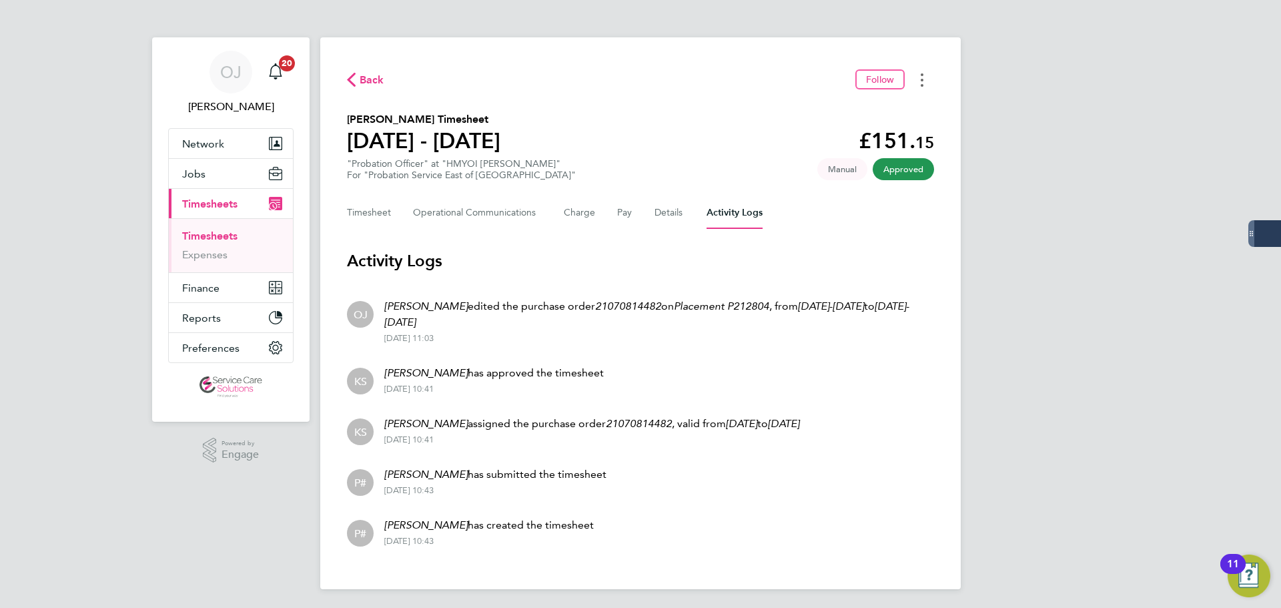
click at [929, 78] on button "Timesheets Menu" at bounding box center [922, 79] width 24 height 21
click at [883, 107] on link "Download timesheet" at bounding box center [854, 109] width 160 height 27
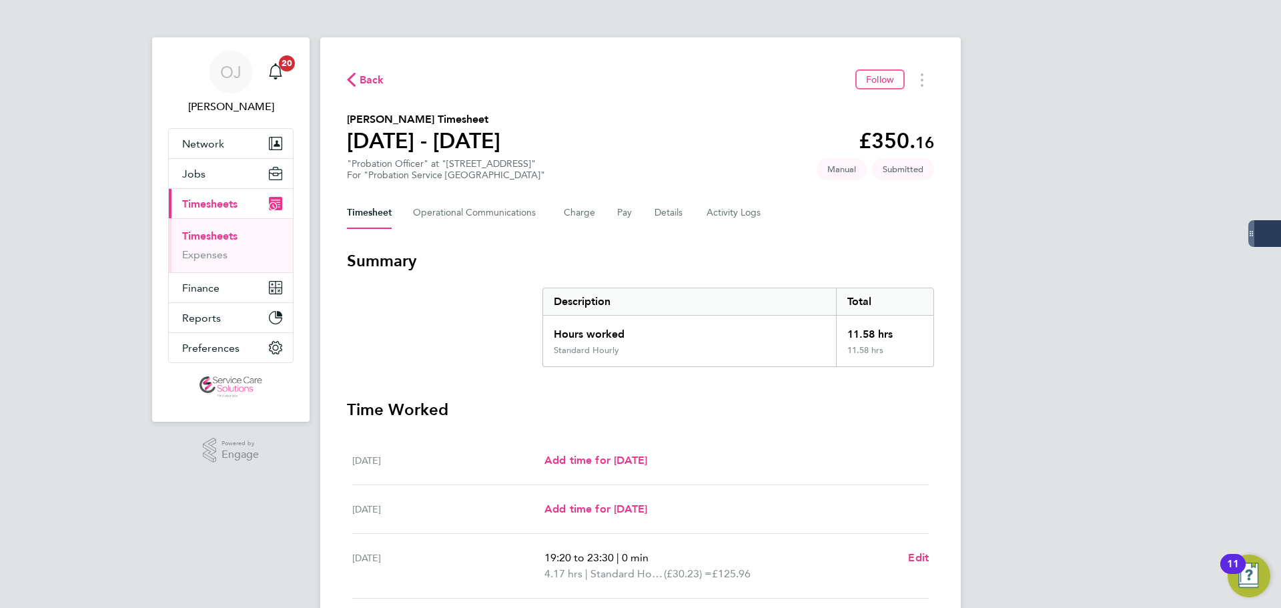
click at [770, 227] on div "Timesheet Operational Communications Charge Pay Details Activity Logs" at bounding box center [640, 213] width 587 height 32
click at [479, 221] on Communications-tab "Operational Communications" at bounding box center [477, 213] width 129 height 32
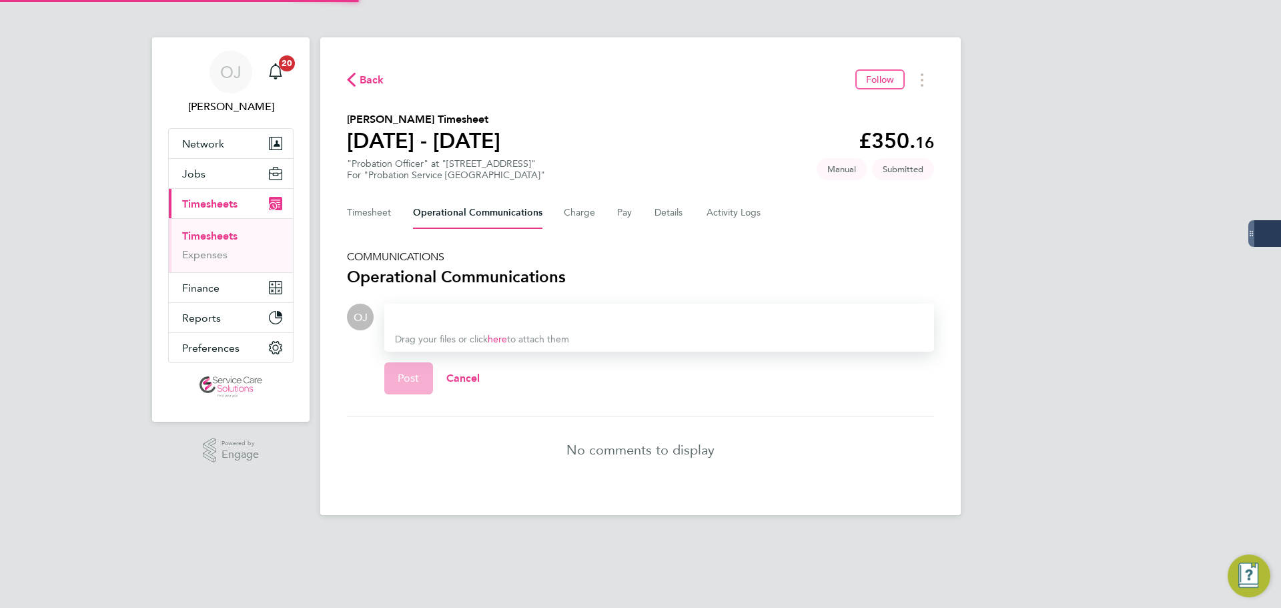
click at [480, 316] on div at bounding box center [659, 317] width 528 height 16
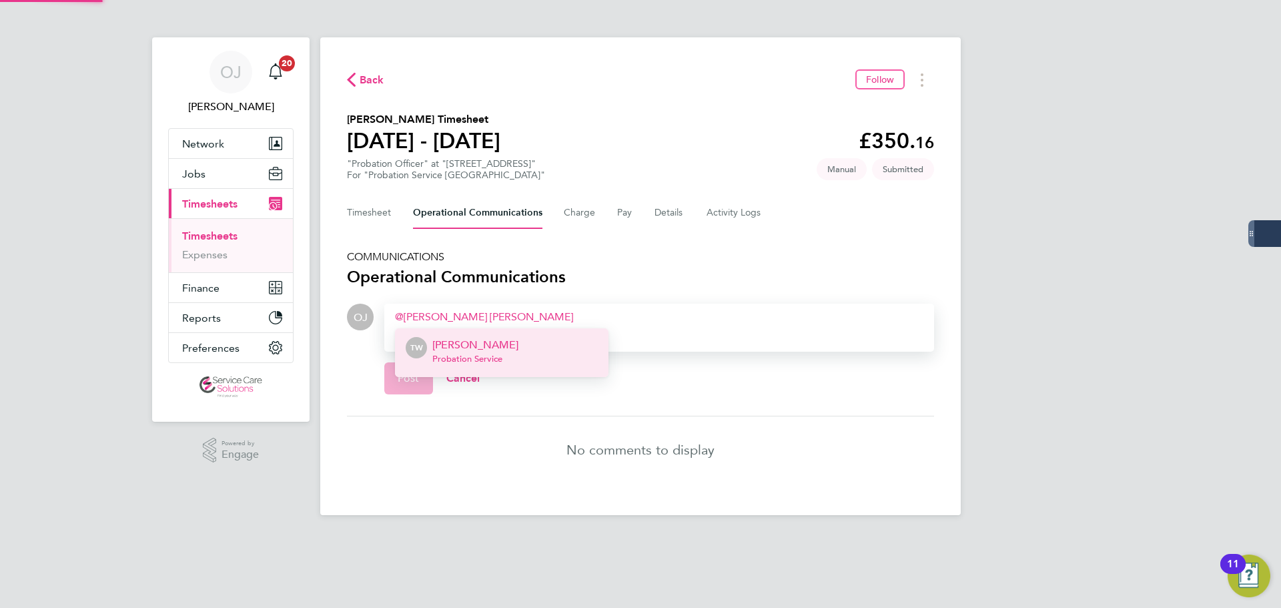
click at [480, 350] on p "[PERSON_NAME]" at bounding box center [475, 345] width 86 height 16
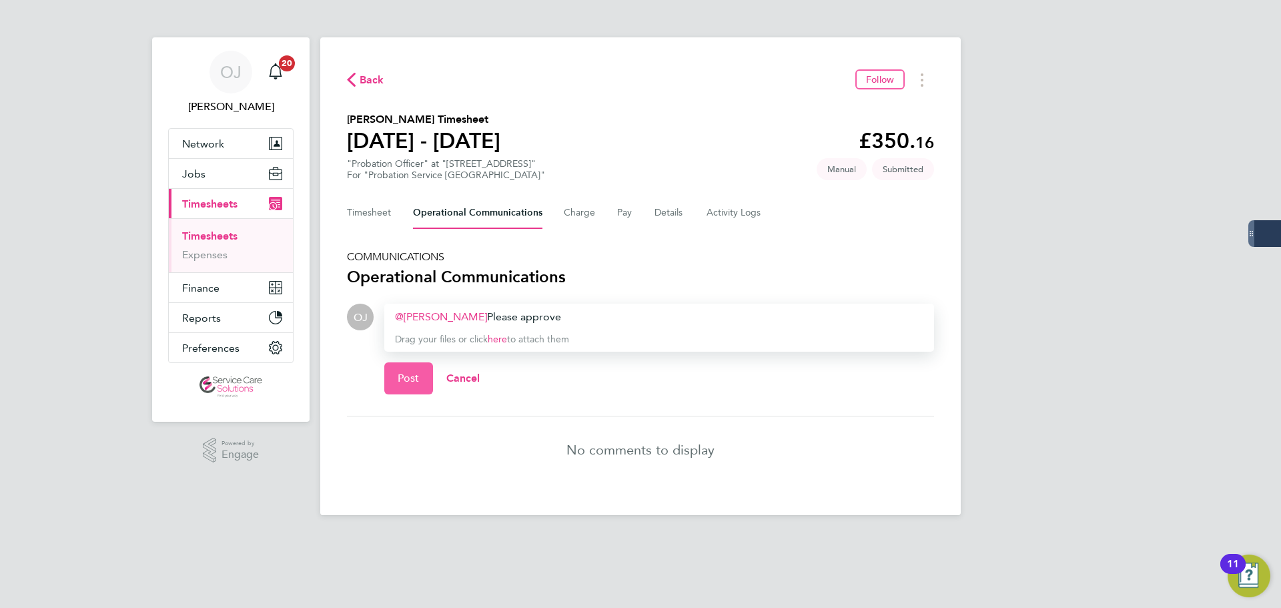
click at [396, 388] on button "Post" at bounding box center [408, 378] width 49 height 32
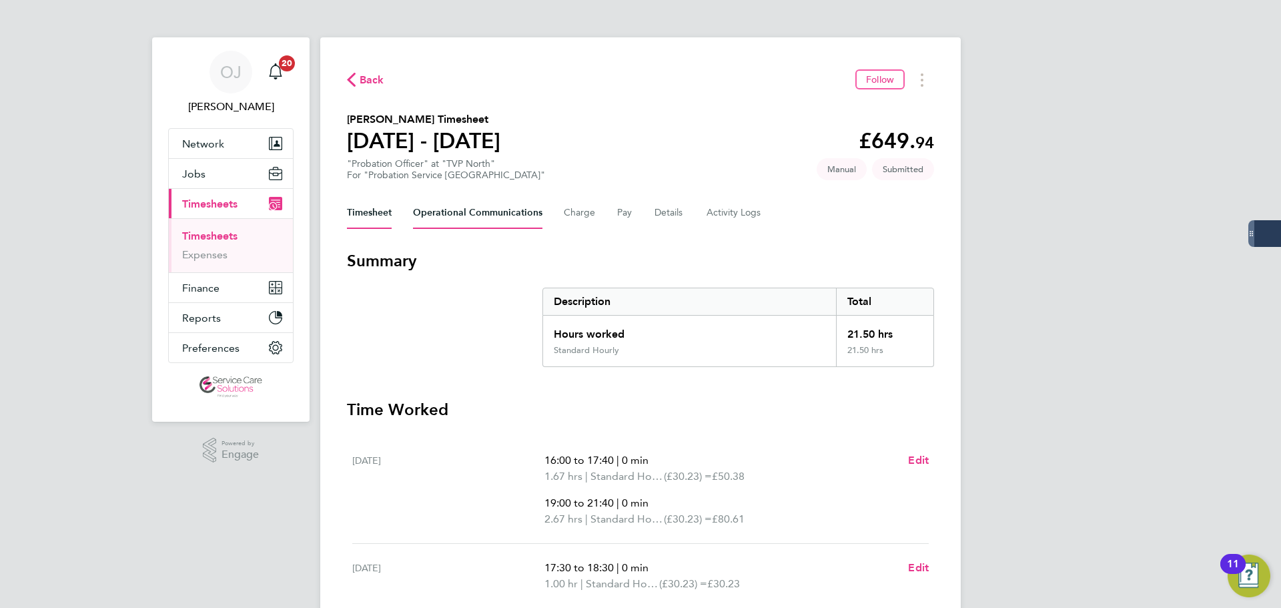
drag, startPoint x: 514, startPoint y: 210, endPoint x: 541, endPoint y: 227, distance: 32.4
click at [514, 210] on Communications-tab "Operational Communications" at bounding box center [477, 213] width 129 height 32
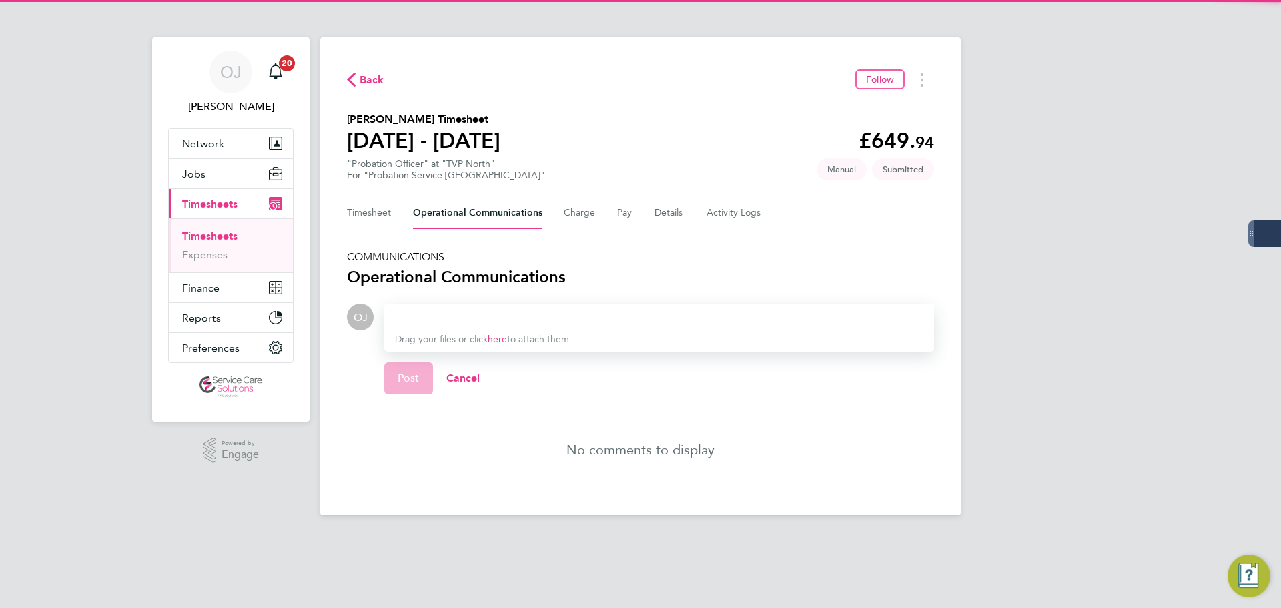
click at [441, 315] on div at bounding box center [659, 317] width 528 height 16
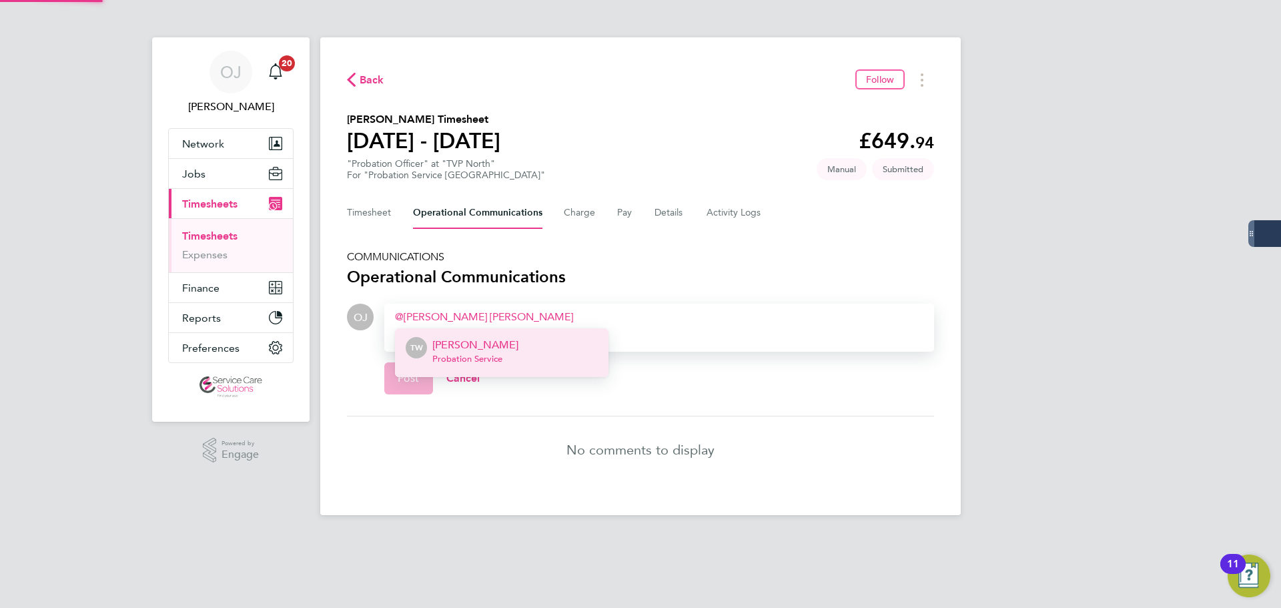
click at [444, 348] on p "[PERSON_NAME]" at bounding box center [475, 345] width 86 height 16
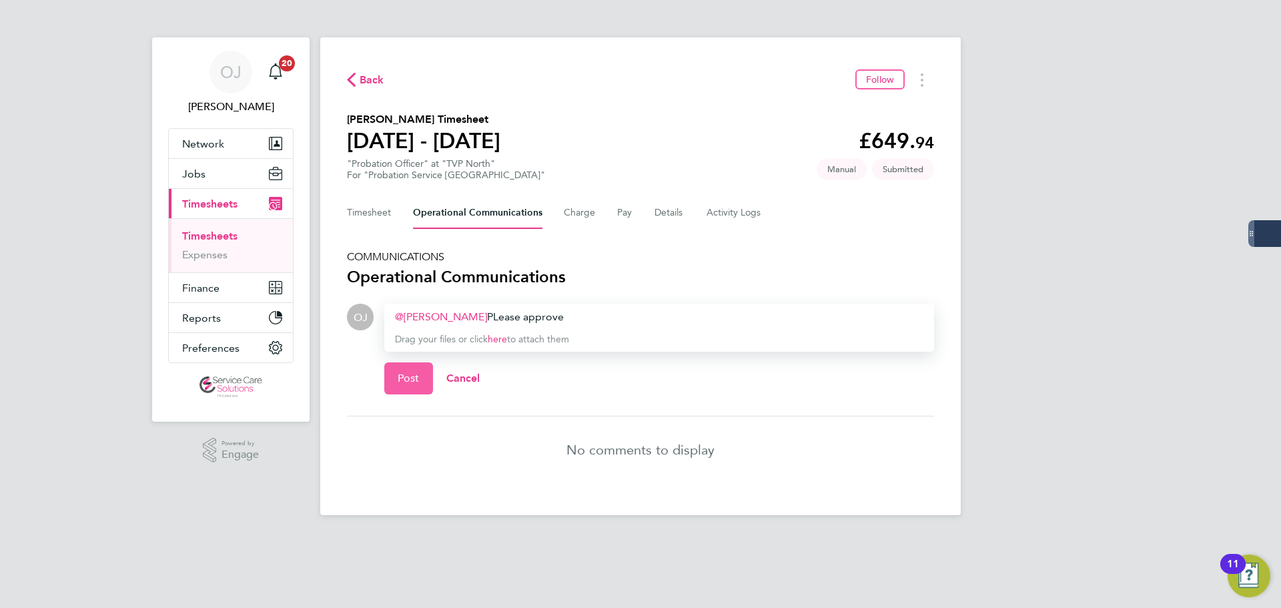
click at [400, 377] on span "Post" at bounding box center [409, 378] width 22 height 13
